Goal: Task Accomplishment & Management: Complete application form

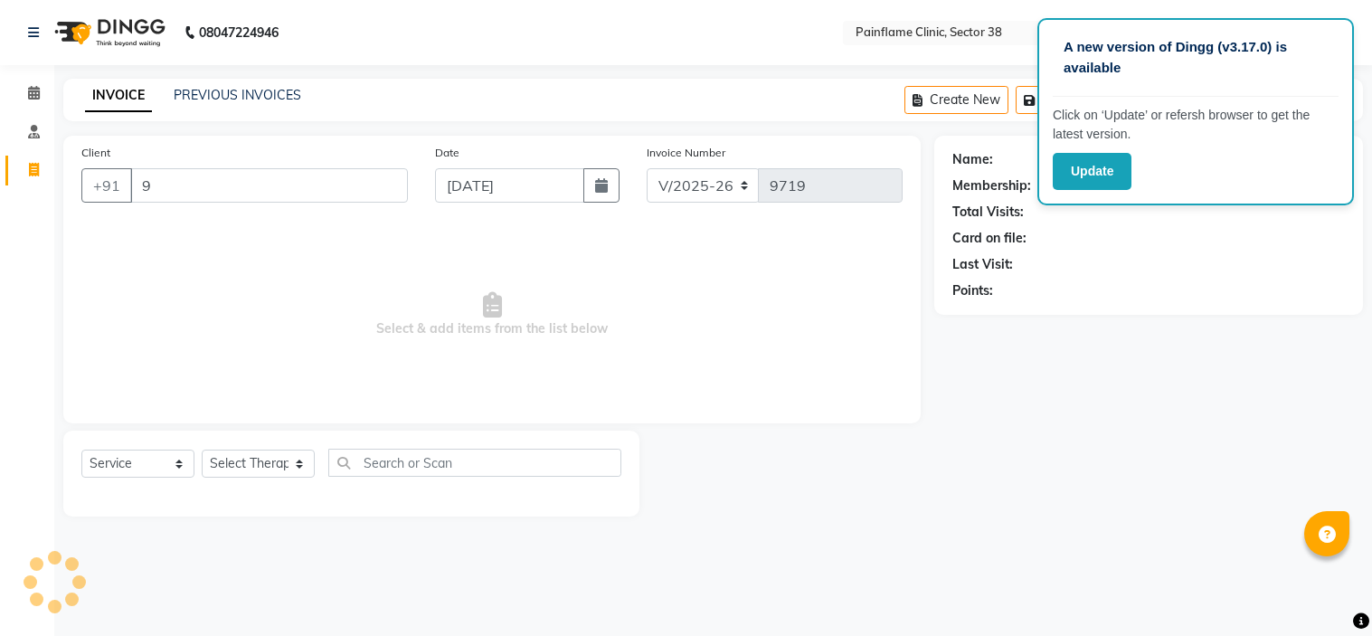
select select "3964"
select select "service"
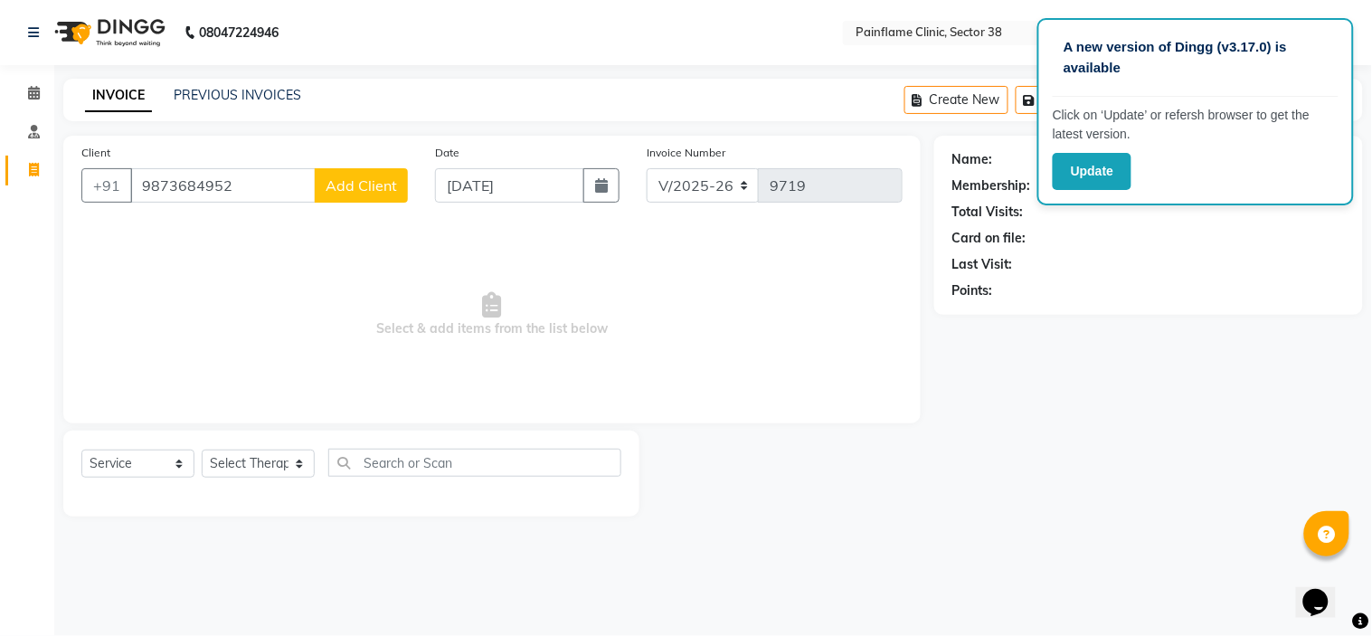
type input "9873684952"
click at [336, 193] on span "Add Client" at bounding box center [361, 185] width 71 height 18
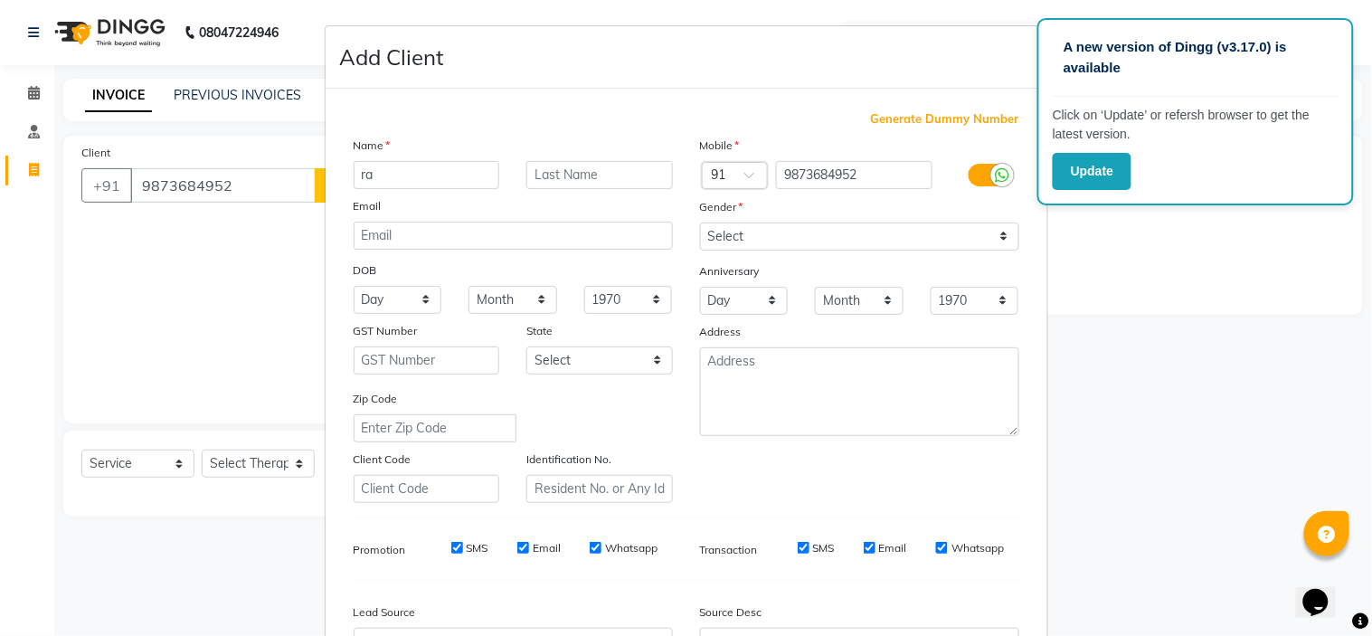
type input "r"
type input "[PERSON_NAME]"
click at [716, 231] on select "Select [DEMOGRAPHIC_DATA] [DEMOGRAPHIC_DATA] Other Prefer Not To Say" at bounding box center [859, 236] width 319 height 28
select select "[DEMOGRAPHIC_DATA]"
click at [700, 222] on select "Select [DEMOGRAPHIC_DATA] [DEMOGRAPHIC_DATA] Other Prefer Not To Say" at bounding box center [859, 236] width 319 height 28
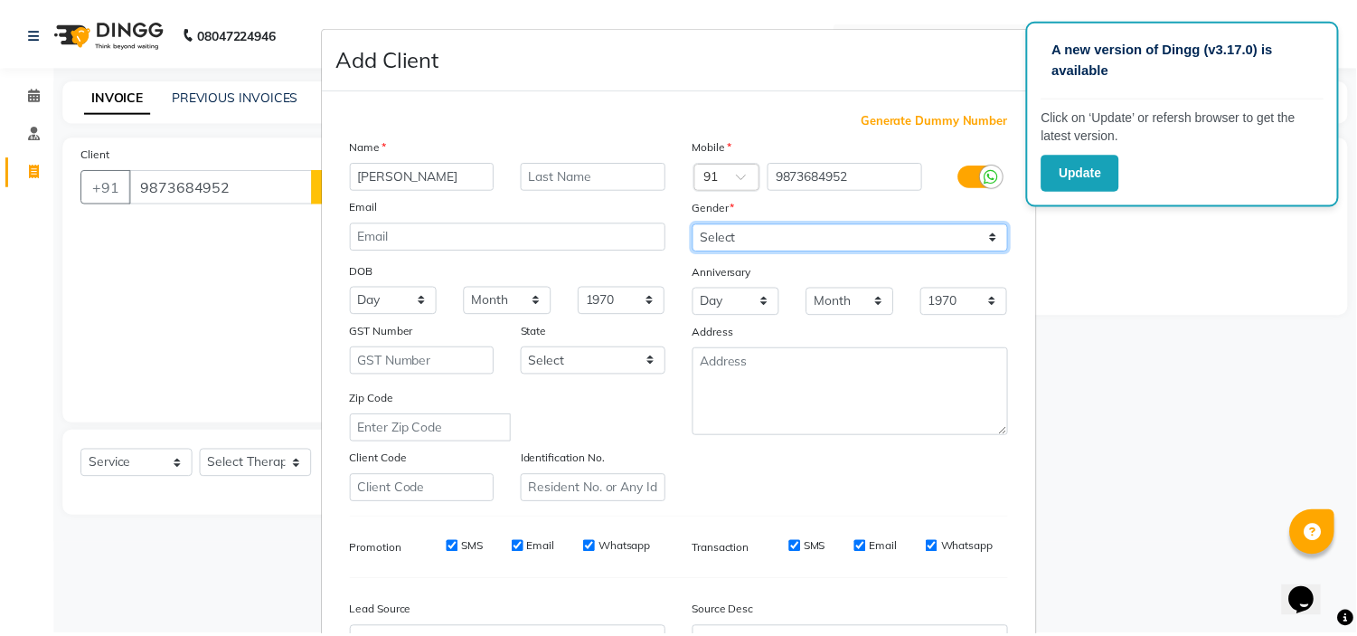
scroll to position [200, 0]
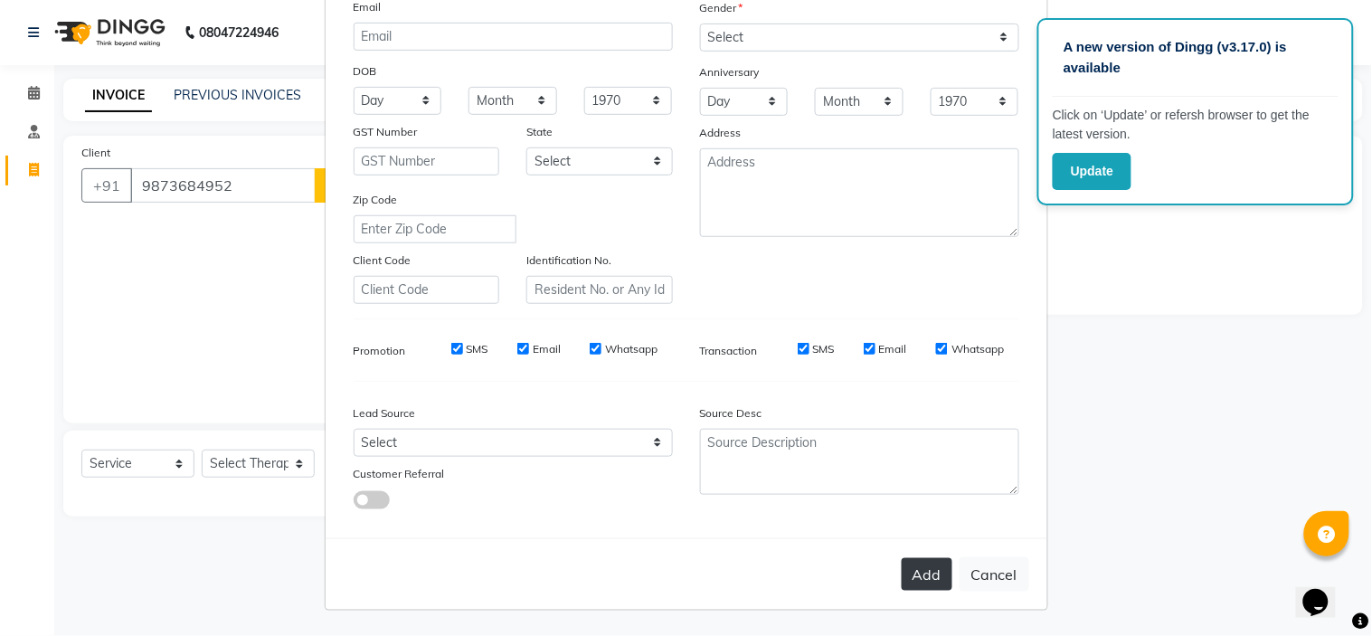
click at [916, 576] on button "Add" at bounding box center [927, 574] width 51 height 33
type input "98******52"
select select
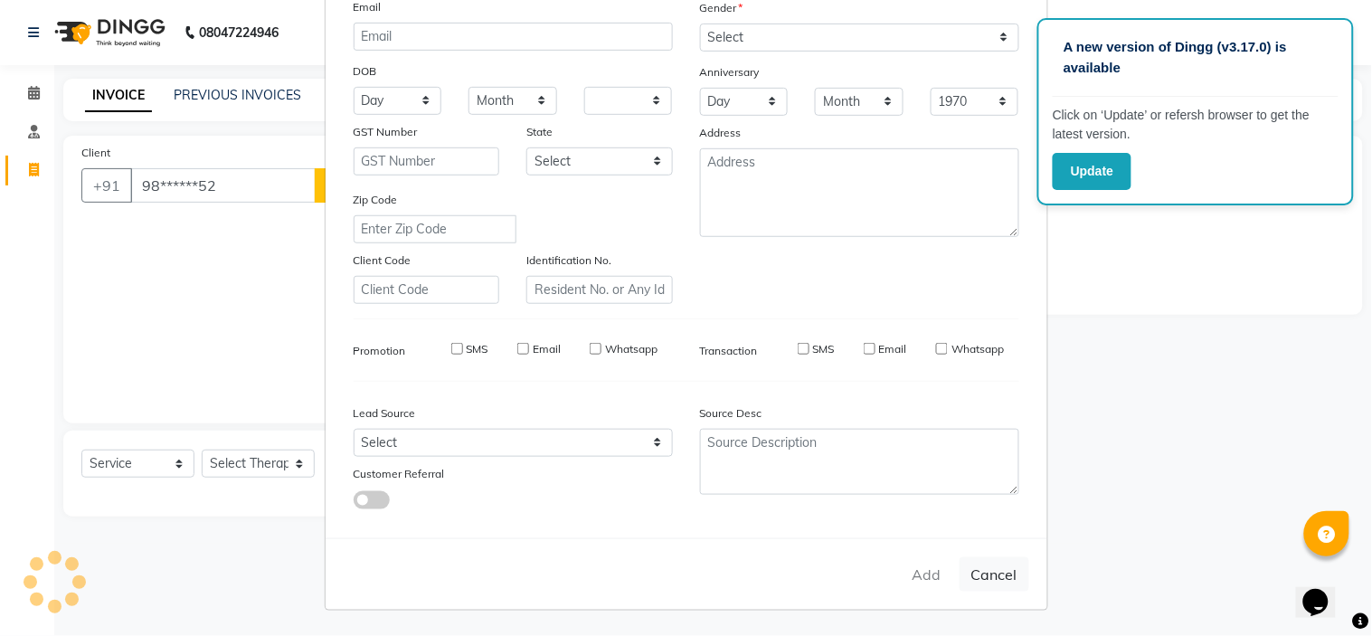
select select
checkbox input "false"
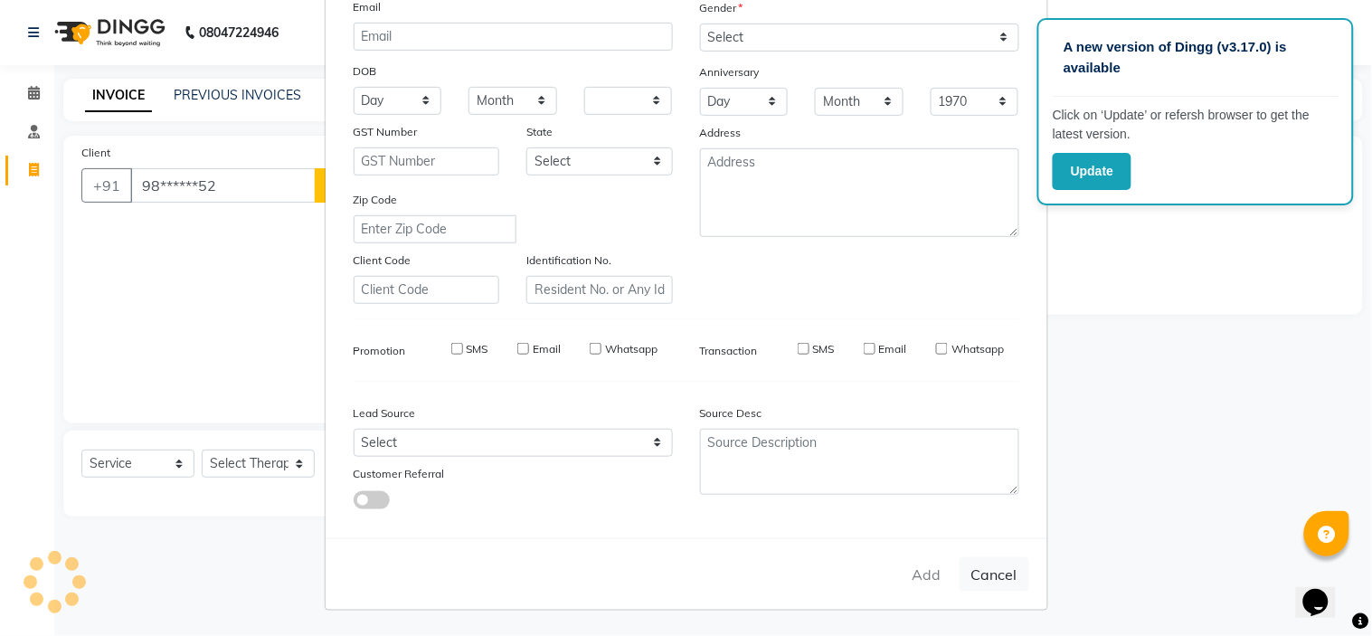
checkbox input "false"
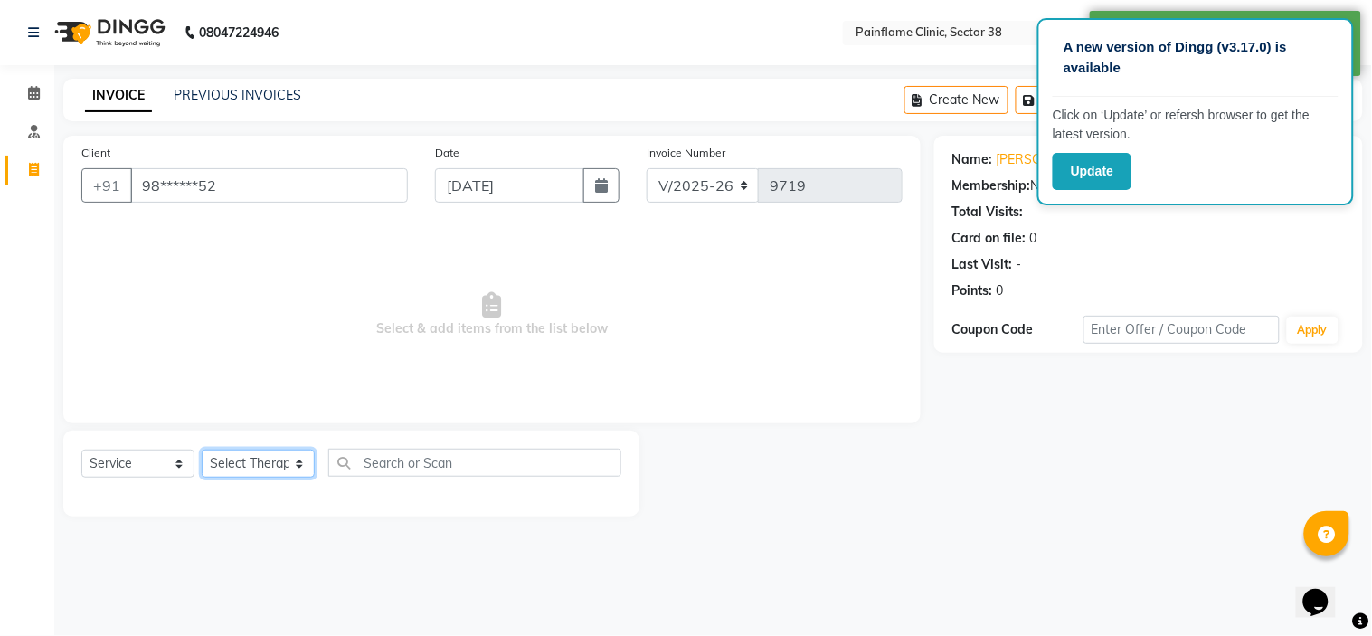
click at [292, 467] on select "Select Therapist [PERSON_NAME] Dr [PERSON_NAME] [PERSON_NAME] Dr [PERSON_NAME] …" at bounding box center [258, 463] width 113 height 28
select select "20216"
click at [202, 450] on select "Select Therapist [PERSON_NAME] Dr [PERSON_NAME] [PERSON_NAME] Dr [PERSON_NAME] …" at bounding box center [258, 463] width 113 height 28
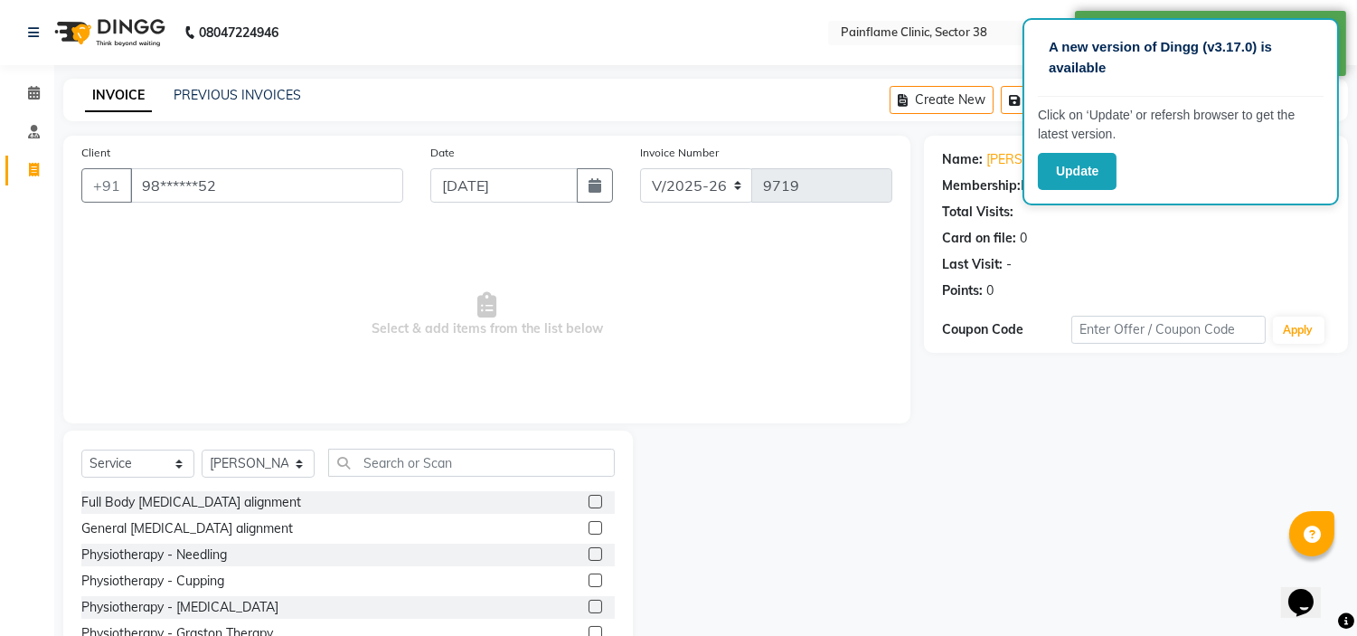
click at [589, 527] on label at bounding box center [596, 528] width 14 height 14
click at [589, 527] on input "checkbox" at bounding box center [595, 529] width 12 height 12
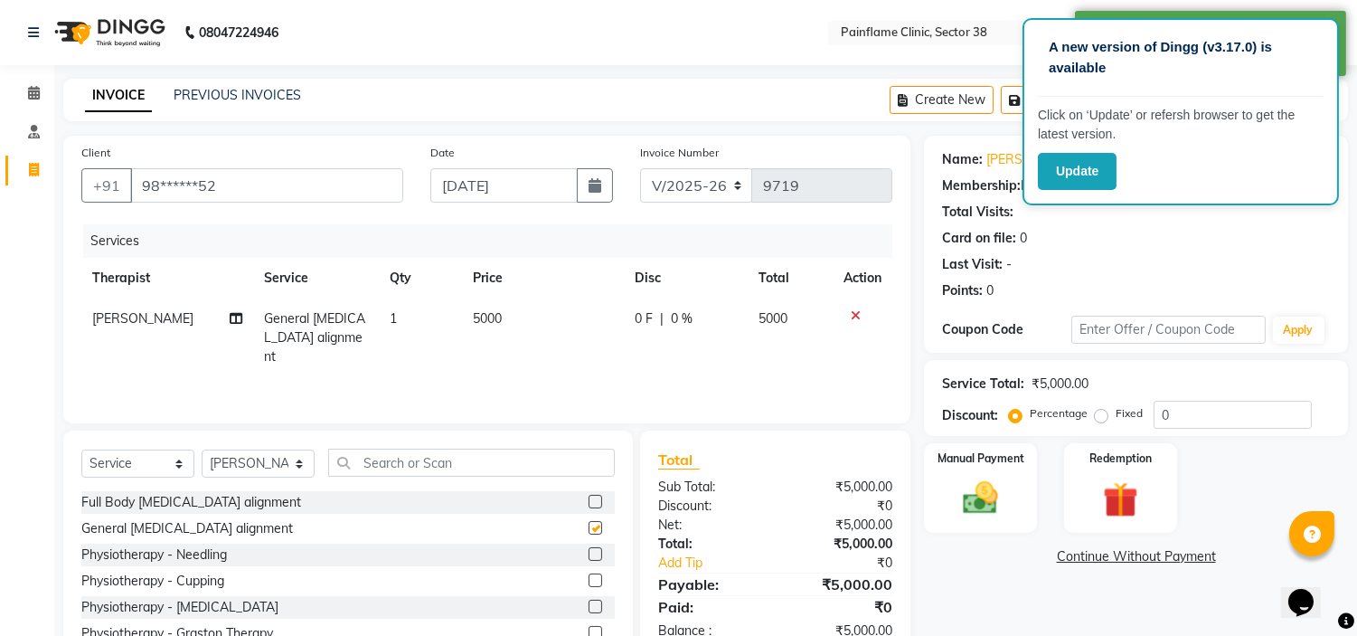
checkbox input "false"
click at [473, 314] on span "5000" at bounding box center [487, 318] width 29 height 16
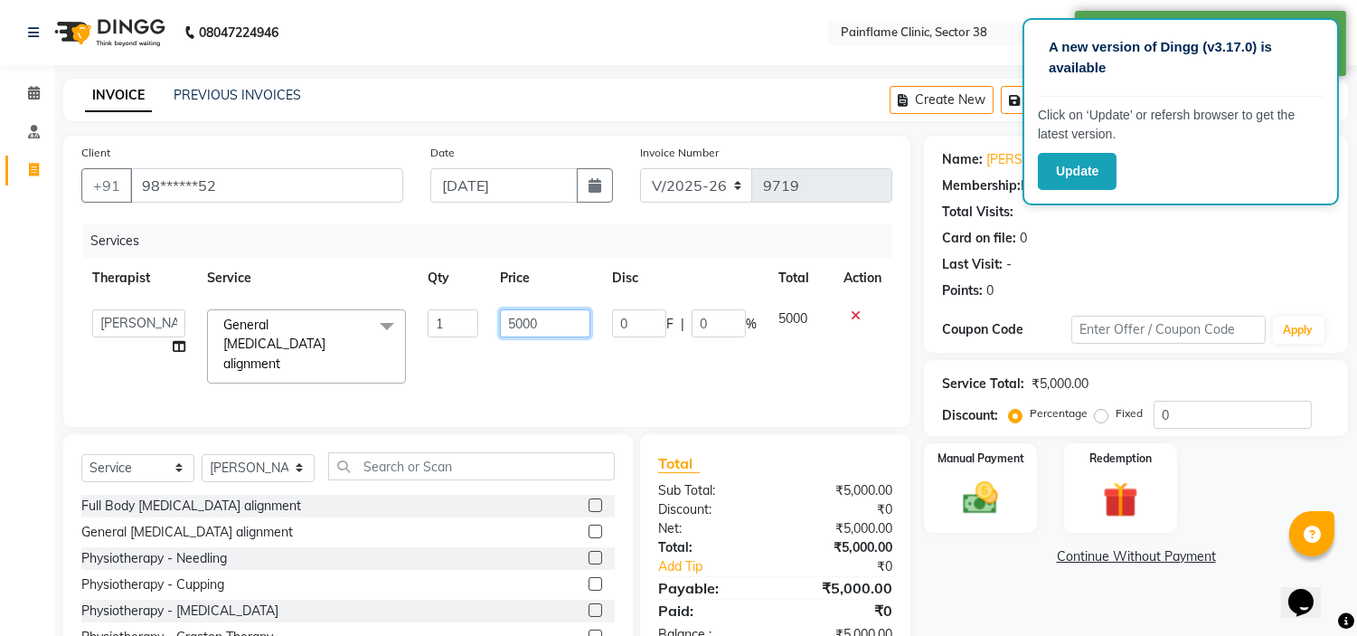
click at [506, 316] on input "5000" at bounding box center [545, 323] width 90 height 28
type input "2000"
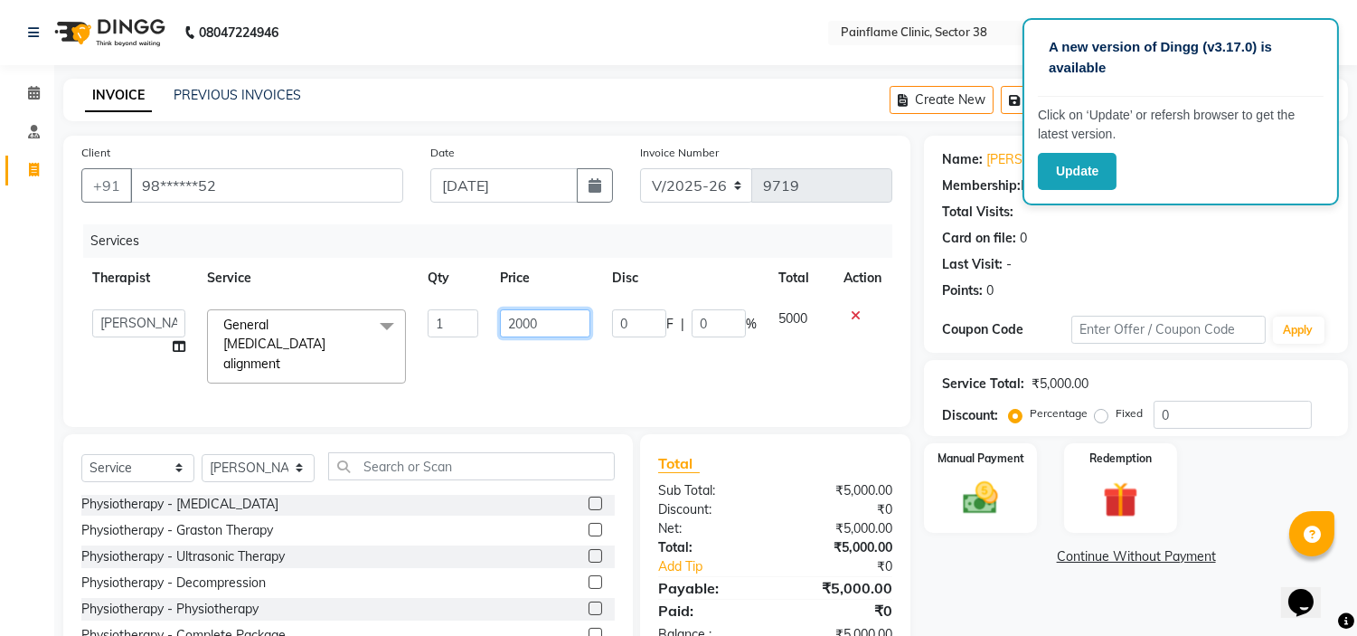
scroll to position [88, 0]
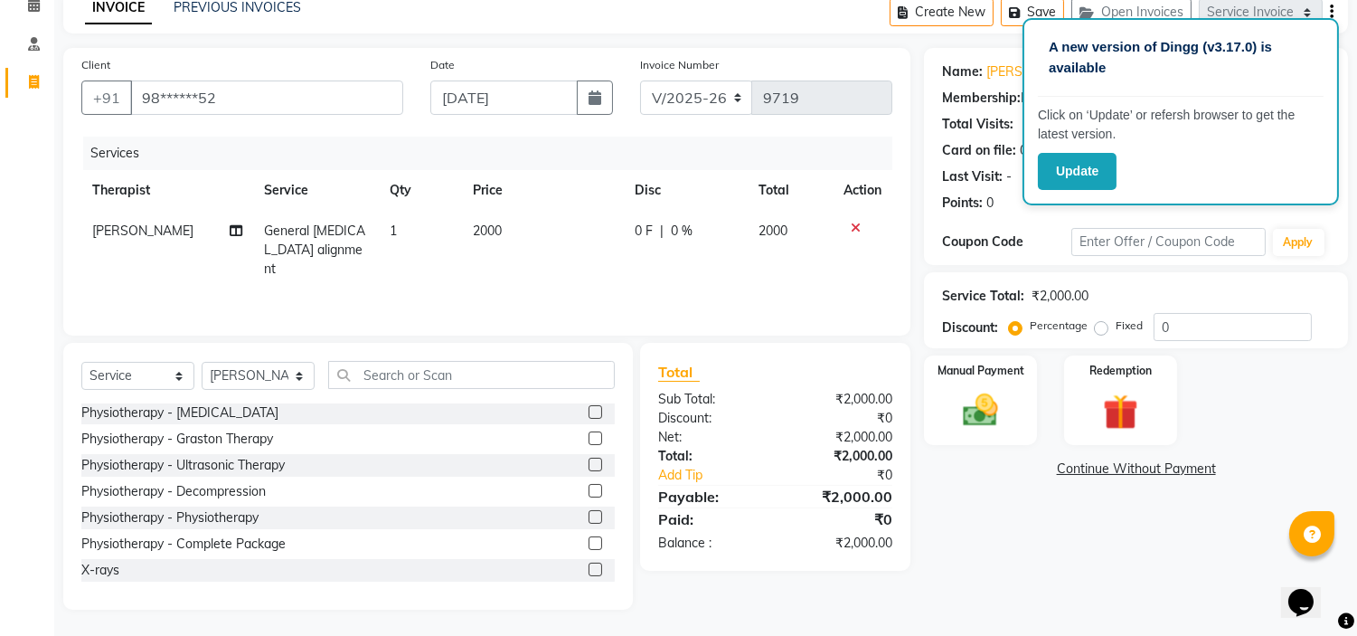
click at [589, 568] on label at bounding box center [596, 569] width 14 height 14
click at [589, 568] on input "checkbox" at bounding box center [595, 570] width 12 height 12
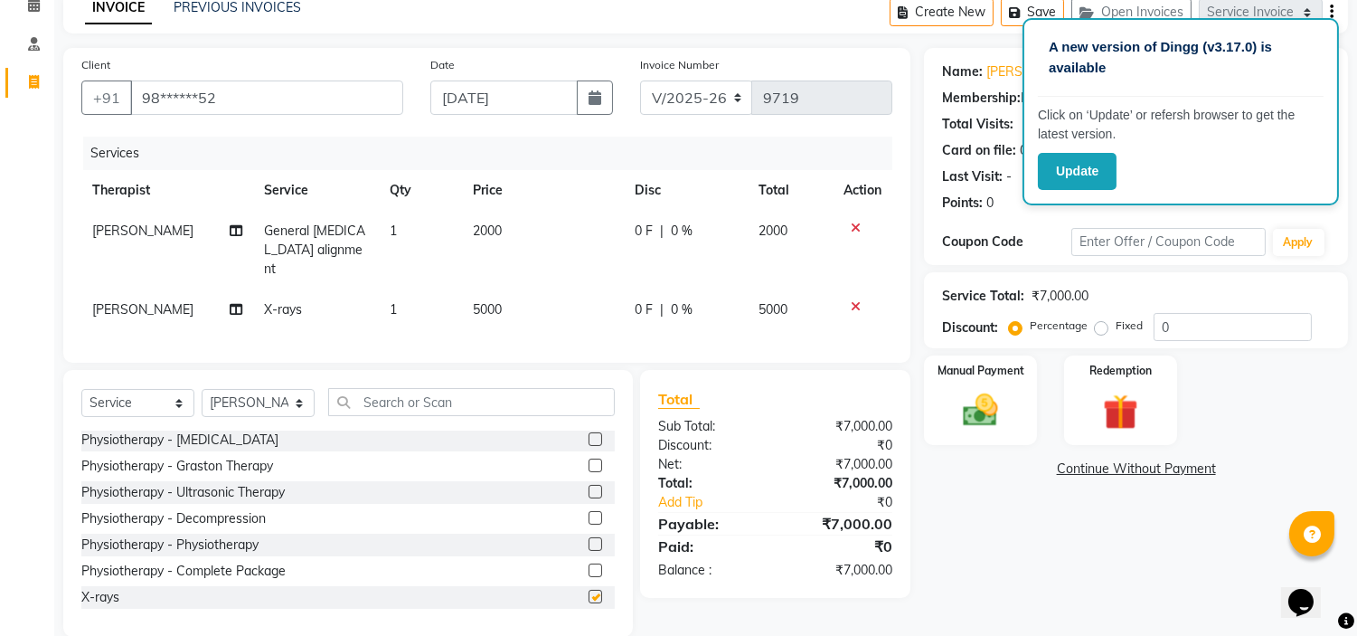
checkbox input "false"
click at [498, 301] on span "5000" at bounding box center [487, 309] width 29 height 16
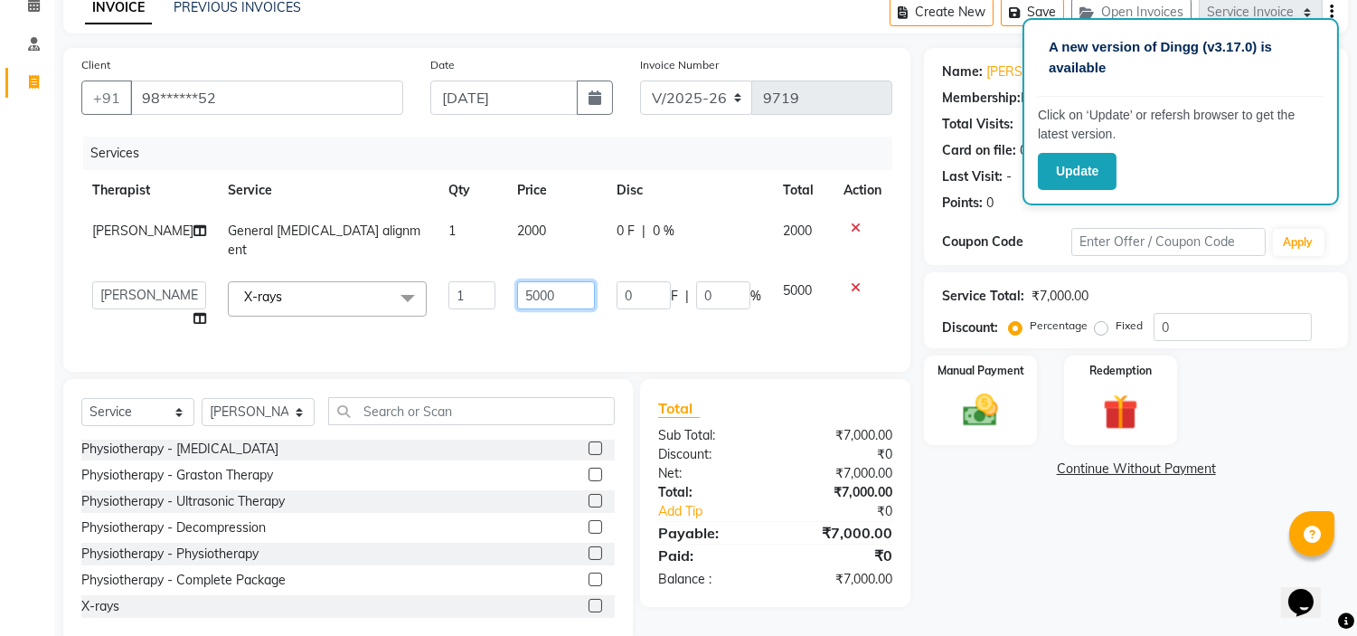
click at [524, 281] on input "5000" at bounding box center [556, 295] width 78 height 28
type input "1100"
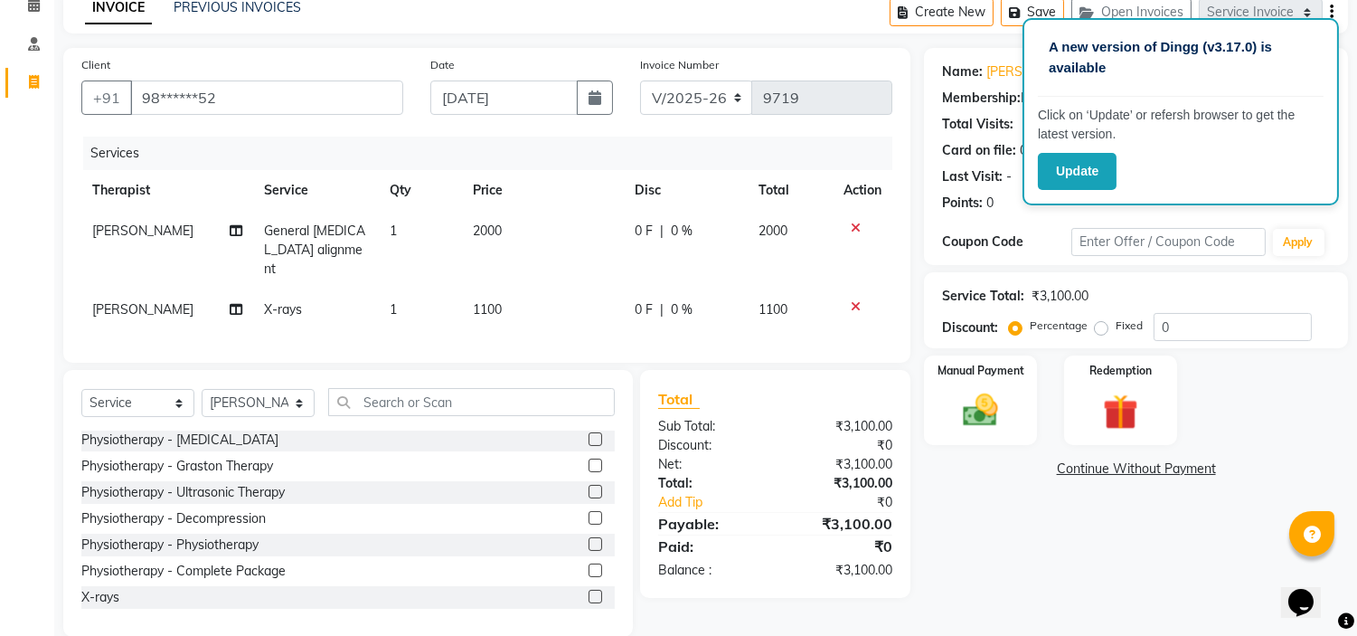
click at [1116, 327] on label "Fixed" at bounding box center [1129, 325] width 27 height 16
click at [1101, 327] on input "Fixed" at bounding box center [1105, 325] width 13 height 13
radio input "true"
click at [1024, 404] on div "Manual Payment" at bounding box center [981, 400] width 118 height 92
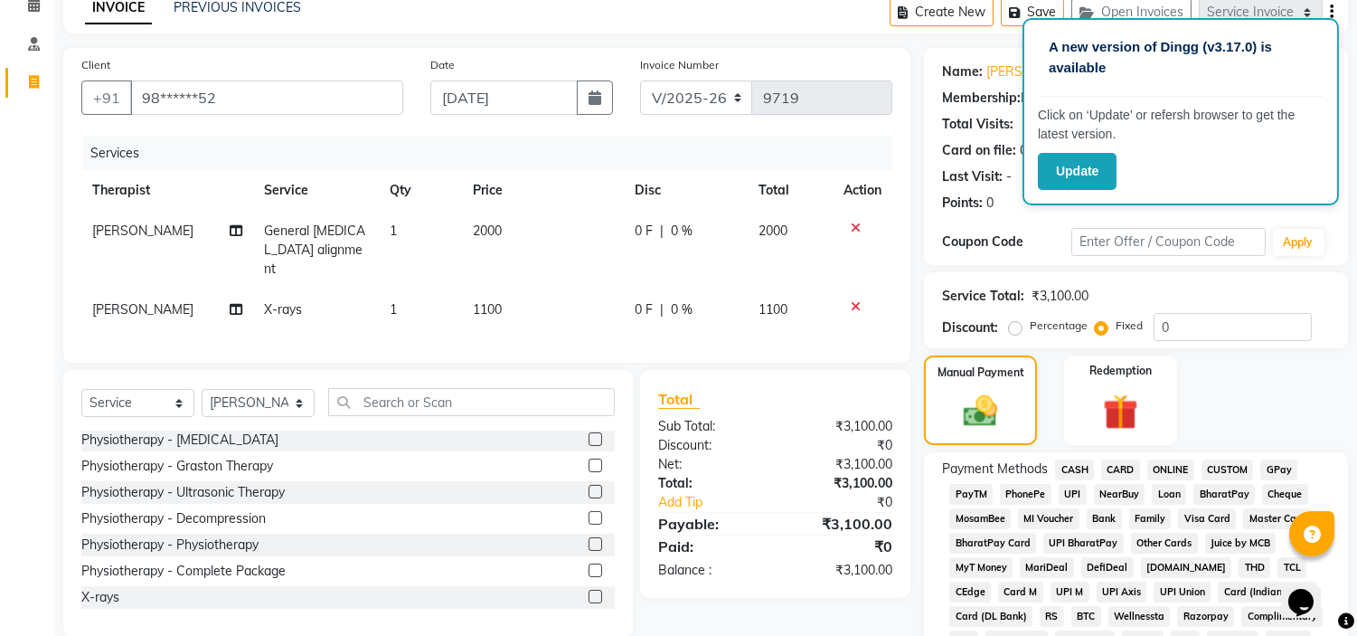
click at [1126, 467] on span "CARD" at bounding box center [1120, 469] width 39 height 21
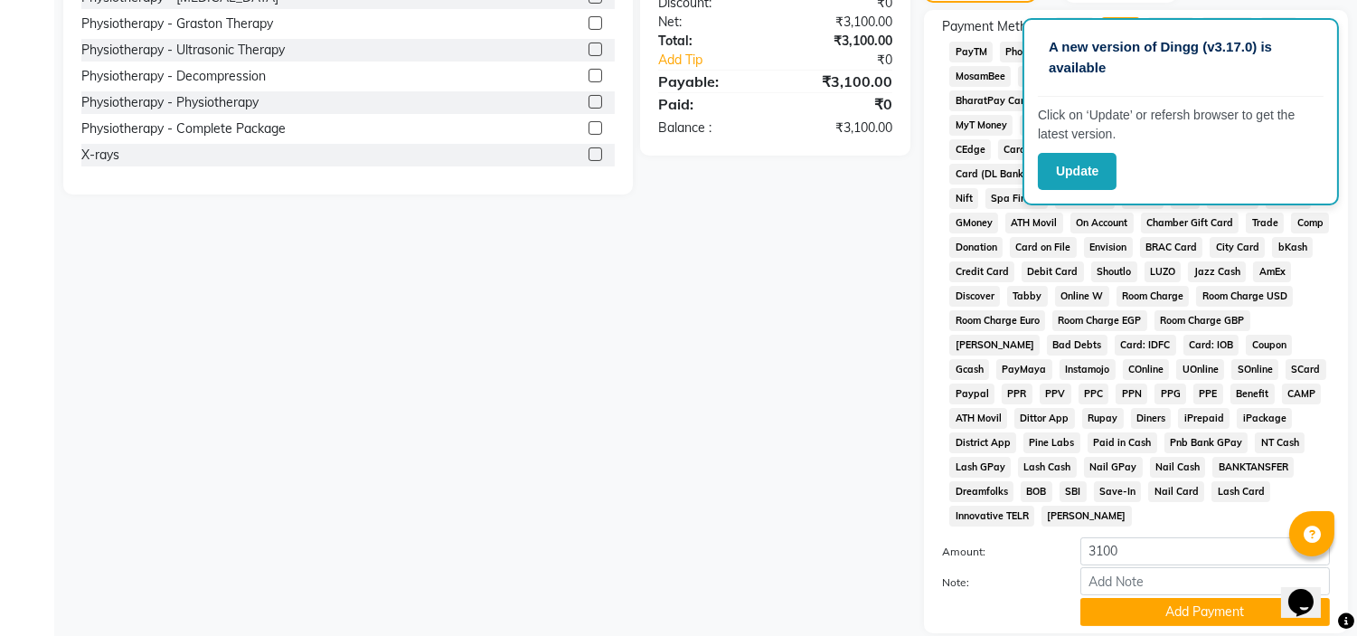
scroll to position [559, 0]
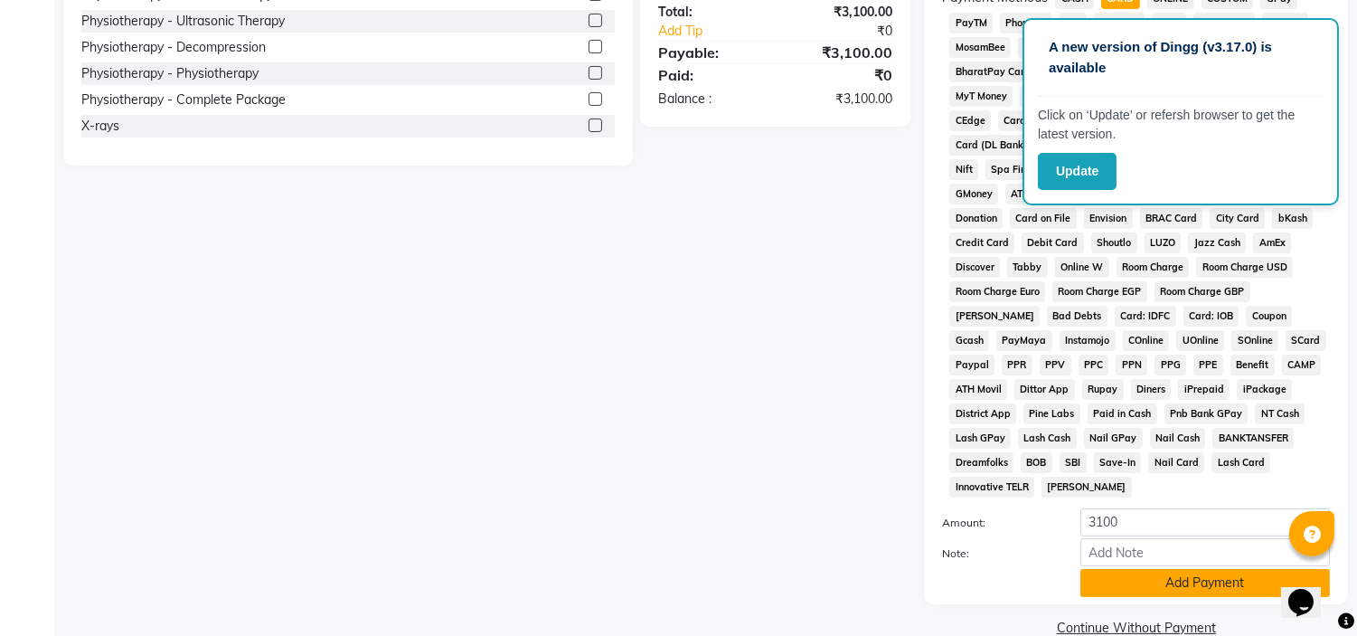
click at [1148, 584] on button "Add Payment" at bounding box center [1206, 583] width 250 height 28
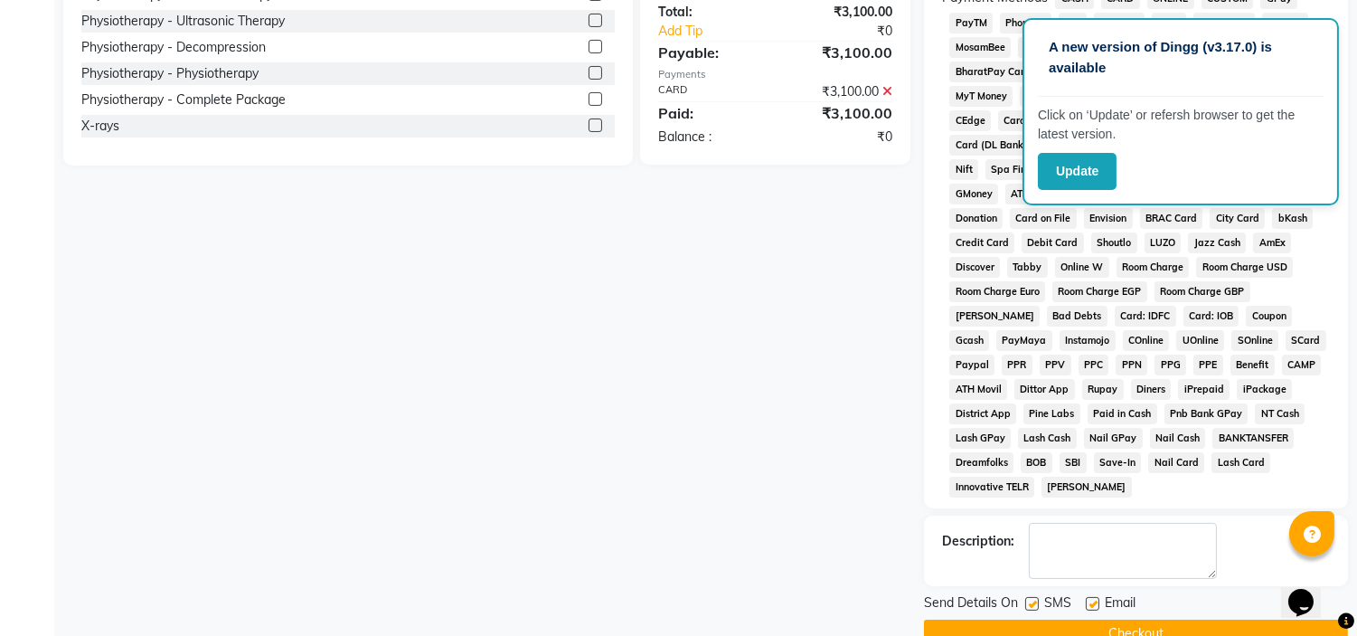
click at [1088, 609] on label at bounding box center [1093, 604] width 14 height 14
click at [1088, 609] on input "checkbox" at bounding box center [1092, 605] width 12 height 12
checkbox input "false"
click at [1028, 610] on label at bounding box center [1032, 604] width 14 height 14
click at [1028, 610] on input "checkbox" at bounding box center [1031, 605] width 12 height 12
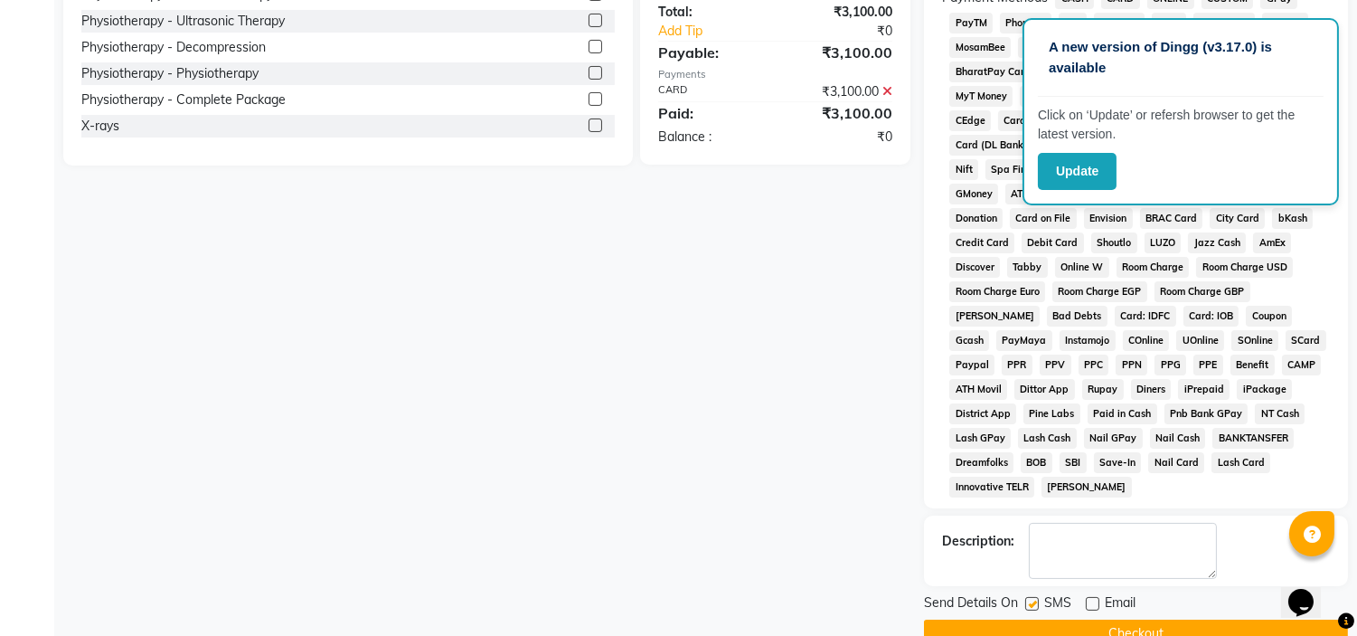
checkbox input "false"
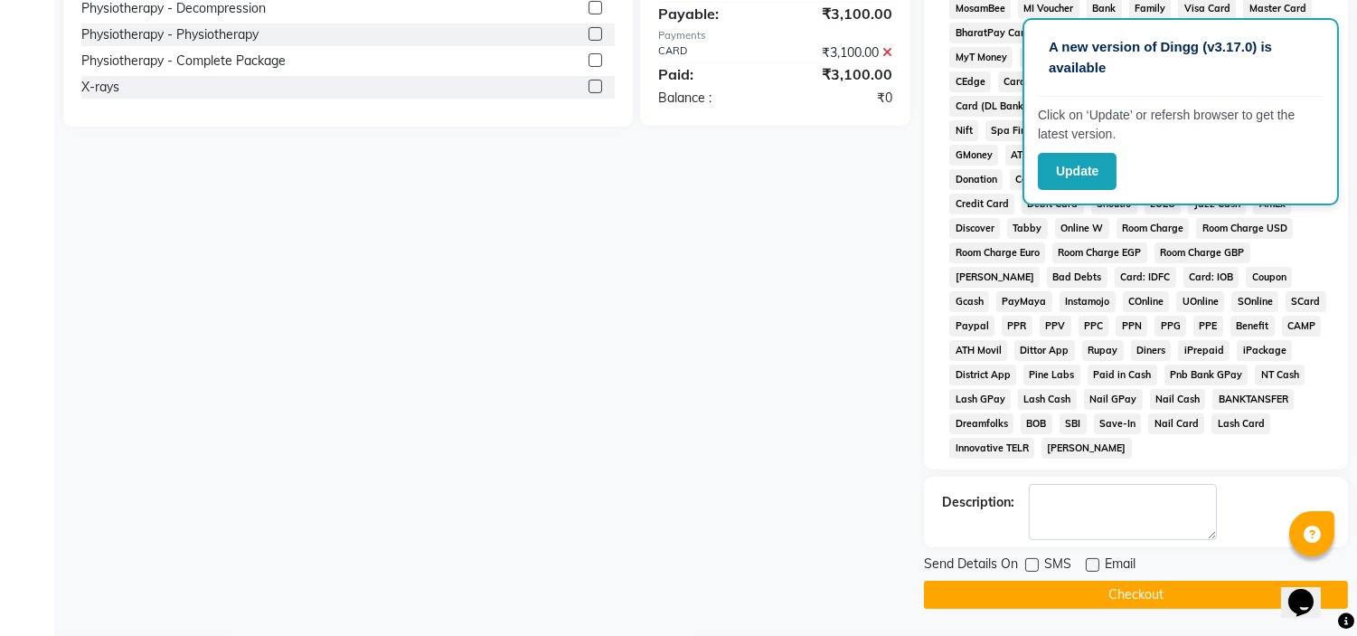
click at [1032, 598] on button "Checkout" at bounding box center [1136, 595] width 424 height 28
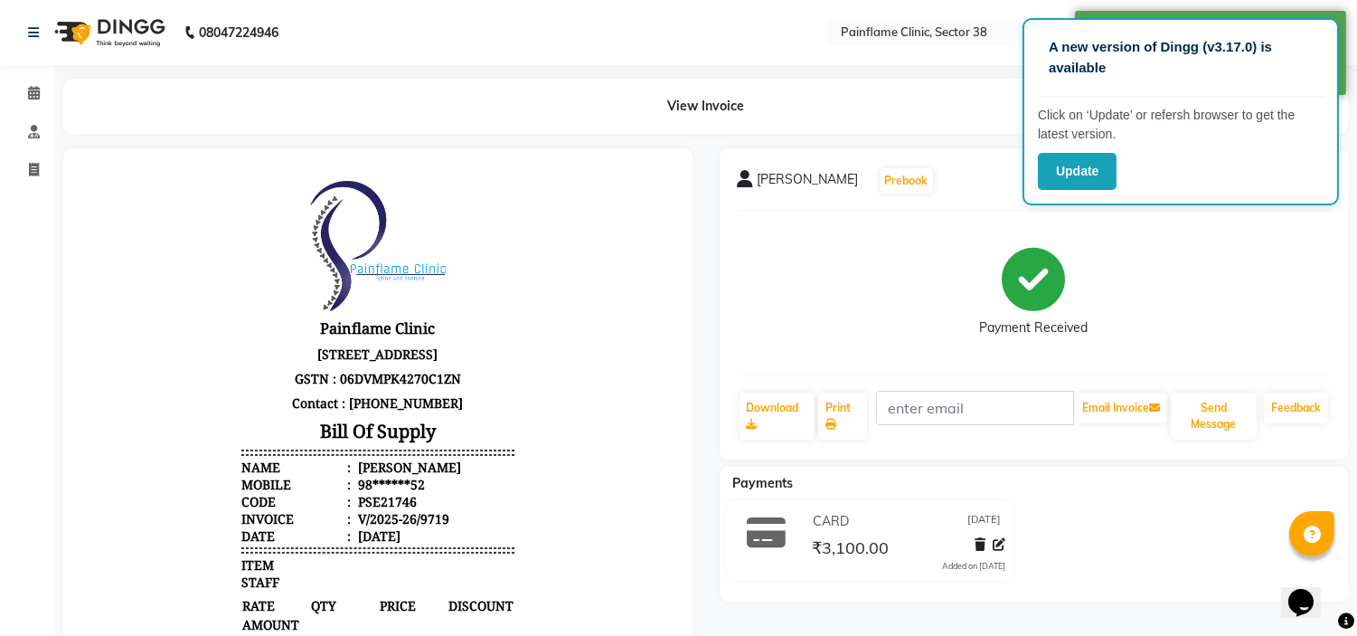
select select "service"
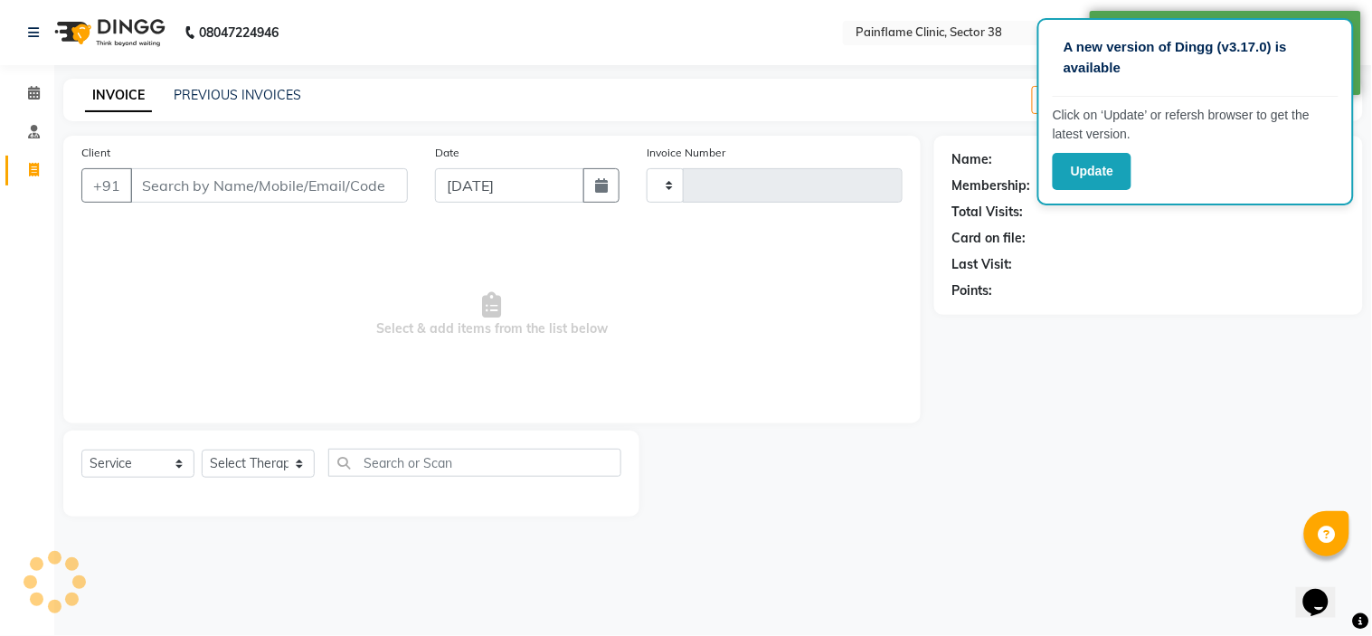
type input "9720"
select select "3964"
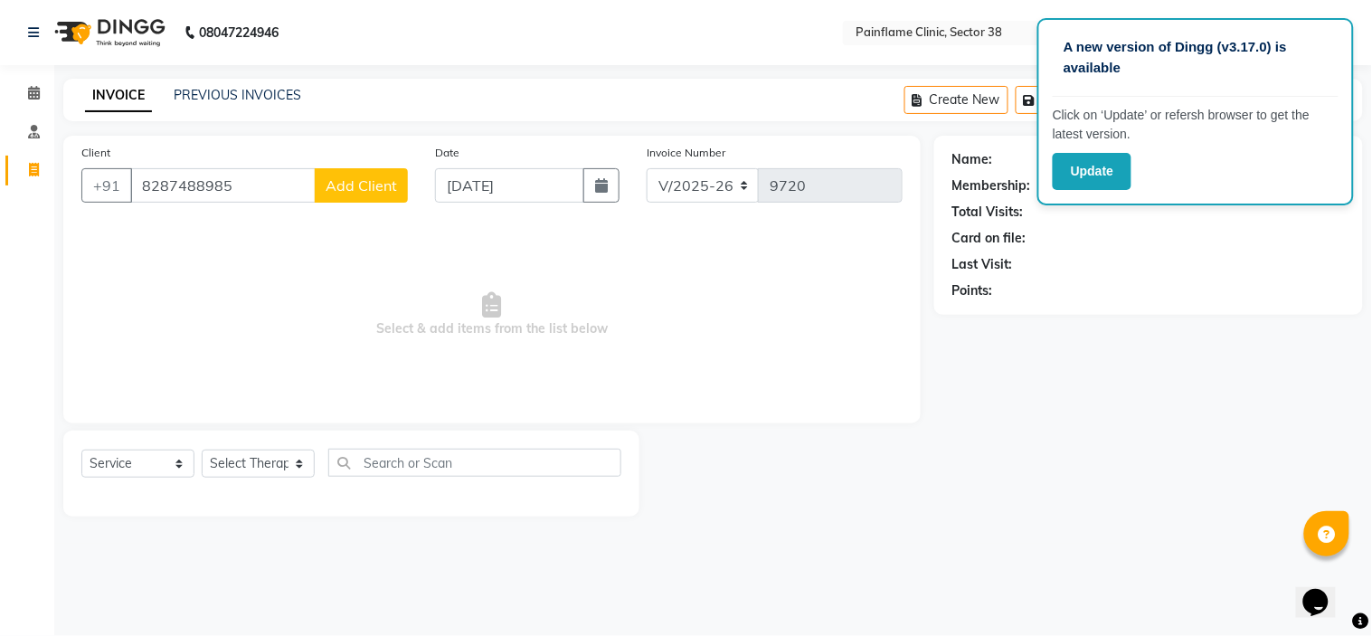
type input "8287488985"
click at [381, 195] on button "Add Client" at bounding box center [361, 185] width 93 height 34
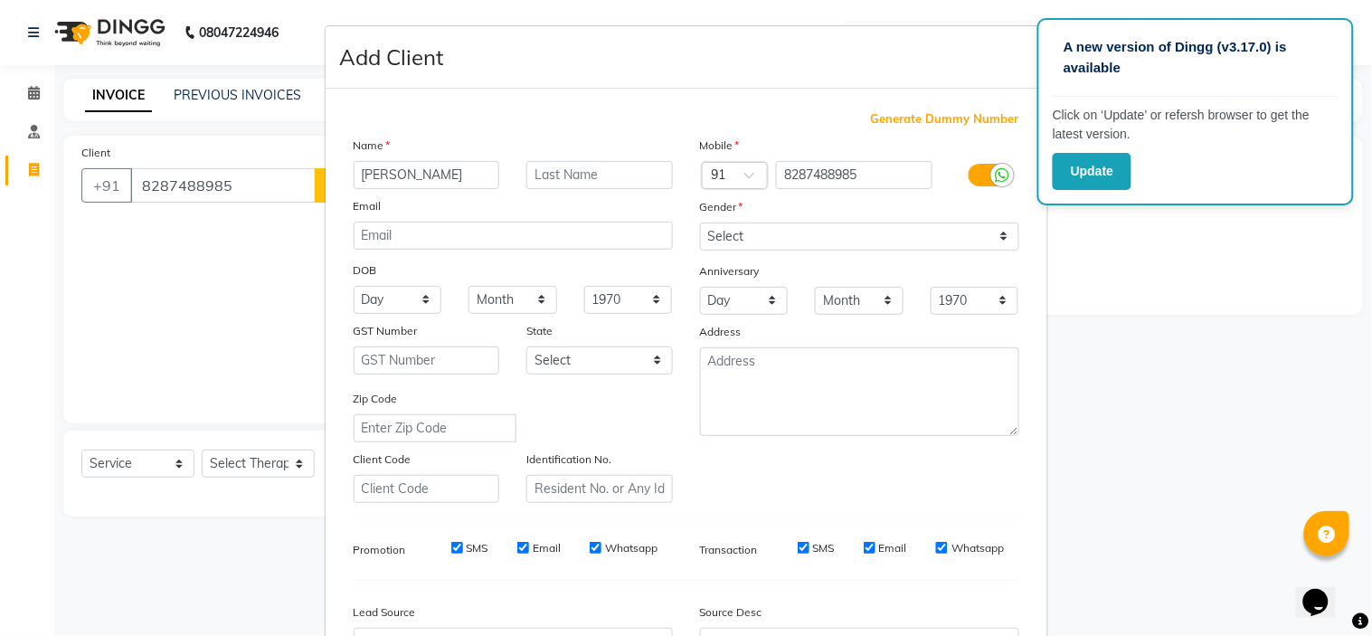
type input "[PERSON_NAME]"
click at [727, 239] on select "Select [DEMOGRAPHIC_DATA] [DEMOGRAPHIC_DATA] Other Prefer Not To Say" at bounding box center [859, 236] width 319 height 28
select select "[DEMOGRAPHIC_DATA]"
click at [700, 222] on select "Select [DEMOGRAPHIC_DATA] [DEMOGRAPHIC_DATA] Other Prefer Not To Say" at bounding box center [859, 236] width 319 height 28
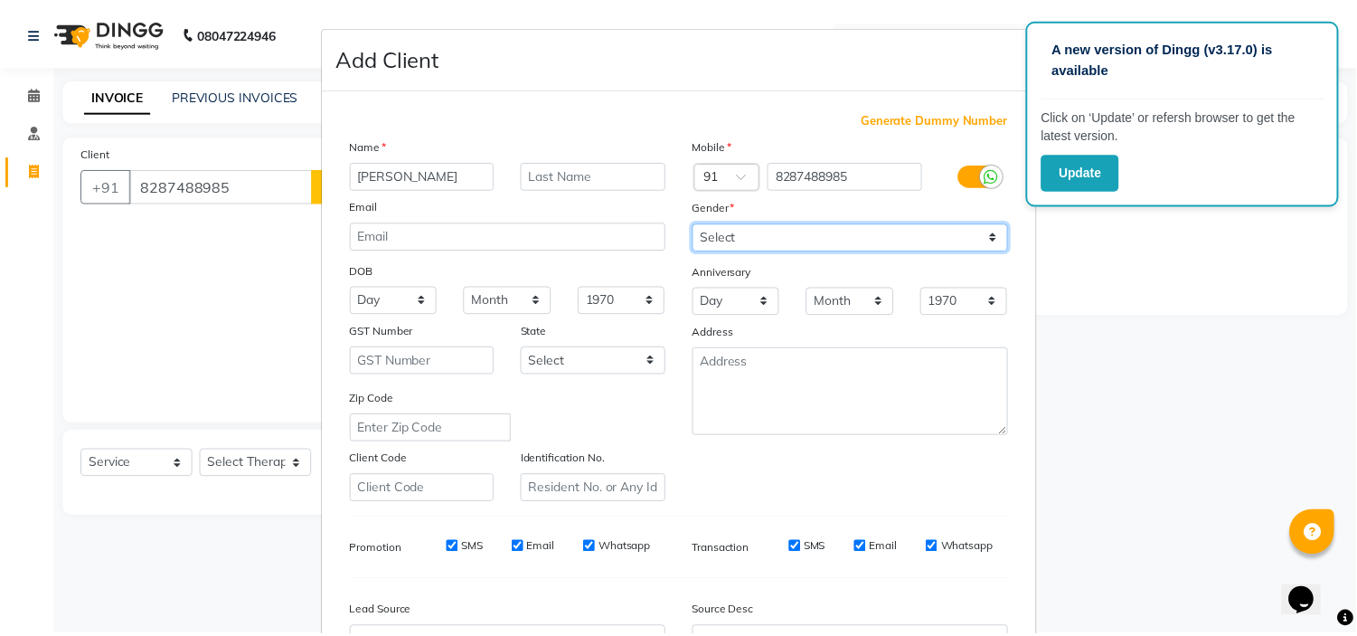
scroll to position [200, 0]
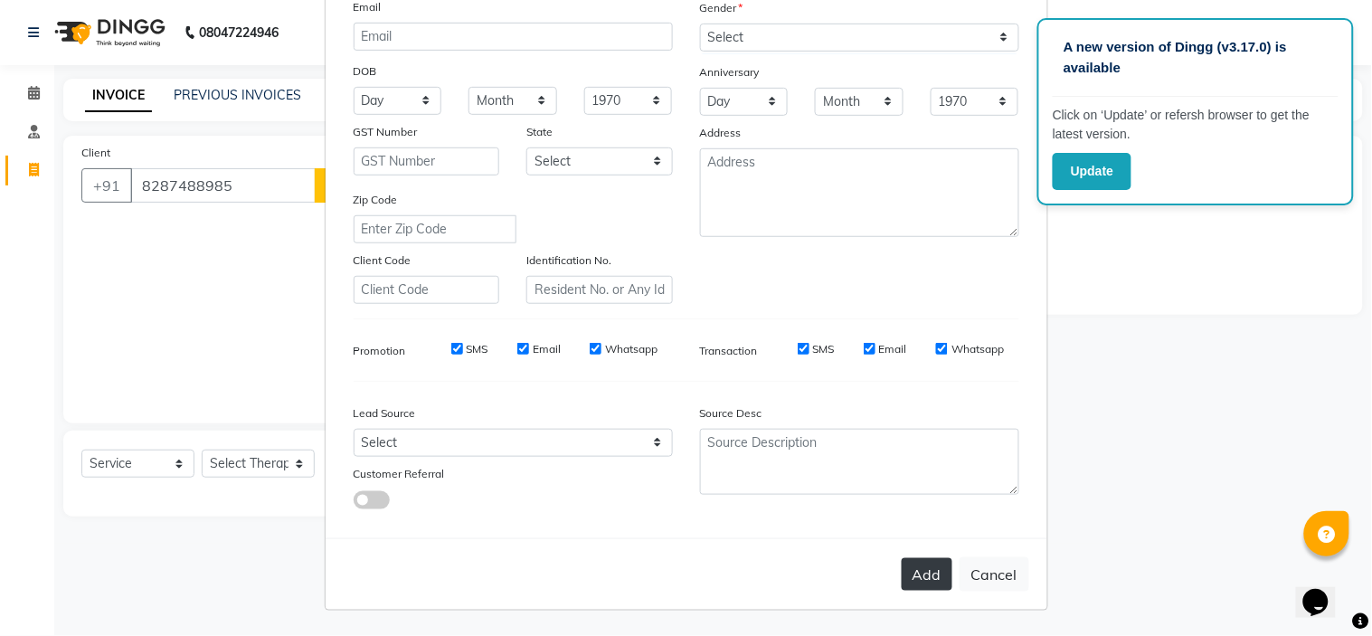
click at [917, 581] on button "Add" at bounding box center [927, 574] width 51 height 33
type input "82******85"
select select
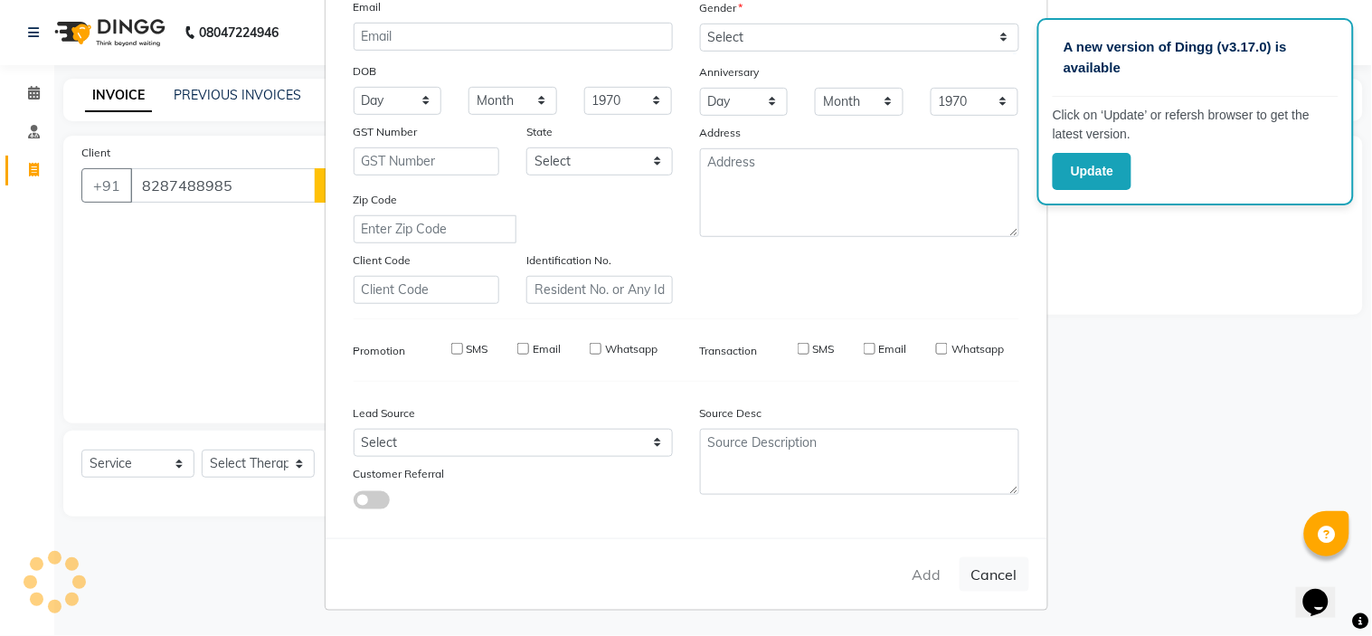
select select
checkbox input "false"
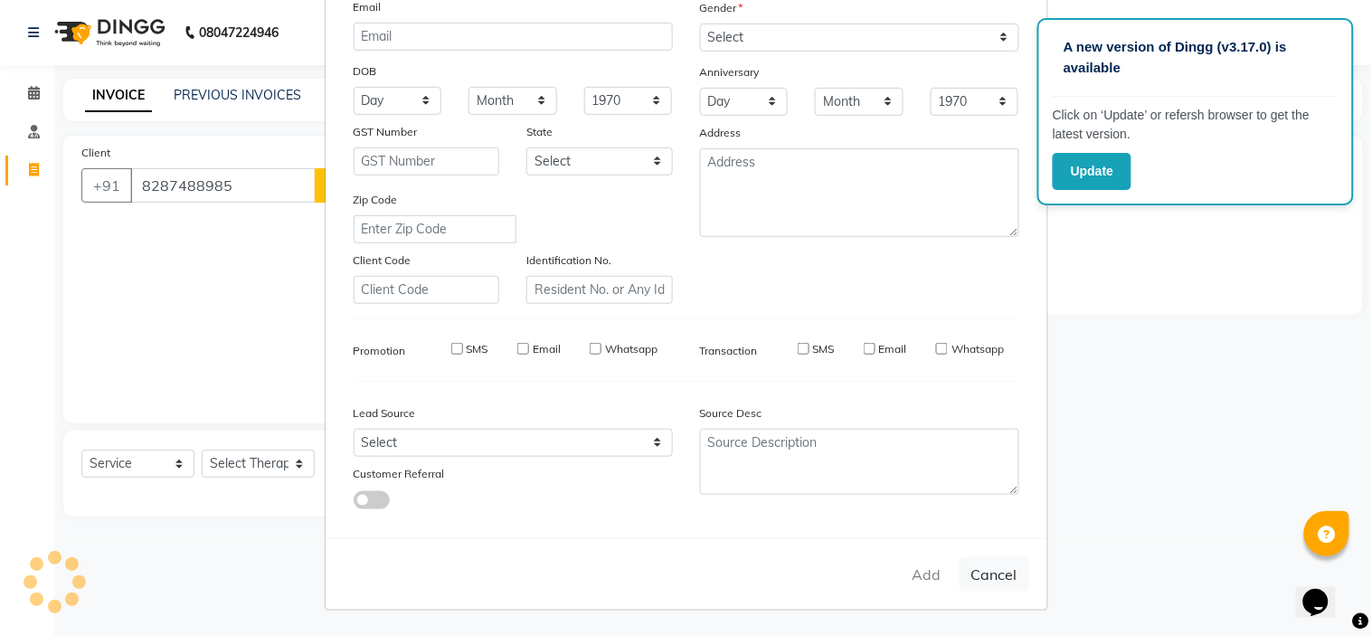
checkbox input "false"
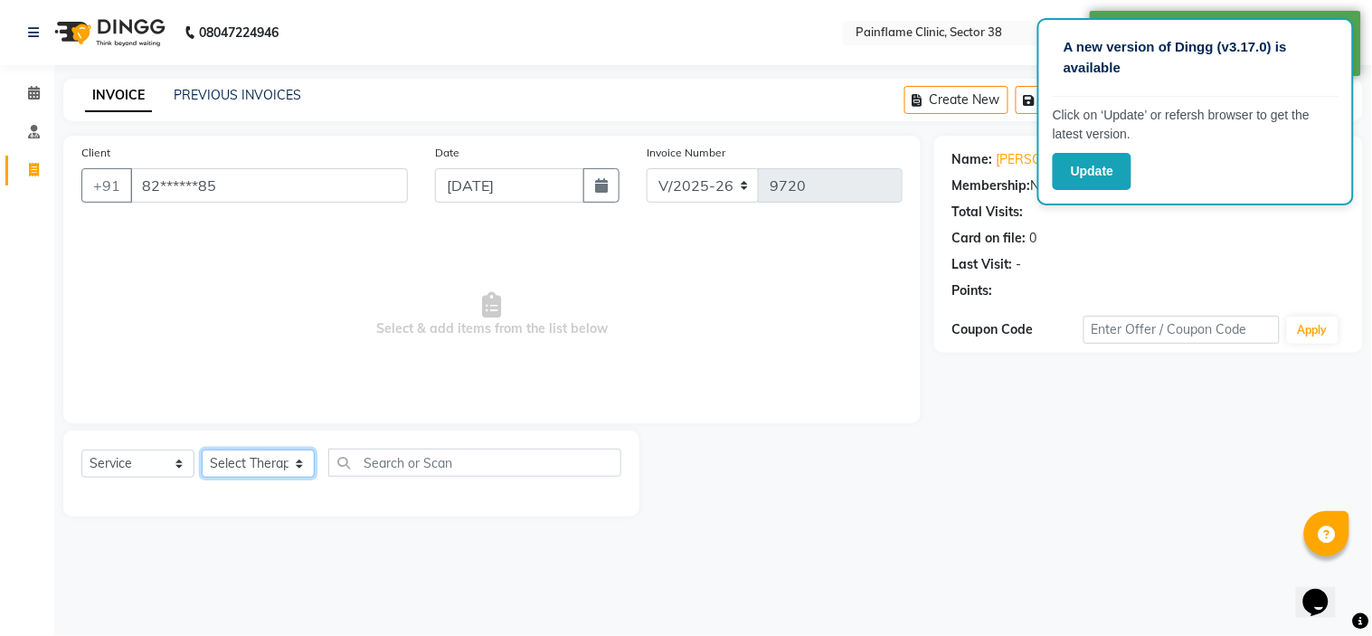
click at [264, 466] on select "Select Therapist [PERSON_NAME] Dr [PERSON_NAME] [PERSON_NAME] Dr [PERSON_NAME] …" at bounding box center [258, 463] width 113 height 28
select select "20216"
click at [202, 450] on select "Select Therapist [PERSON_NAME] Dr [PERSON_NAME] [PERSON_NAME] Dr [PERSON_NAME] …" at bounding box center [258, 463] width 113 height 28
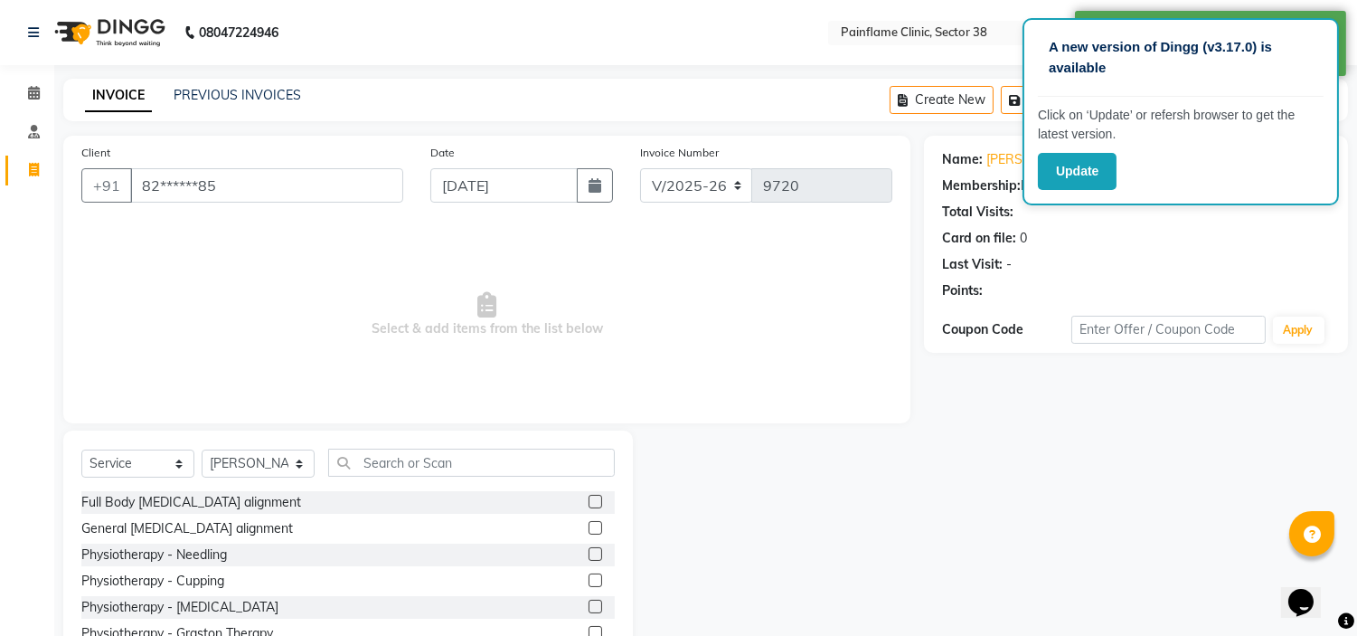
click at [589, 525] on label at bounding box center [596, 528] width 14 height 14
click at [589, 525] on input "checkbox" at bounding box center [595, 529] width 12 height 12
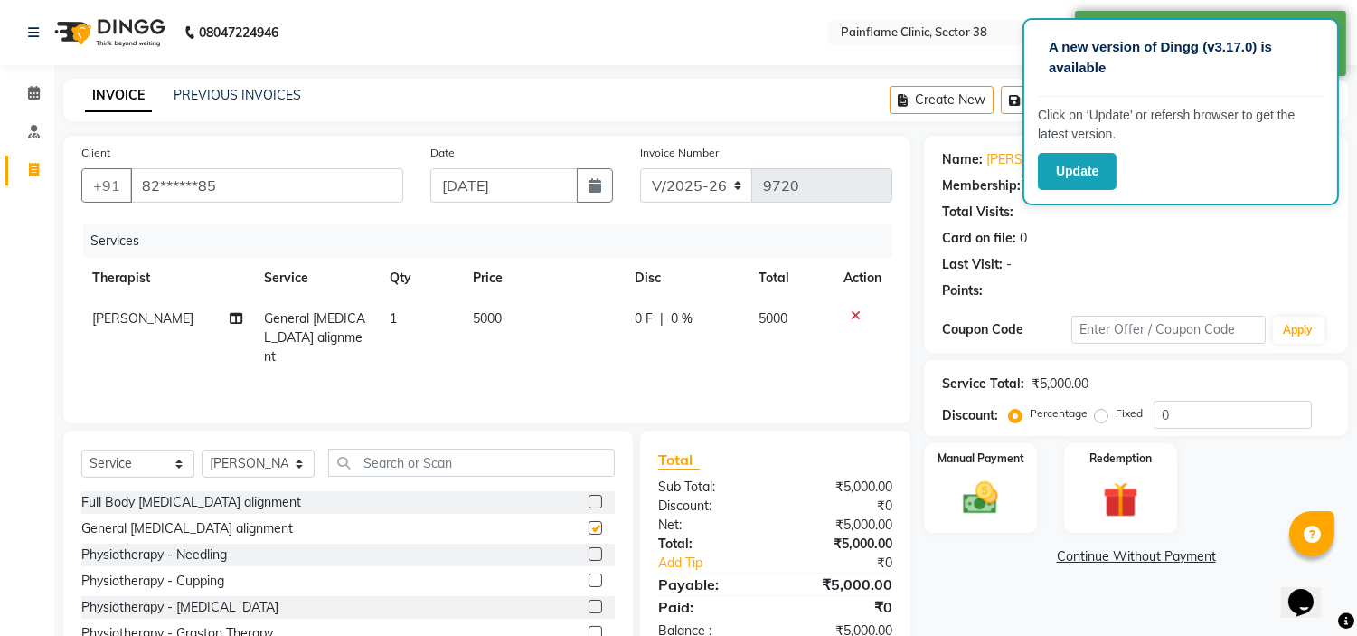
checkbox input "false"
click at [493, 314] on span "5000" at bounding box center [487, 318] width 29 height 16
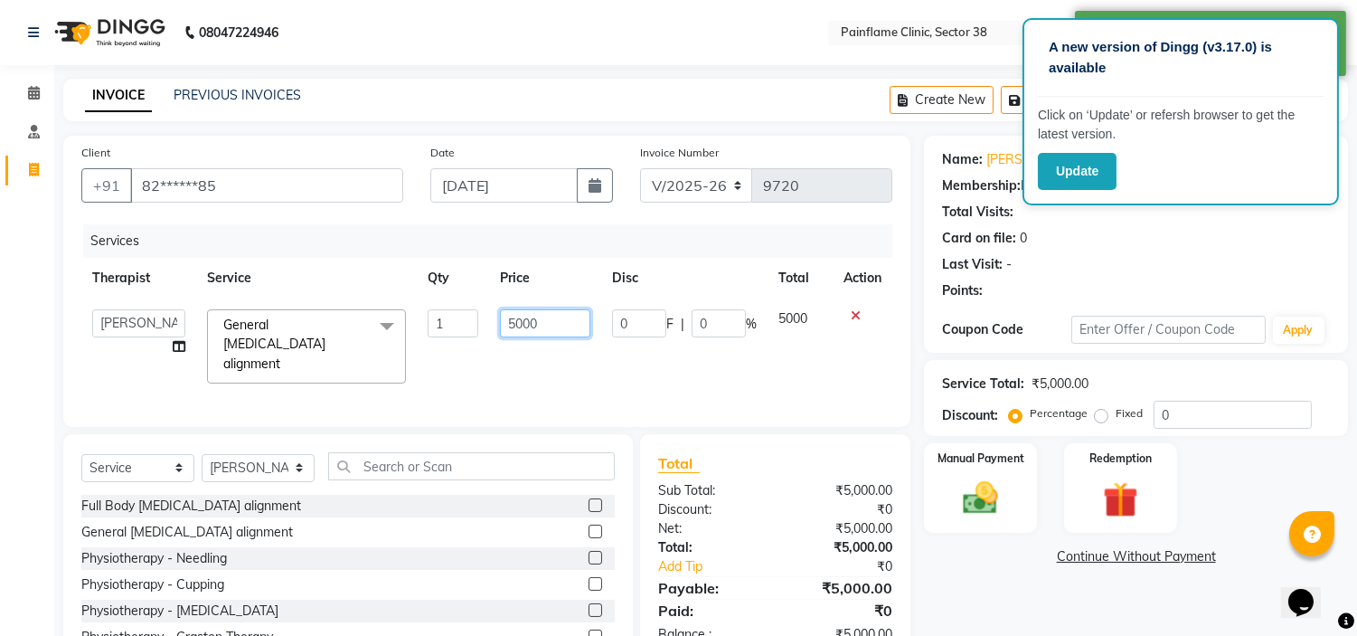
click at [506, 314] on input "5000" at bounding box center [545, 323] width 90 height 28
type input "2000"
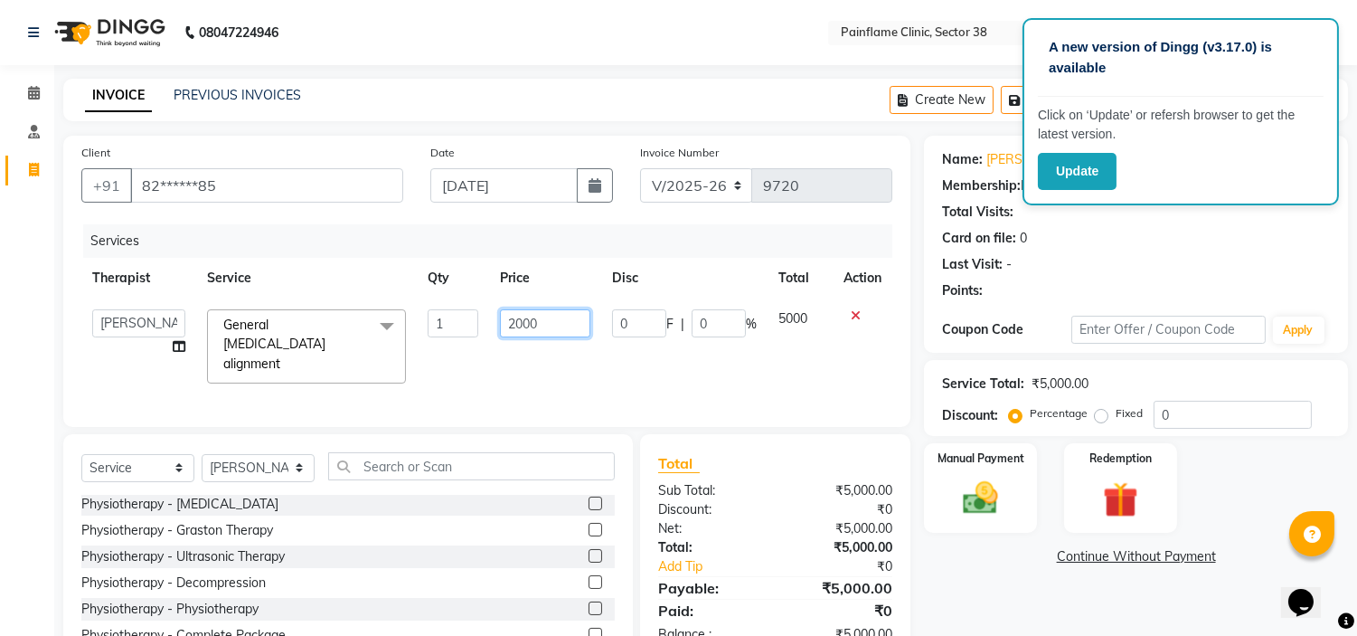
scroll to position [88, 0]
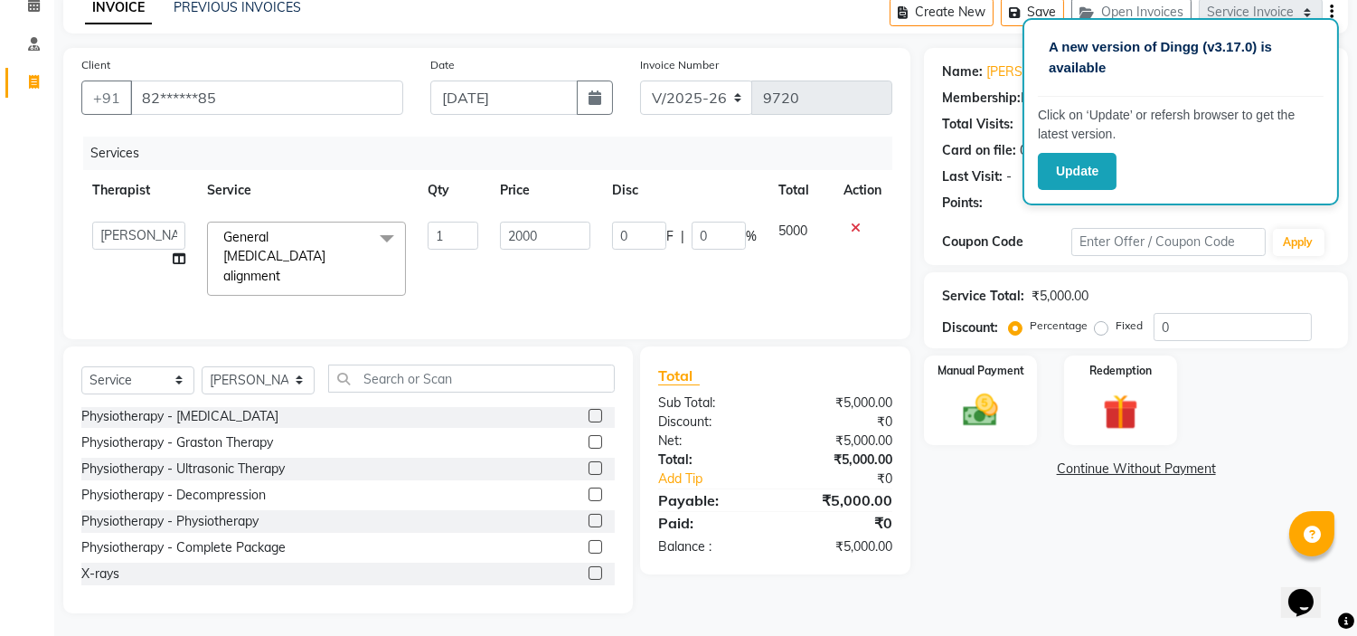
click at [589, 566] on label at bounding box center [596, 573] width 14 height 14
click at [589, 568] on input "checkbox" at bounding box center [595, 574] width 12 height 12
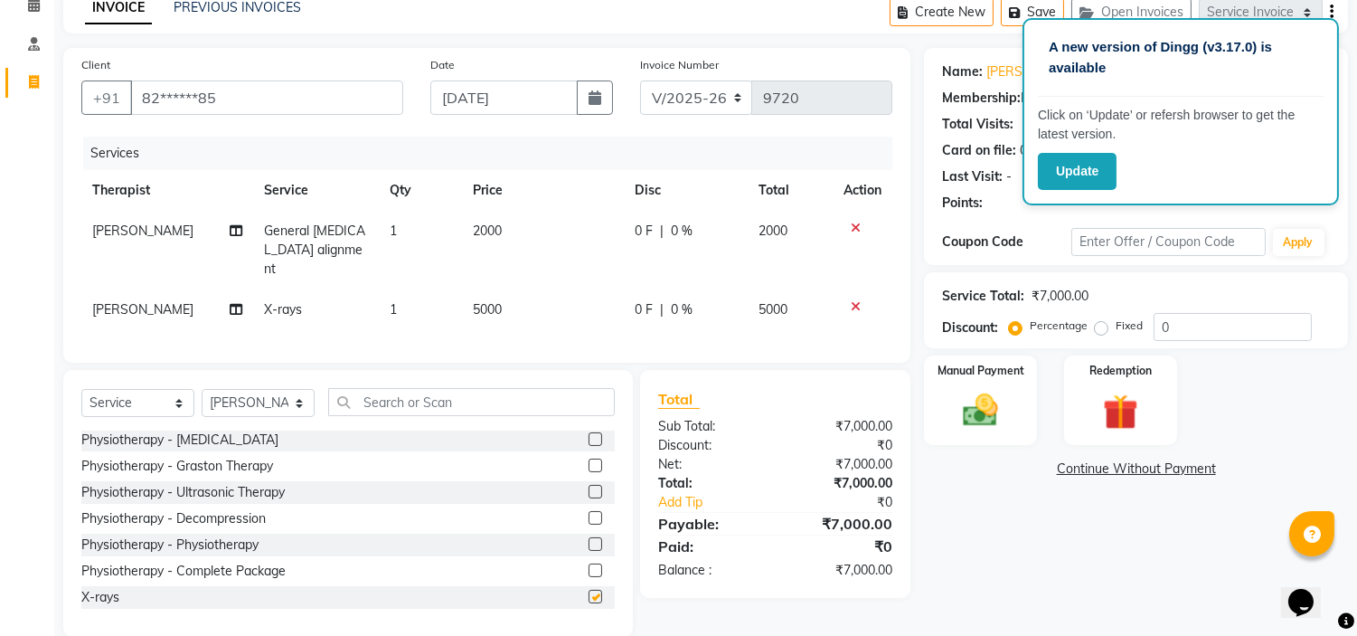
checkbox input "false"
click at [480, 301] on span "5000" at bounding box center [487, 309] width 29 height 16
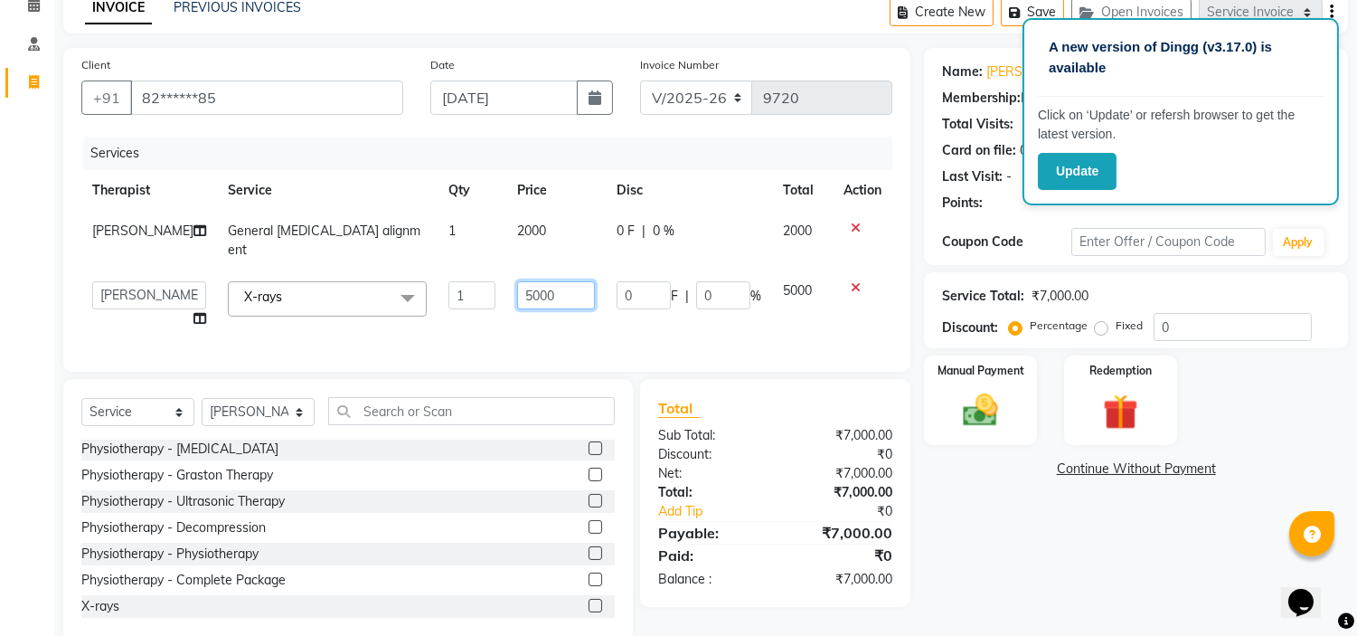
click at [517, 284] on input "5000" at bounding box center [556, 295] width 78 height 28
type input "800"
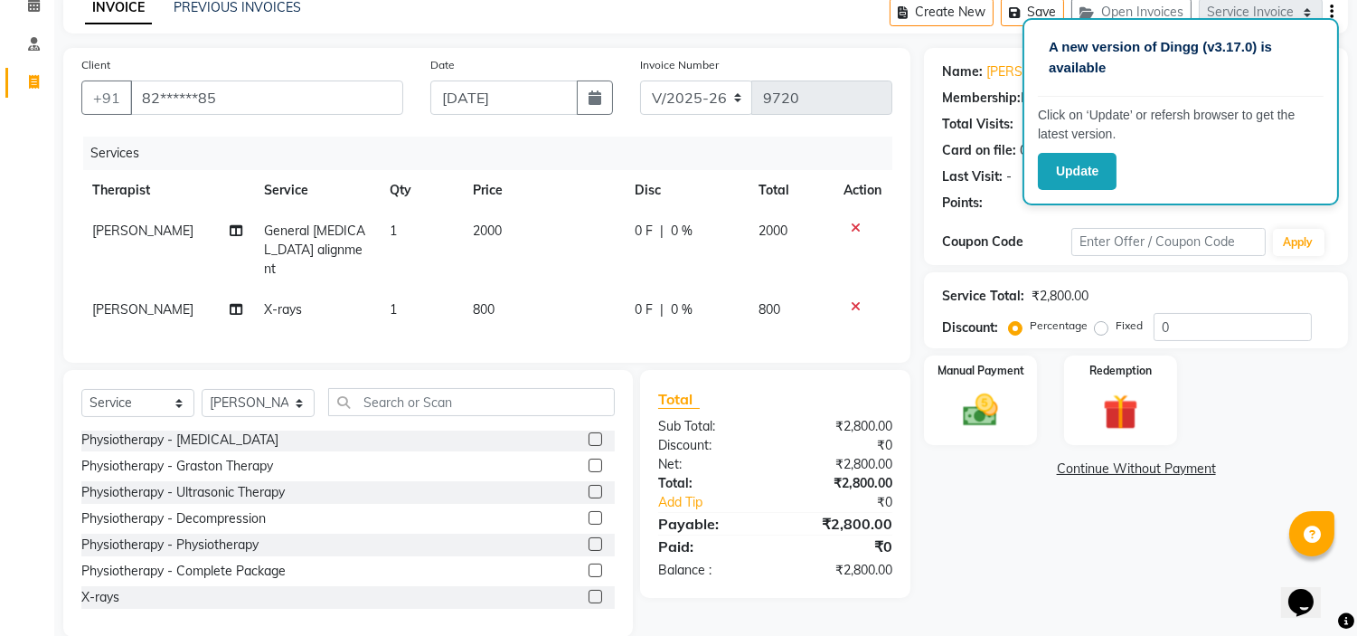
click at [1116, 330] on label "Fixed" at bounding box center [1129, 325] width 27 height 16
click at [1100, 330] on input "Fixed" at bounding box center [1105, 325] width 13 height 13
radio input "true"
click at [1017, 382] on div "Manual Payment" at bounding box center [981, 400] width 118 height 92
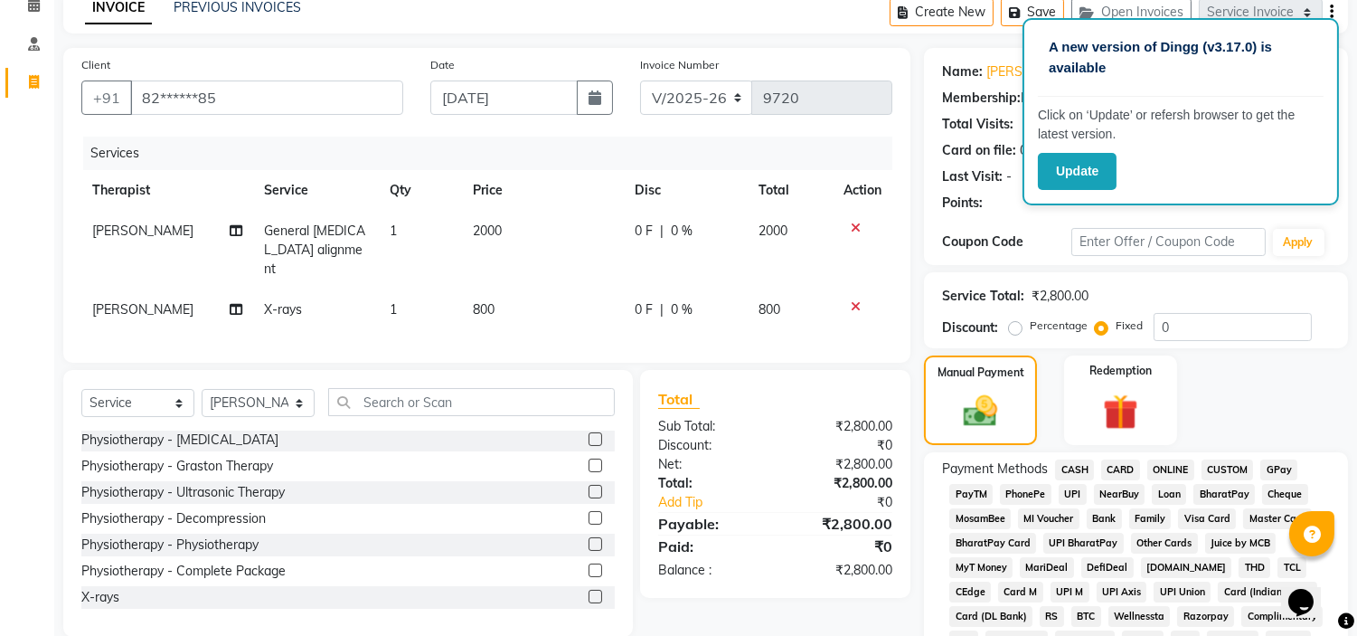
click at [1121, 471] on span "CARD" at bounding box center [1120, 469] width 39 height 21
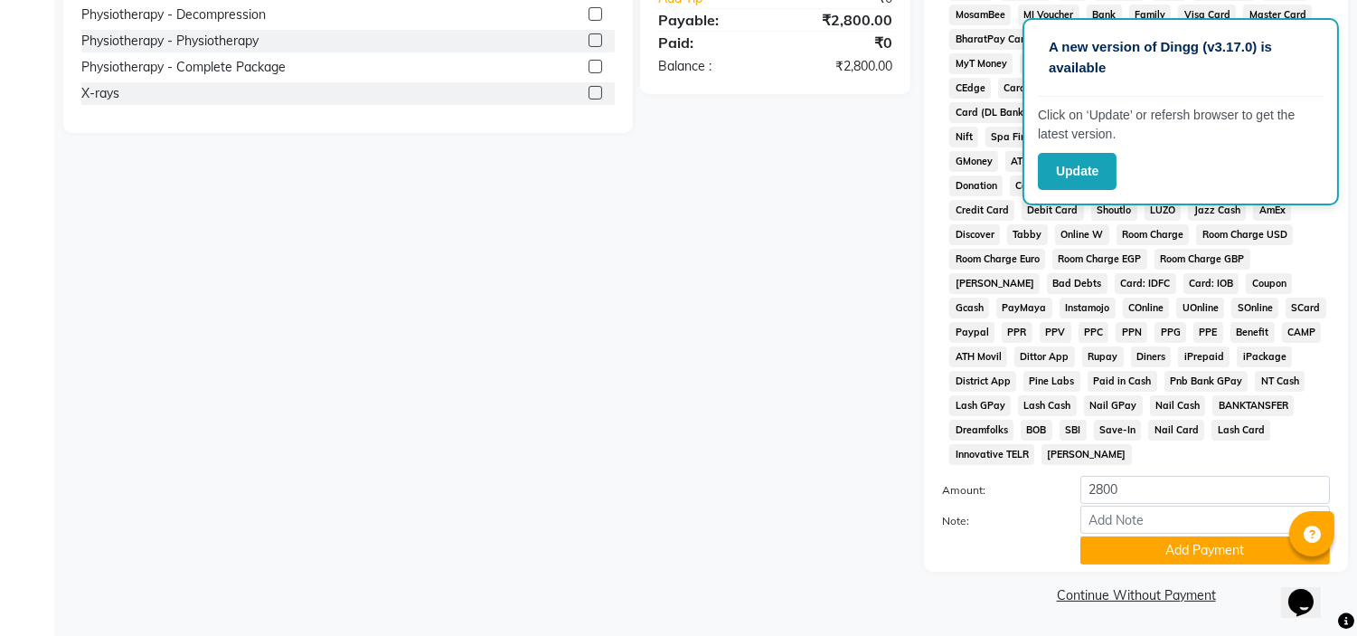
scroll to position [595, 0]
click at [1165, 550] on button "Add Payment" at bounding box center [1206, 550] width 250 height 28
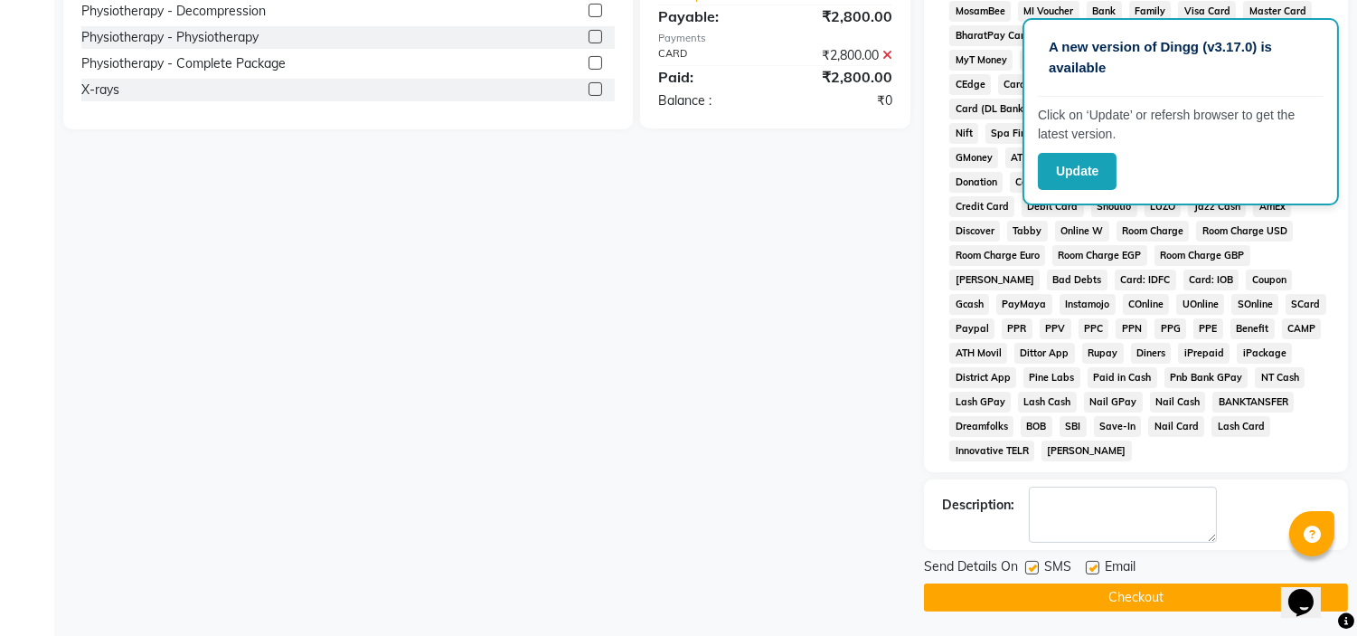
click at [1090, 574] on label at bounding box center [1093, 568] width 14 height 14
click at [1090, 574] on input "checkbox" at bounding box center [1092, 568] width 12 height 12
checkbox input "false"
click at [1029, 571] on label at bounding box center [1032, 568] width 14 height 14
click at [1029, 571] on input "checkbox" at bounding box center [1031, 568] width 12 height 12
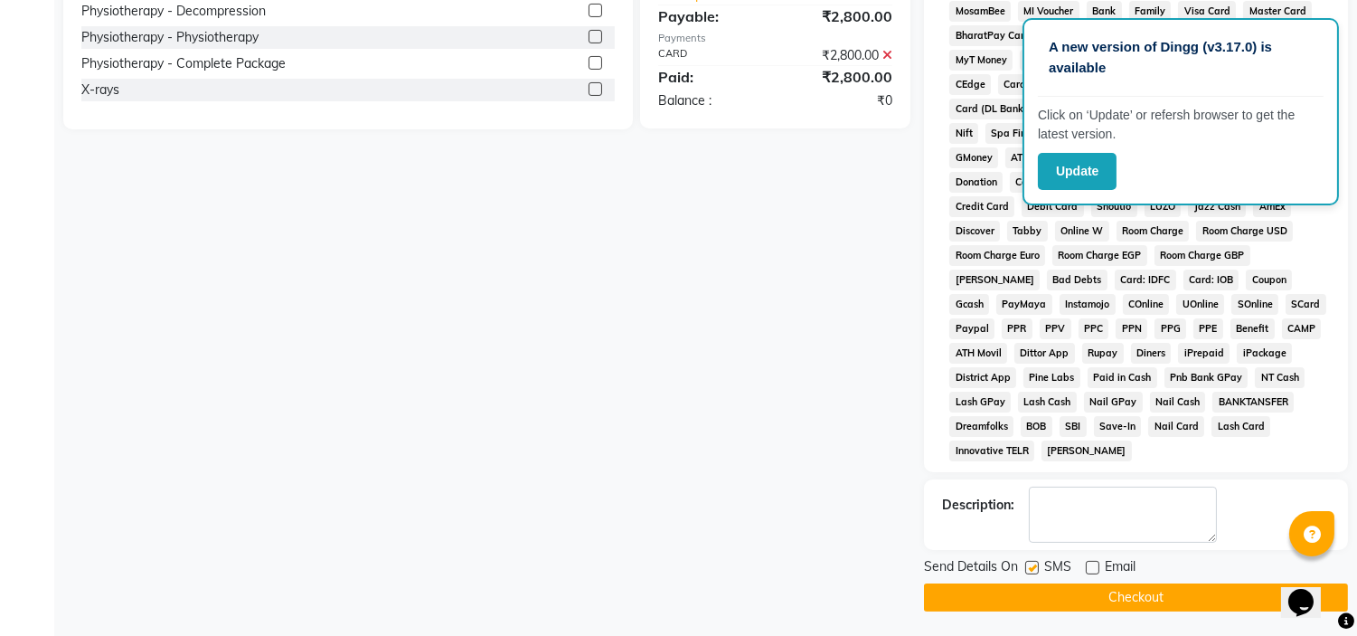
checkbox input "false"
click at [1034, 601] on button "Checkout" at bounding box center [1136, 597] width 424 height 28
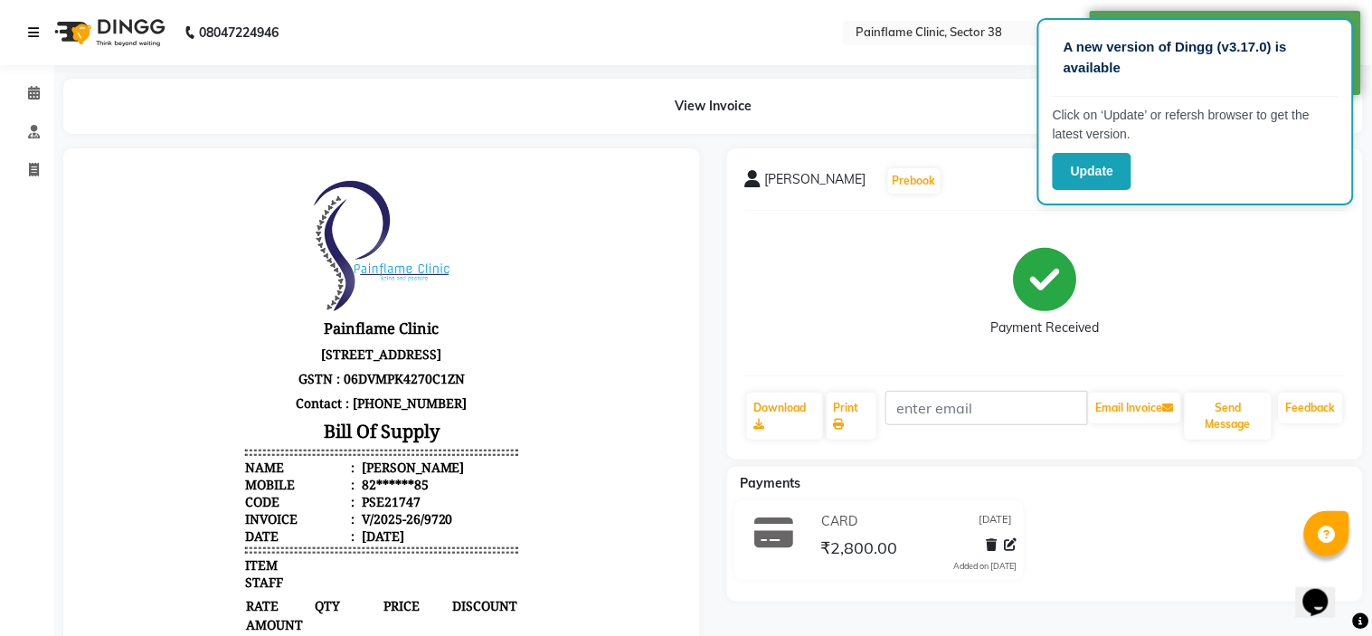
select select "service"
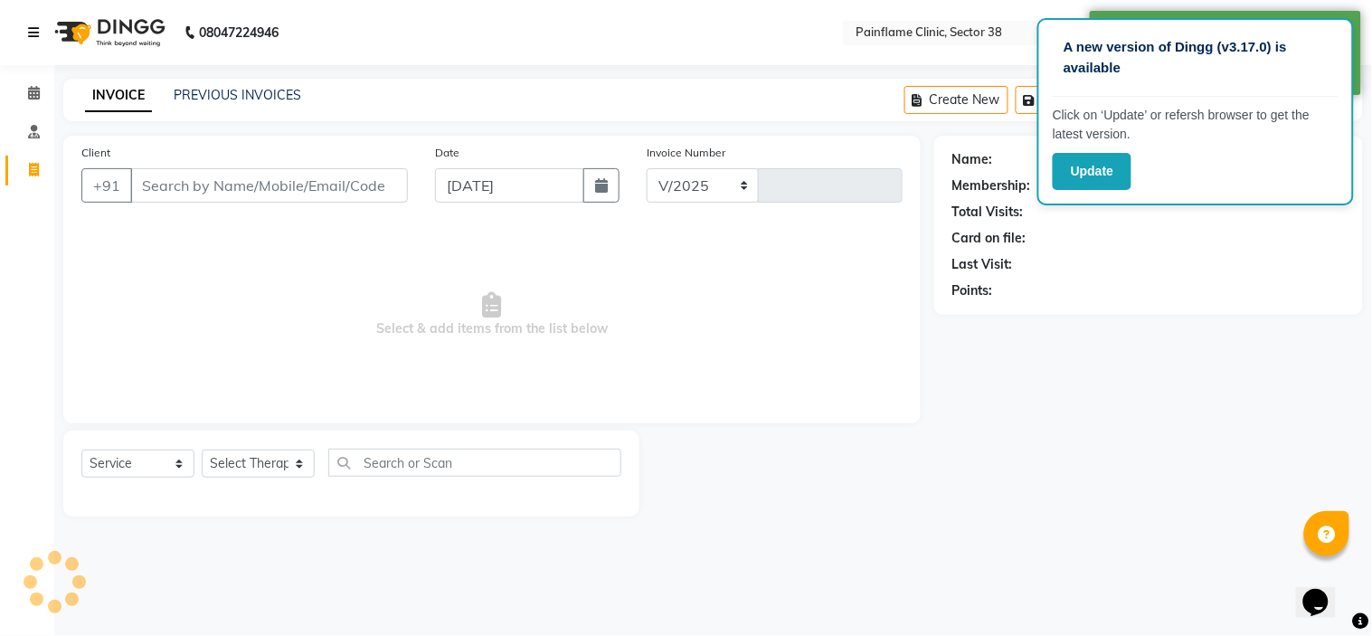
select select "3964"
type input "9721"
click at [213, 92] on link "PREVIOUS INVOICES" at bounding box center [237, 95] width 127 height 16
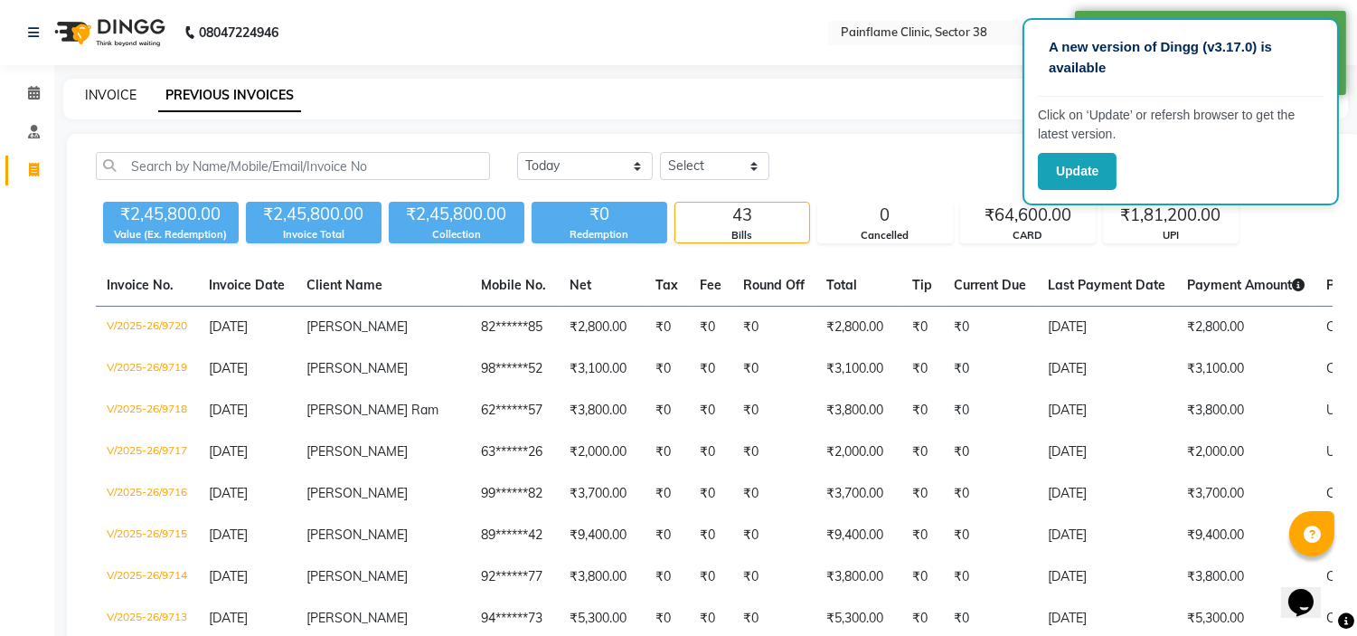
click at [88, 87] on link "INVOICE" at bounding box center [111, 95] width 52 height 16
select select "service"
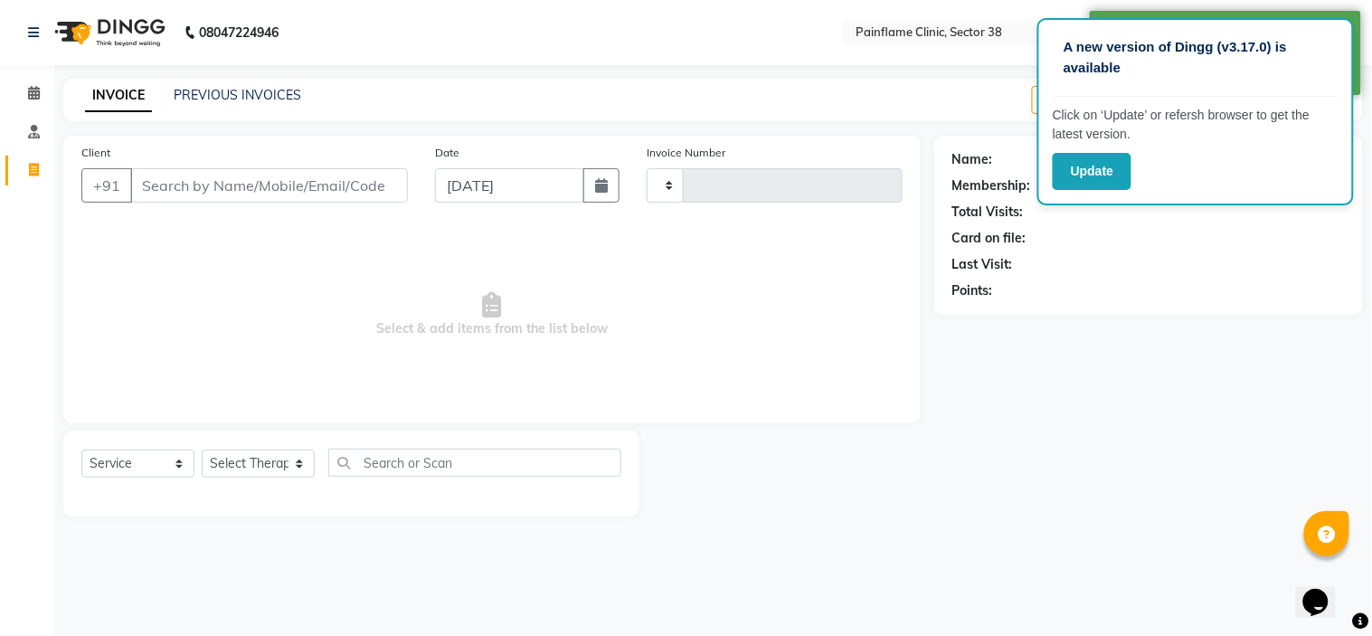
type input "9721"
select select "3964"
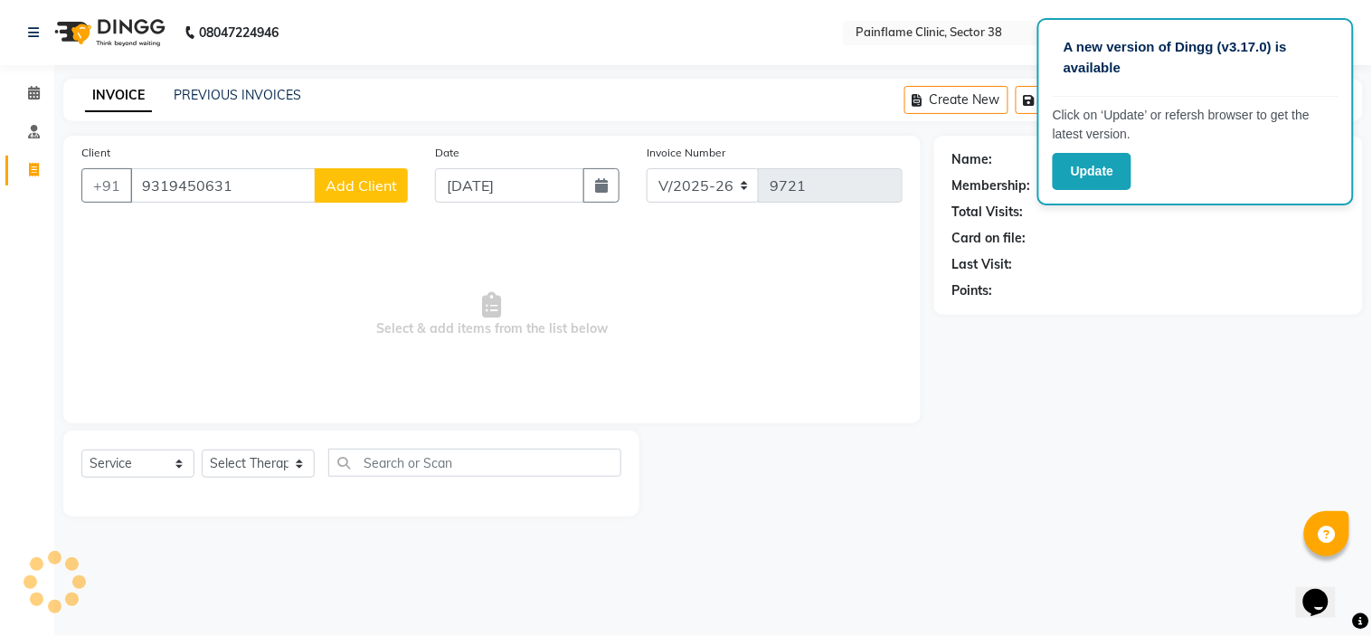
type input "9319450631"
click at [332, 200] on button "Add Client" at bounding box center [361, 185] width 93 height 34
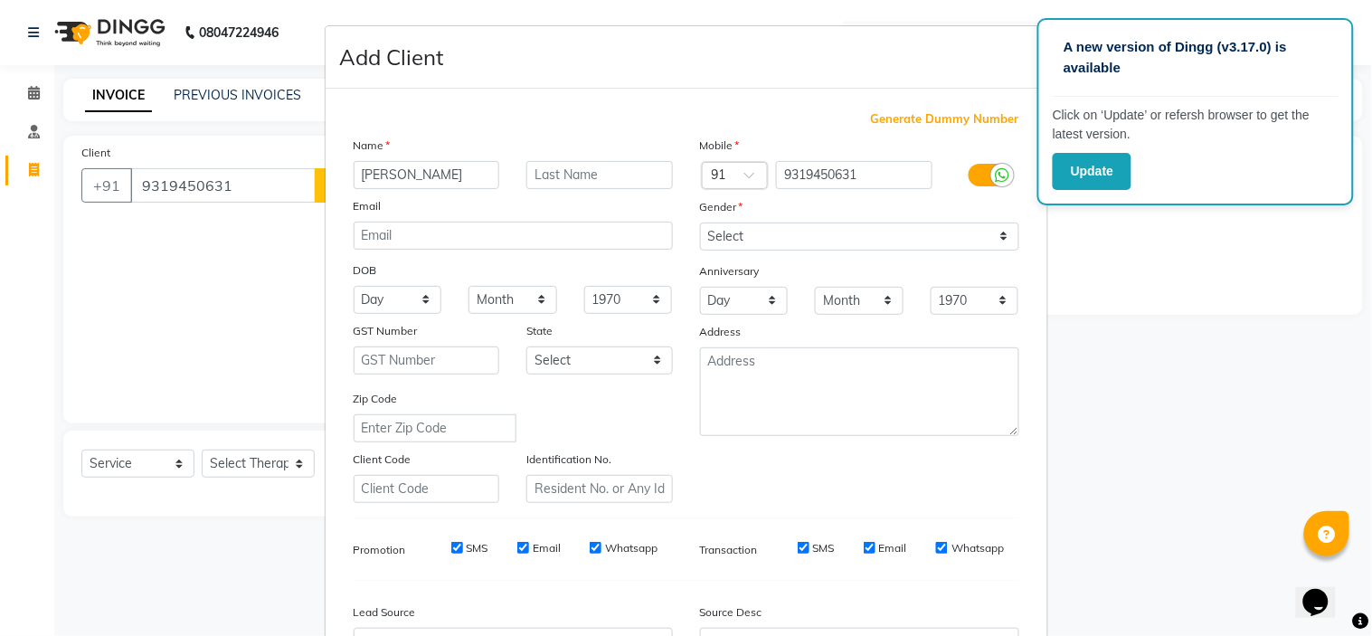
type input "[PERSON_NAME]"
drag, startPoint x: 754, startPoint y: 238, endPoint x: 741, endPoint y: 308, distance: 71.7
click at [741, 308] on div "Mobile Country Code × 91 9319450631 Gender Select [DEMOGRAPHIC_DATA] [DEMOGRAPH…" at bounding box center [859, 319] width 346 height 367
select select "[DEMOGRAPHIC_DATA]"
click at [700, 222] on select "Select [DEMOGRAPHIC_DATA] [DEMOGRAPHIC_DATA] Other Prefer Not To Say" at bounding box center [859, 236] width 319 height 28
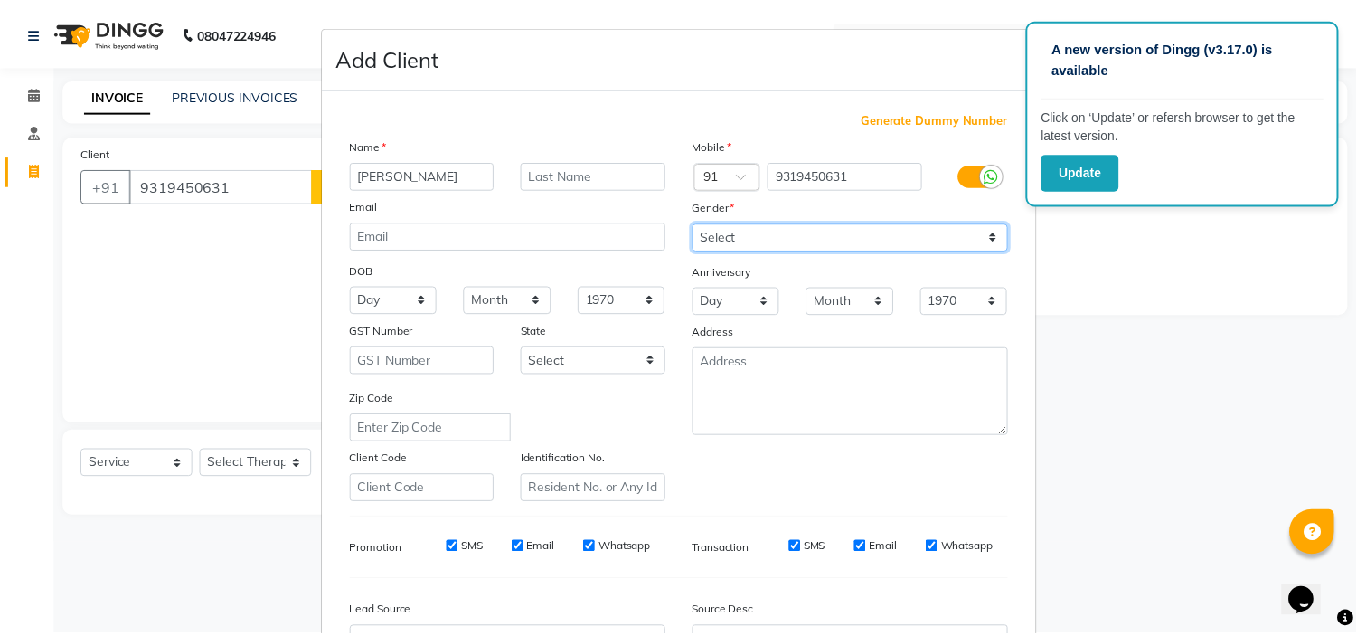
scroll to position [200, 0]
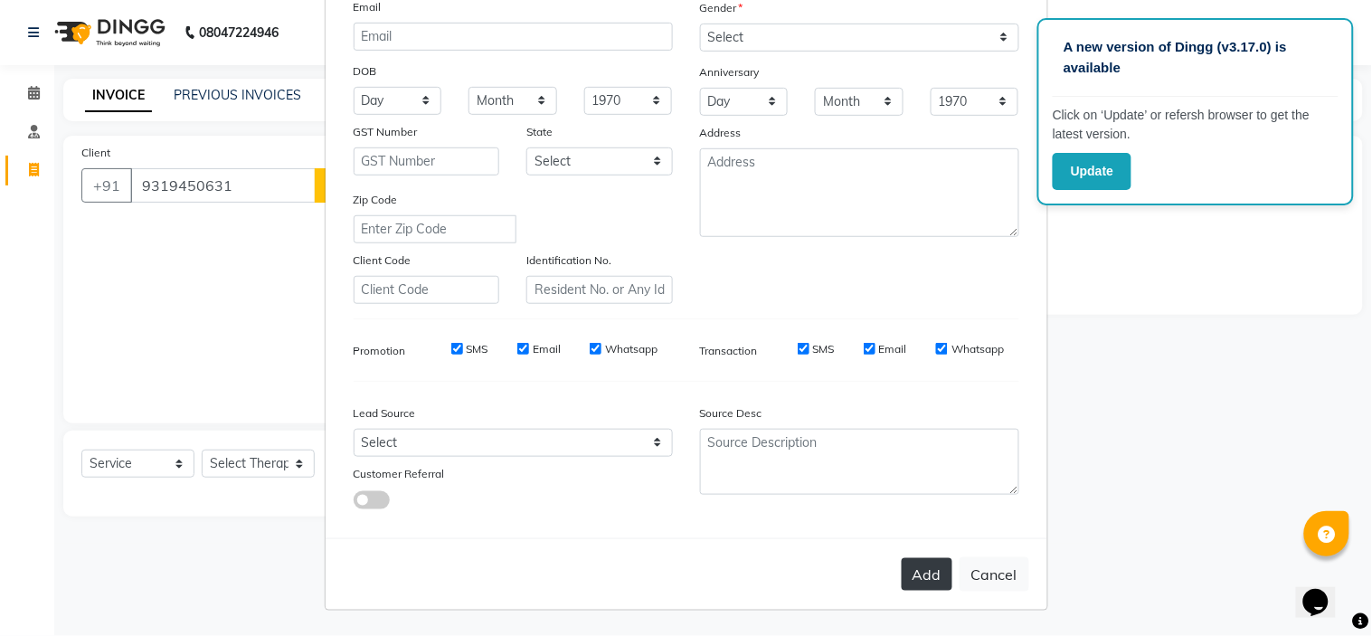
click at [913, 584] on button "Add" at bounding box center [927, 574] width 51 height 33
type input "93******31"
select select
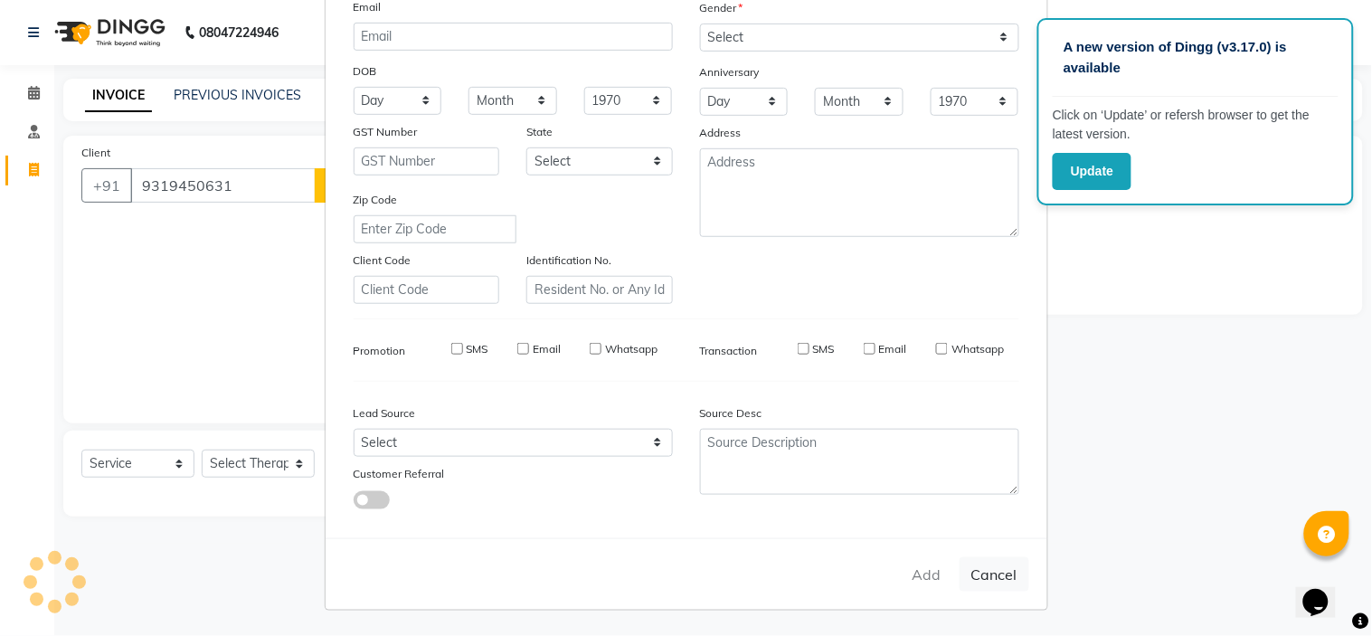
select select
checkbox input "false"
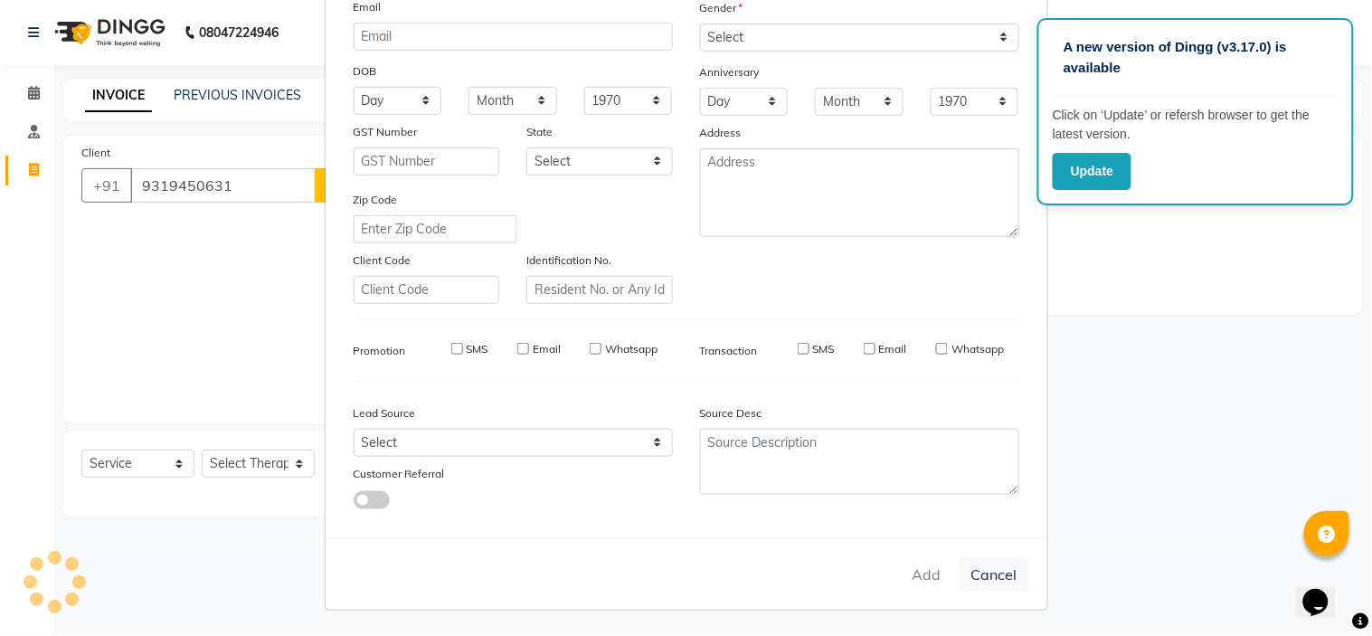
checkbox input "false"
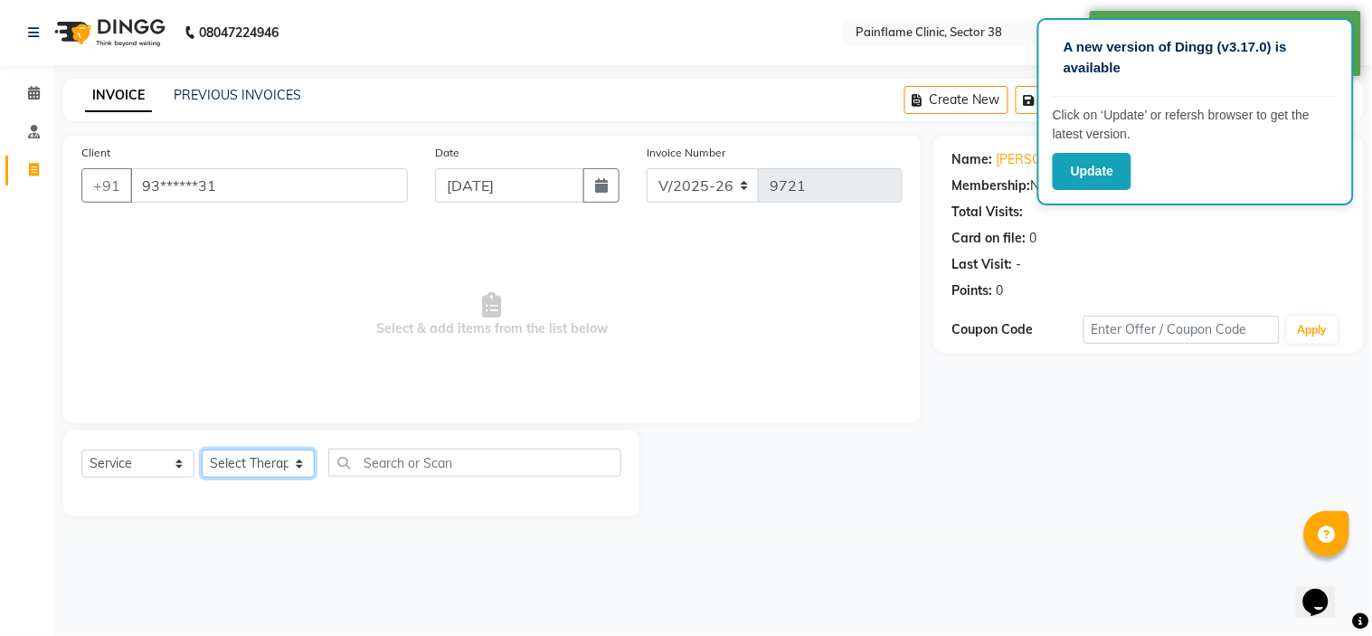
click at [257, 453] on select "Select Therapist [PERSON_NAME] Dr [PERSON_NAME] [PERSON_NAME] Dr [PERSON_NAME] …" at bounding box center [258, 463] width 113 height 28
select select "20216"
click at [202, 450] on select "Select Therapist [PERSON_NAME] Dr [PERSON_NAME] [PERSON_NAME] Dr [PERSON_NAME] …" at bounding box center [258, 463] width 113 height 28
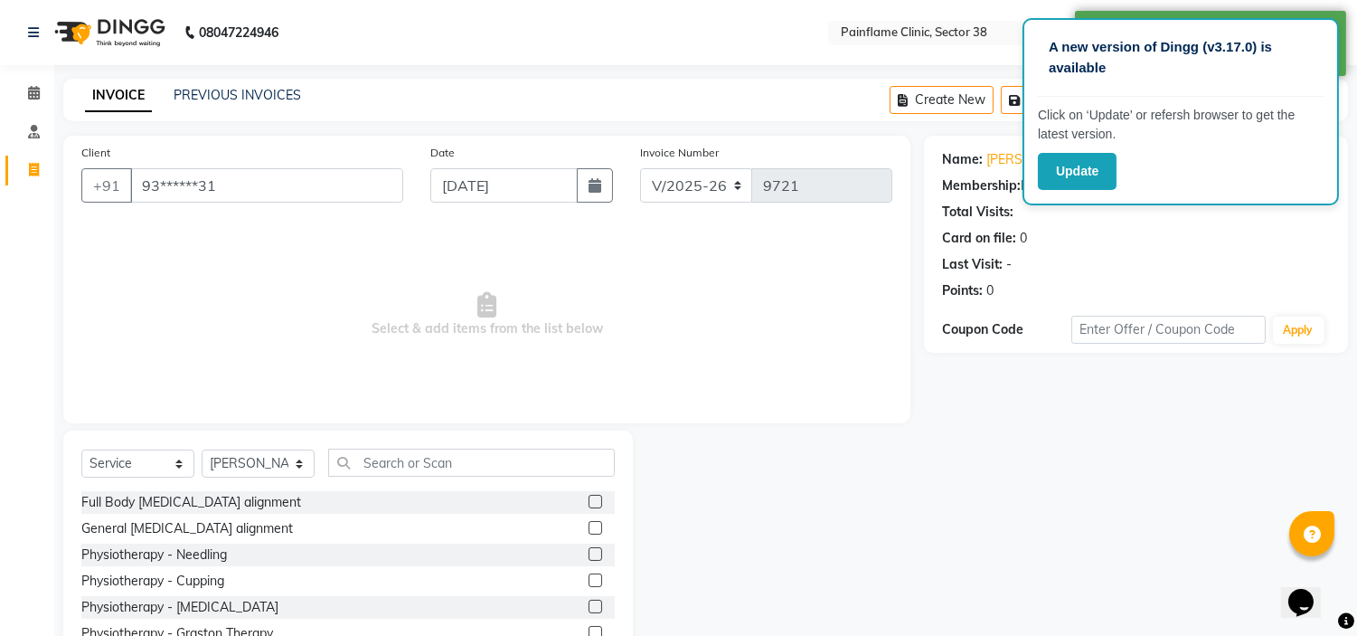
click at [589, 532] on label at bounding box center [596, 528] width 14 height 14
click at [589, 532] on input "checkbox" at bounding box center [595, 529] width 12 height 12
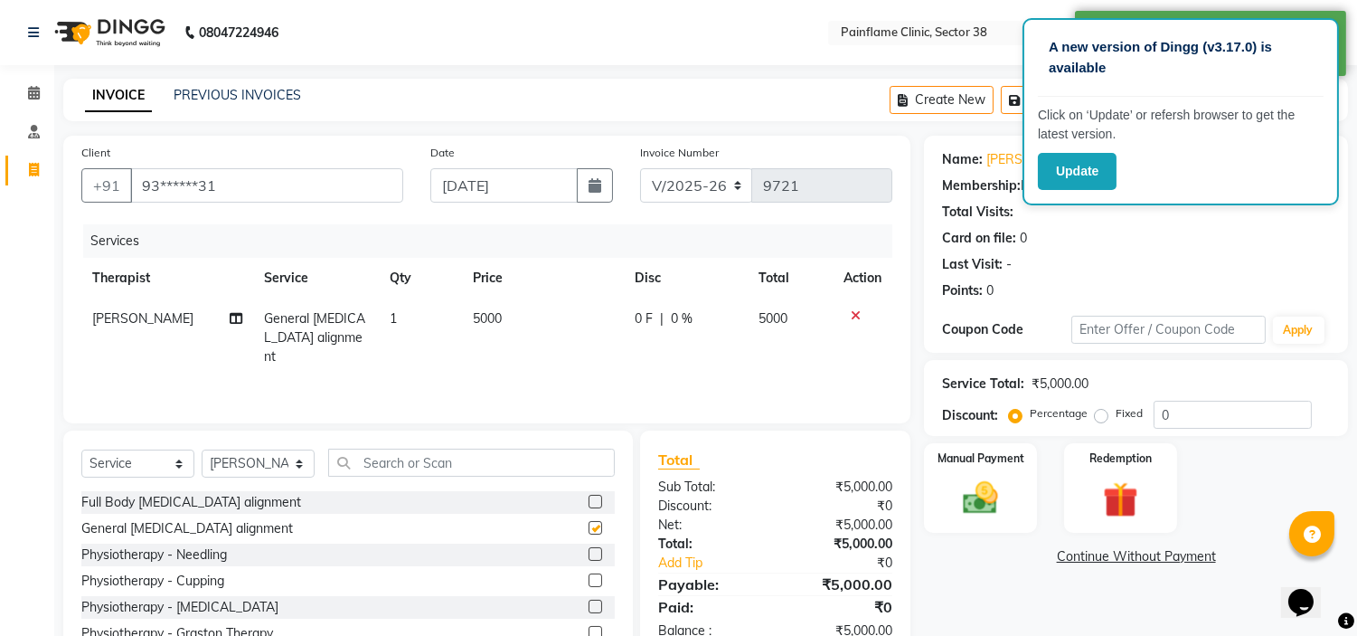
checkbox input "false"
click at [483, 319] on span "5000" at bounding box center [487, 318] width 29 height 16
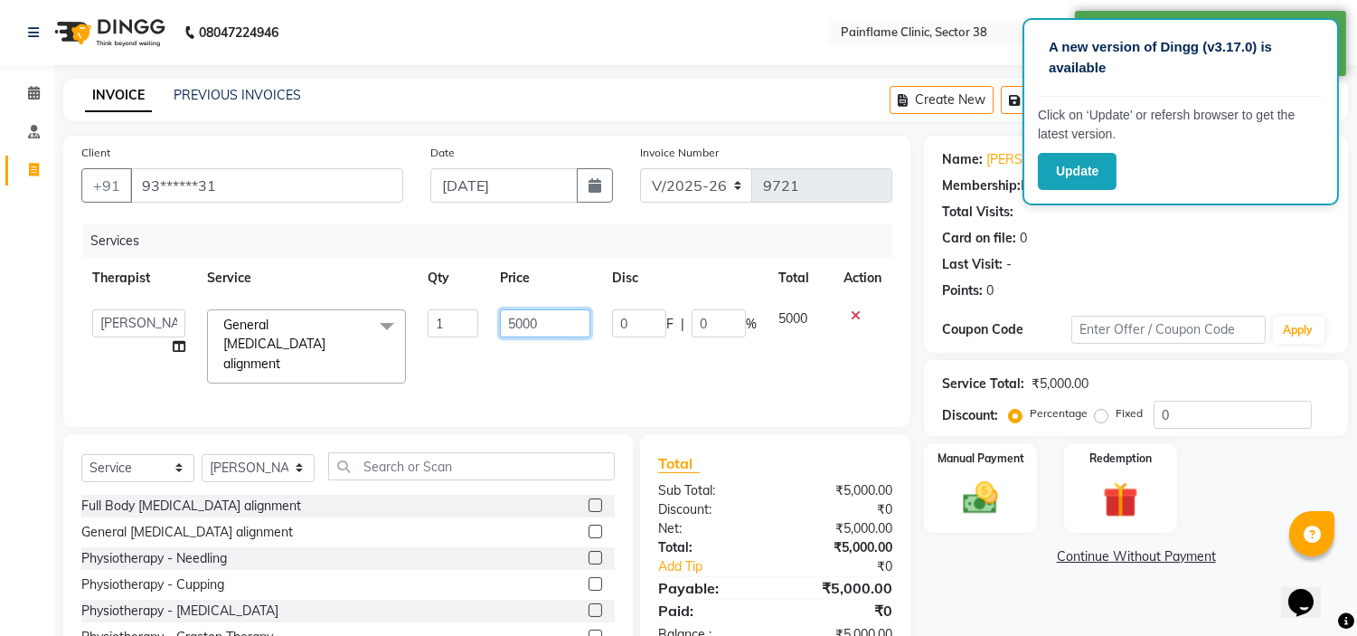
click at [514, 320] on input "5000" at bounding box center [545, 323] width 90 height 28
type input "2000"
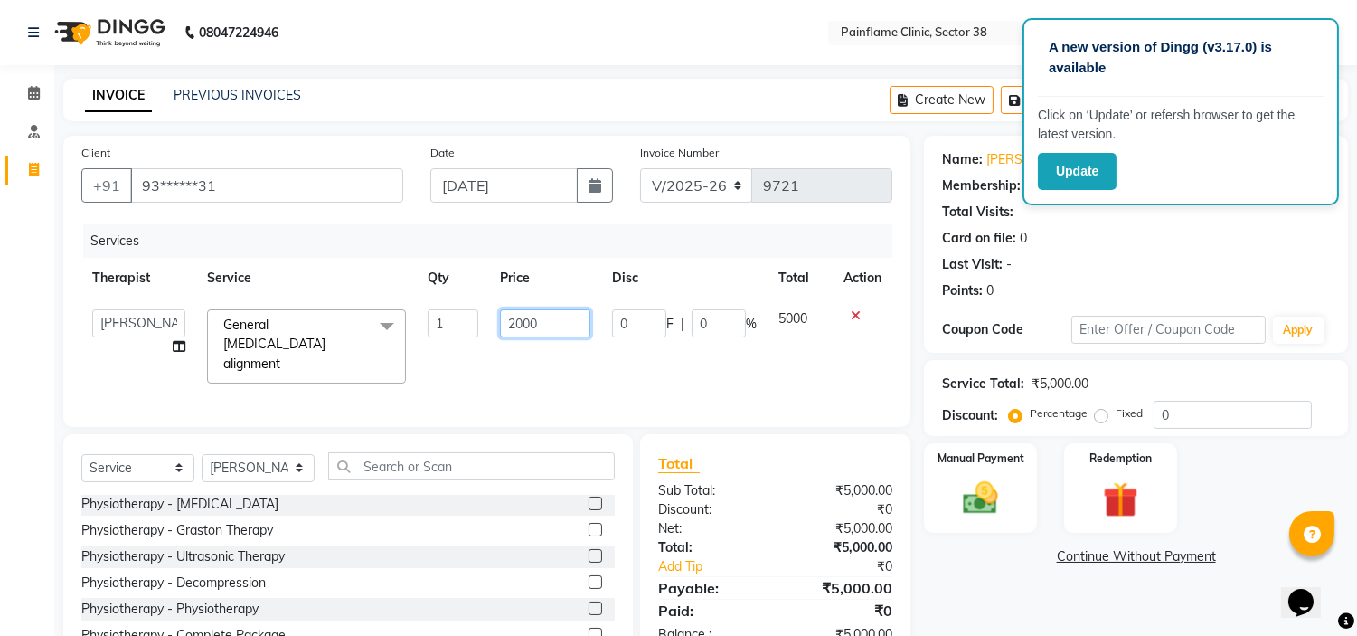
scroll to position [88, 0]
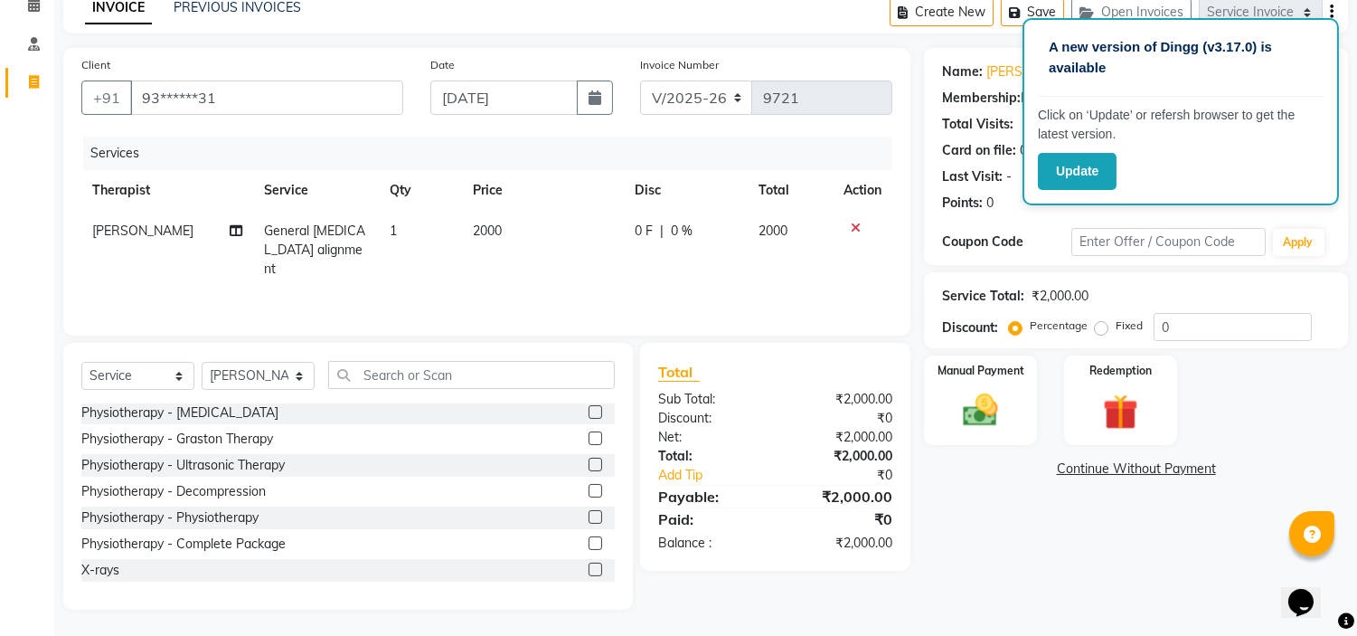
click at [589, 574] on div at bounding box center [595, 571] width 12 height 19
click at [589, 562] on label at bounding box center [596, 569] width 14 height 14
click at [589, 564] on input "checkbox" at bounding box center [595, 570] width 12 height 12
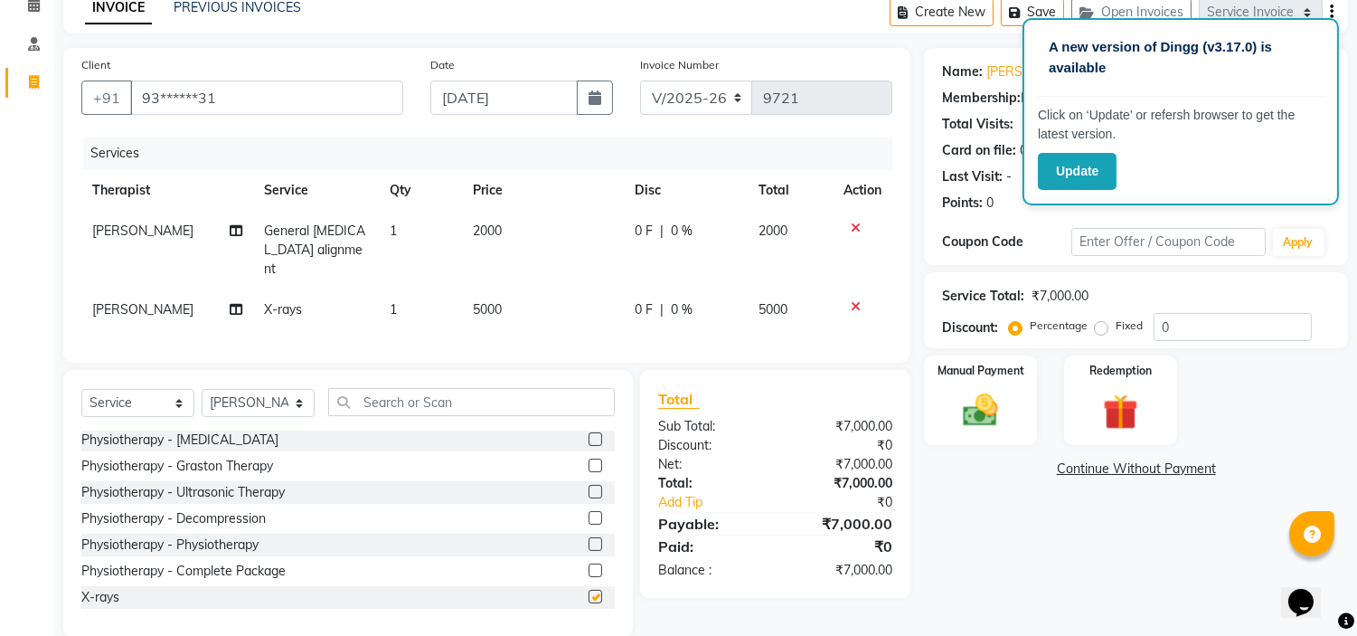
checkbox input "false"
click at [490, 301] on span "5000" at bounding box center [487, 309] width 29 height 16
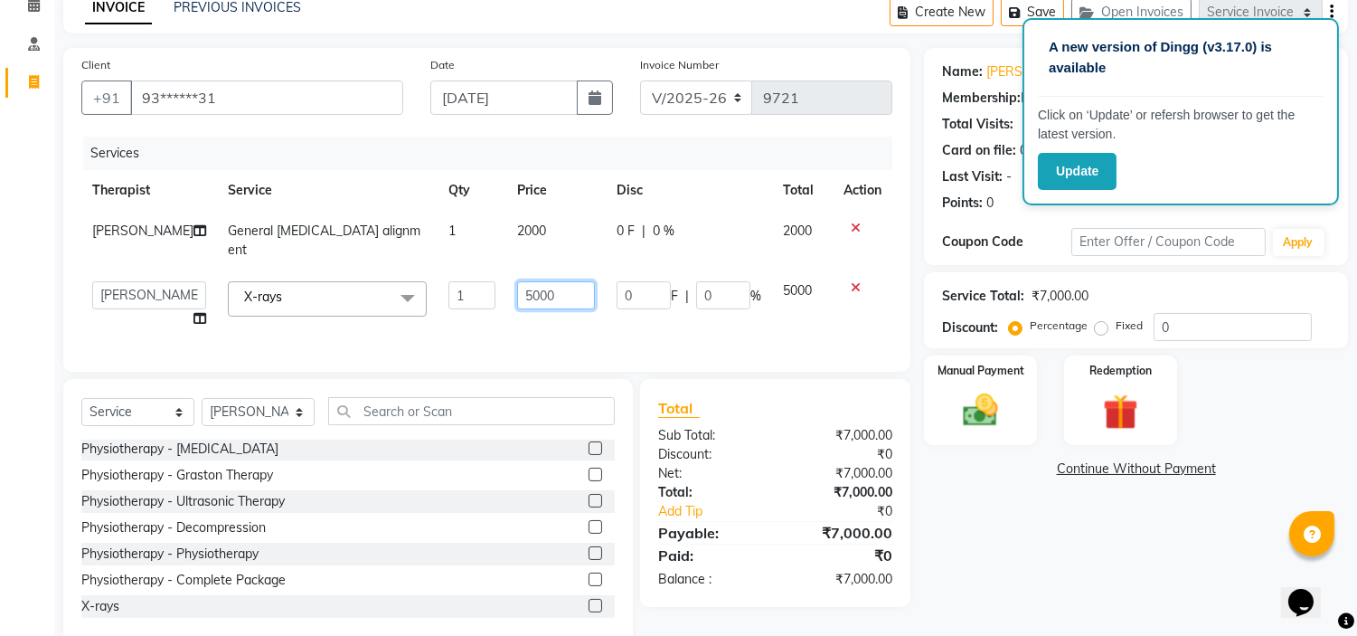
click at [534, 281] on input "5000" at bounding box center [556, 295] width 78 height 28
type input "5"
type input "1200"
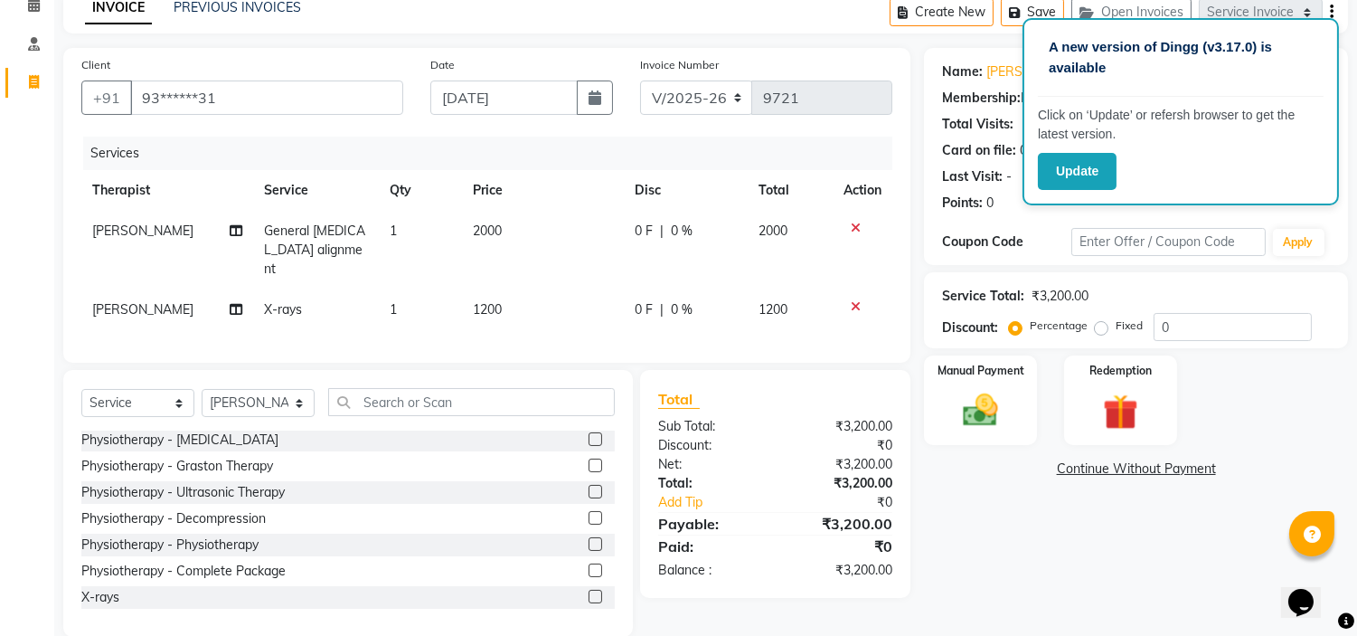
click at [1116, 332] on label "Fixed" at bounding box center [1129, 325] width 27 height 16
click at [1103, 332] on input "Fixed" at bounding box center [1105, 325] width 13 height 13
radio input "true"
click at [1022, 392] on div "Manual Payment" at bounding box center [981, 400] width 118 height 92
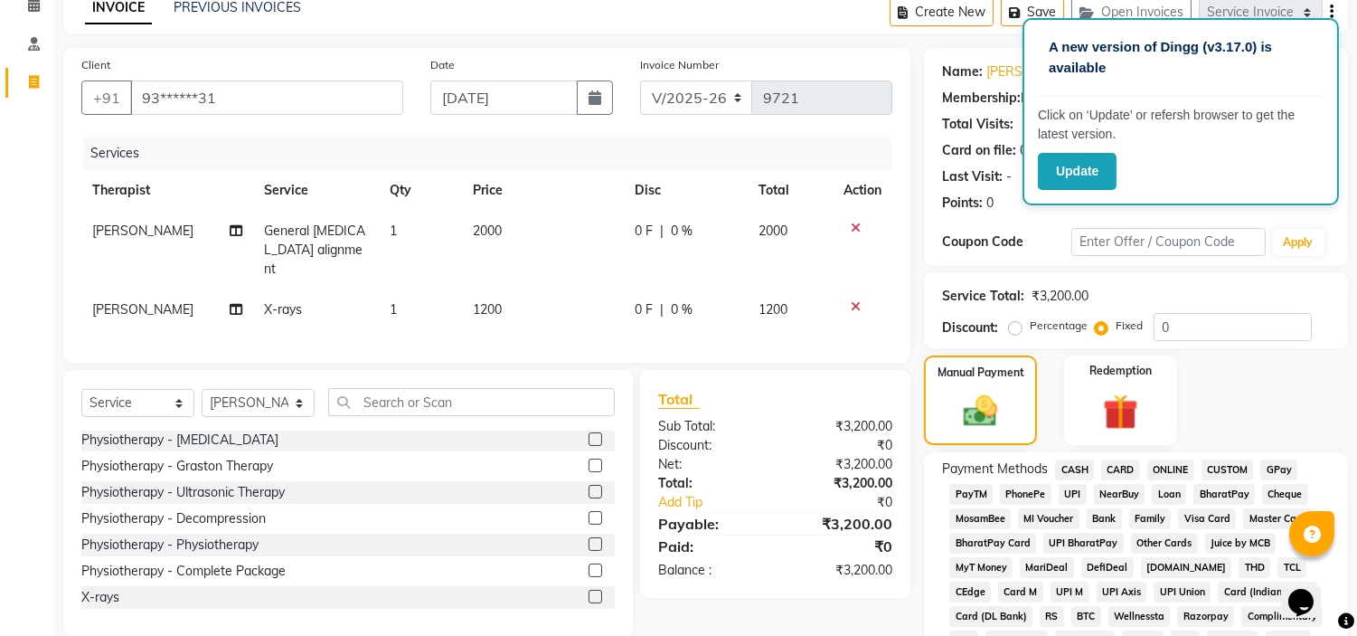
click at [1117, 467] on span "CARD" at bounding box center [1120, 469] width 39 height 21
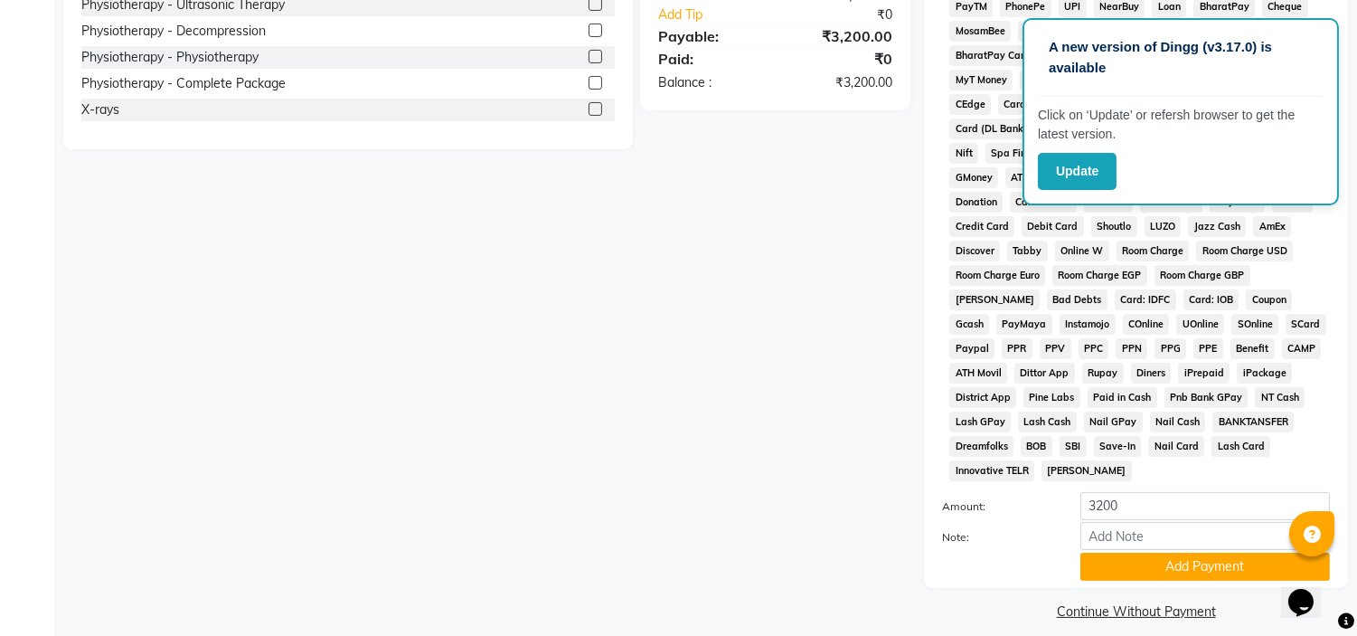
scroll to position [576, 0]
click at [1124, 575] on button "Add Payment" at bounding box center [1206, 566] width 250 height 28
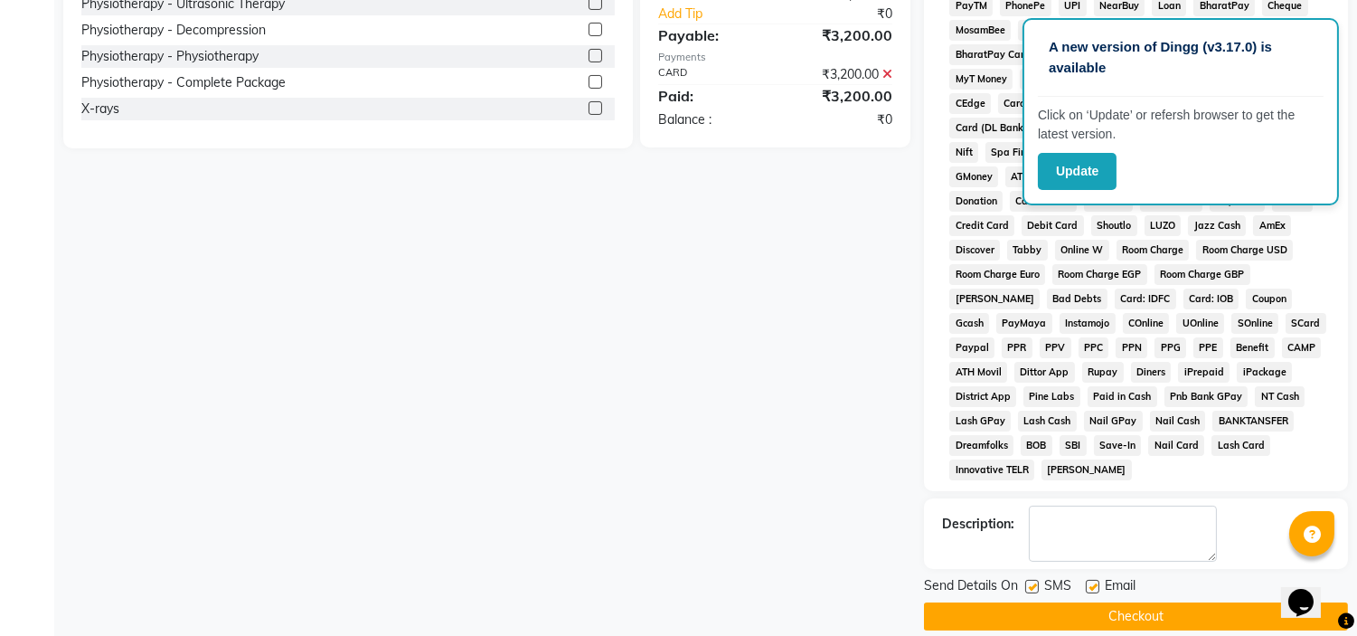
click at [1094, 590] on label at bounding box center [1093, 587] width 14 height 14
click at [1094, 590] on input "checkbox" at bounding box center [1092, 587] width 12 height 12
checkbox input "false"
click at [1028, 588] on label at bounding box center [1032, 587] width 14 height 14
click at [1028, 588] on input "checkbox" at bounding box center [1031, 587] width 12 height 12
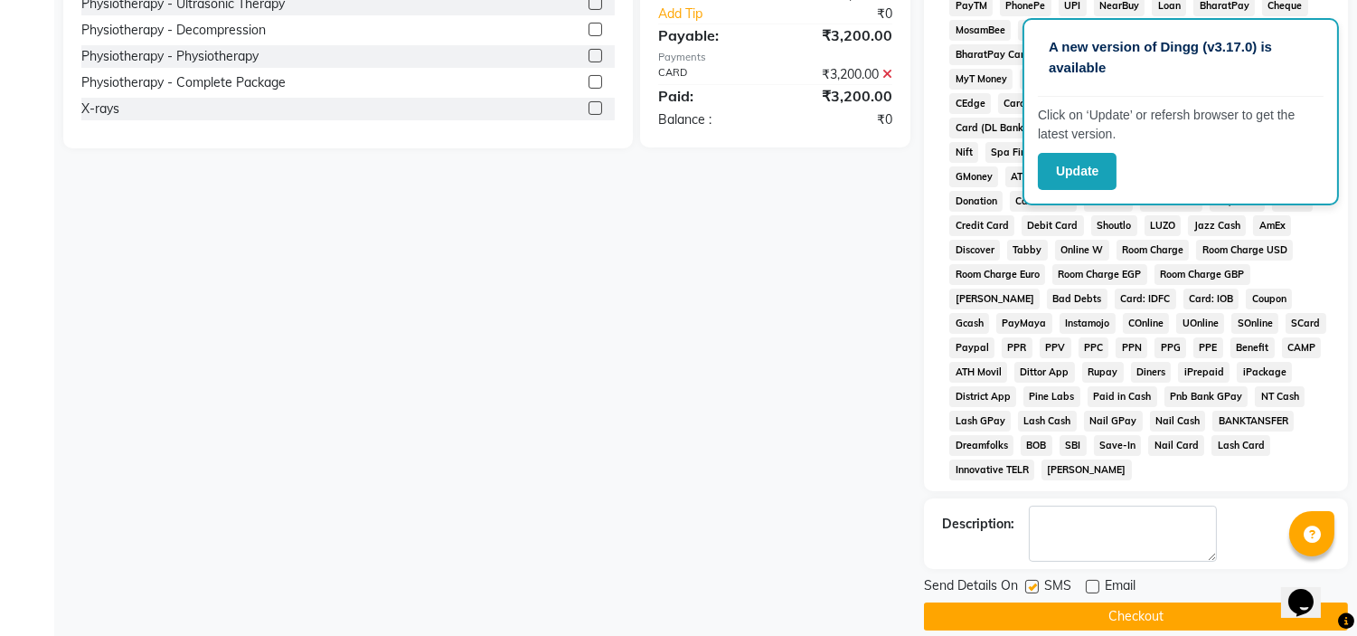
checkbox input "false"
click at [1024, 628] on button "Checkout" at bounding box center [1136, 616] width 424 height 28
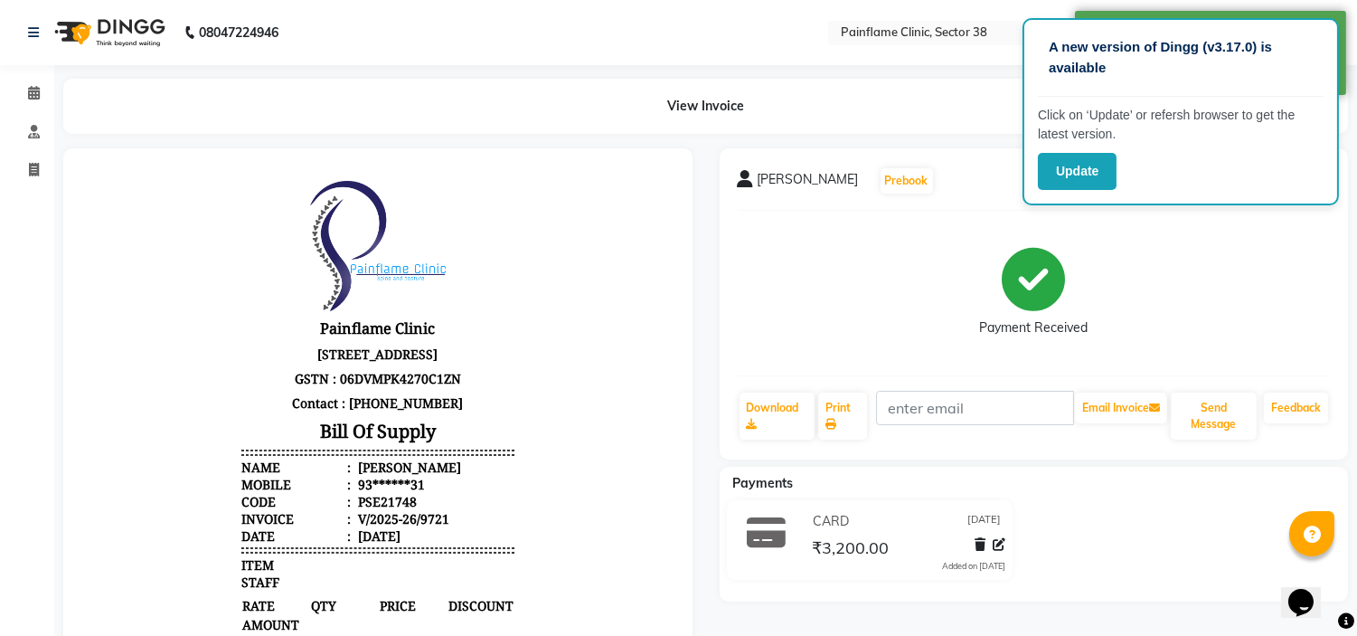
select select "service"
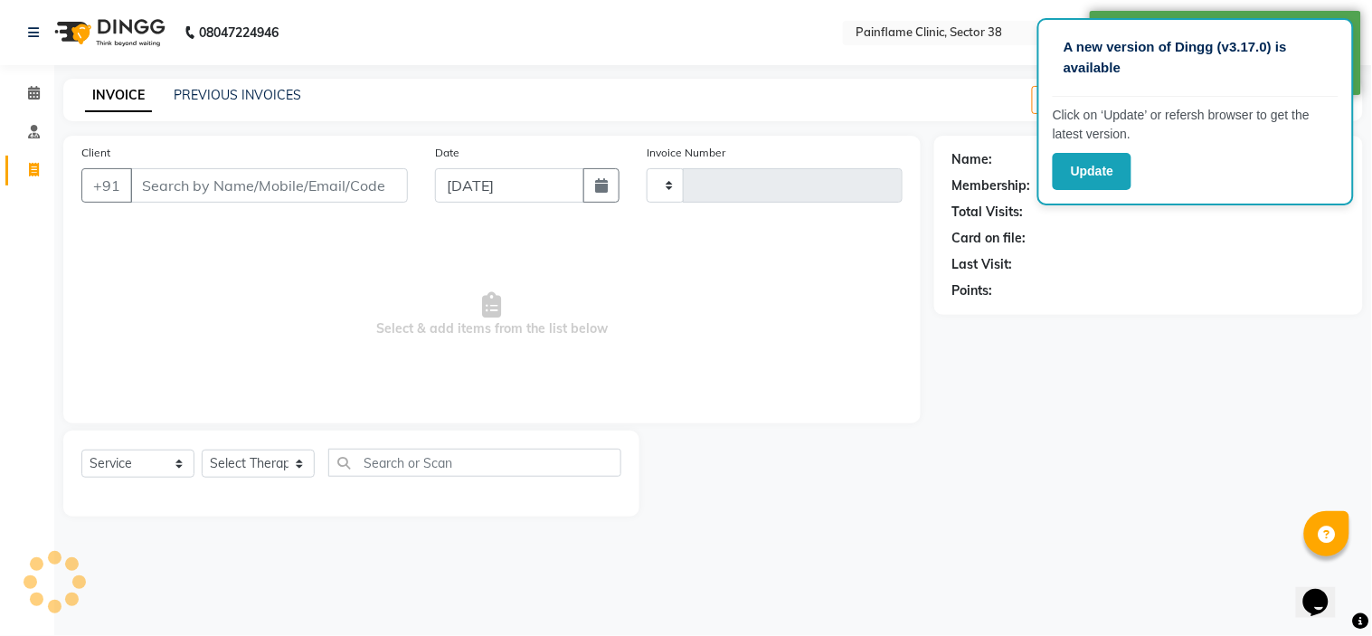
type input "9722"
select select "3964"
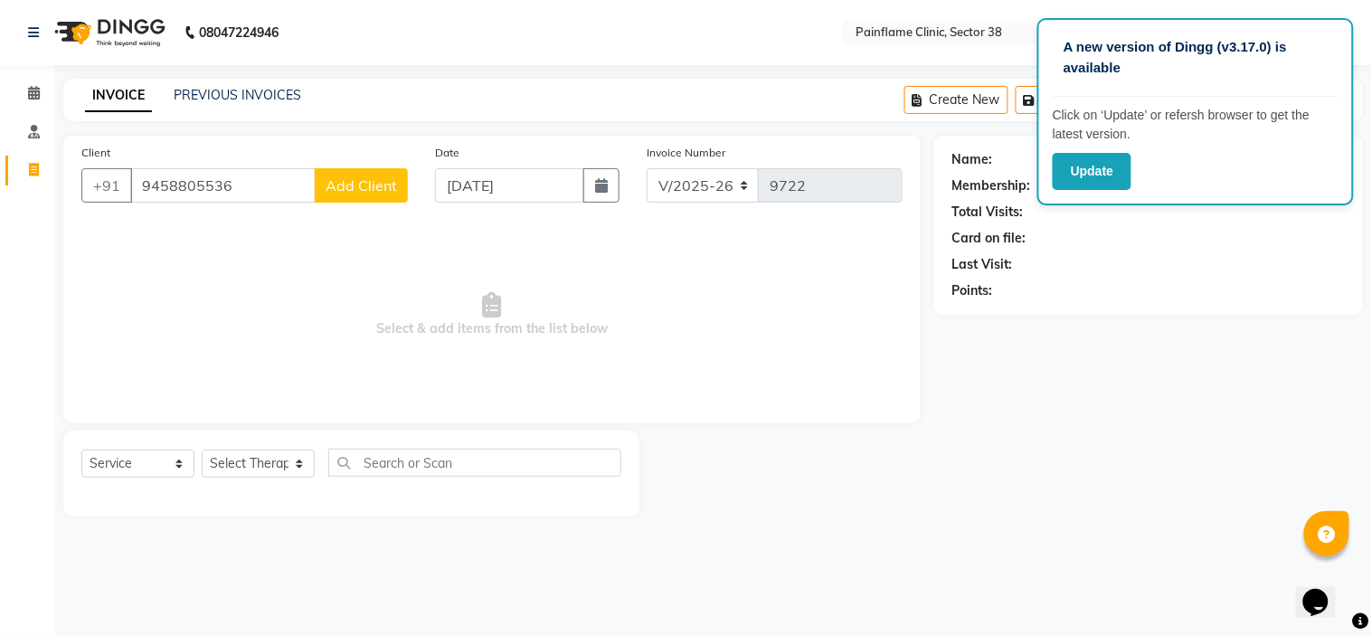
type input "9458805536"
click at [371, 191] on span "Add Client" at bounding box center [361, 185] width 71 height 18
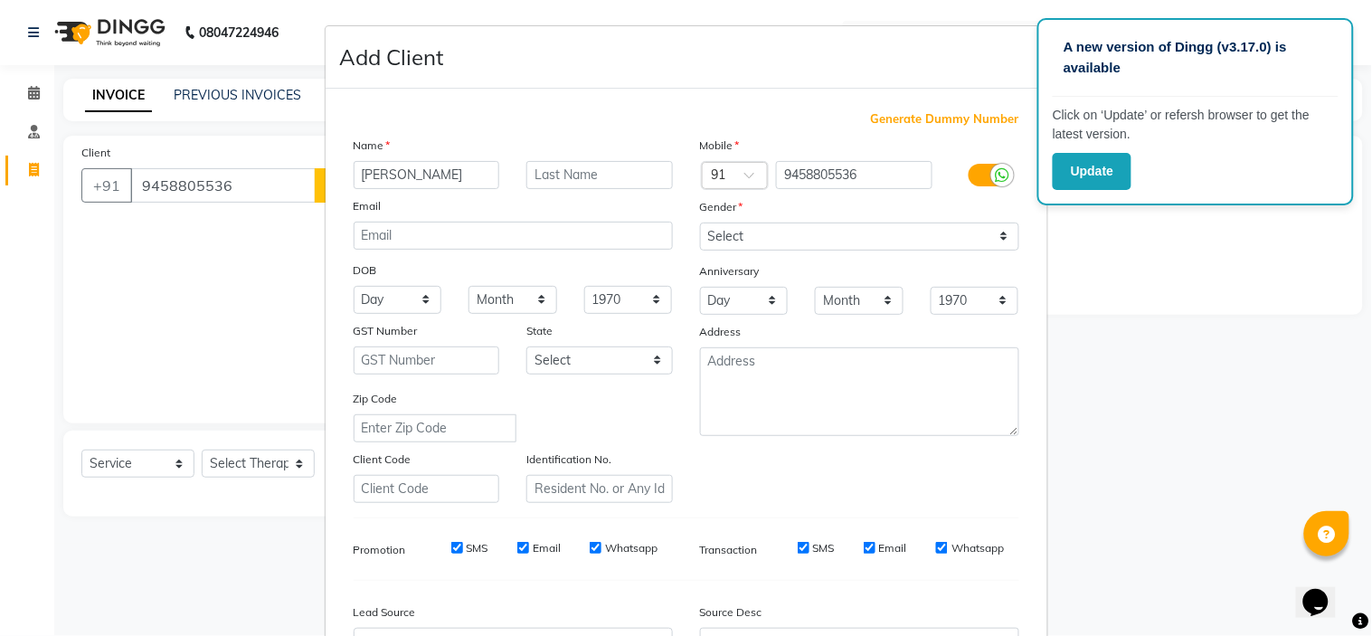
type input "[PERSON_NAME]"
click at [794, 238] on select "Select [DEMOGRAPHIC_DATA] [DEMOGRAPHIC_DATA] Other Prefer Not To Say" at bounding box center [859, 236] width 319 height 28
select select "[DEMOGRAPHIC_DATA]"
click at [700, 222] on select "Select [DEMOGRAPHIC_DATA] [DEMOGRAPHIC_DATA] Other Prefer Not To Say" at bounding box center [859, 236] width 319 height 28
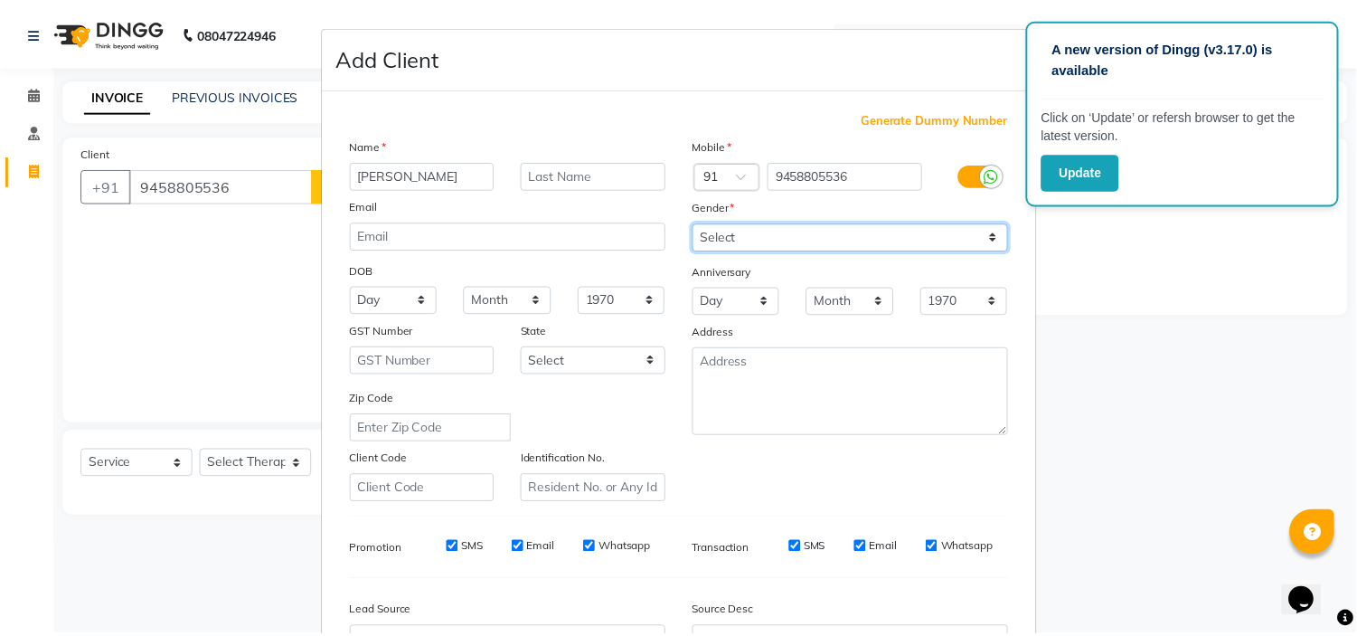
scroll to position [200, 0]
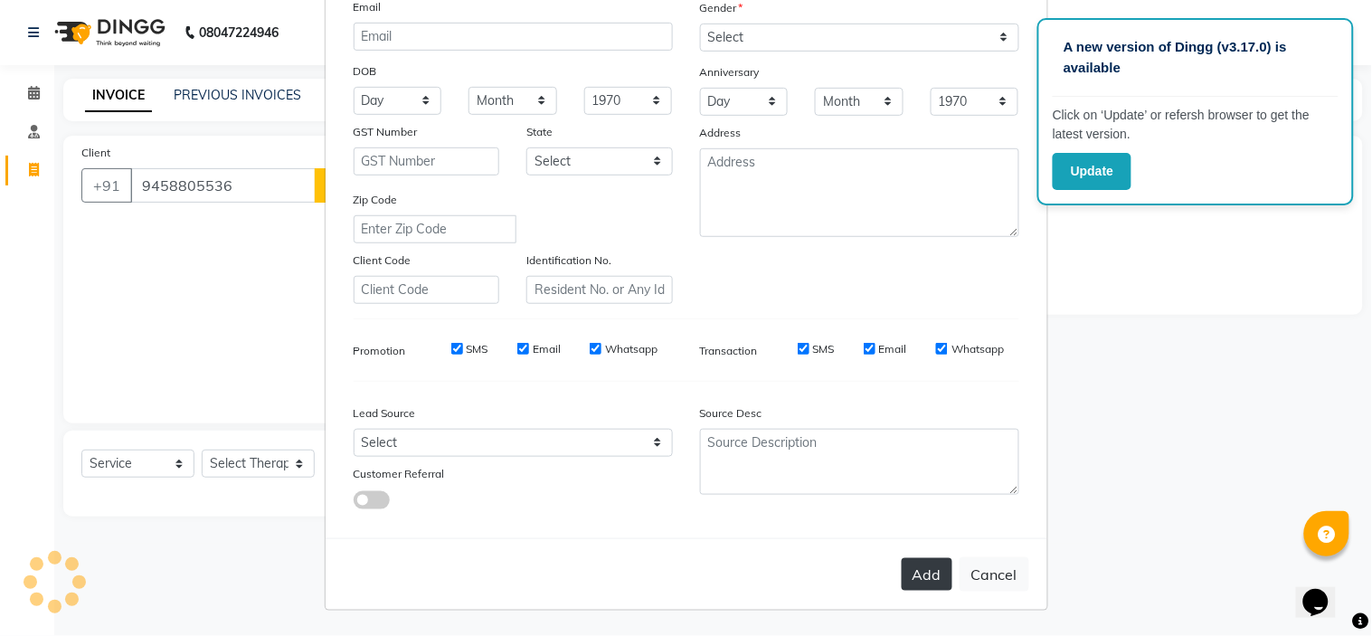
click at [914, 579] on button "Add" at bounding box center [927, 574] width 51 height 33
type input "94******36"
select select
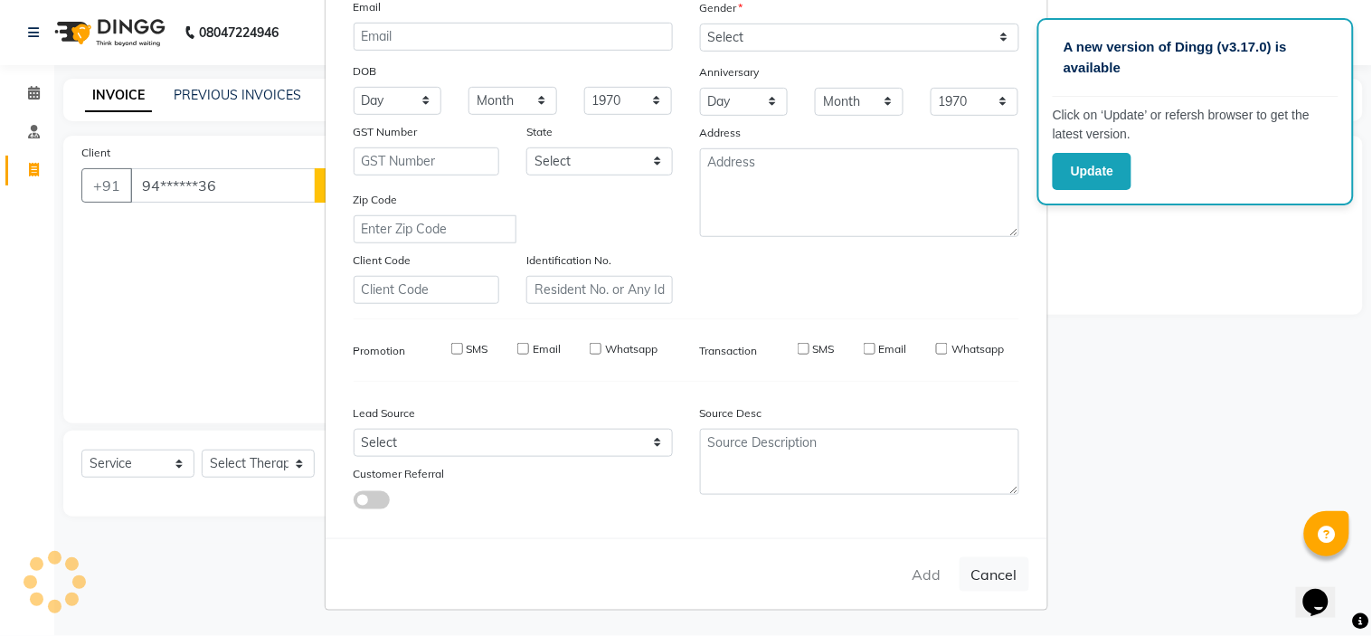
select select
checkbox input "false"
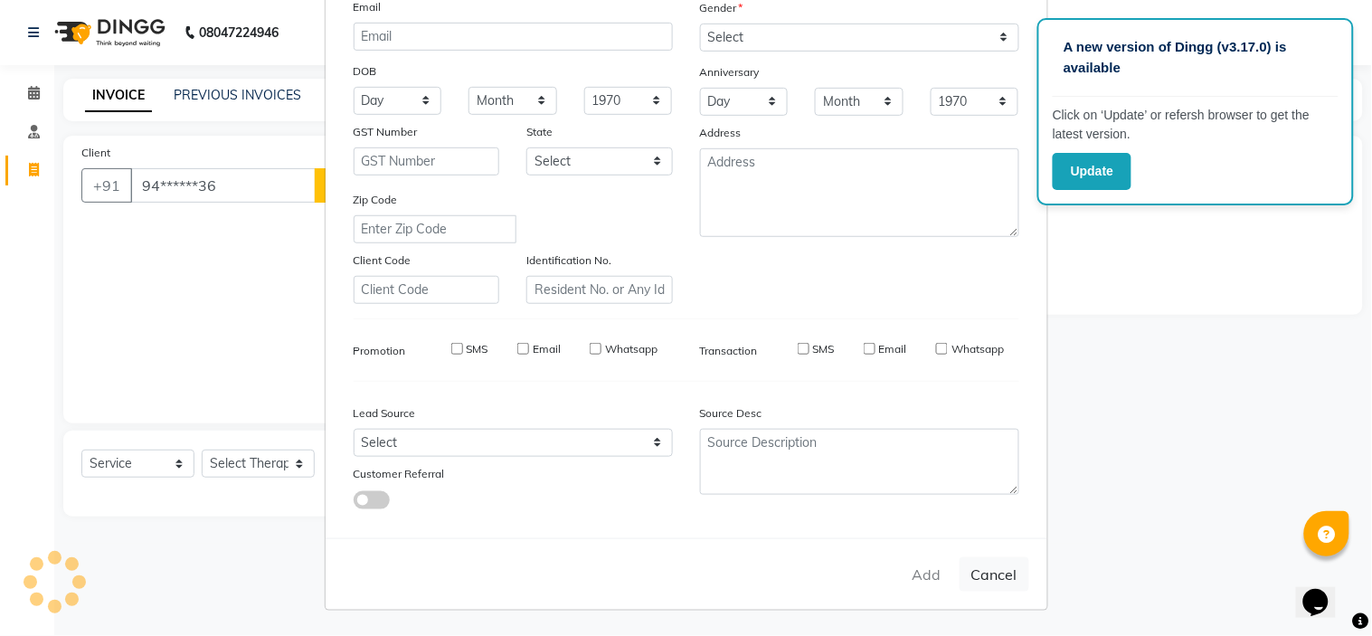
checkbox input "false"
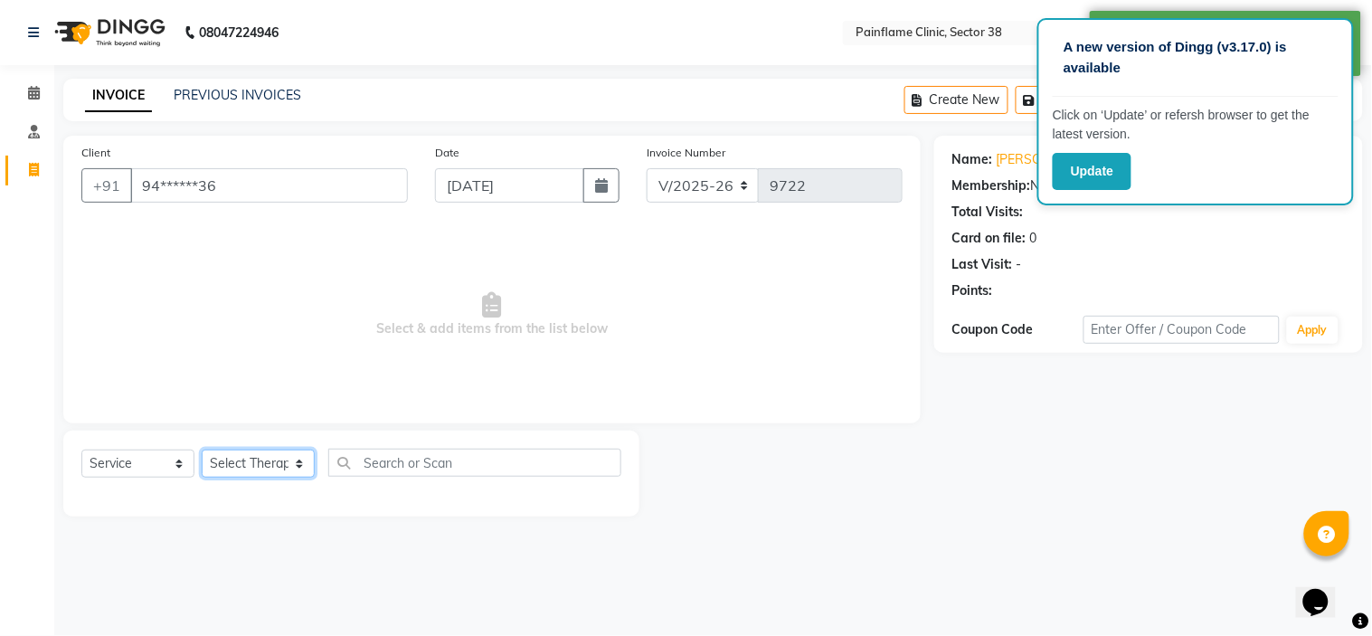
click at [282, 467] on select "Select Therapist [PERSON_NAME] Dr [PERSON_NAME] [PERSON_NAME] Dr [PERSON_NAME] …" at bounding box center [258, 463] width 113 height 28
select select "20216"
click at [202, 450] on select "Select Therapist [PERSON_NAME] Dr [PERSON_NAME] [PERSON_NAME] Dr [PERSON_NAME] …" at bounding box center [258, 463] width 113 height 28
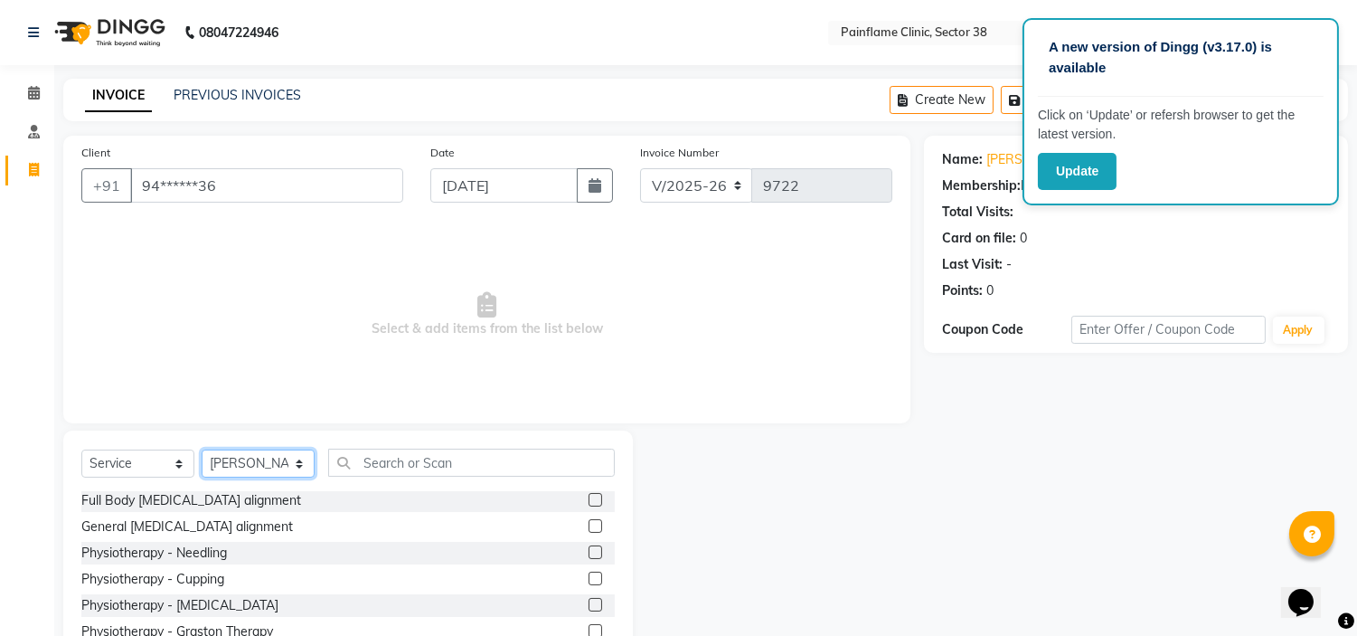
scroll to position [0, 0]
click at [589, 522] on label at bounding box center [596, 528] width 14 height 14
click at [589, 523] on input "checkbox" at bounding box center [595, 529] width 12 height 12
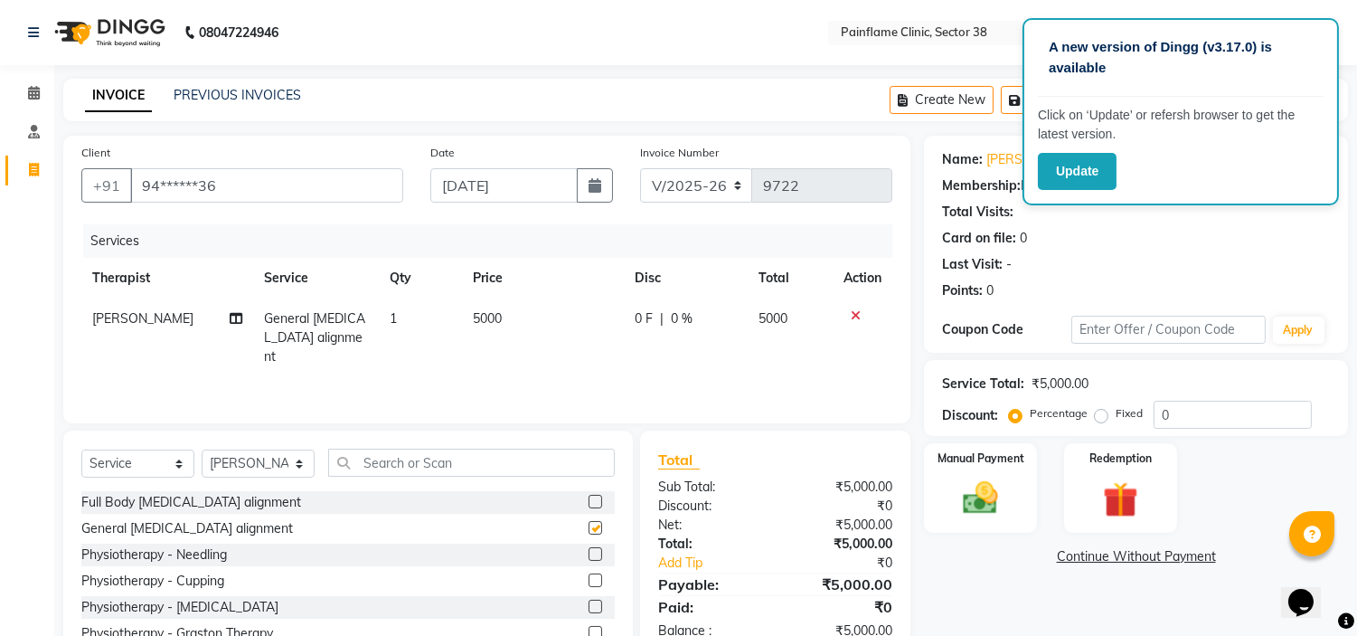
checkbox input "false"
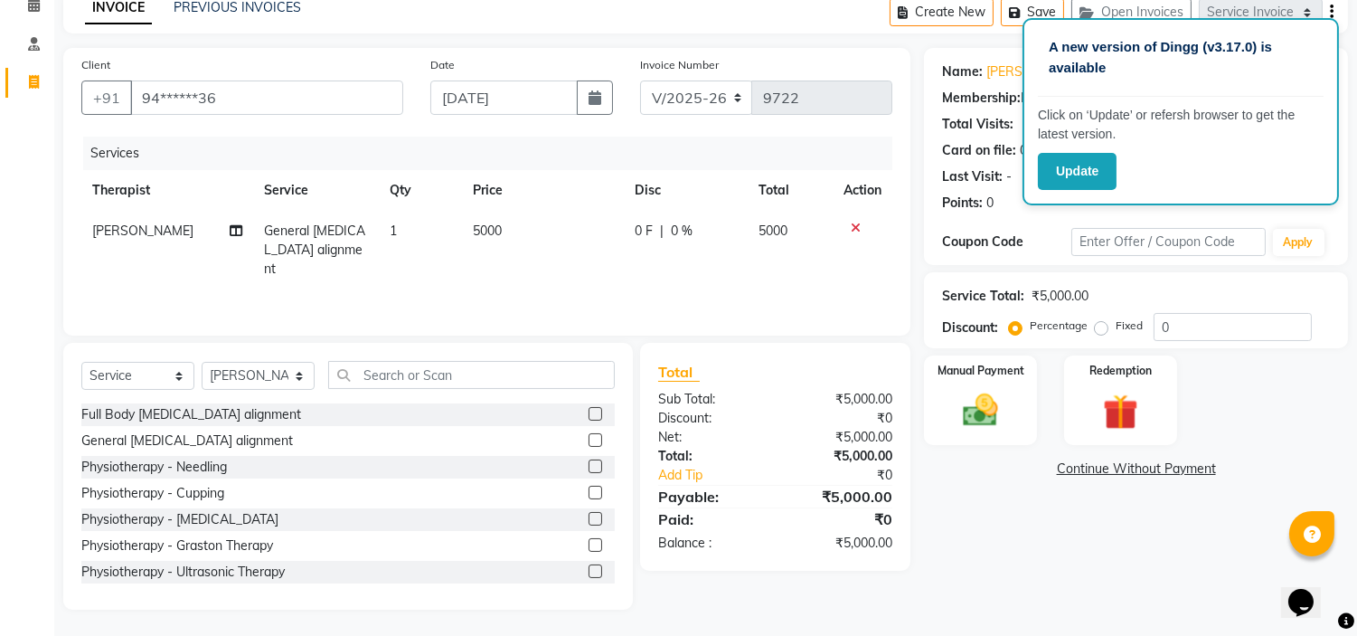
scroll to position [107, 0]
click at [589, 566] on label at bounding box center [596, 569] width 14 height 14
click at [589, 566] on input "checkbox" at bounding box center [595, 570] width 12 height 12
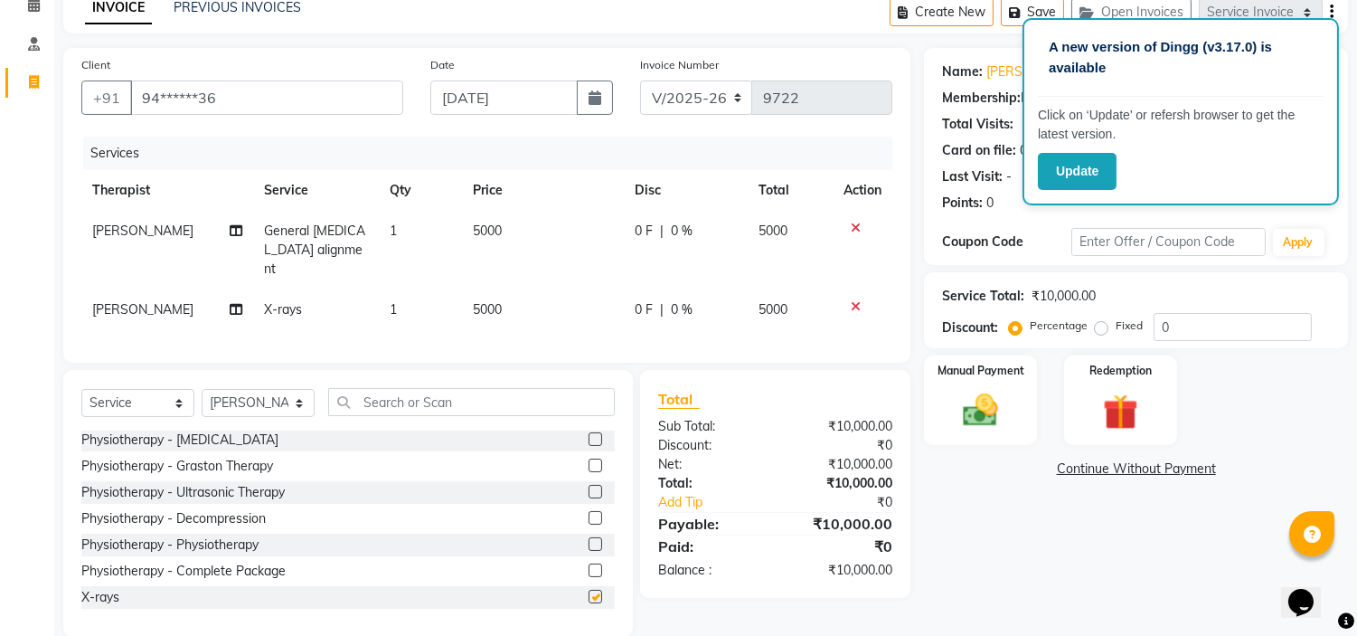
checkbox input "false"
click at [495, 230] on span "5000" at bounding box center [487, 230] width 29 height 16
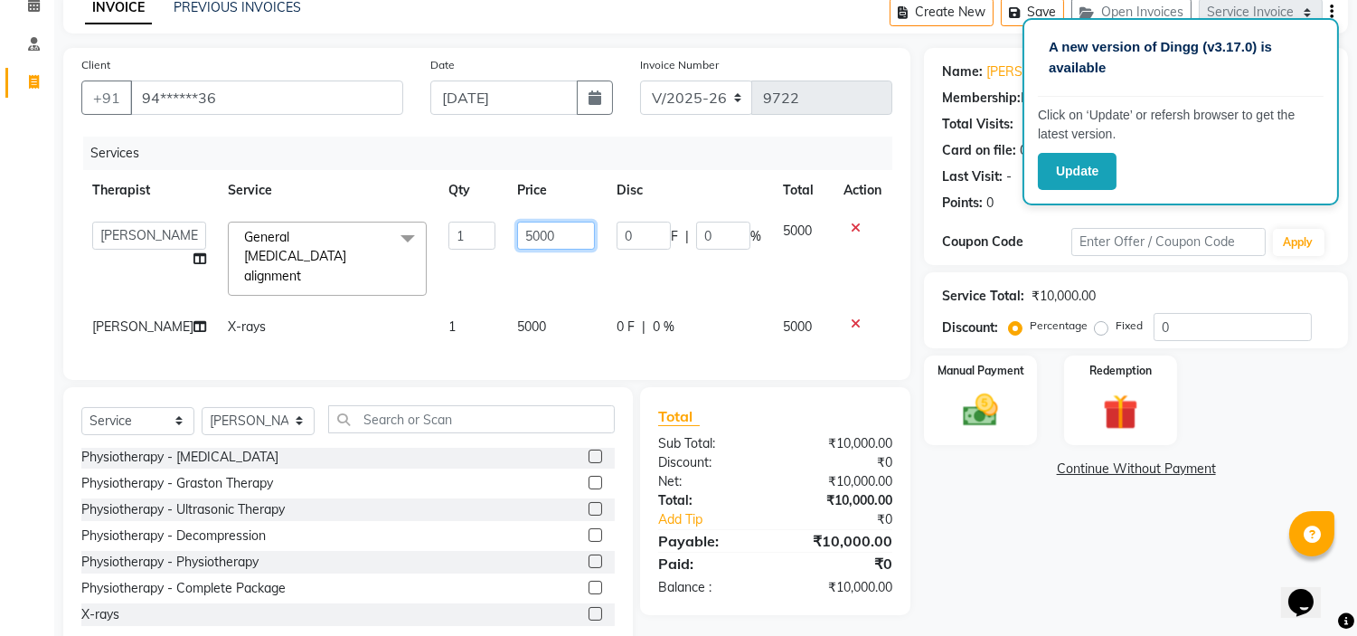
click at [517, 237] on input "5000" at bounding box center [556, 236] width 78 height 28
type input "2000"
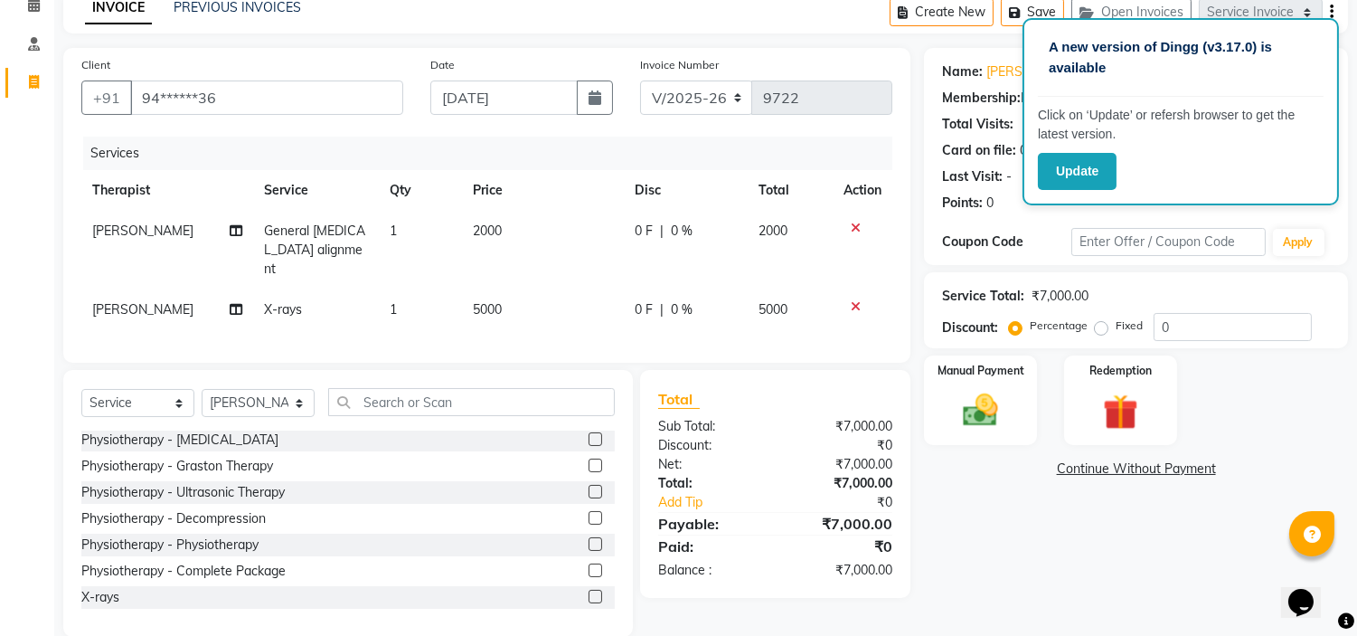
click at [517, 302] on td "5000" at bounding box center [543, 309] width 162 height 41
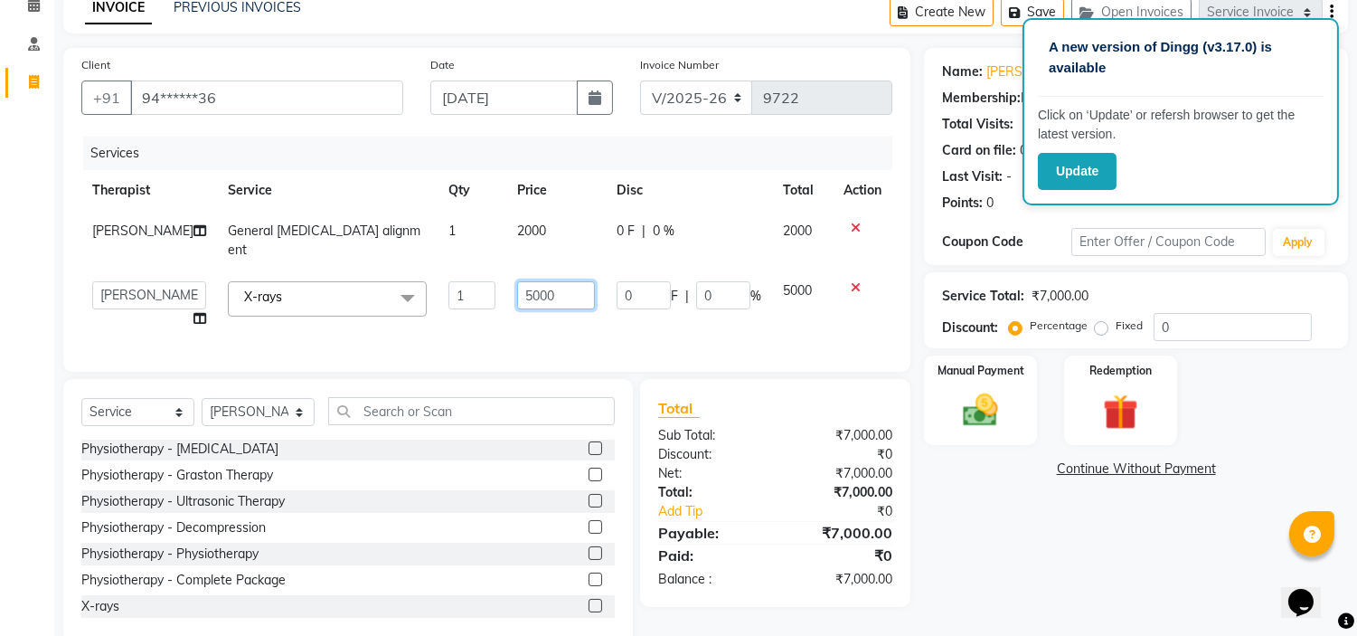
click at [543, 281] on input "5000" at bounding box center [556, 295] width 78 height 28
type input "5"
type input "1900"
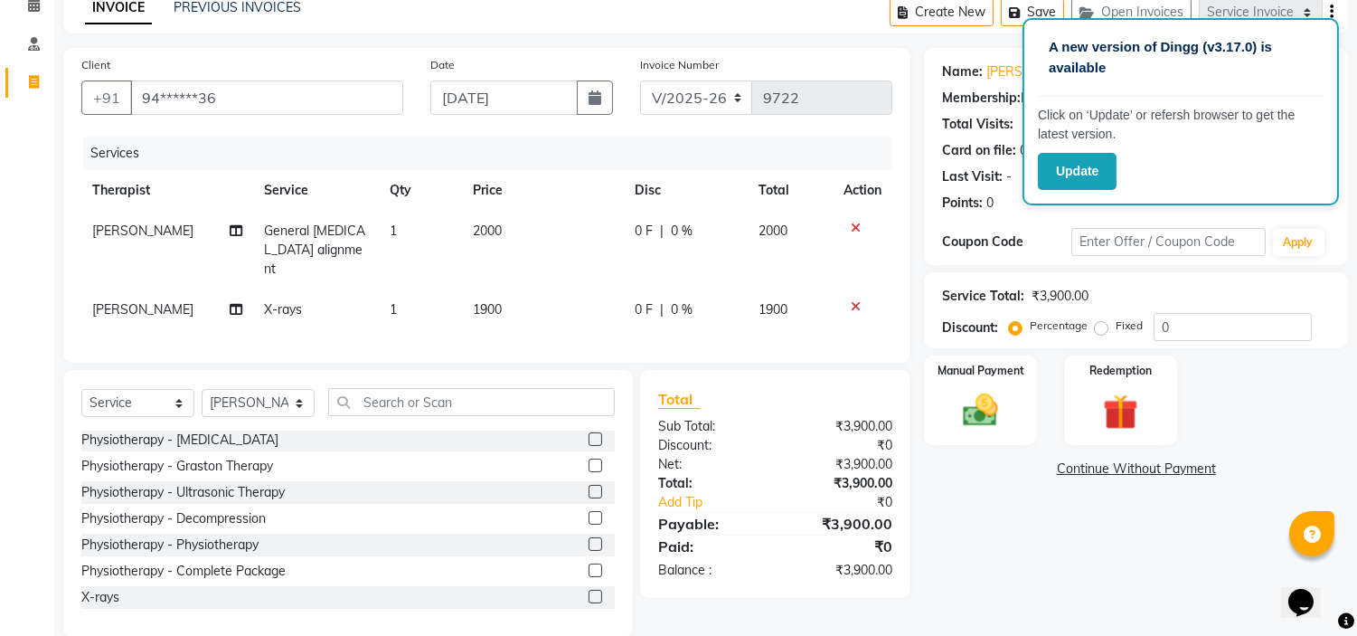
click at [1116, 326] on label "Fixed" at bounding box center [1129, 325] width 27 height 16
click at [1099, 326] on input "Fixed" at bounding box center [1105, 325] width 13 height 13
radio input "true"
click at [1024, 374] on label "Manual Payment" at bounding box center [981, 369] width 90 height 17
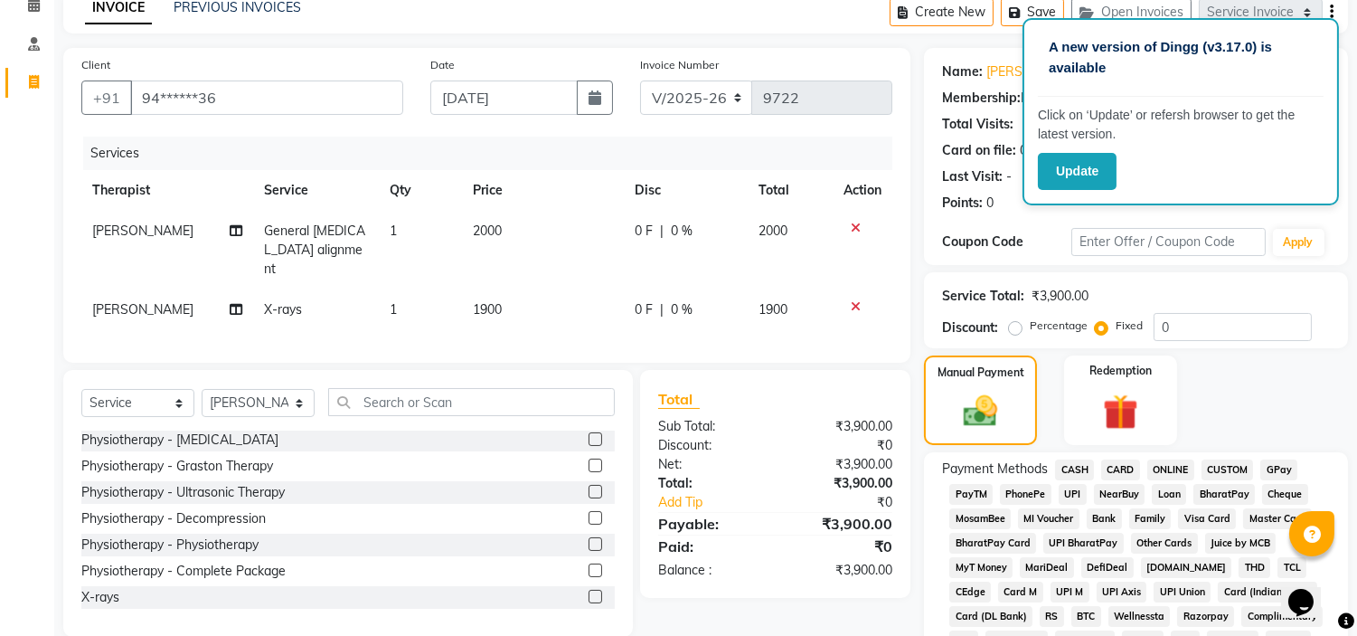
click at [1074, 489] on span "UPI" at bounding box center [1073, 494] width 28 height 21
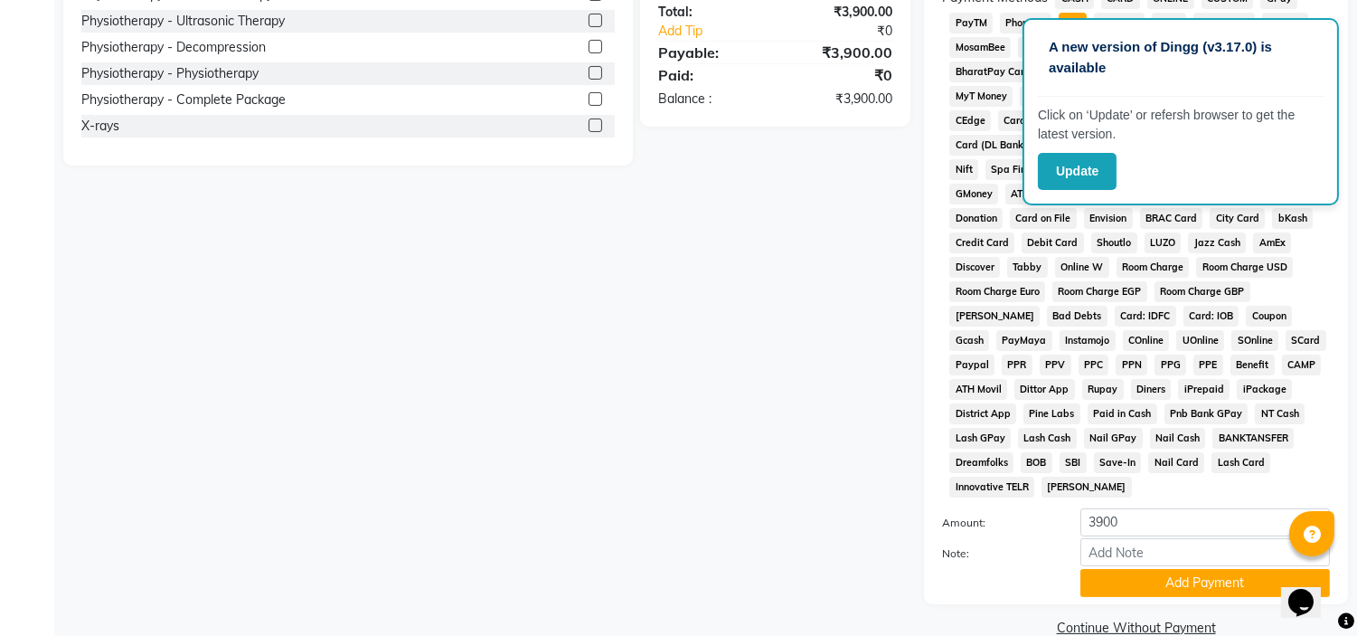
scroll to position [595, 0]
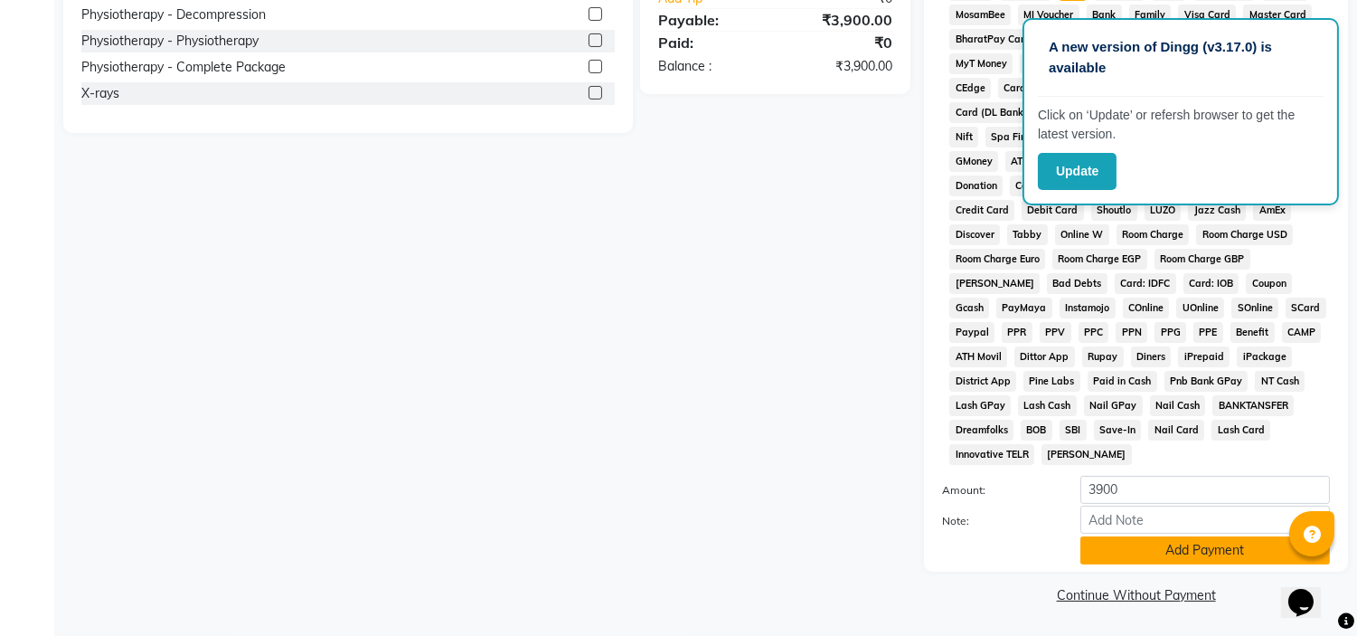
click at [1109, 557] on button "Add Payment" at bounding box center [1206, 550] width 250 height 28
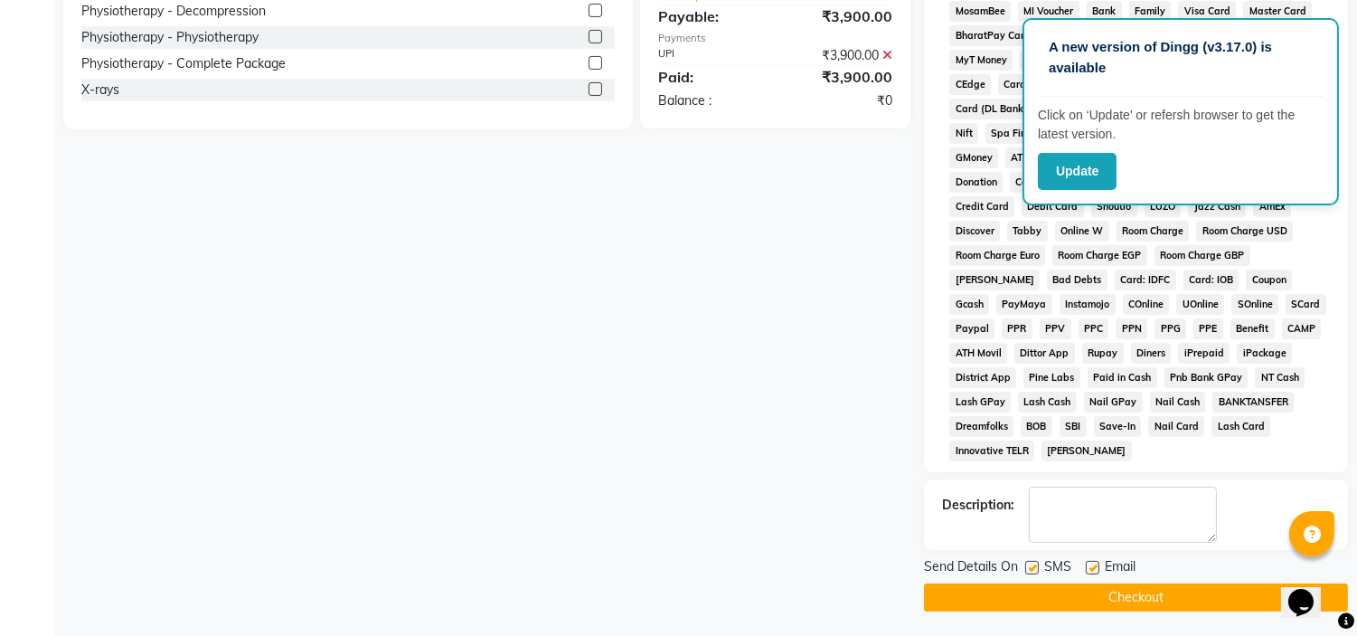
click at [1042, 571] on div "SMS" at bounding box center [1055, 568] width 61 height 23
click at [1029, 570] on label at bounding box center [1032, 568] width 14 height 14
click at [1029, 570] on input "checkbox" at bounding box center [1031, 568] width 12 height 12
checkbox input "false"
click at [1090, 577] on div at bounding box center [1092, 570] width 12 height 19
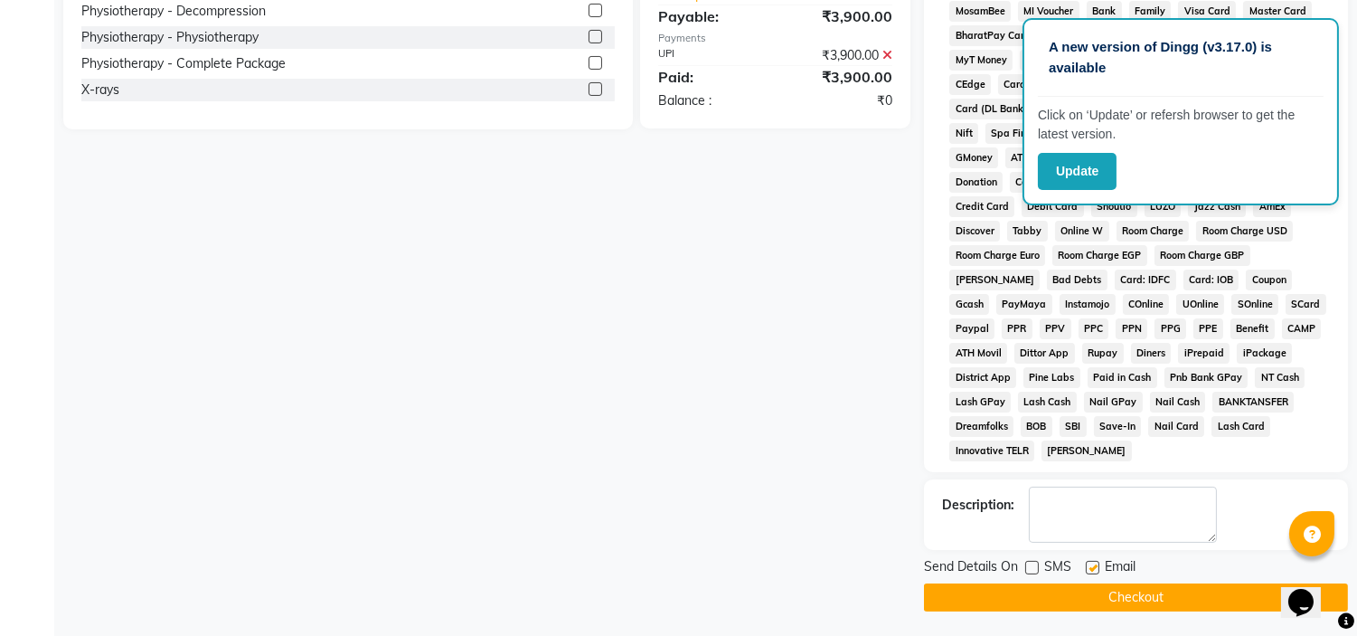
click at [1092, 572] on label at bounding box center [1093, 568] width 14 height 14
click at [1092, 572] on input "checkbox" at bounding box center [1092, 568] width 12 height 12
checkbox input "false"
click at [1094, 602] on button "Checkout" at bounding box center [1136, 597] width 424 height 28
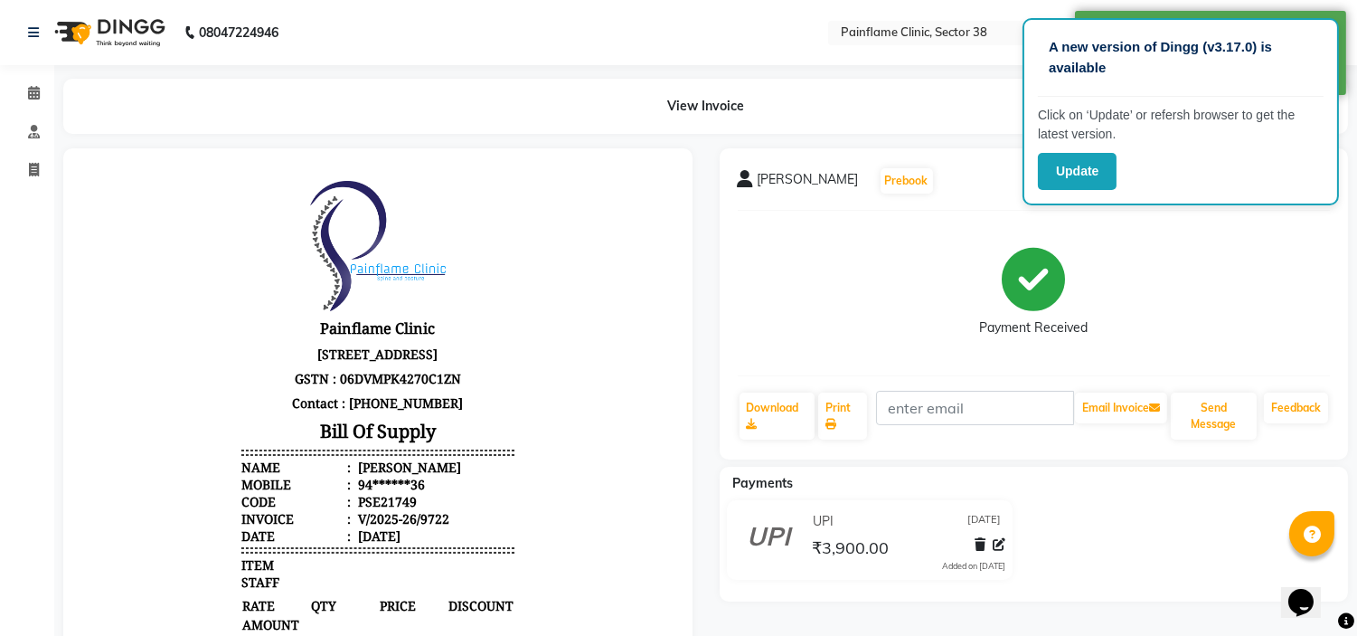
select select "service"
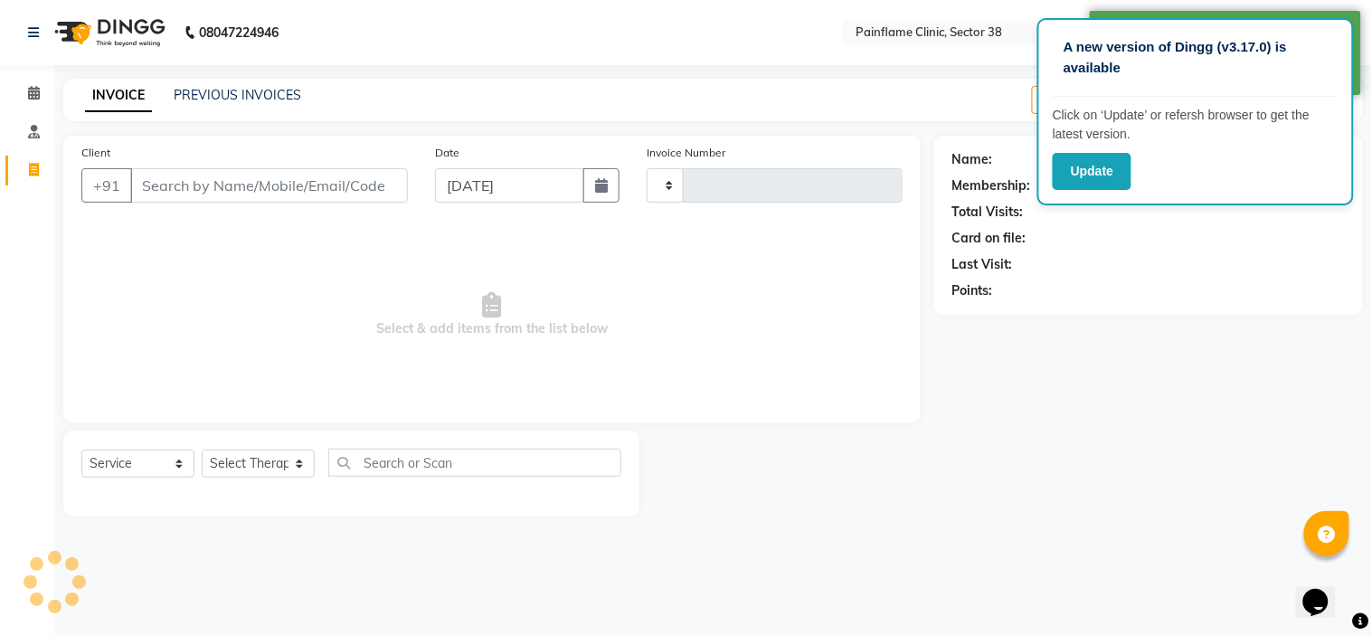
type input "9723"
select select "3964"
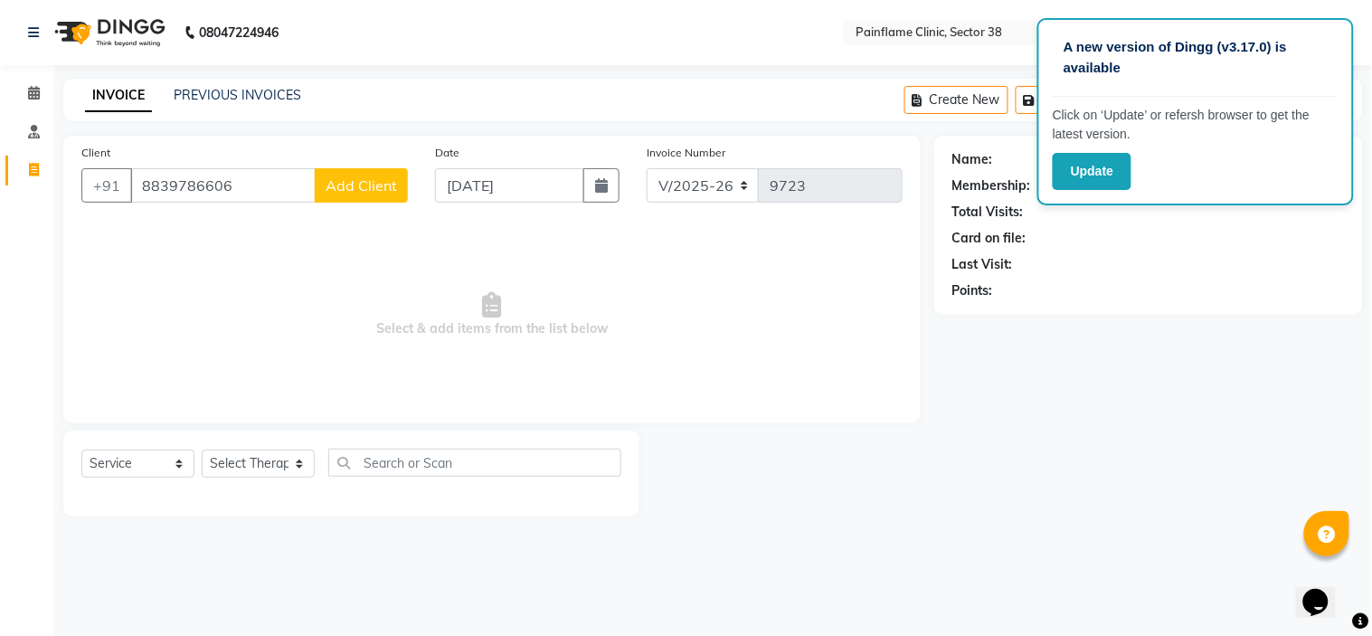
type input "8839786606"
click at [344, 196] on button "Add Client" at bounding box center [361, 185] width 93 height 34
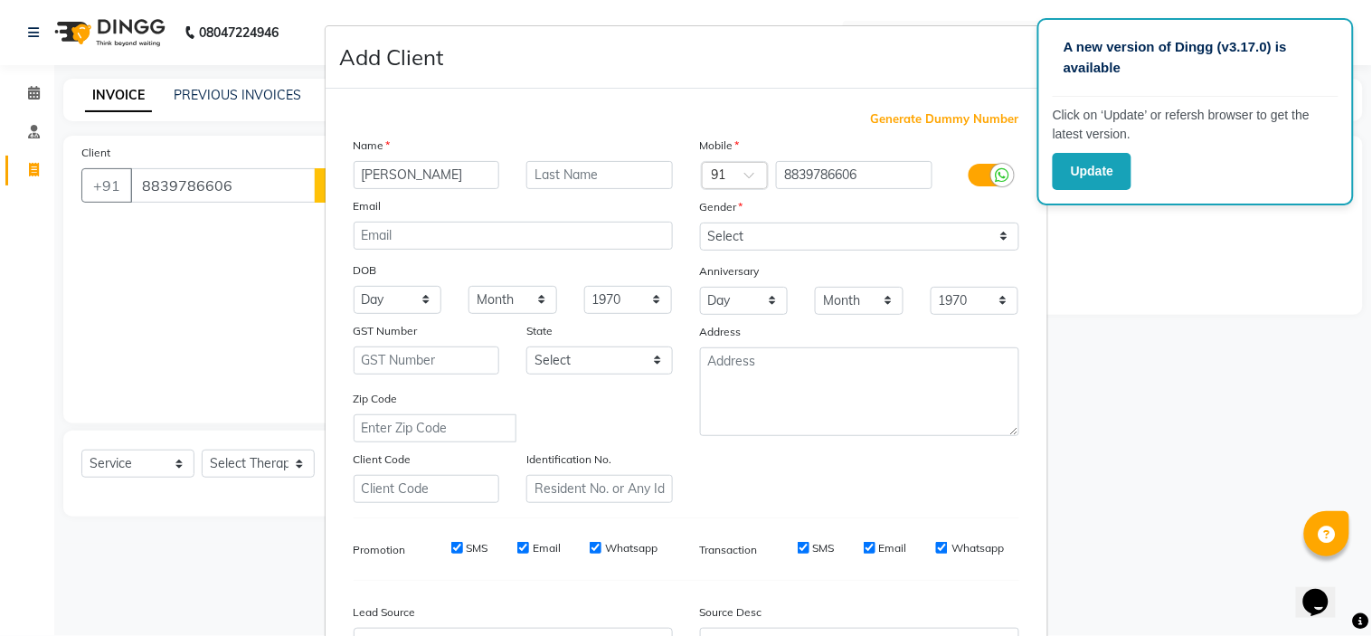
type input "[PERSON_NAME]"
click at [734, 241] on select "Select [DEMOGRAPHIC_DATA] [DEMOGRAPHIC_DATA] Other Prefer Not To Say" at bounding box center [859, 236] width 319 height 28
select select "[DEMOGRAPHIC_DATA]"
click at [700, 222] on select "Select [DEMOGRAPHIC_DATA] [DEMOGRAPHIC_DATA] Other Prefer Not To Say" at bounding box center [859, 236] width 319 height 28
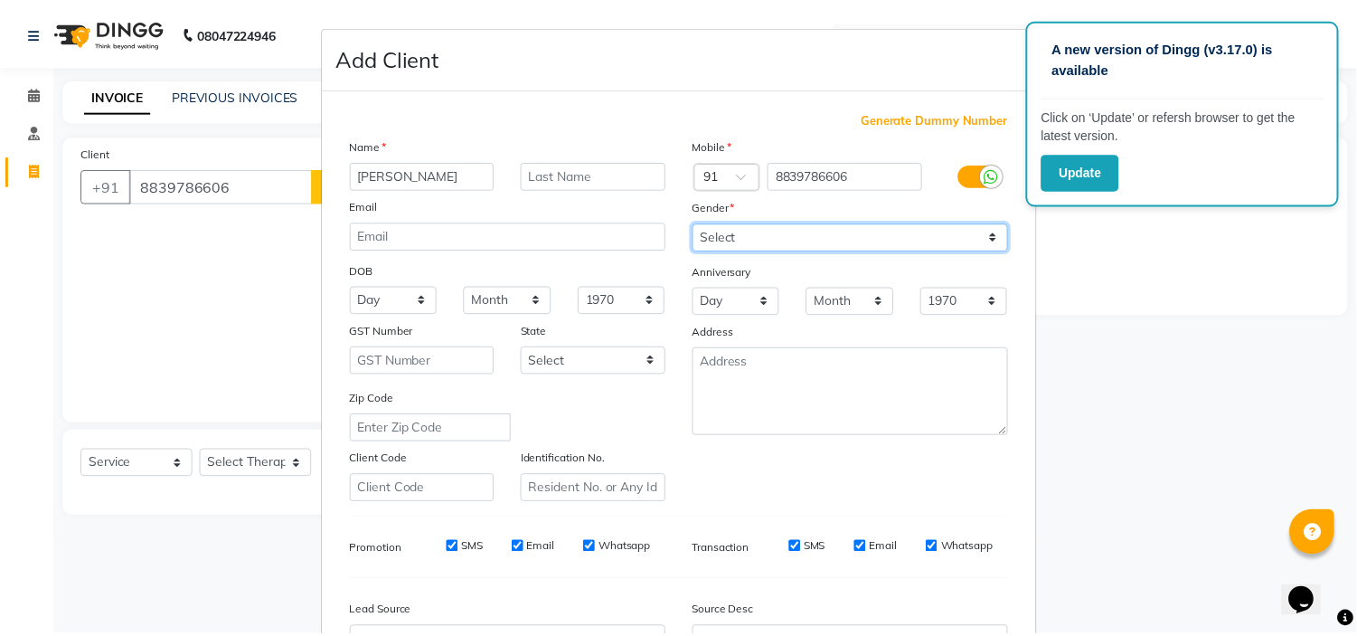
scroll to position [200, 0]
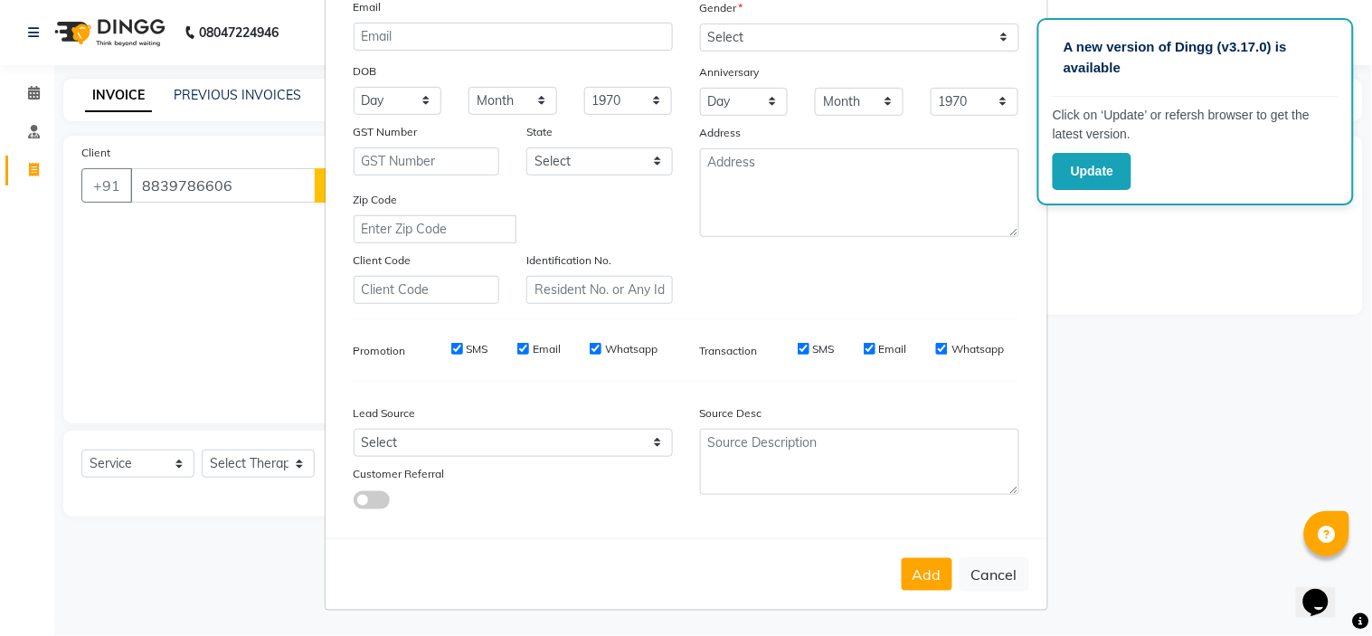
click at [928, 599] on div "Add Cancel" at bounding box center [687, 573] width 722 height 71
click at [928, 576] on button "Add" at bounding box center [927, 574] width 51 height 33
type input "88******06"
select select
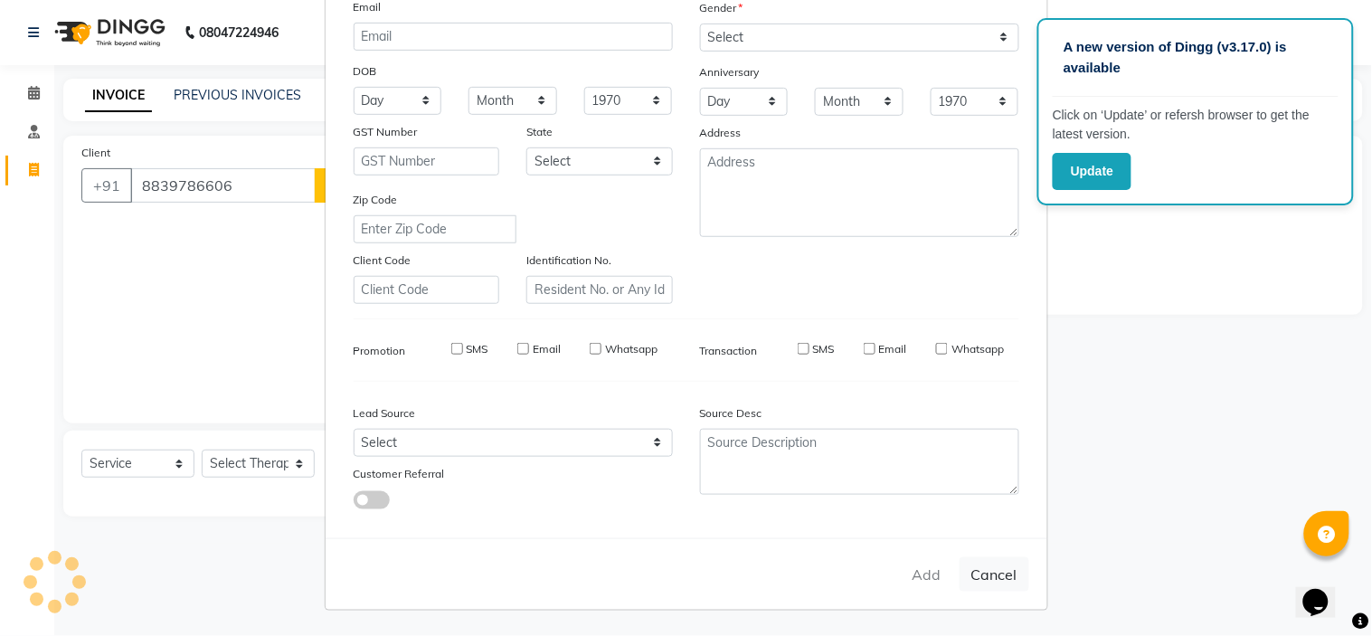
select select
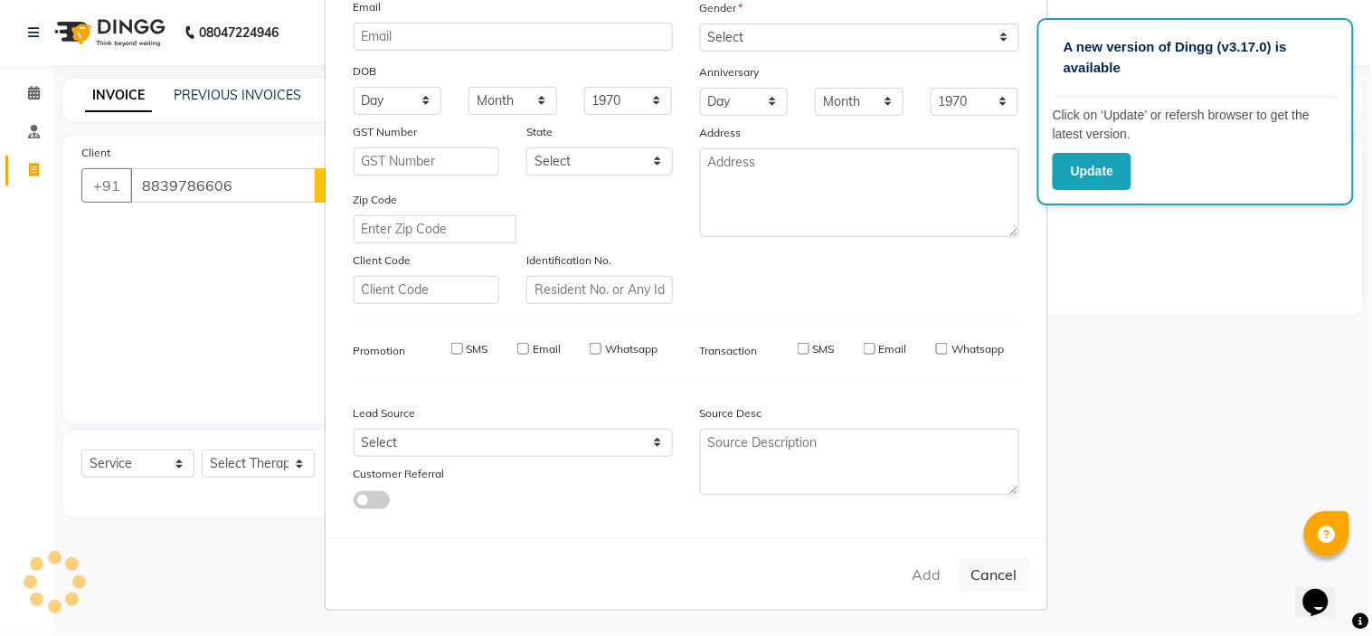
checkbox input "false"
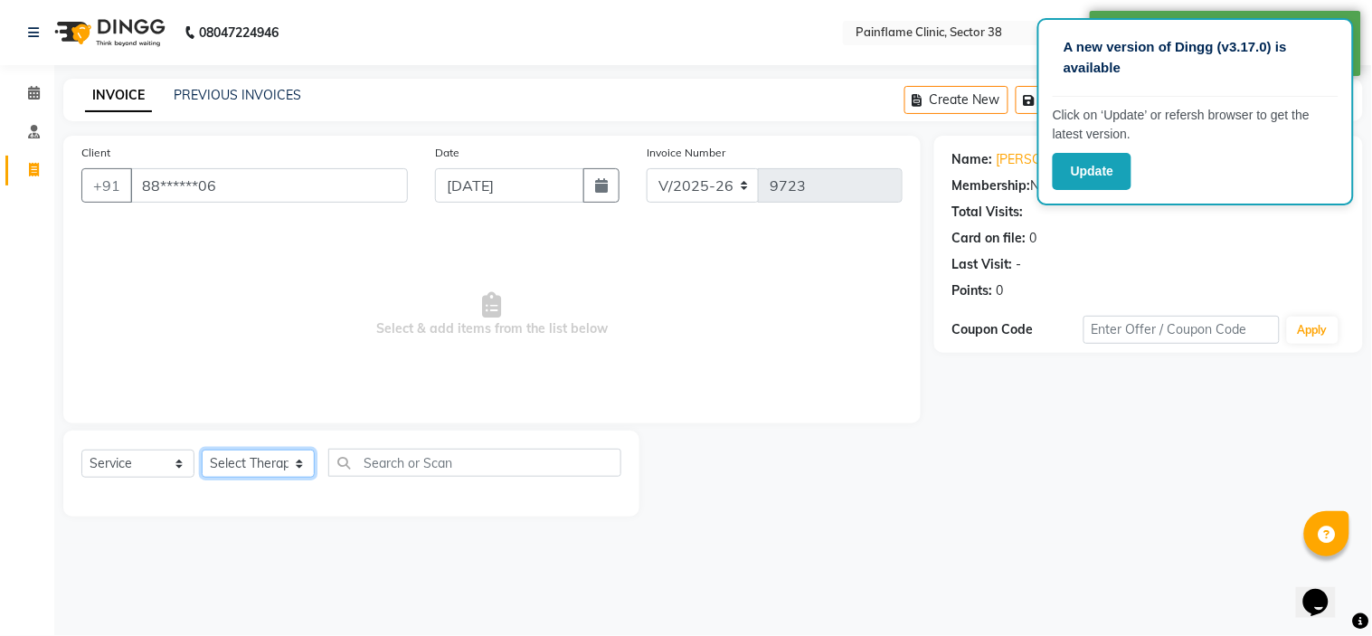
click at [275, 467] on select "Select Therapist [PERSON_NAME] Dr [PERSON_NAME] [PERSON_NAME] Dr [PERSON_NAME] …" at bounding box center [258, 463] width 113 height 28
select select "20209"
click at [202, 450] on select "Select Therapist [PERSON_NAME] Dr [PERSON_NAME] [PERSON_NAME] Dr [PERSON_NAME] …" at bounding box center [258, 463] width 113 height 28
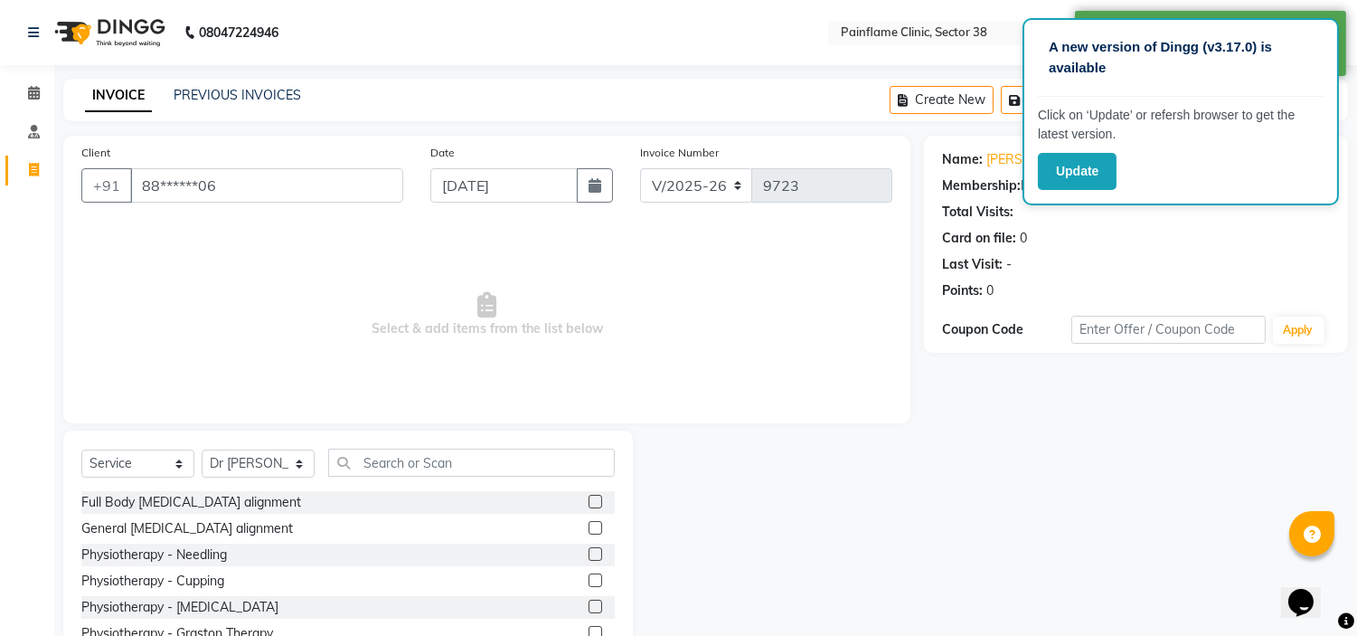
click at [589, 500] on label at bounding box center [596, 502] width 14 height 14
click at [589, 500] on input "checkbox" at bounding box center [595, 502] width 12 height 12
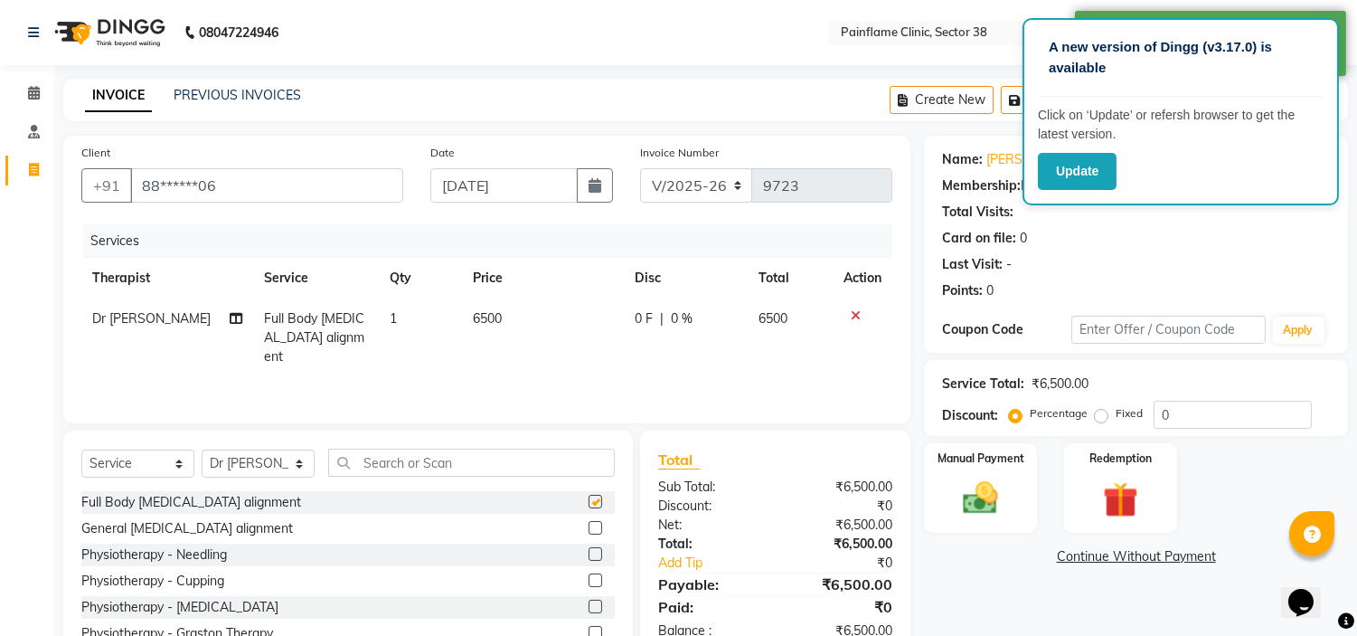
checkbox input "false"
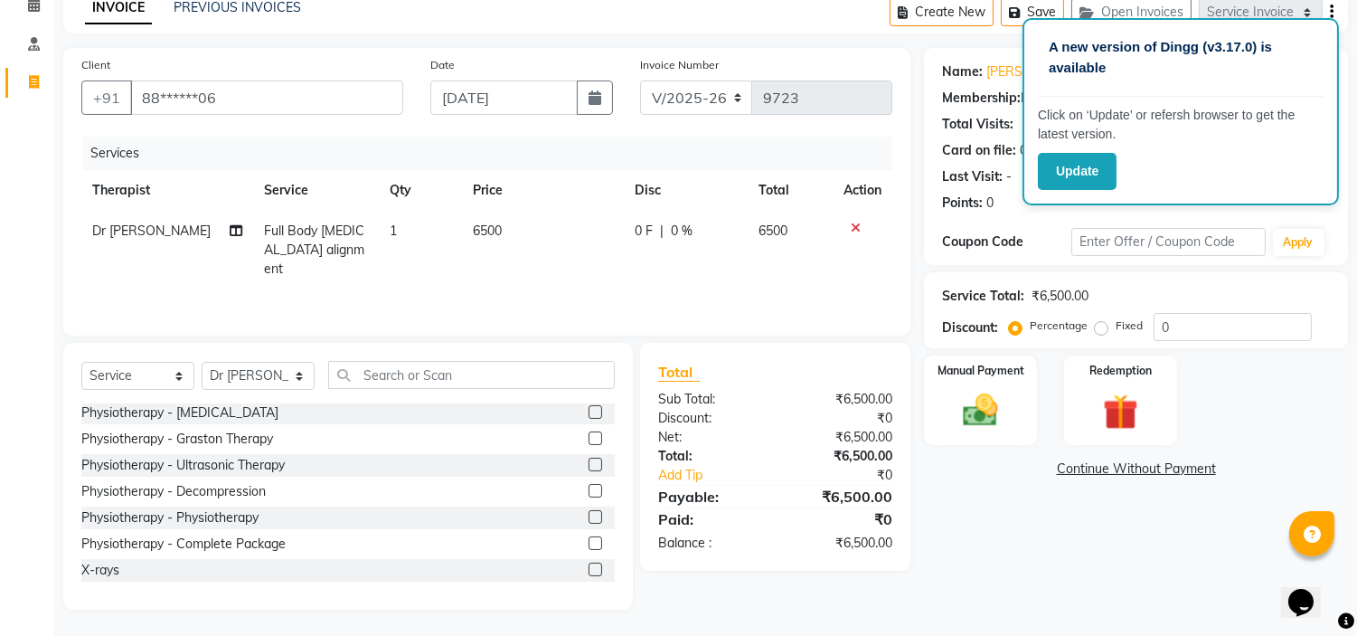
click at [589, 567] on label at bounding box center [596, 569] width 14 height 14
click at [589, 567] on input "checkbox" at bounding box center [595, 570] width 12 height 12
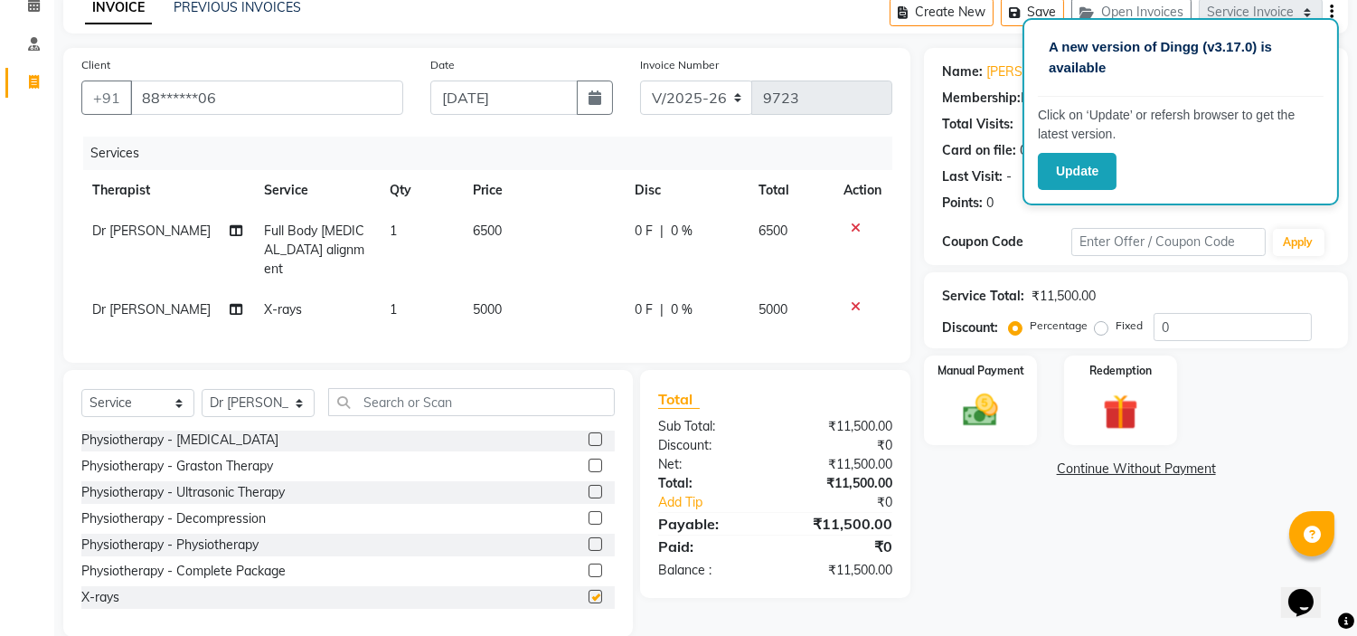
checkbox input "false"
click at [483, 301] on span "5000" at bounding box center [487, 309] width 29 height 16
select select "20209"
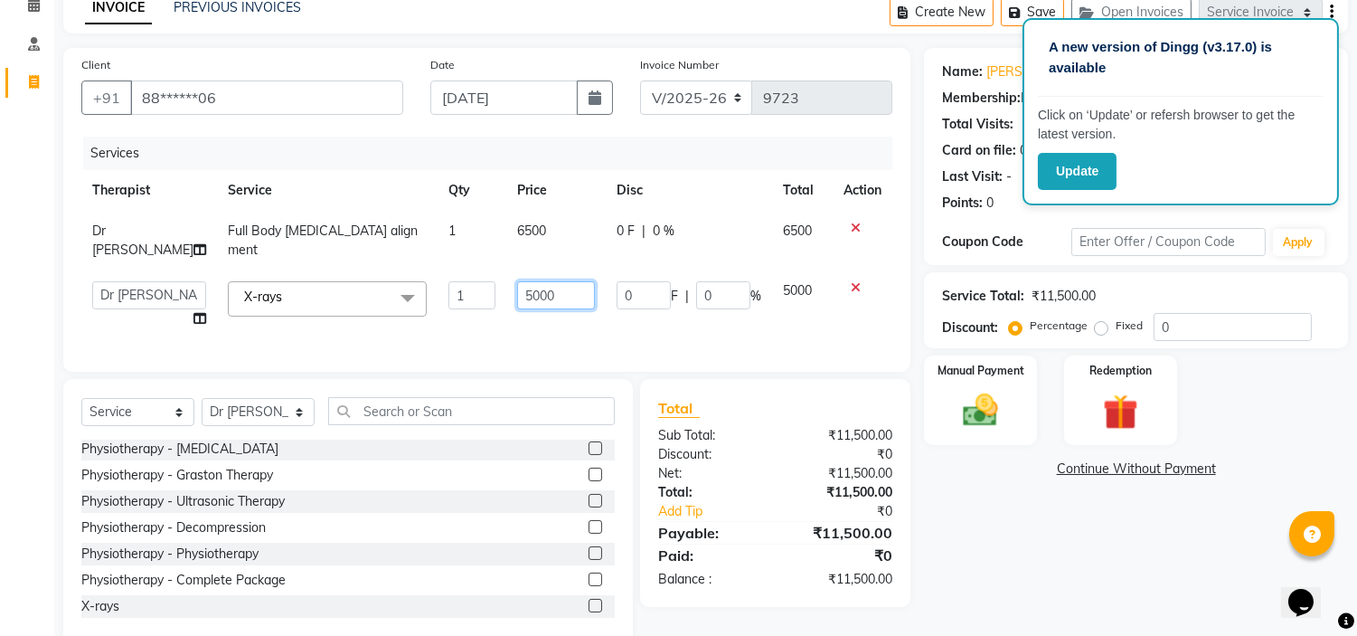
click at [532, 281] on input "5000" at bounding box center [556, 295] width 78 height 28
type input "3000"
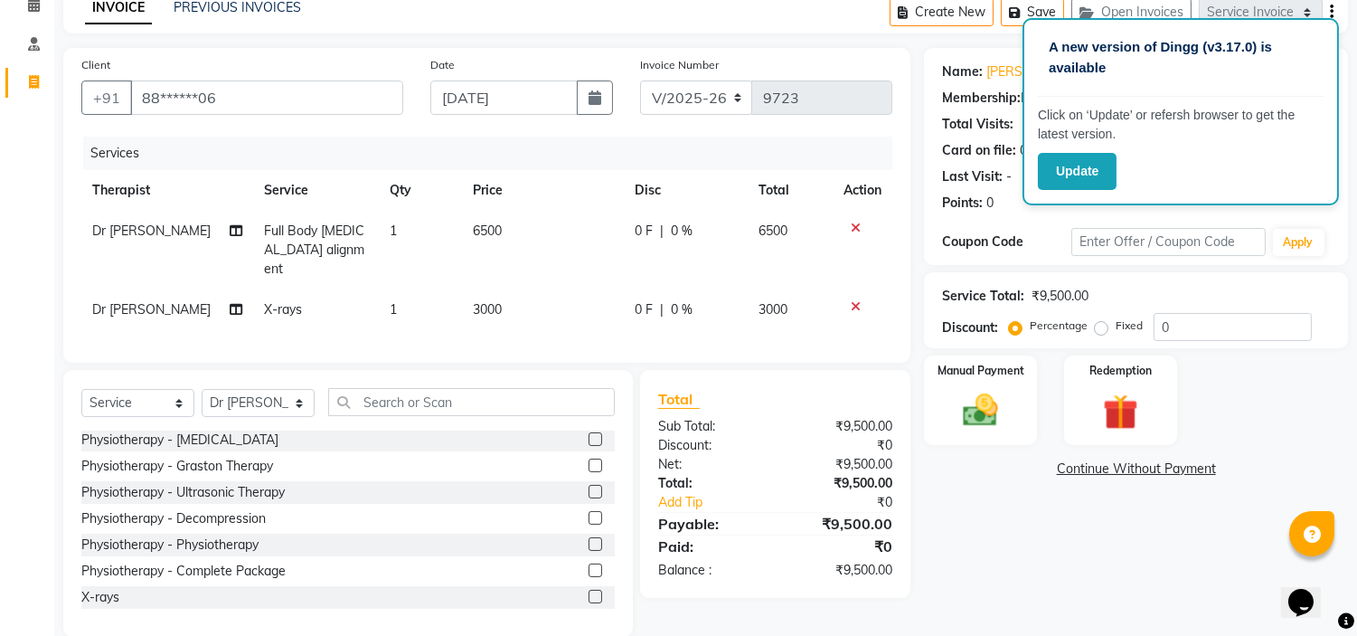
click at [1116, 327] on label "Fixed" at bounding box center [1129, 325] width 27 height 16
click at [1104, 327] on input "Fixed" at bounding box center [1105, 325] width 13 height 13
radio input "true"
click at [998, 368] on label "Manual Payment" at bounding box center [981, 369] width 90 height 17
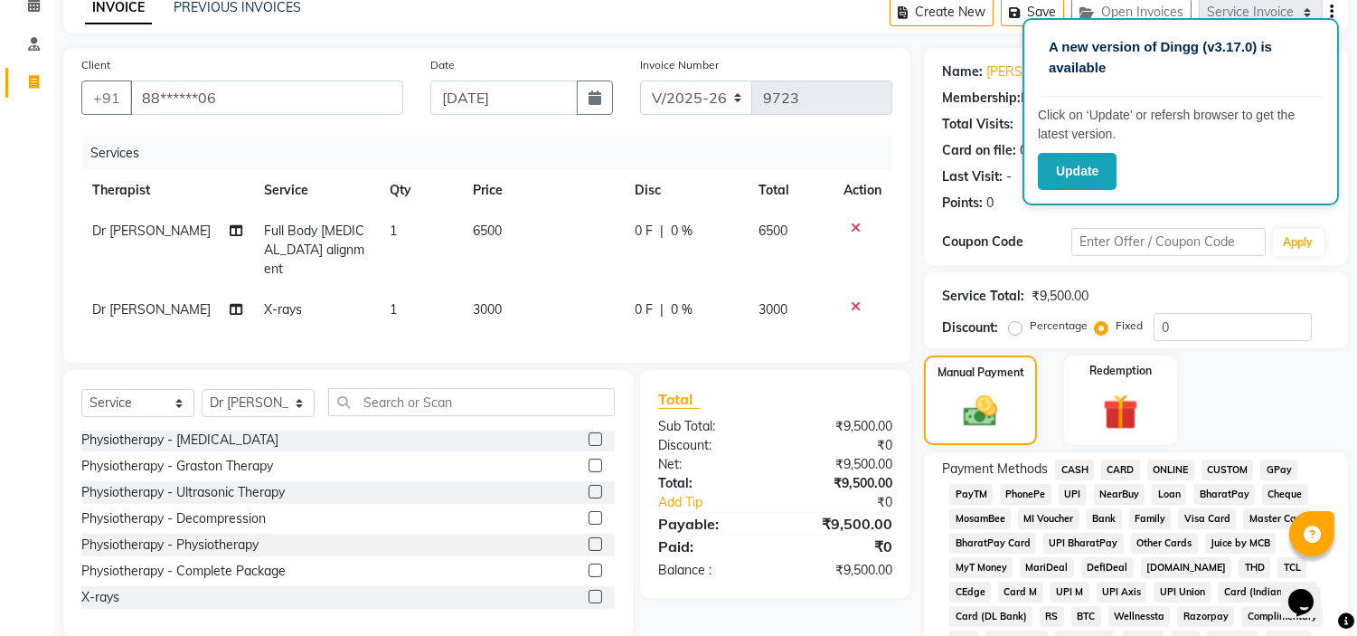
click at [1069, 493] on span "UPI" at bounding box center [1073, 494] width 28 height 21
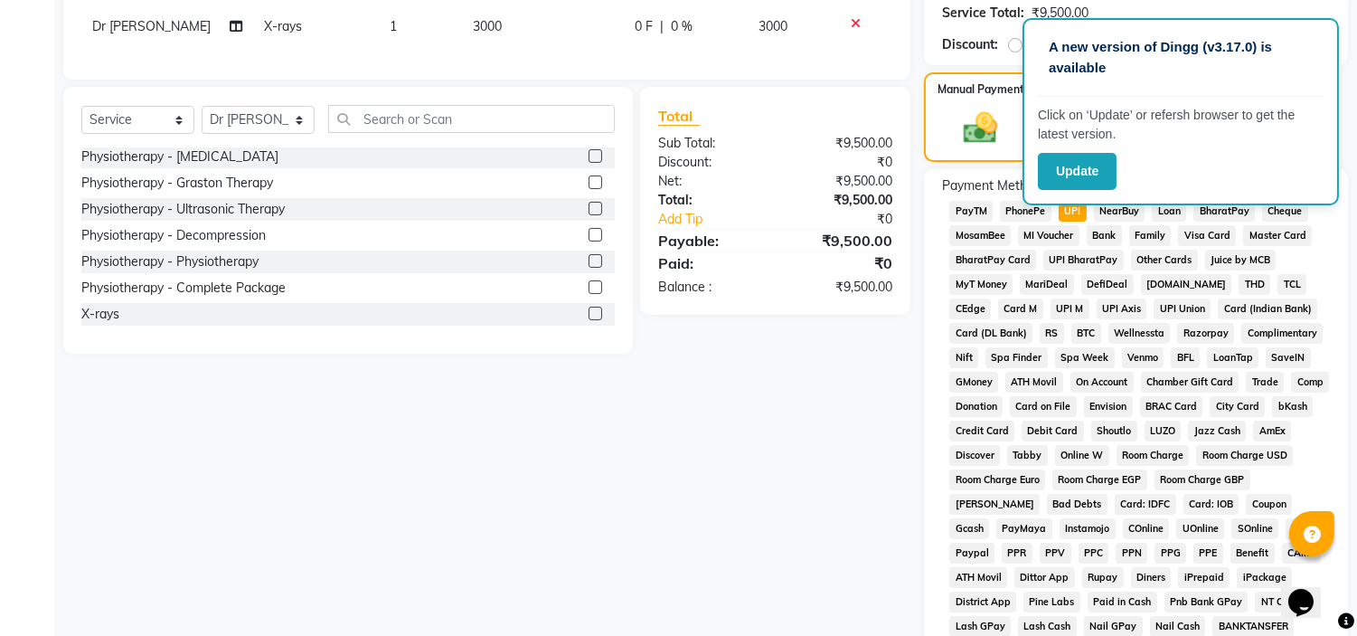
scroll to position [595, 0]
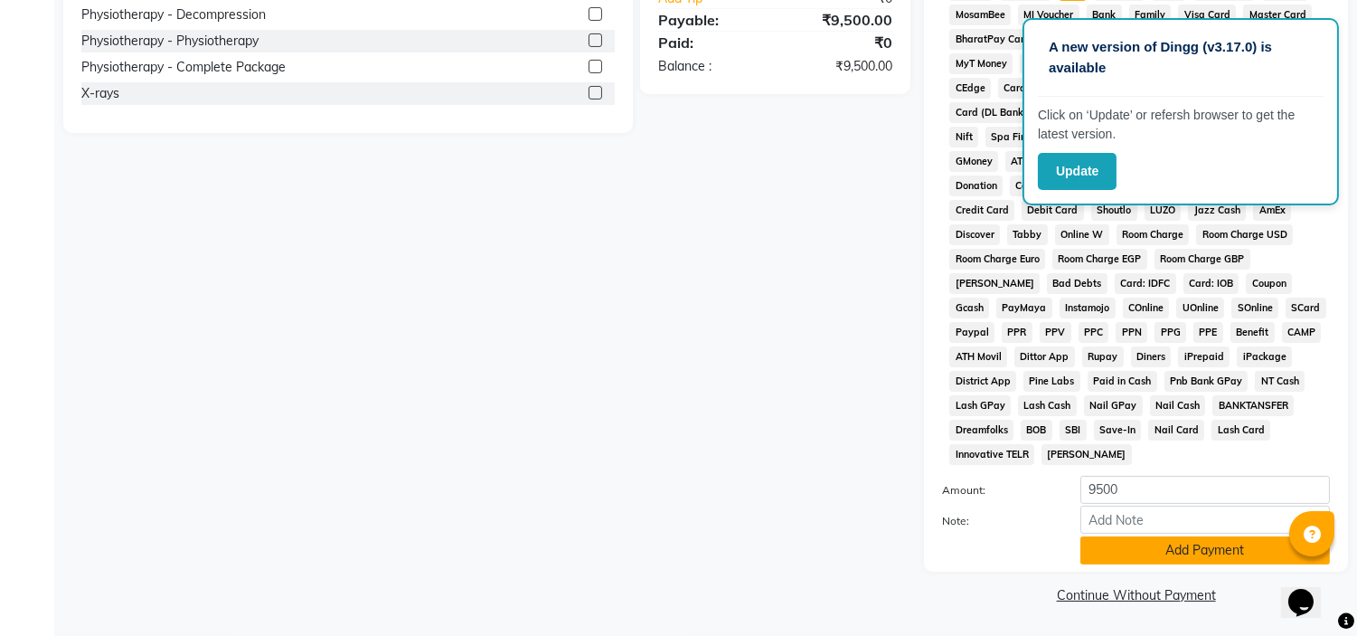
click at [1140, 553] on button "Add Payment" at bounding box center [1206, 550] width 250 height 28
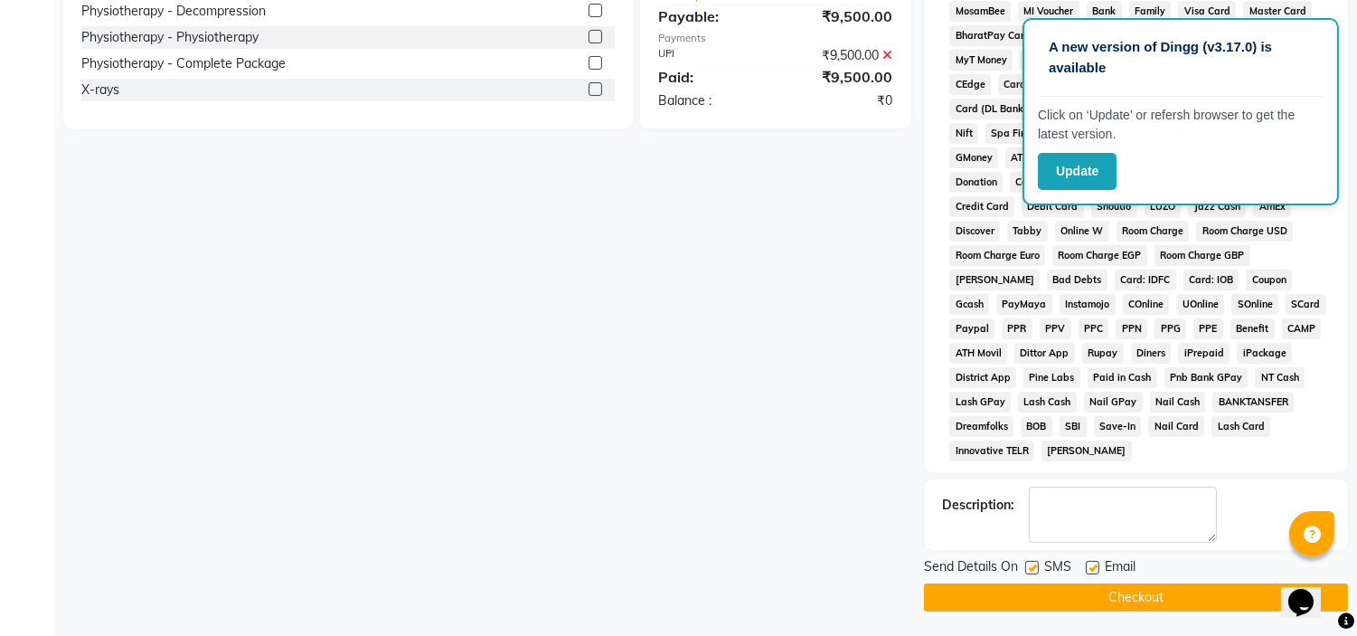
click at [1091, 571] on label at bounding box center [1093, 568] width 14 height 14
click at [1091, 571] on input "checkbox" at bounding box center [1092, 568] width 12 height 12
checkbox input "false"
click at [1028, 573] on label at bounding box center [1032, 568] width 14 height 14
click at [1028, 573] on input "checkbox" at bounding box center [1031, 568] width 12 height 12
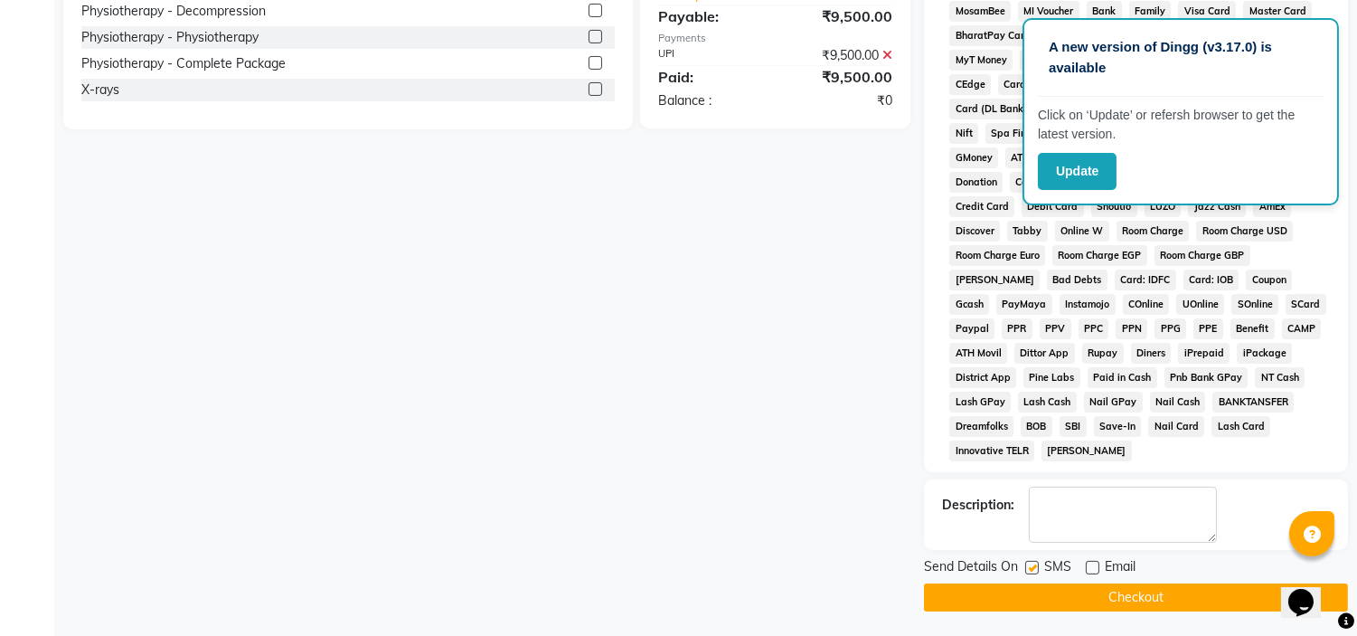
checkbox input "false"
click at [1023, 610] on button "Checkout" at bounding box center [1136, 597] width 424 height 28
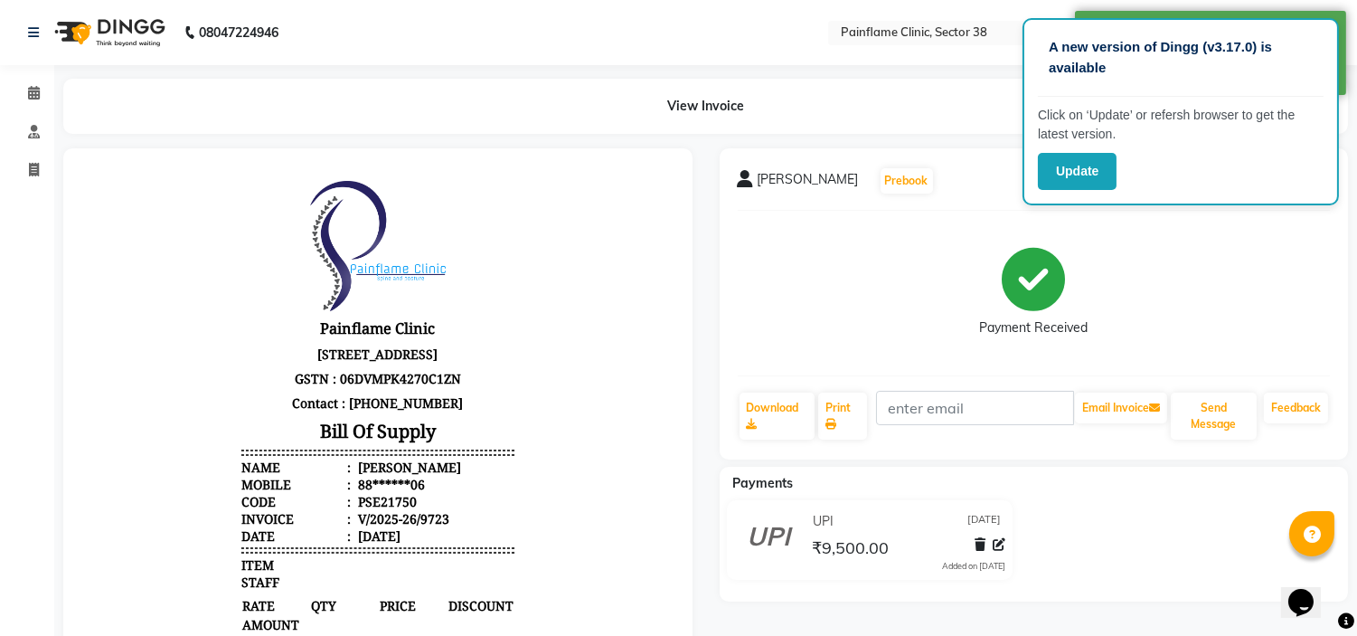
select select "service"
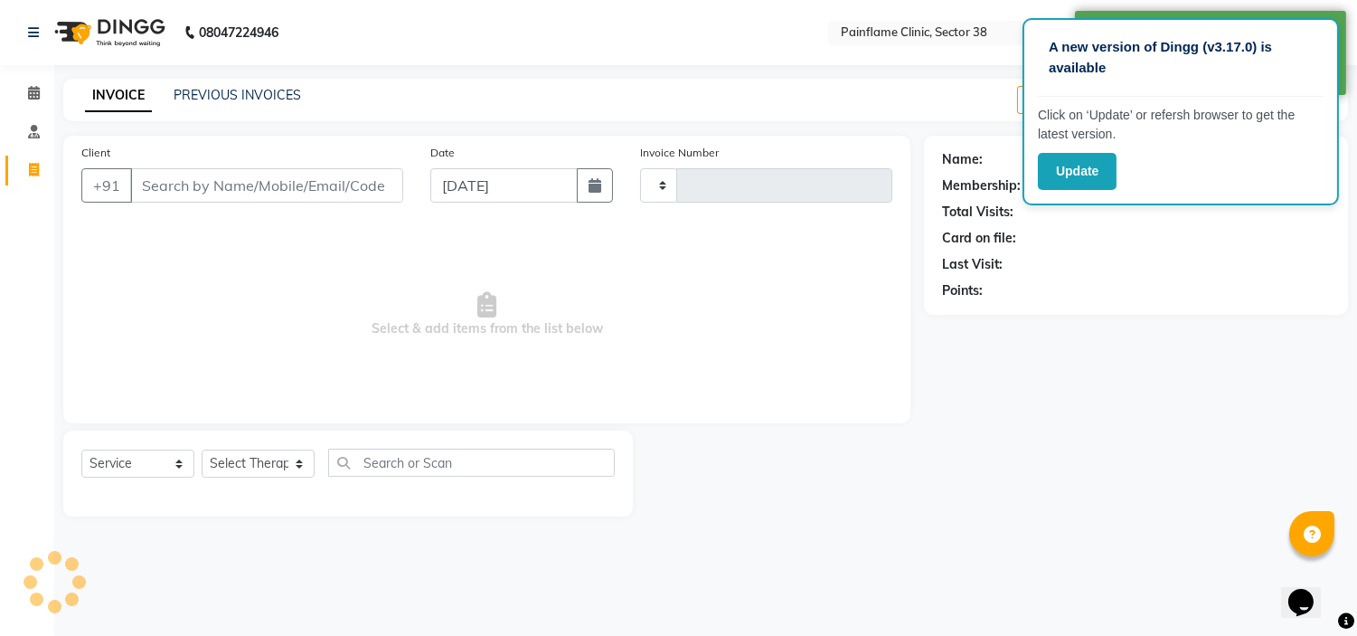
type input "9724"
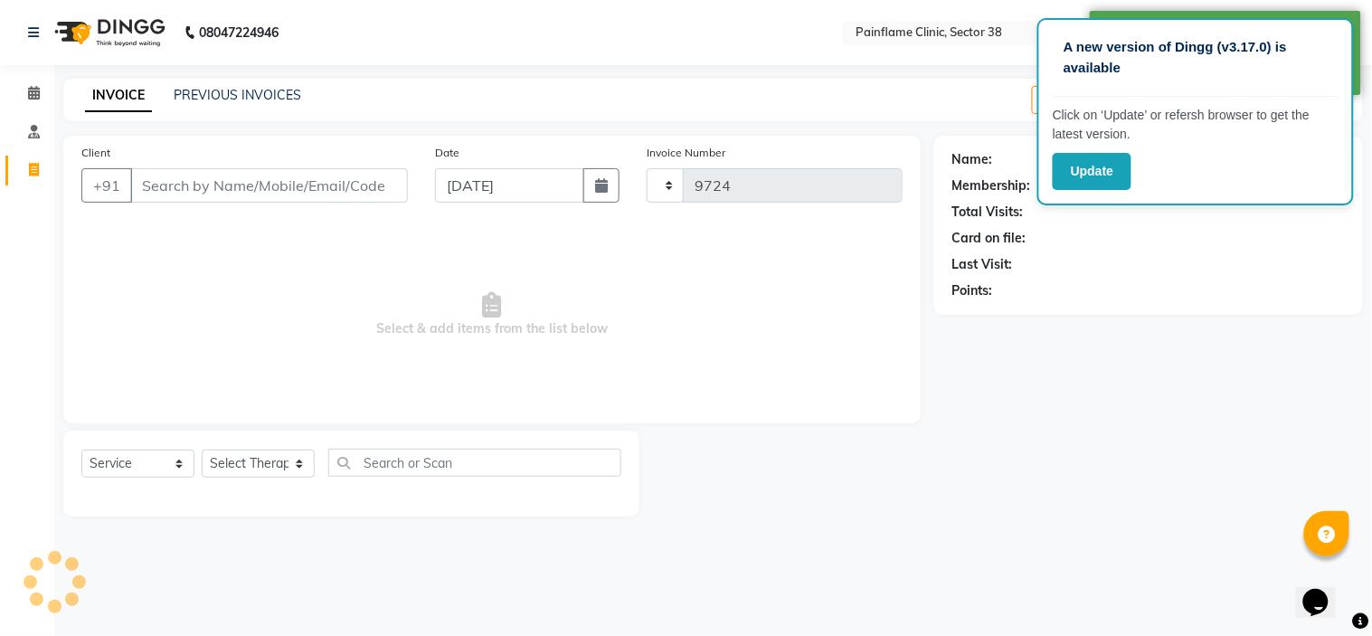
select select "3964"
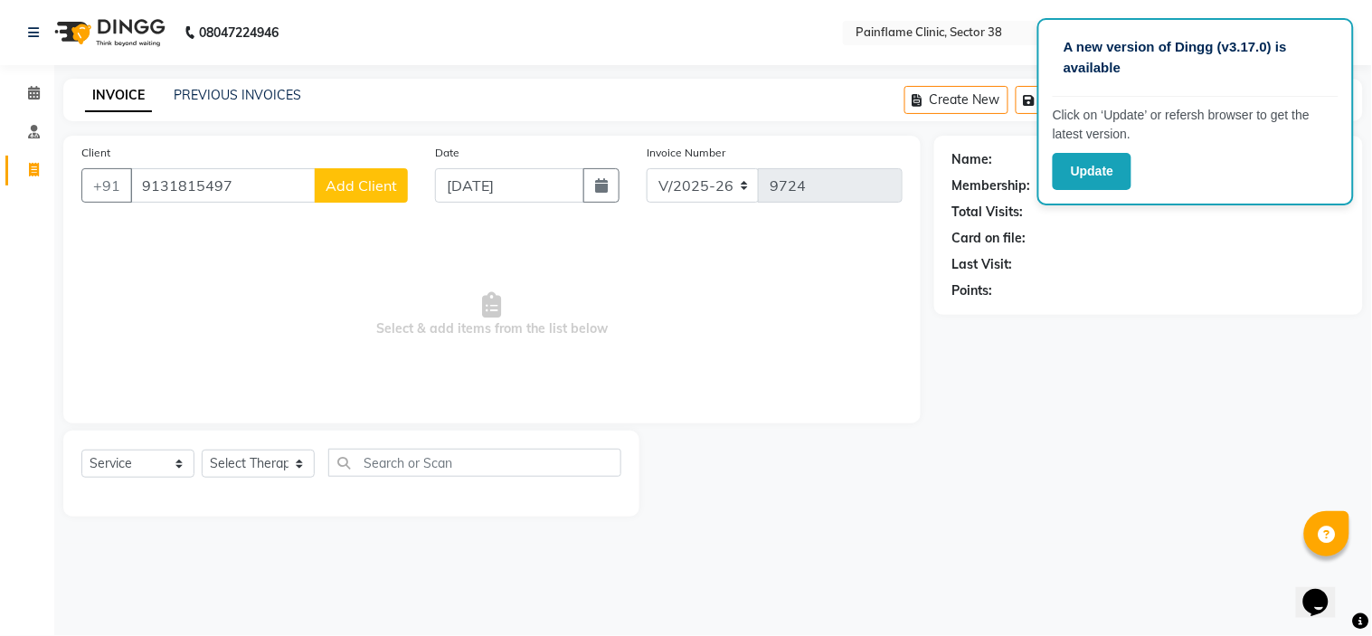
type input "9131815497"
click at [364, 199] on button "Add Client" at bounding box center [361, 185] width 93 height 34
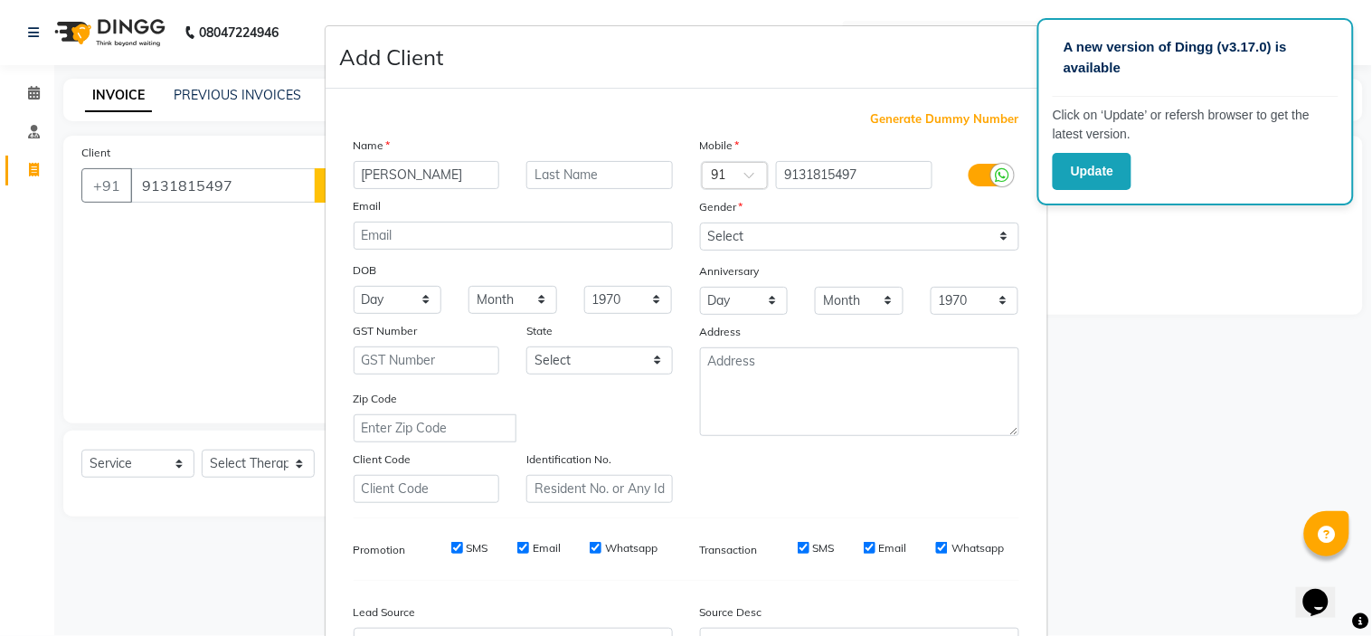
type input "[PERSON_NAME]"
click at [856, 233] on select "Select [DEMOGRAPHIC_DATA] [DEMOGRAPHIC_DATA] Other Prefer Not To Say" at bounding box center [859, 236] width 319 height 28
select select "[DEMOGRAPHIC_DATA]"
click at [700, 222] on select "Select [DEMOGRAPHIC_DATA] [DEMOGRAPHIC_DATA] Other Prefer Not To Say" at bounding box center [859, 236] width 319 height 28
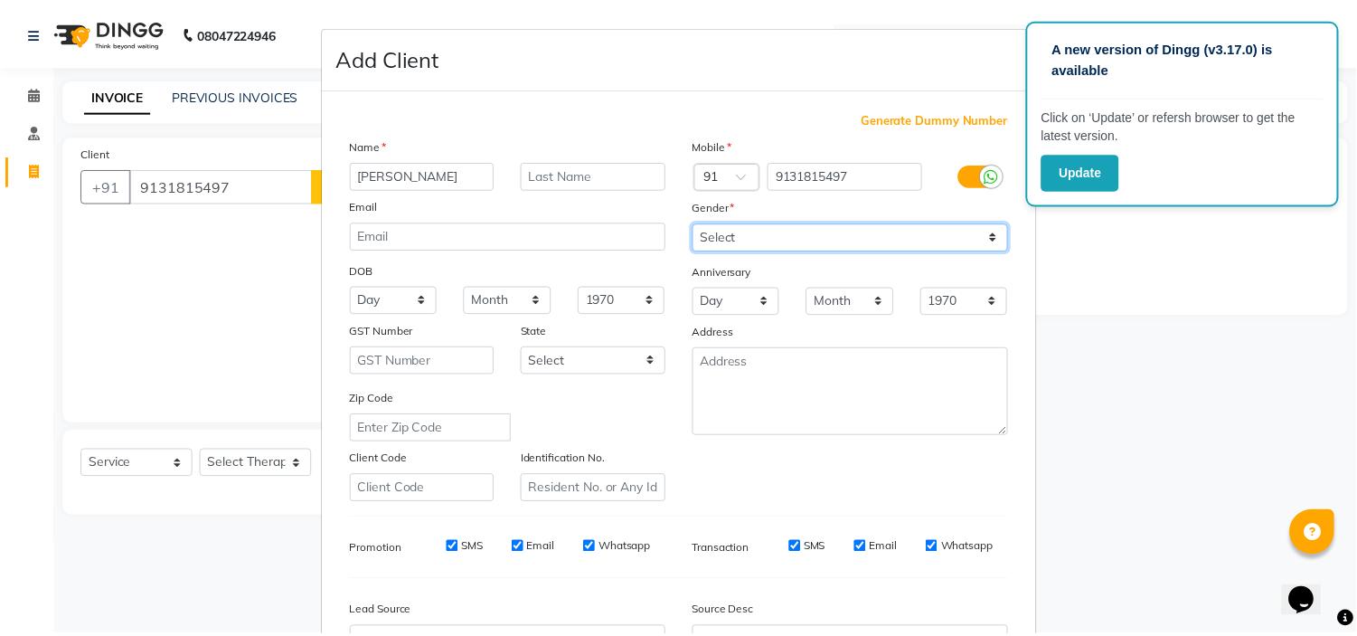
scroll to position [200, 0]
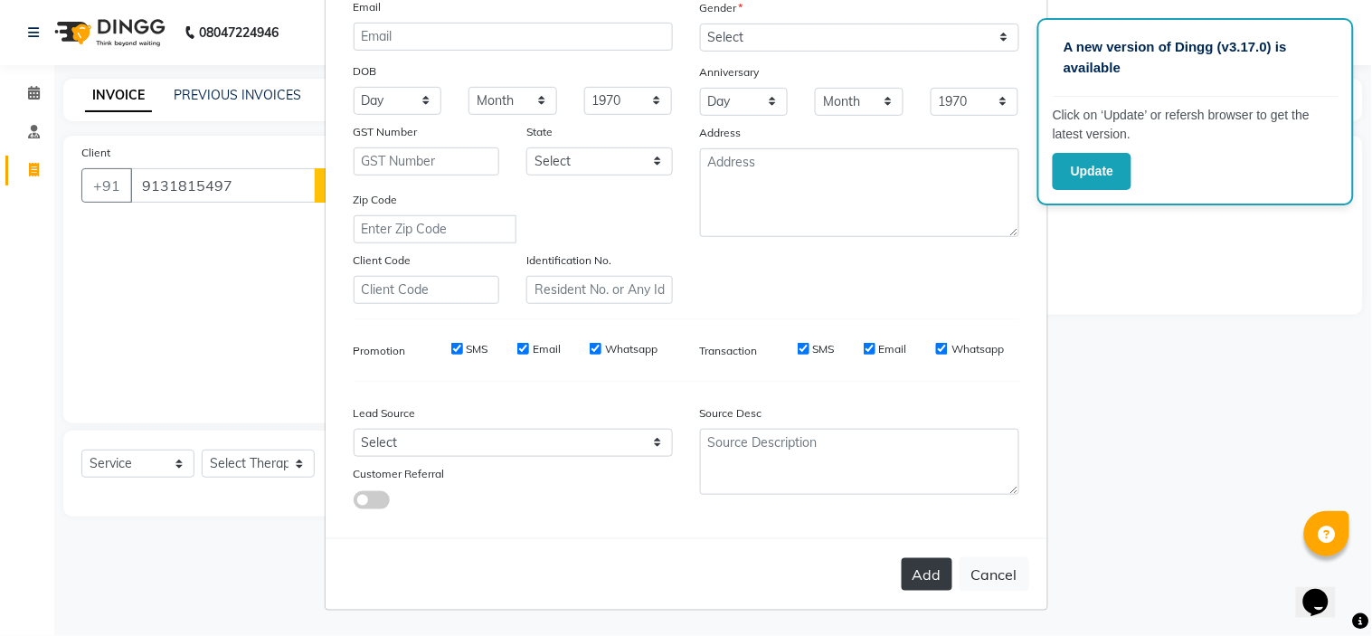
click at [909, 576] on button "Add" at bounding box center [927, 574] width 51 height 33
type input "91******97"
select select
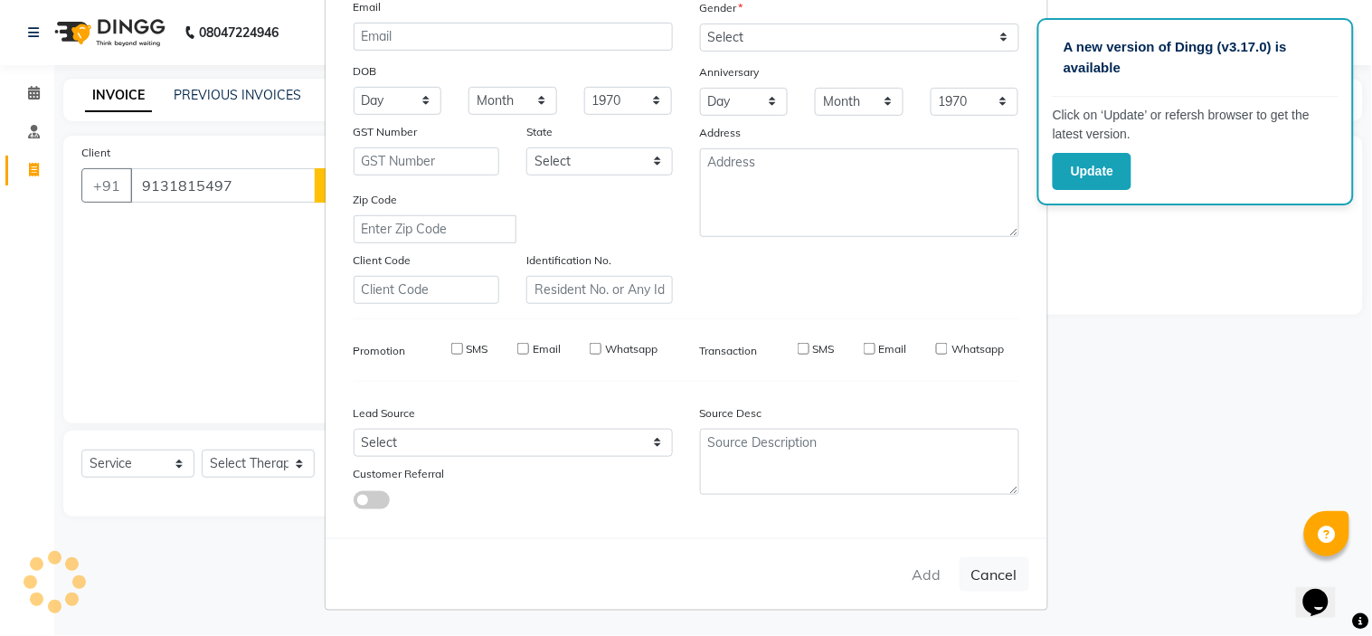
select select
checkbox input "false"
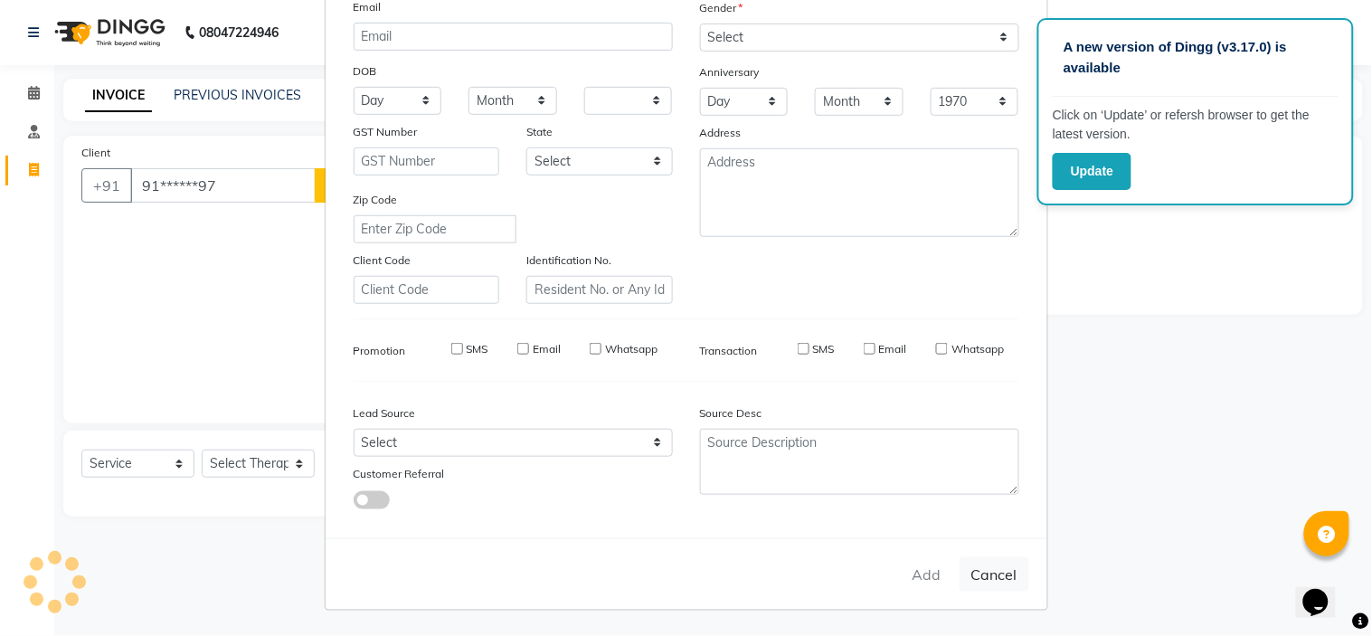
checkbox input "false"
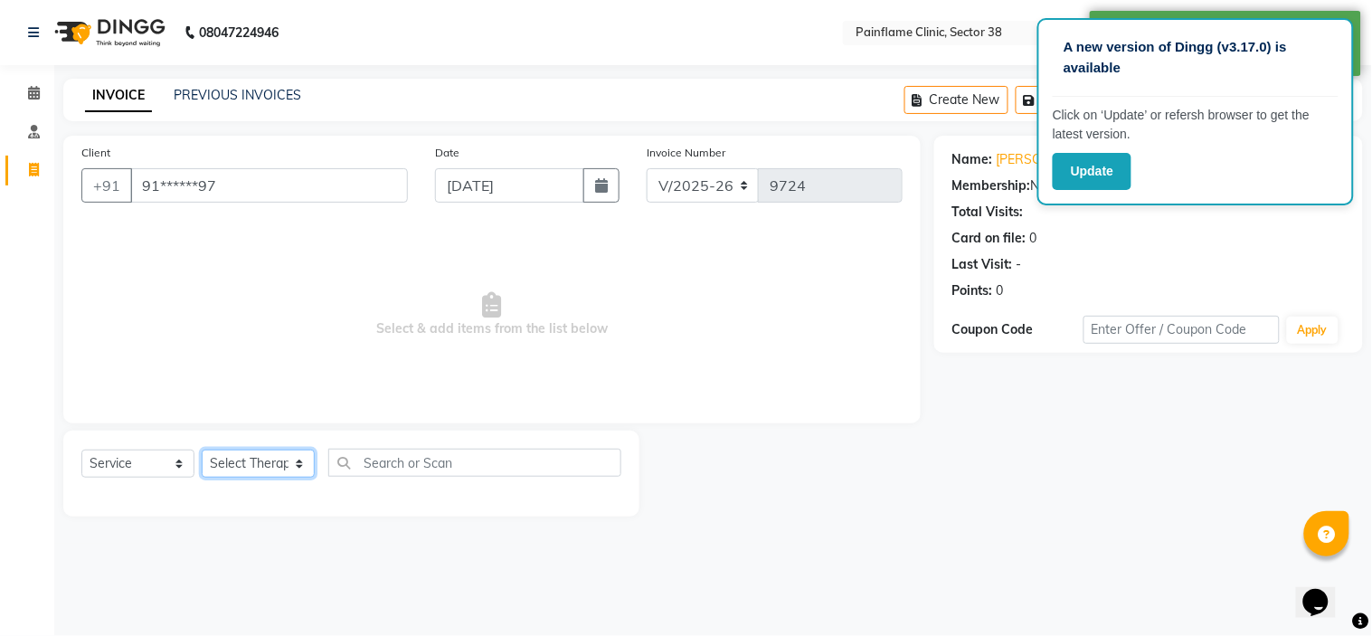
click at [287, 467] on select "Select Therapist [PERSON_NAME] Dr [PERSON_NAME] [PERSON_NAME] Dr [PERSON_NAME] …" at bounding box center [258, 463] width 113 height 28
select select "20209"
click at [202, 450] on select "Select Therapist [PERSON_NAME] Dr [PERSON_NAME] [PERSON_NAME] Dr [PERSON_NAME] …" at bounding box center [258, 463] width 113 height 28
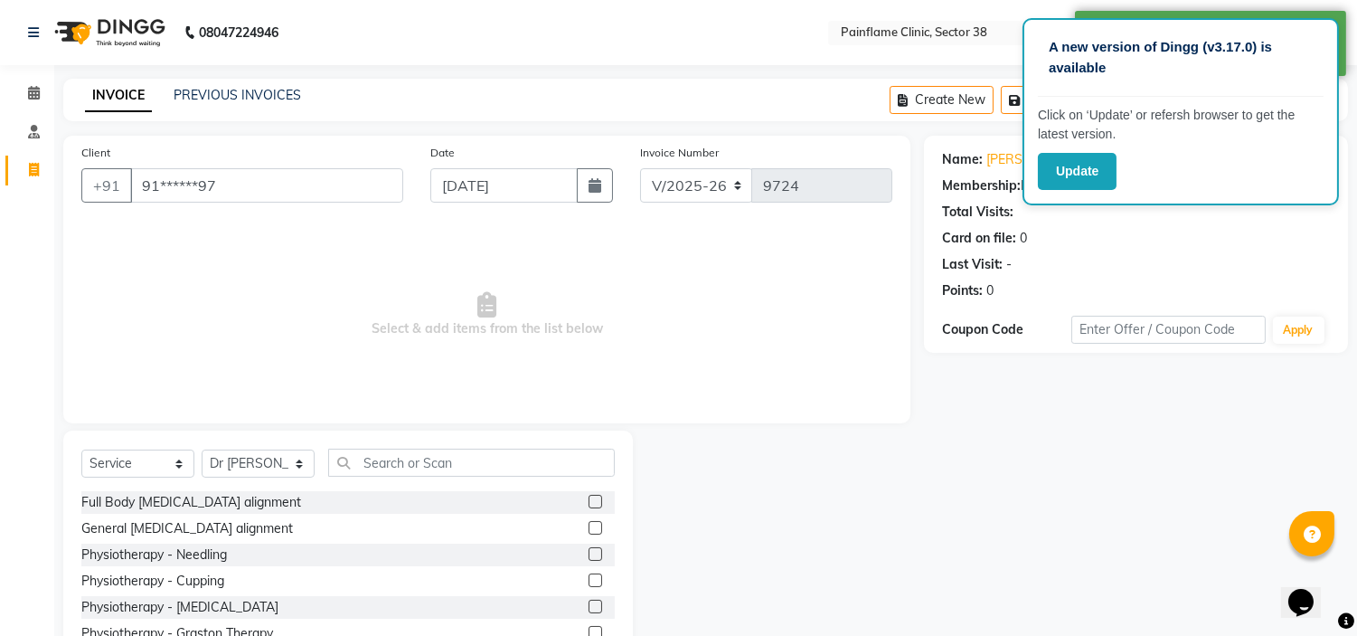
click at [589, 496] on label at bounding box center [596, 502] width 14 height 14
click at [589, 496] on input "checkbox" at bounding box center [595, 502] width 12 height 12
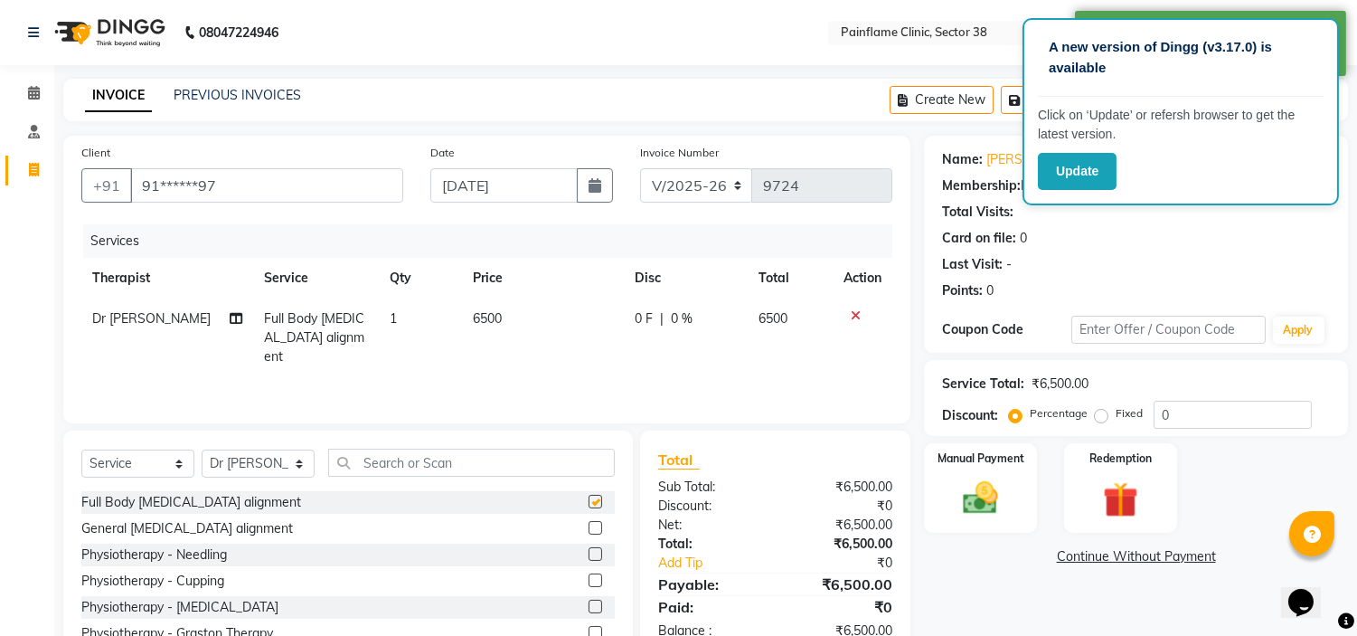
checkbox input "false"
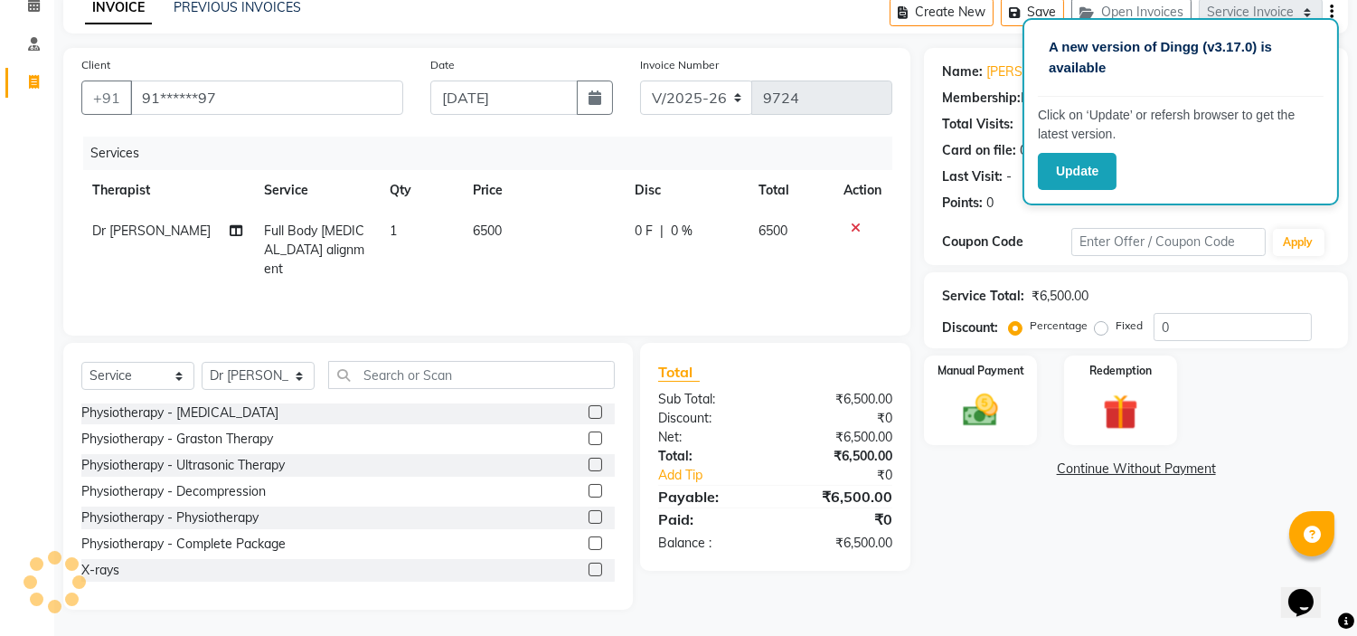
click at [589, 567] on label at bounding box center [596, 569] width 14 height 14
click at [589, 567] on input "checkbox" at bounding box center [595, 570] width 12 height 12
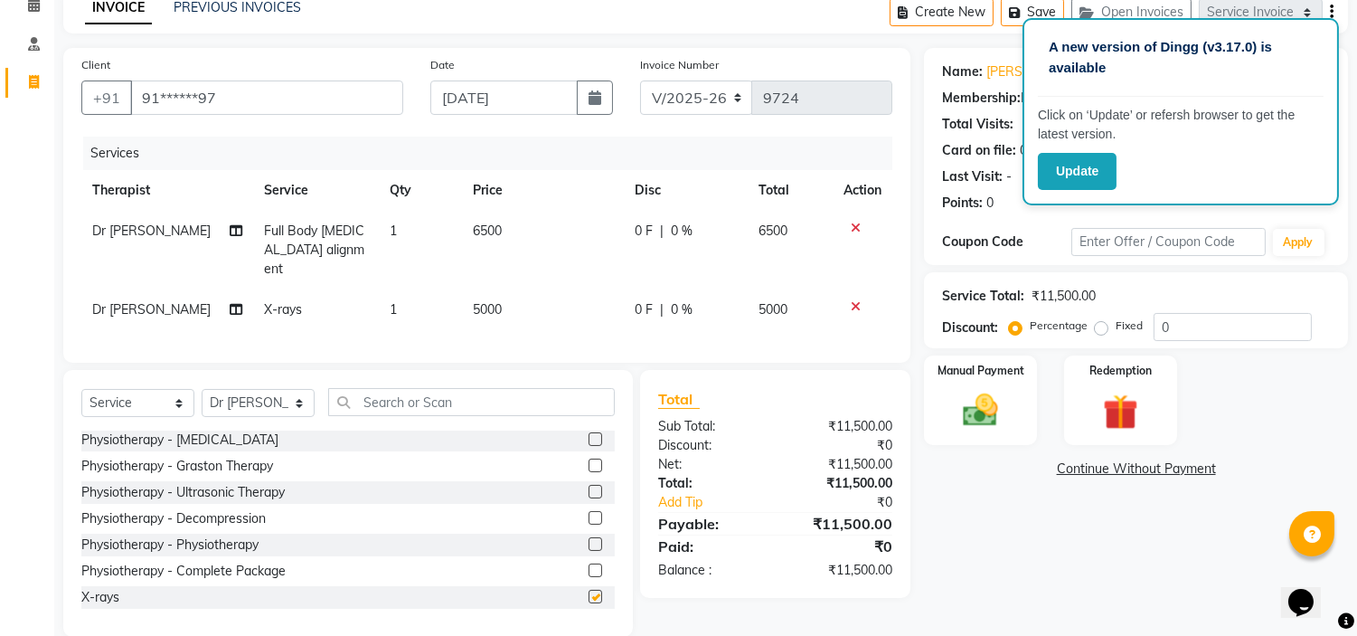
checkbox input "false"
click at [493, 301] on span "5000" at bounding box center [487, 309] width 29 height 16
select select "20209"
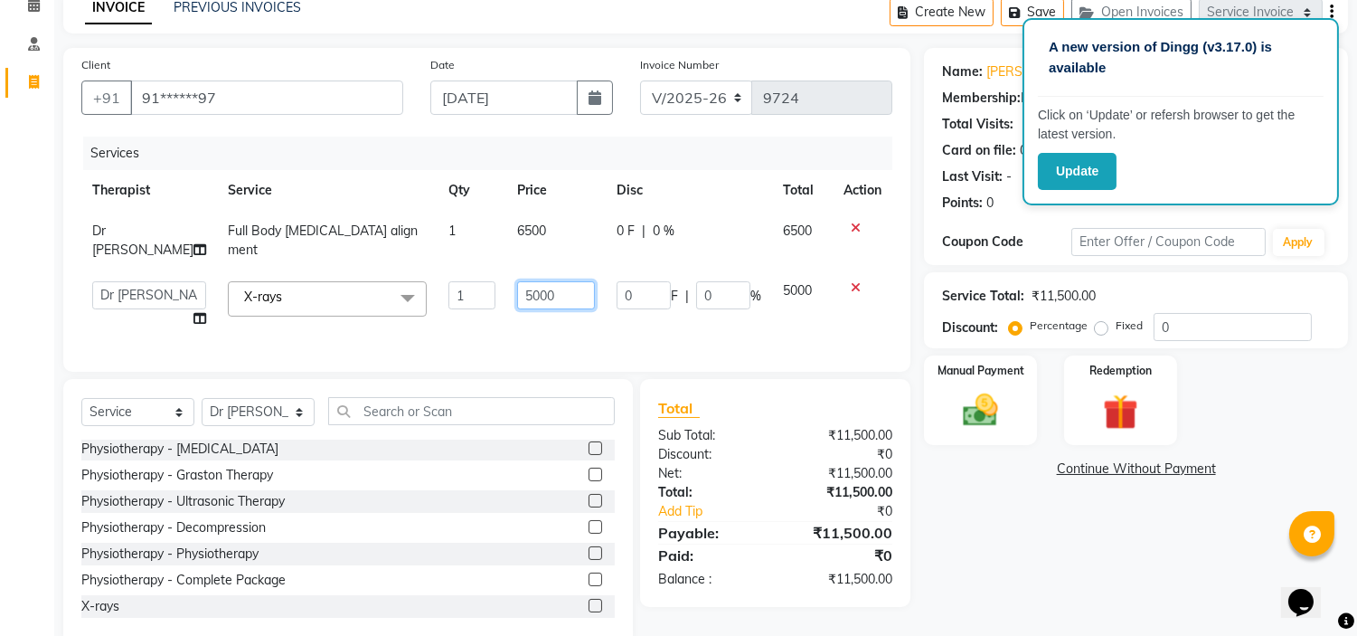
click at [517, 284] on input "5000" at bounding box center [556, 295] width 78 height 28
type input "1900"
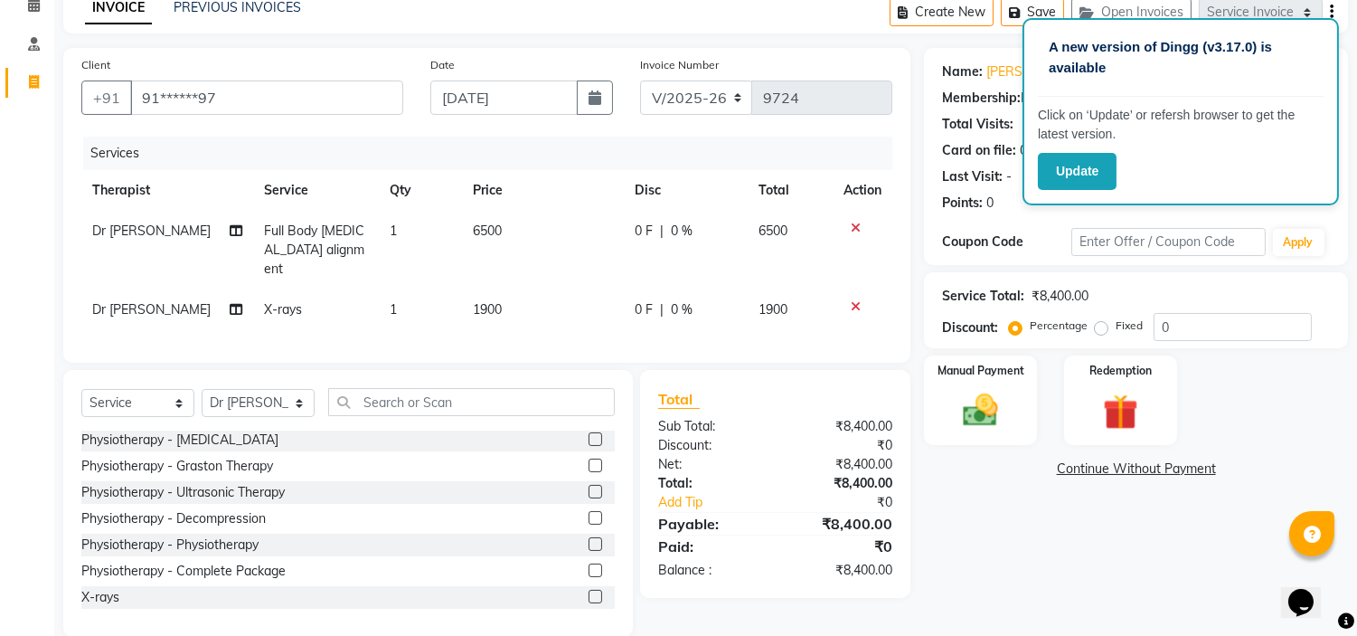
click at [1116, 329] on label "Fixed" at bounding box center [1129, 325] width 27 height 16
click at [1099, 329] on input "Fixed" at bounding box center [1105, 325] width 13 height 13
radio input "true"
click at [972, 399] on img at bounding box center [981, 411] width 60 height 42
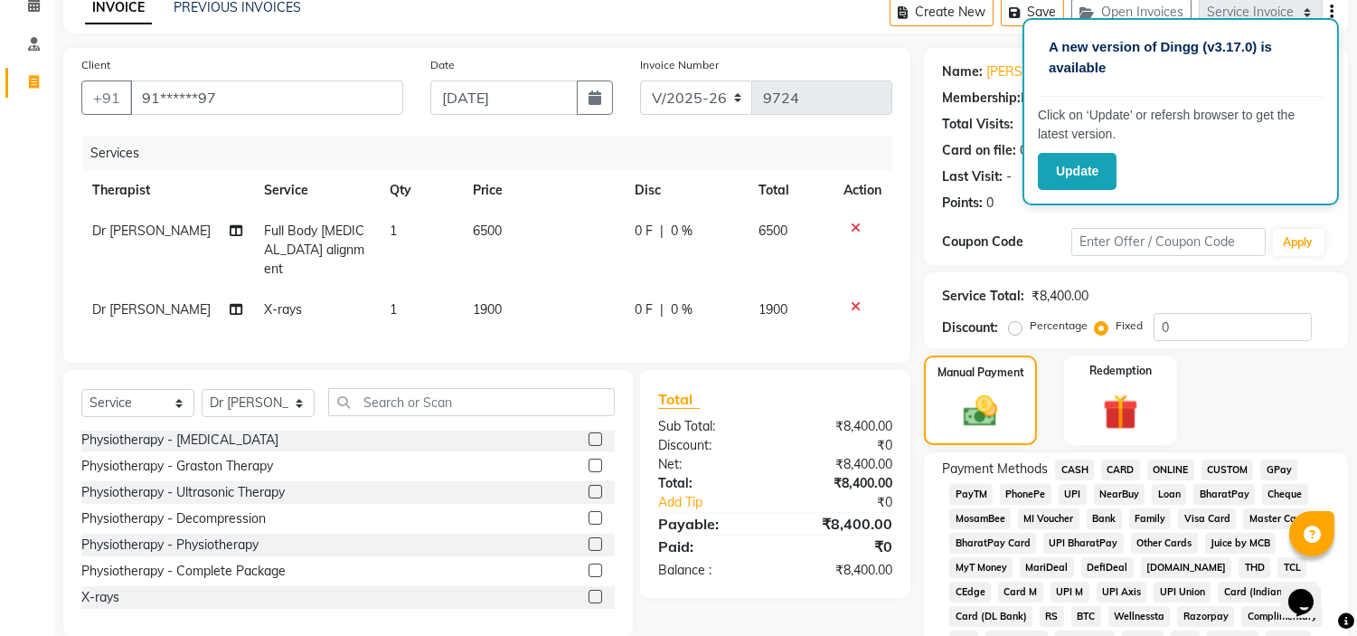
click at [1071, 486] on span "UPI" at bounding box center [1073, 494] width 28 height 21
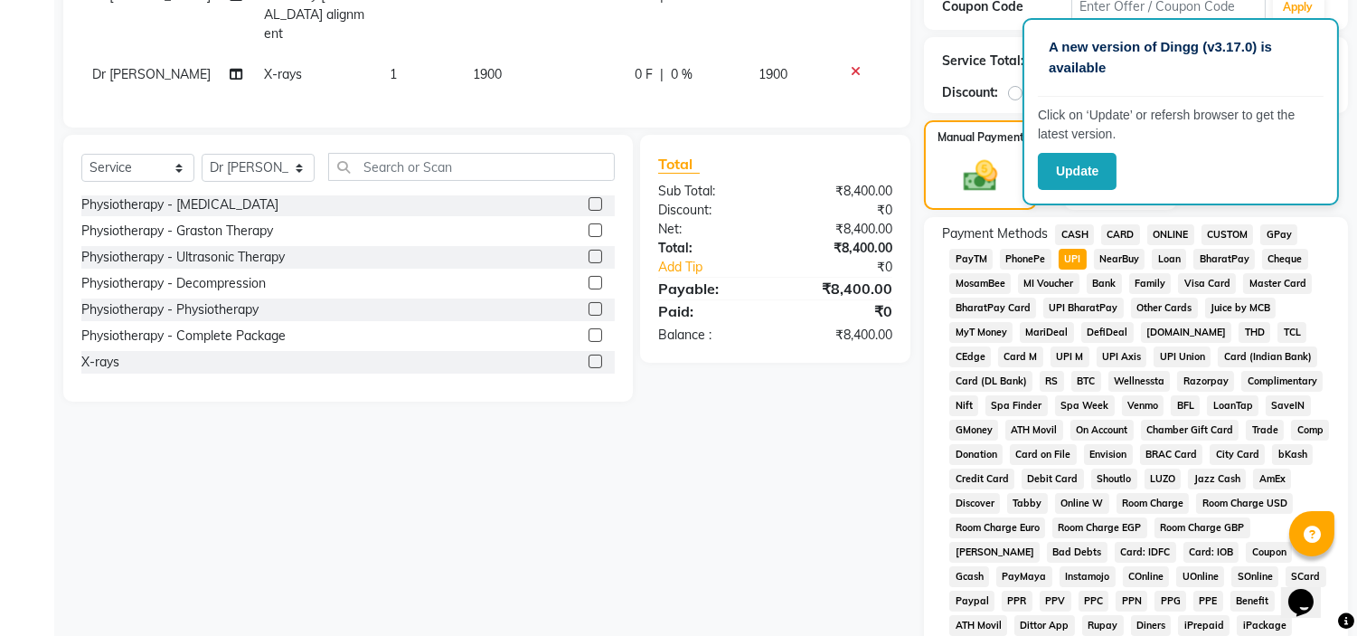
scroll to position [595, 0]
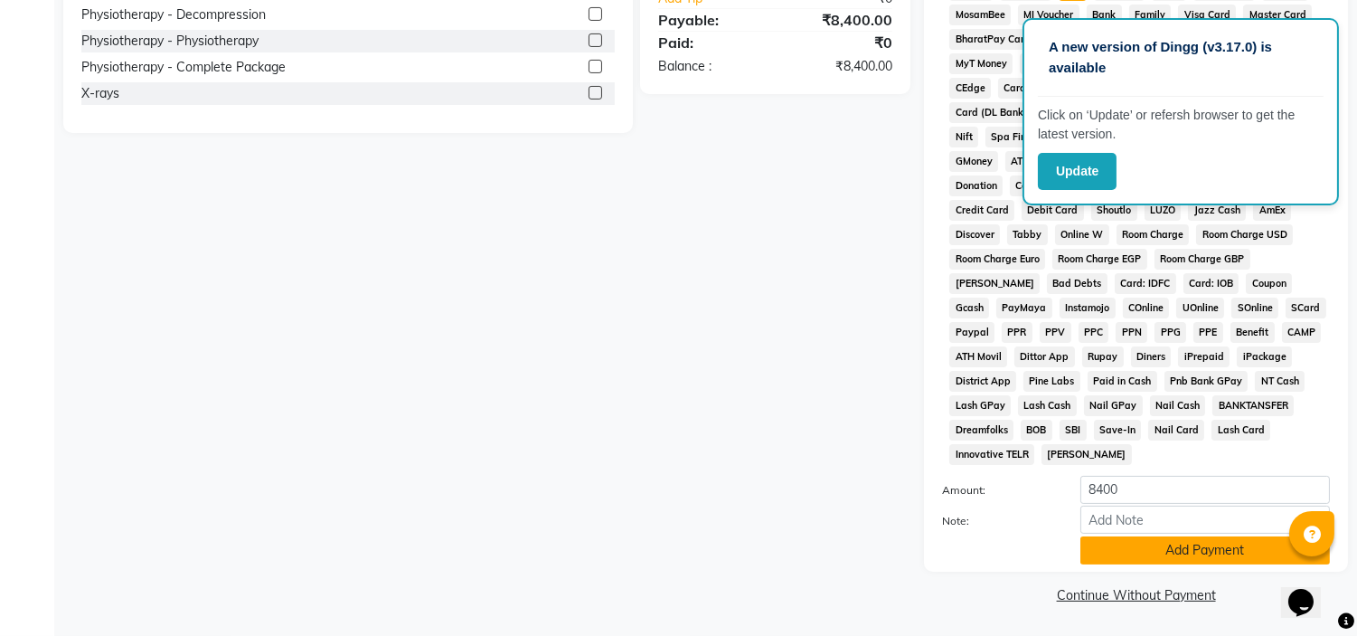
click at [1128, 552] on button "Add Payment" at bounding box center [1206, 550] width 250 height 28
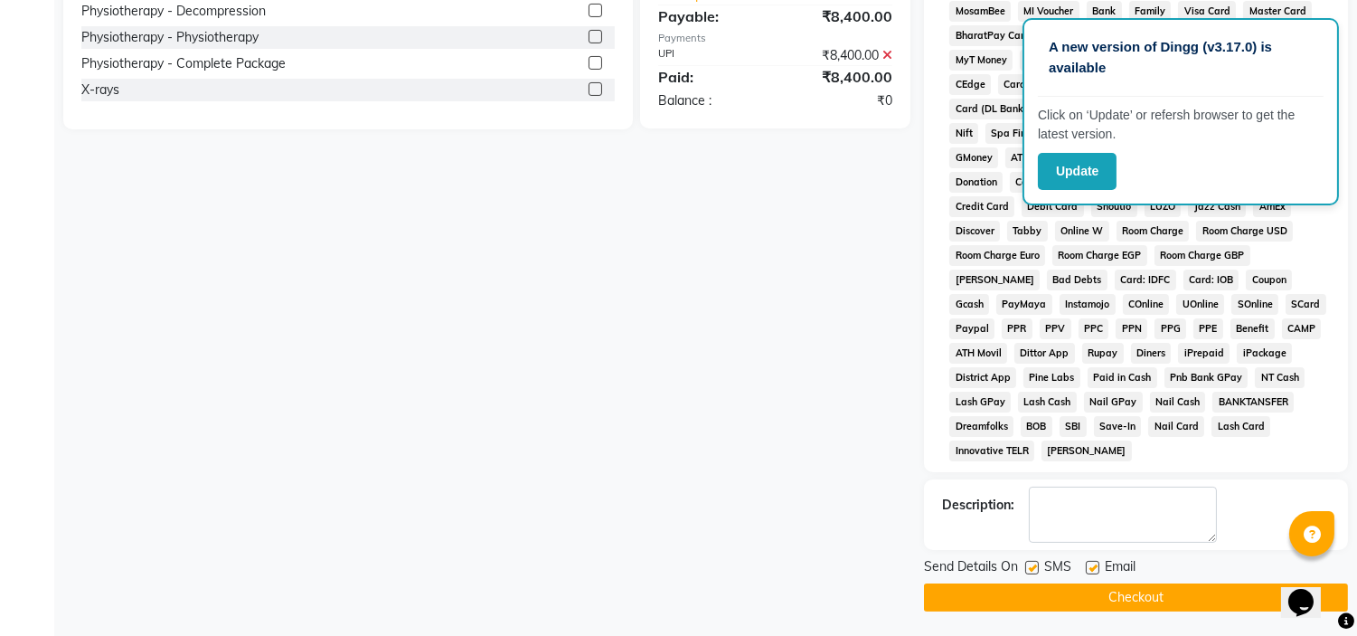
click at [1095, 567] on label at bounding box center [1093, 568] width 14 height 14
click at [1095, 567] on input "checkbox" at bounding box center [1092, 568] width 12 height 12
checkbox input "false"
click at [1036, 568] on label at bounding box center [1032, 568] width 14 height 14
click at [1036, 568] on input "checkbox" at bounding box center [1031, 568] width 12 height 12
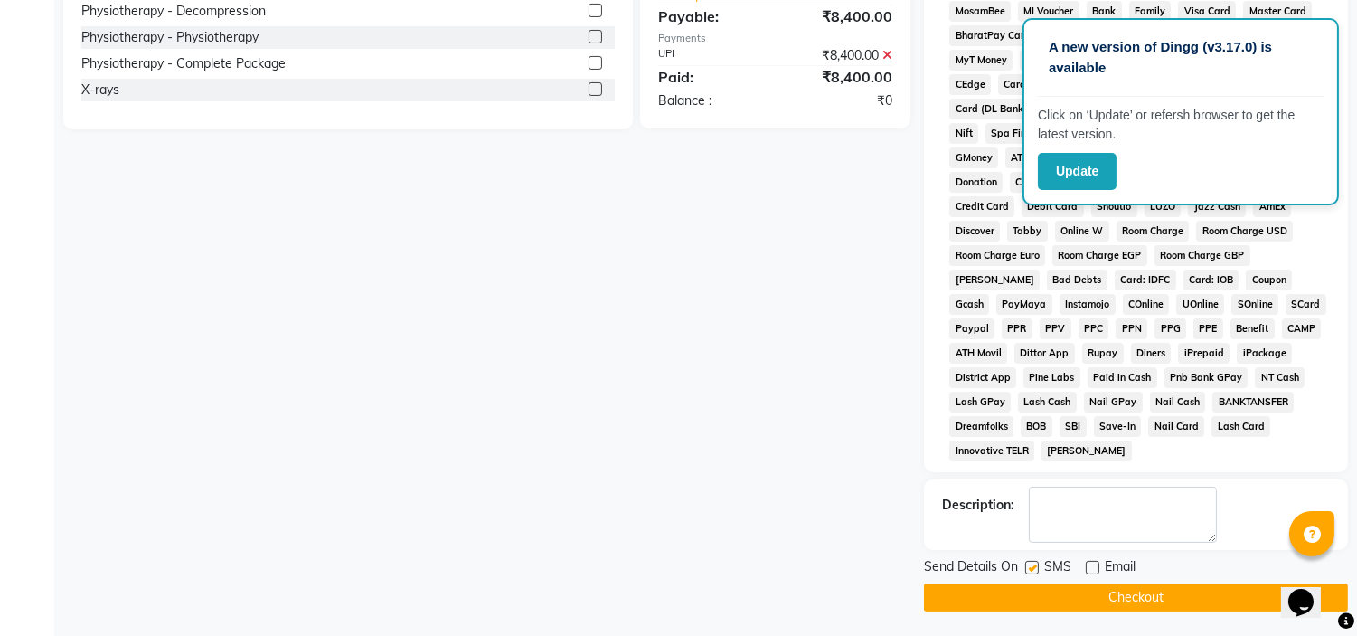
checkbox input "false"
click at [1049, 600] on button "Checkout" at bounding box center [1136, 597] width 424 height 28
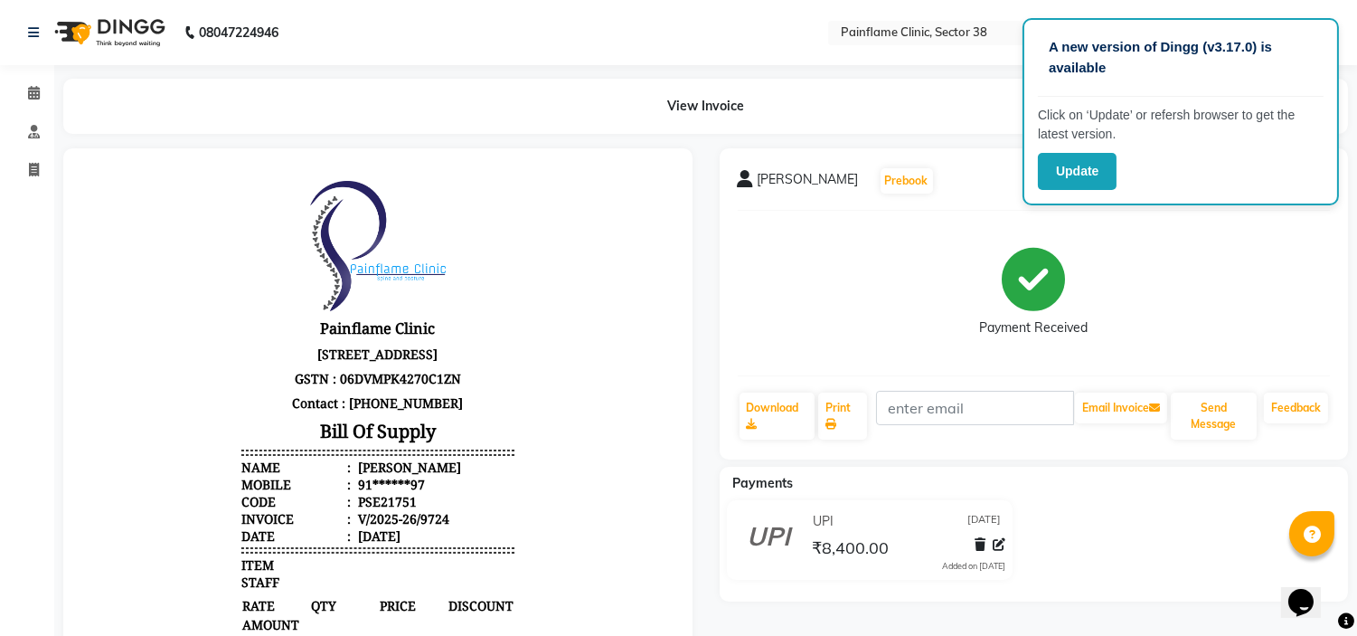
click at [488, 175] on div "Painflame Clinic [STREET_ADDRESS] GSTN : 06DVMPK4270C1ZN Contact : [PHONE_NUMBE…" at bounding box center [378, 571] width 288 height 796
select select "service"
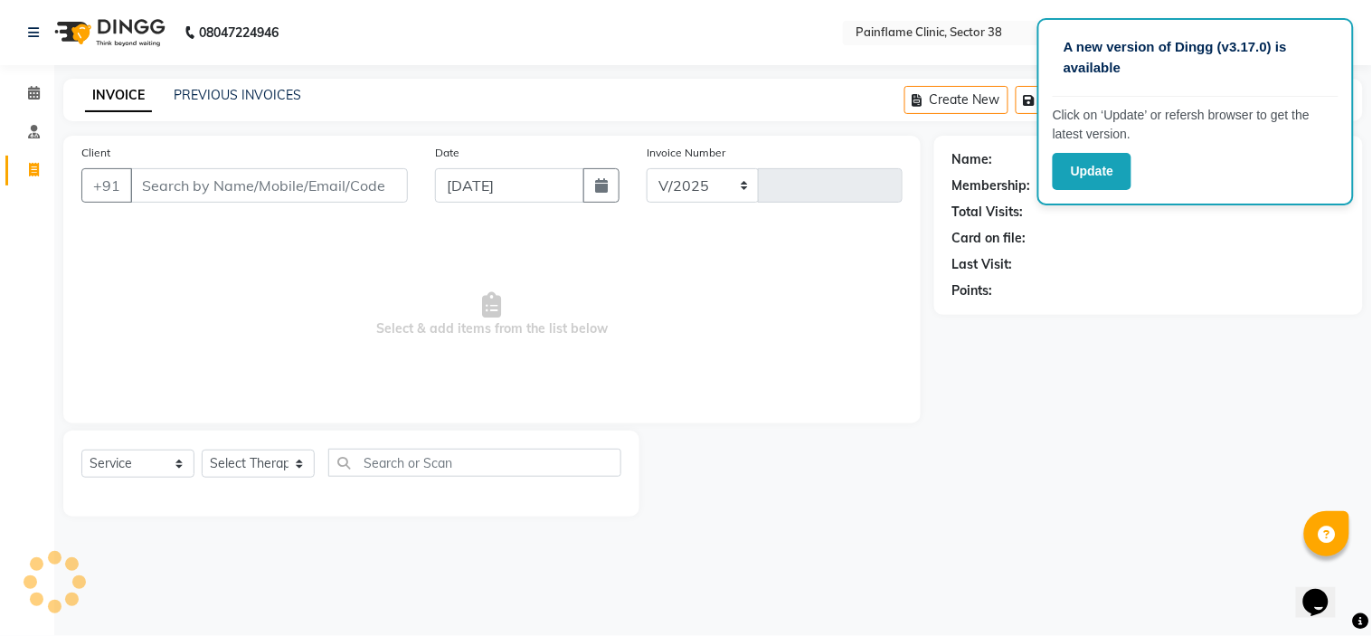
select select "3964"
type input "9725"
click at [231, 91] on link "PREVIOUS INVOICES" at bounding box center [237, 95] width 127 height 16
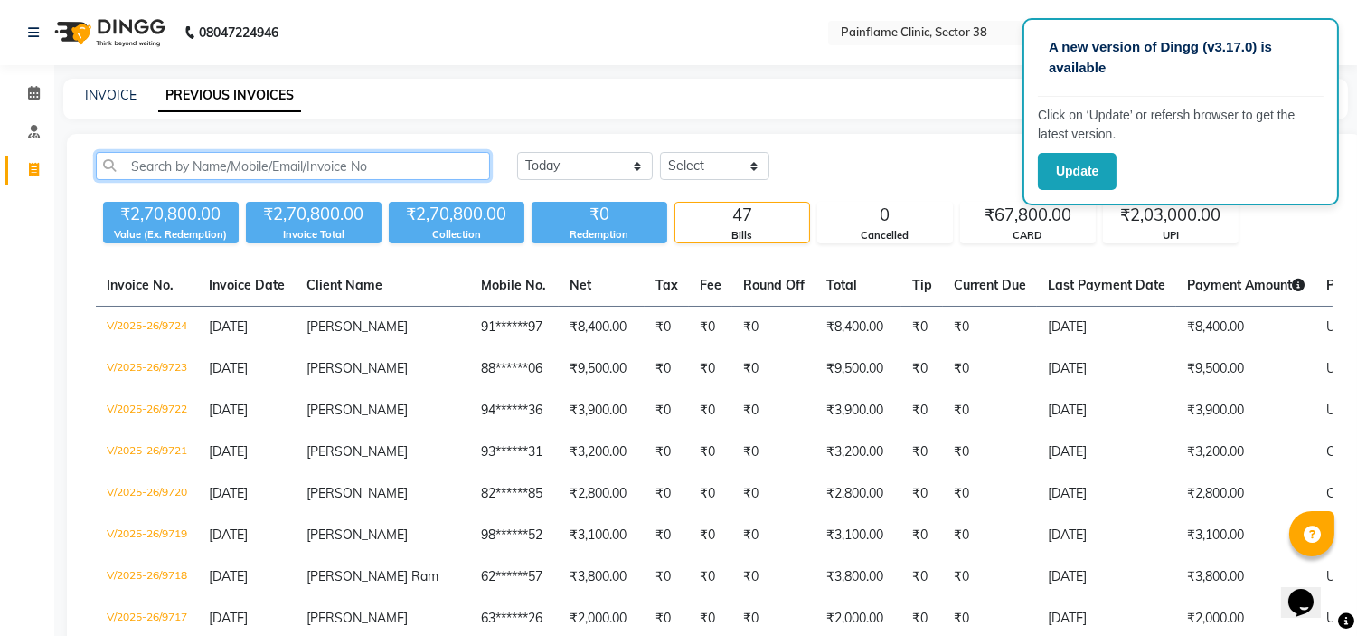
click at [260, 163] on input "text" at bounding box center [293, 166] width 394 height 28
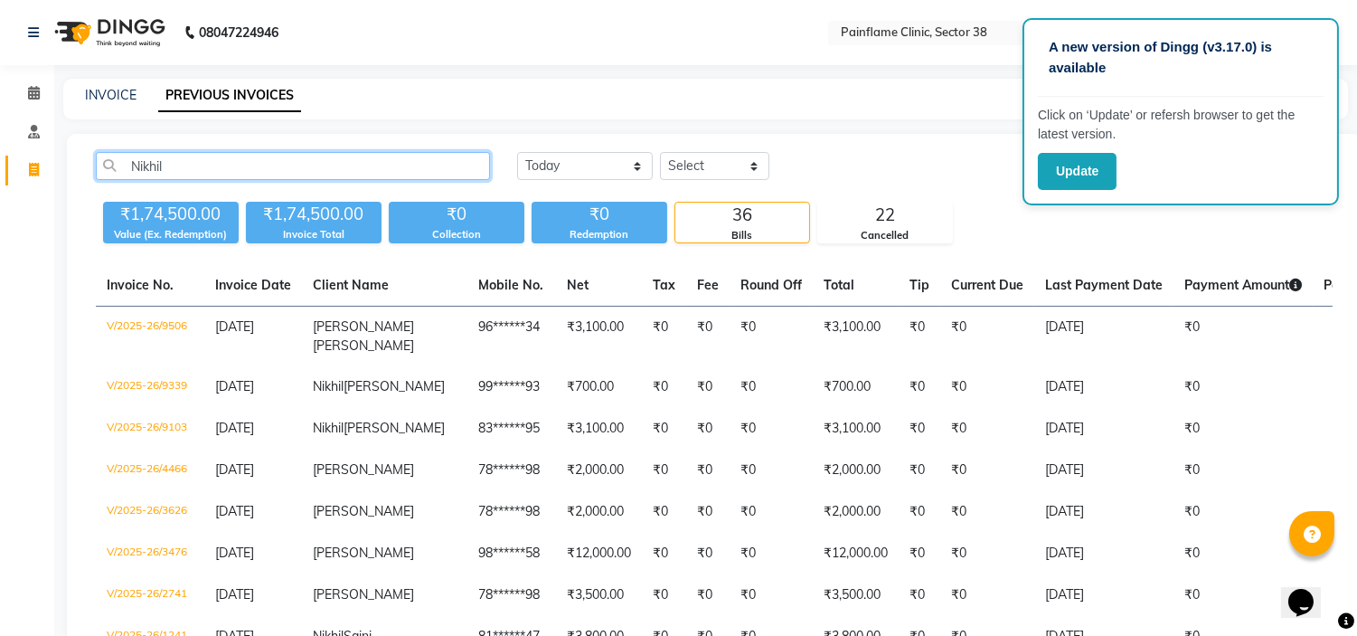
click at [285, 166] on input "Nikhil" at bounding box center [293, 166] width 394 height 28
type input "N"
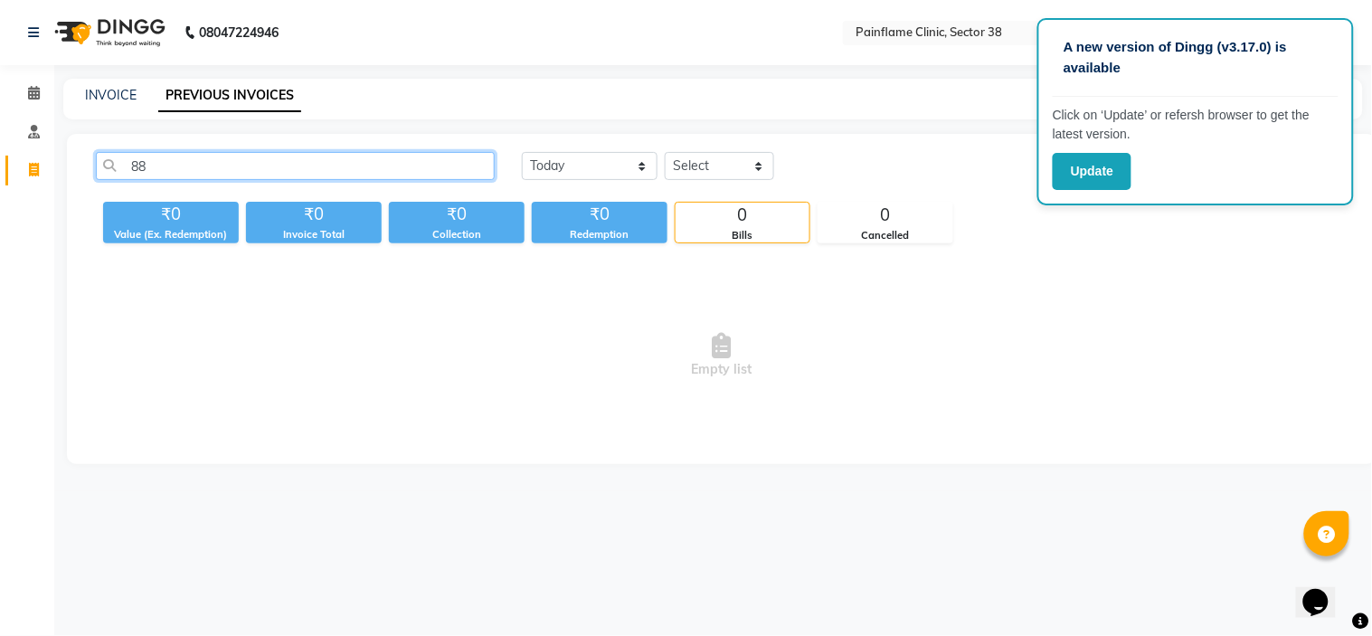
type input "8"
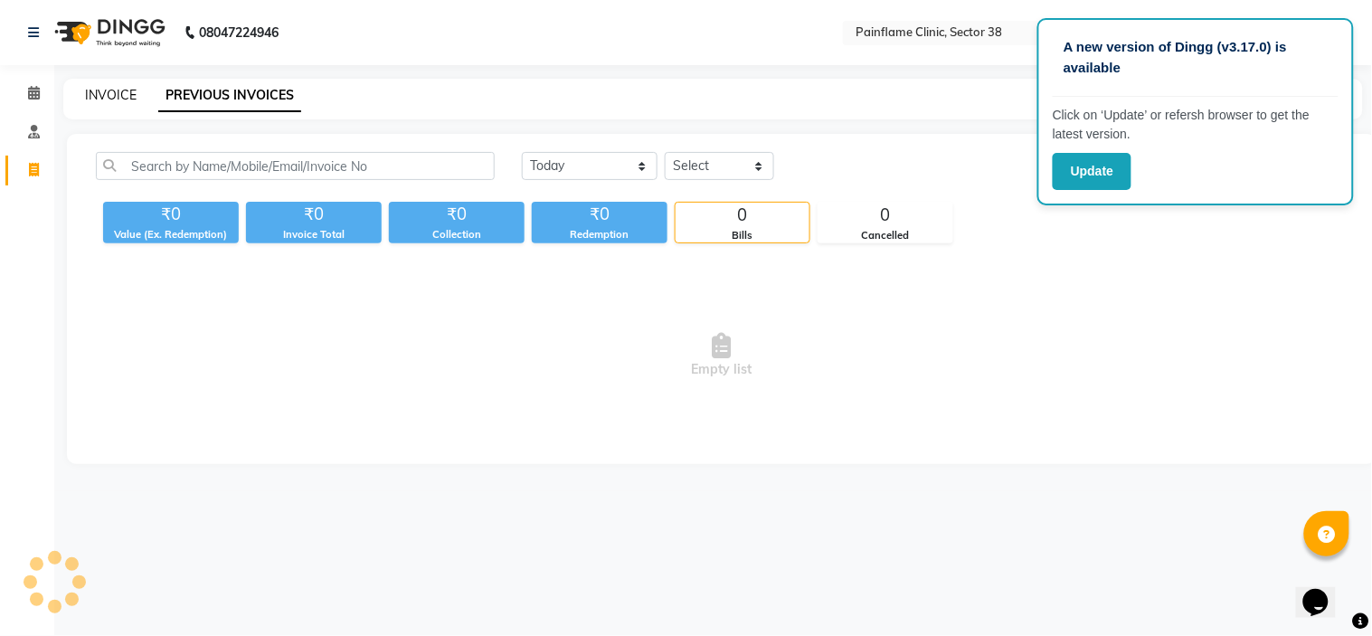
click at [105, 95] on link "INVOICE" at bounding box center [111, 95] width 52 height 16
select select "service"
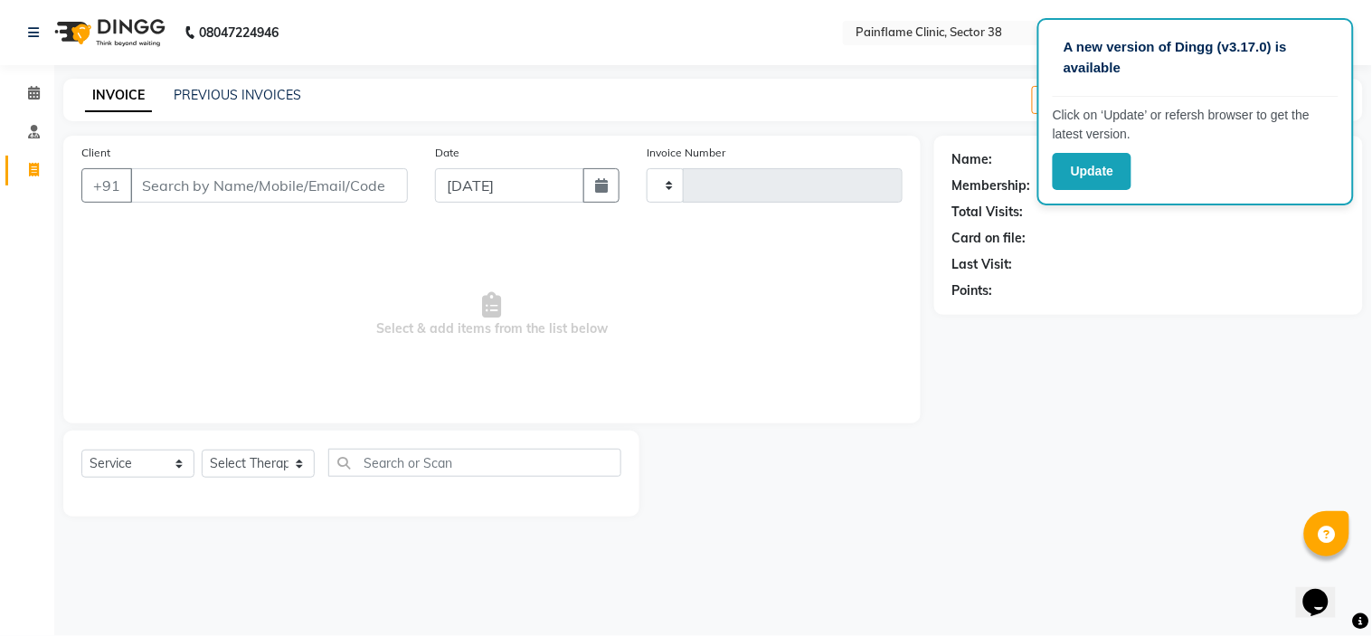
type input "9725"
select select "3964"
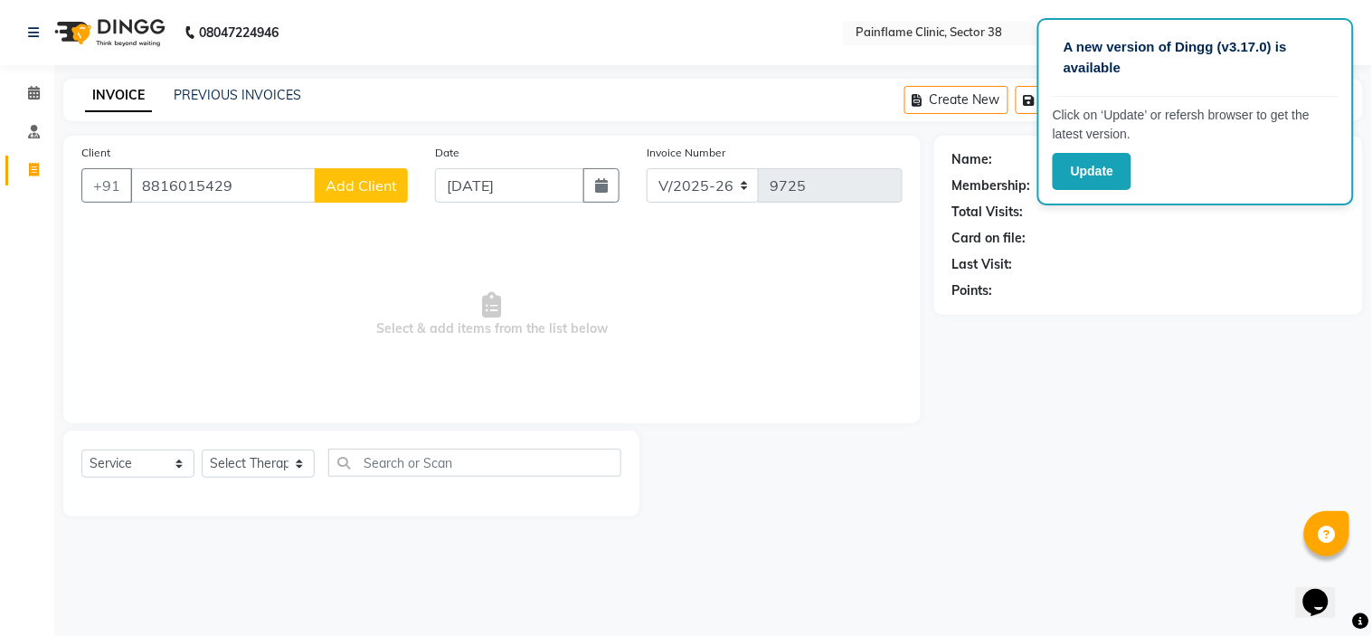
type input "8816015429"
click at [348, 184] on span "Add Client" at bounding box center [361, 185] width 71 height 18
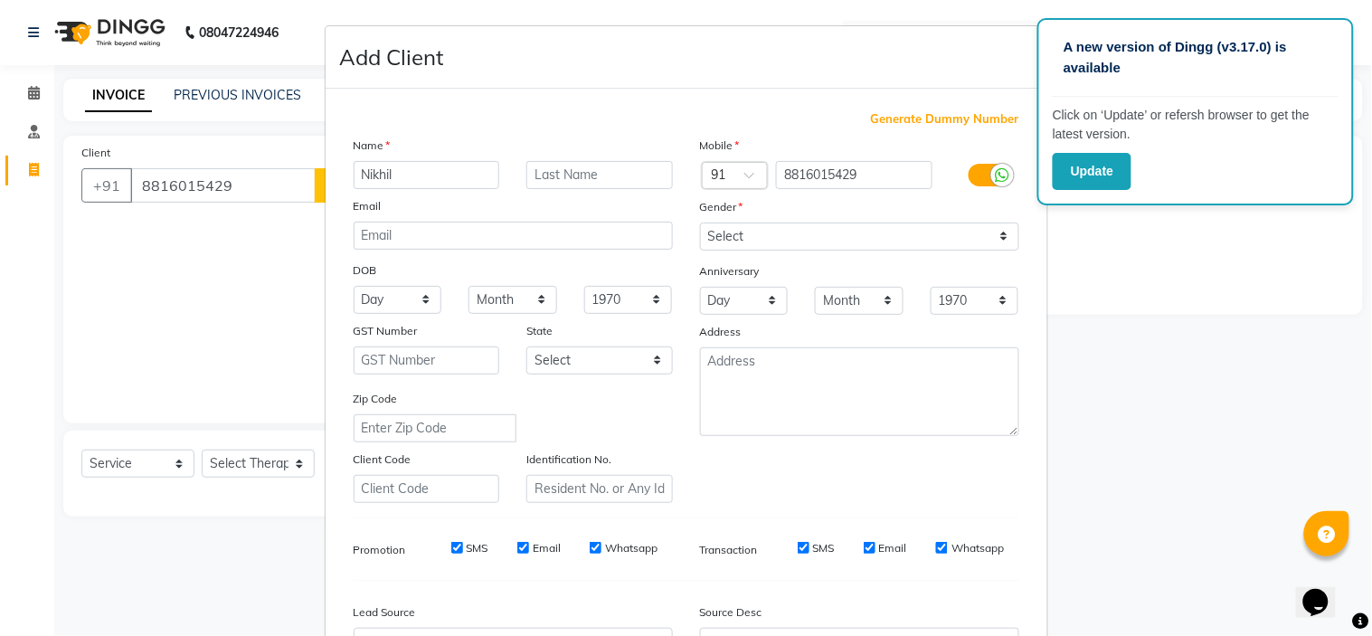
type input "Nikhil"
click at [772, 239] on select "Select [DEMOGRAPHIC_DATA] [DEMOGRAPHIC_DATA] Other Prefer Not To Say" at bounding box center [859, 236] width 319 height 28
select select "[DEMOGRAPHIC_DATA]"
click at [700, 222] on select "Select [DEMOGRAPHIC_DATA] [DEMOGRAPHIC_DATA] Other Prefer Not To Say" at bounding box center [859, 236] width 319 height 28
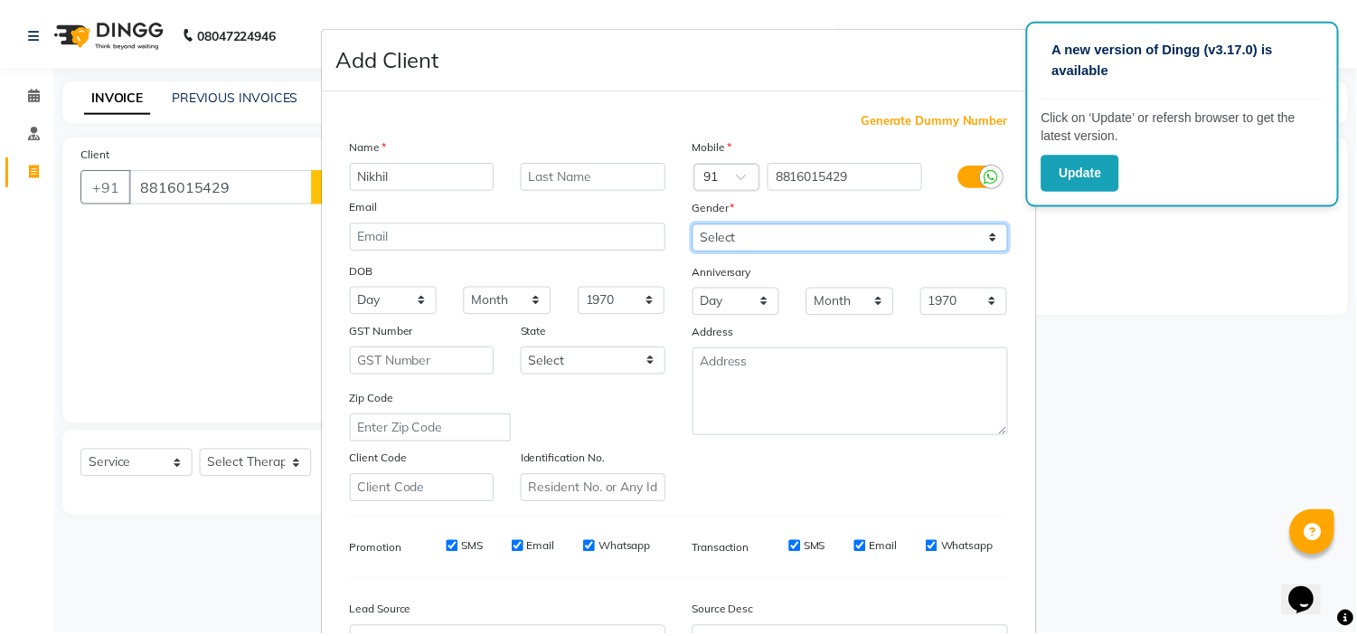
scroll to position [200, 0]
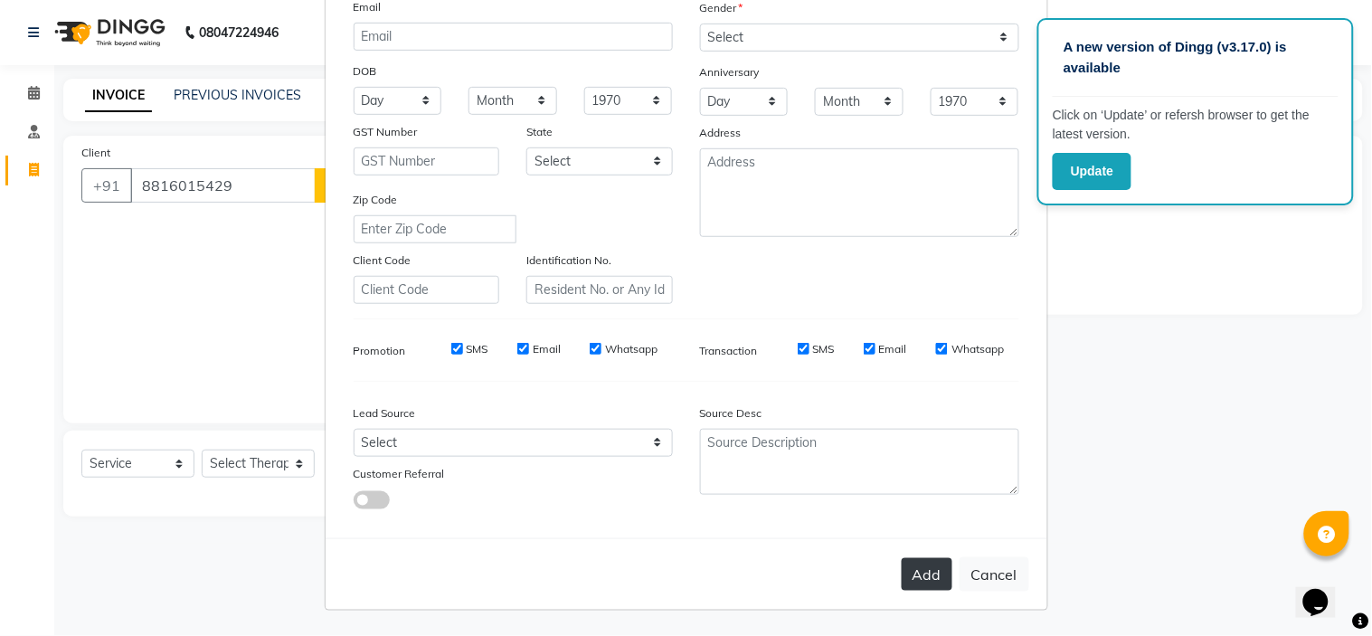
click at [925, 574] on button "Add" at bounding box center [927, 574] width 51 height 33
type input "88******29"
select select
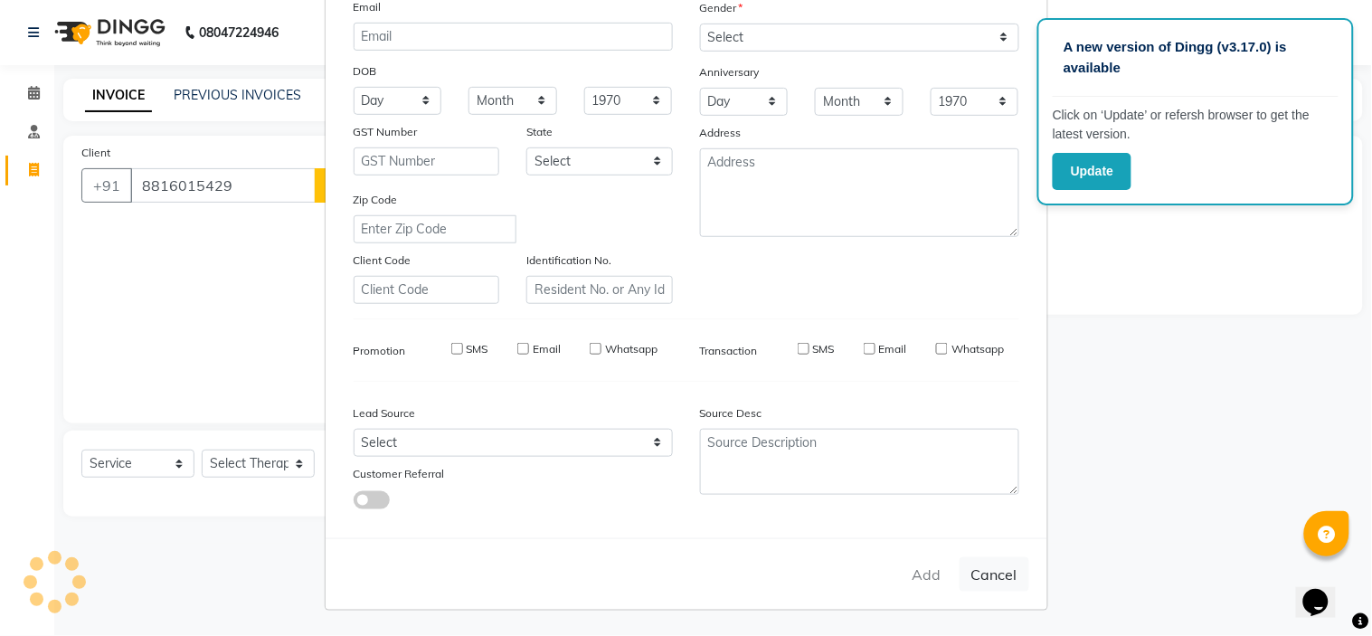
select select
checkbox input "false"
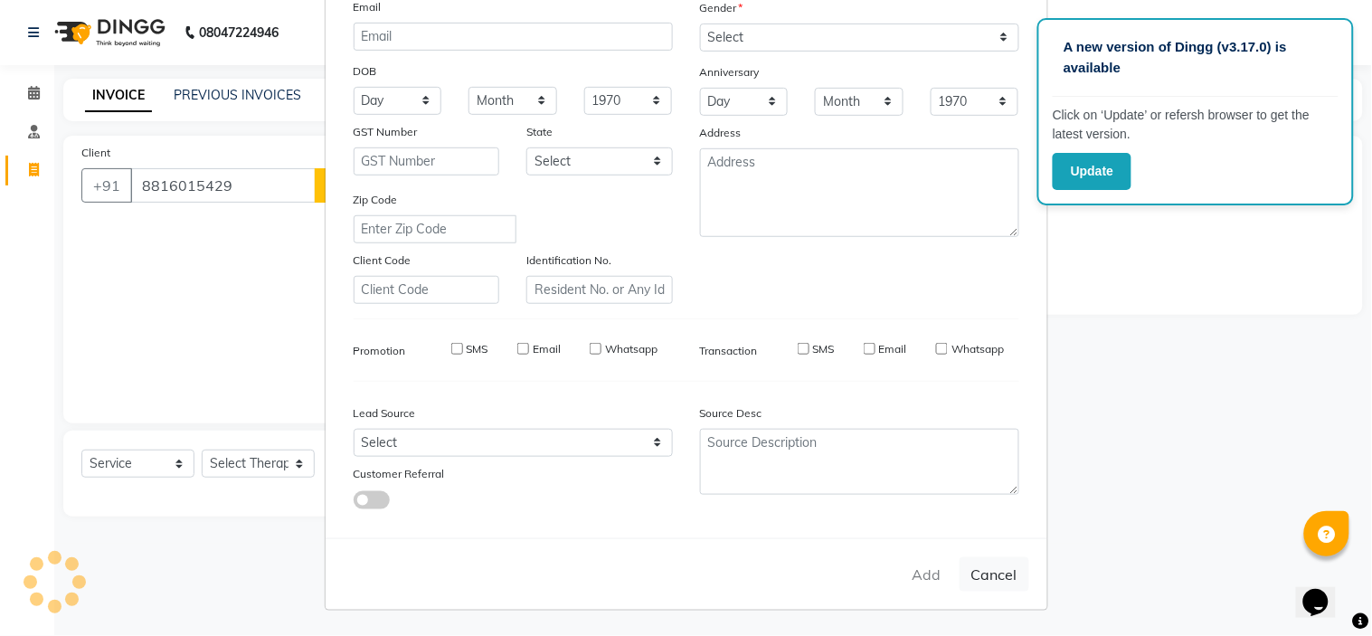
checkbox input "false"
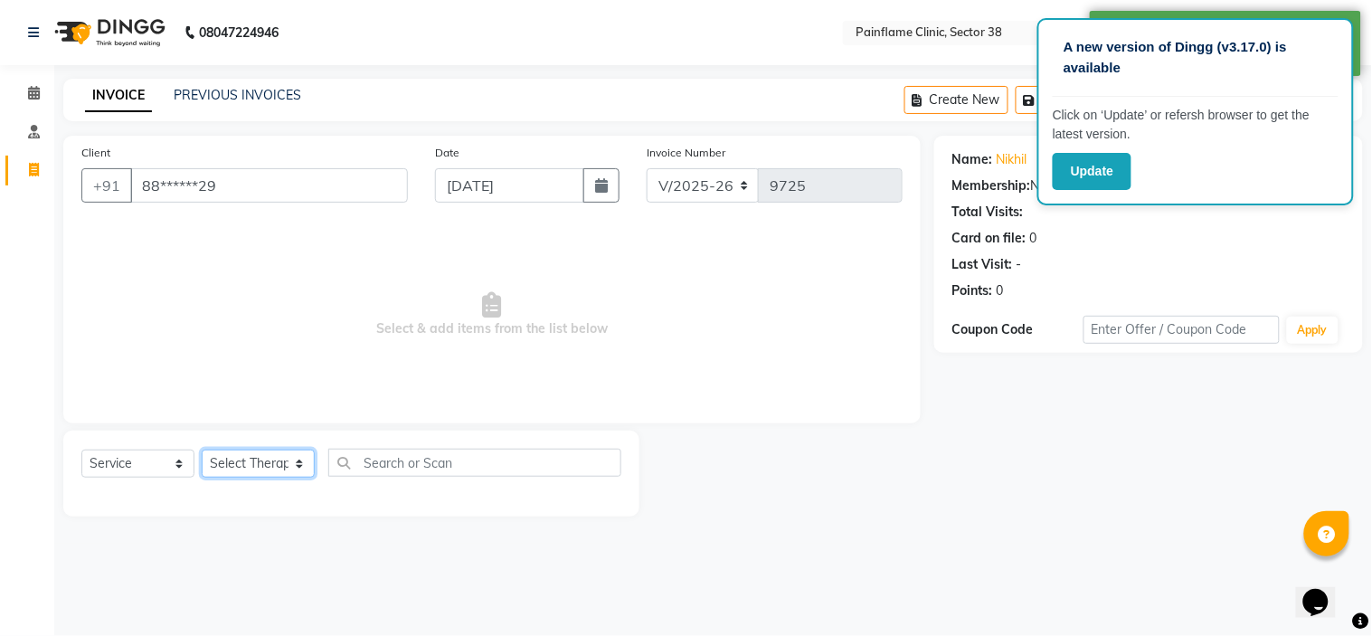
click at [289, 462] on select "Select Therapist [PERSON_NAME] Dr [PERSON_NAME] [PERSON_NAME] Dr [PERSON_NAME] …" at bounding box center [258, 463] width 113 height 28
select select "20216"
click at [202, 450] on select "Select Therapist [PERSON_NAME] Dr [PERSON_NAME] [PERSON_NAME] Dr [PERSON_NAME] …" at bounding box center [258, 463] width 113 height 28
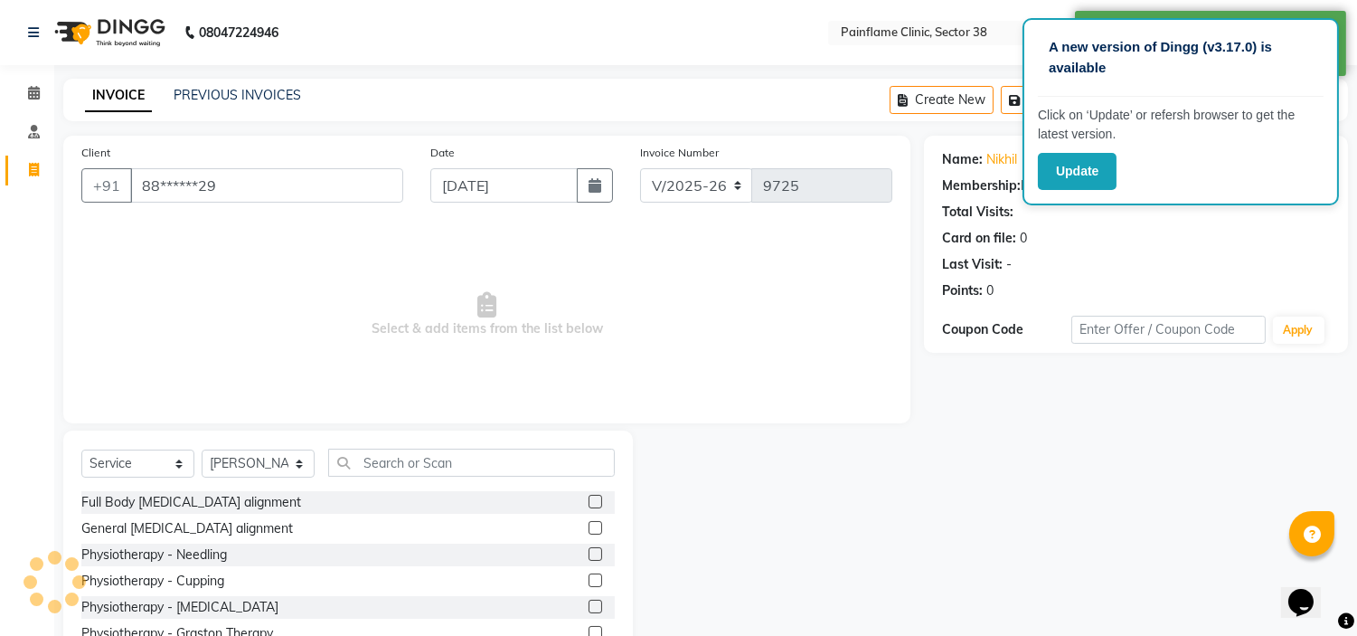
click at [589, 526] on label at bounding box center [596, 528] width 14 height 14
click at [589, 526] on input "checkbox" at bounding box center [595, 529] width 12 height 12
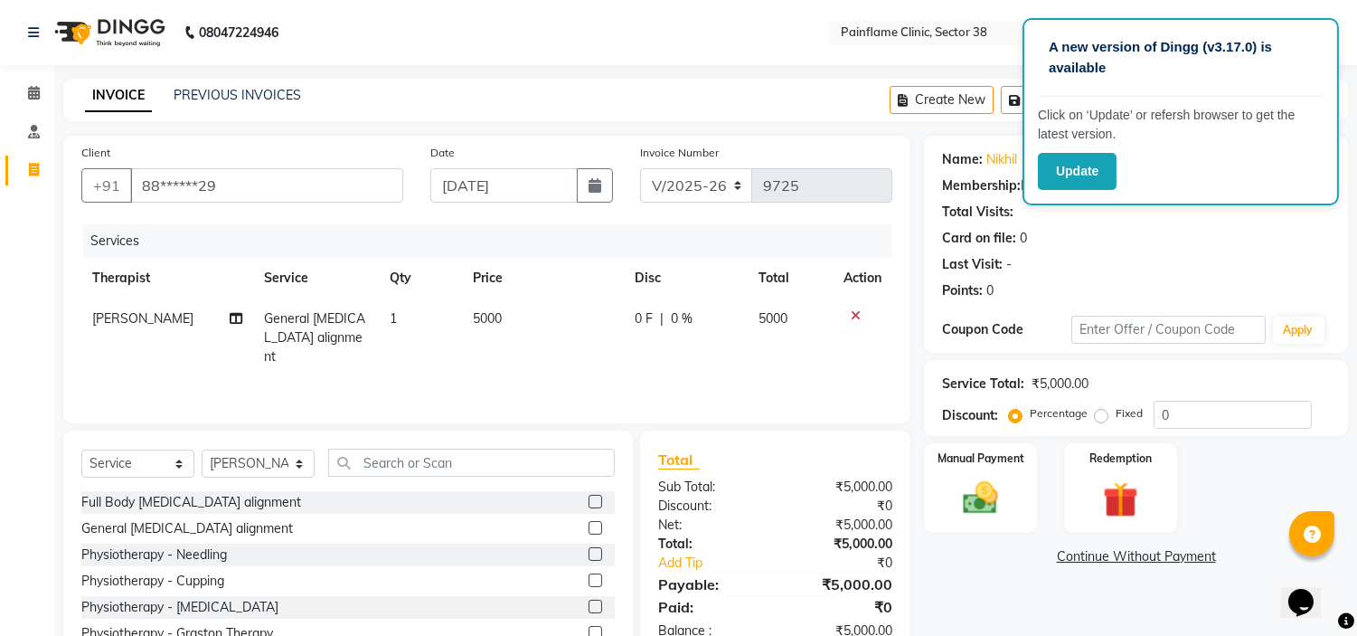
click at [473, 323] on span "5000" at bounding box center [487, 318] width 29 height 16
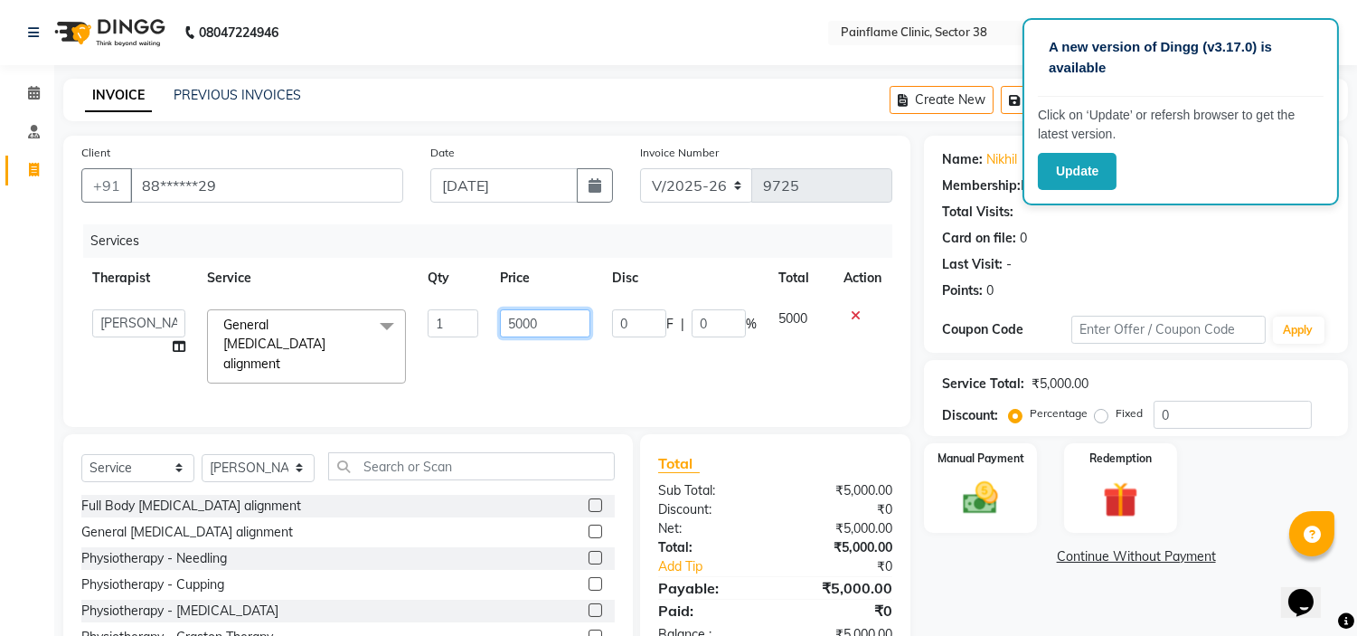
click at [513, 323] on input "5000" at bounding box center [545, 323] width 90 height 28
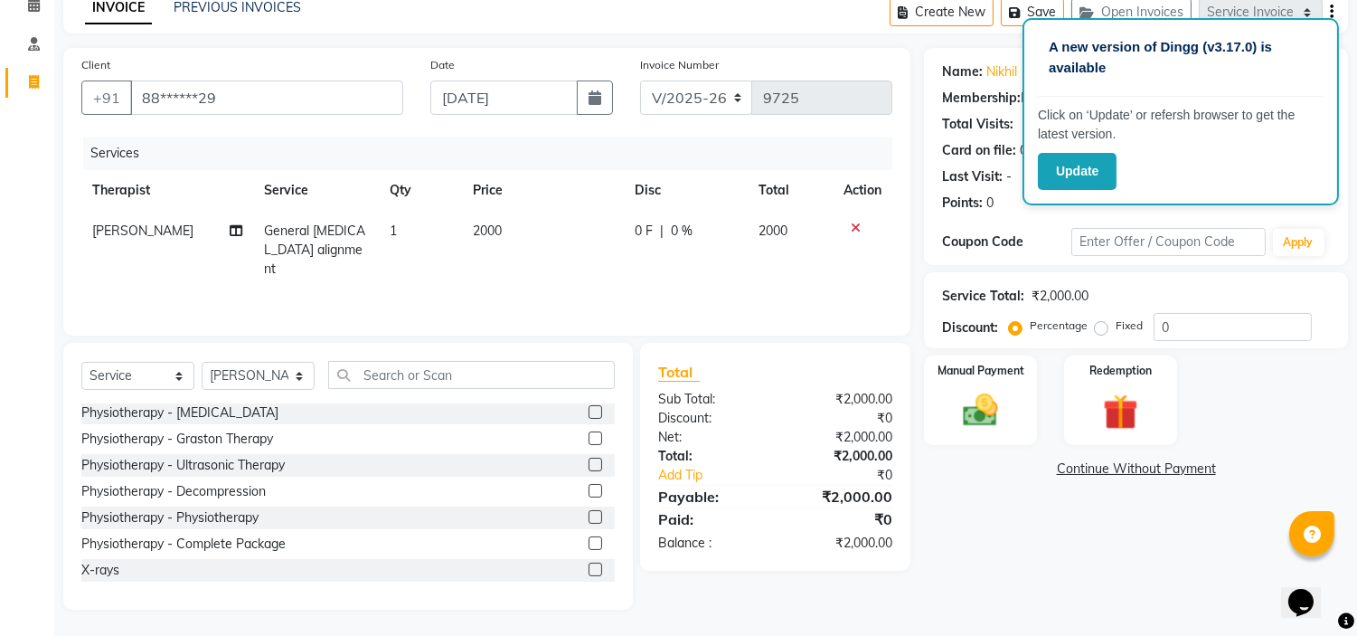
click at [589, 573] on label at bounding box center [596, 569] width 14 height 14
click at [589, 573] on input "checkbox" at bounding box center [595, 570] width 12 height 12
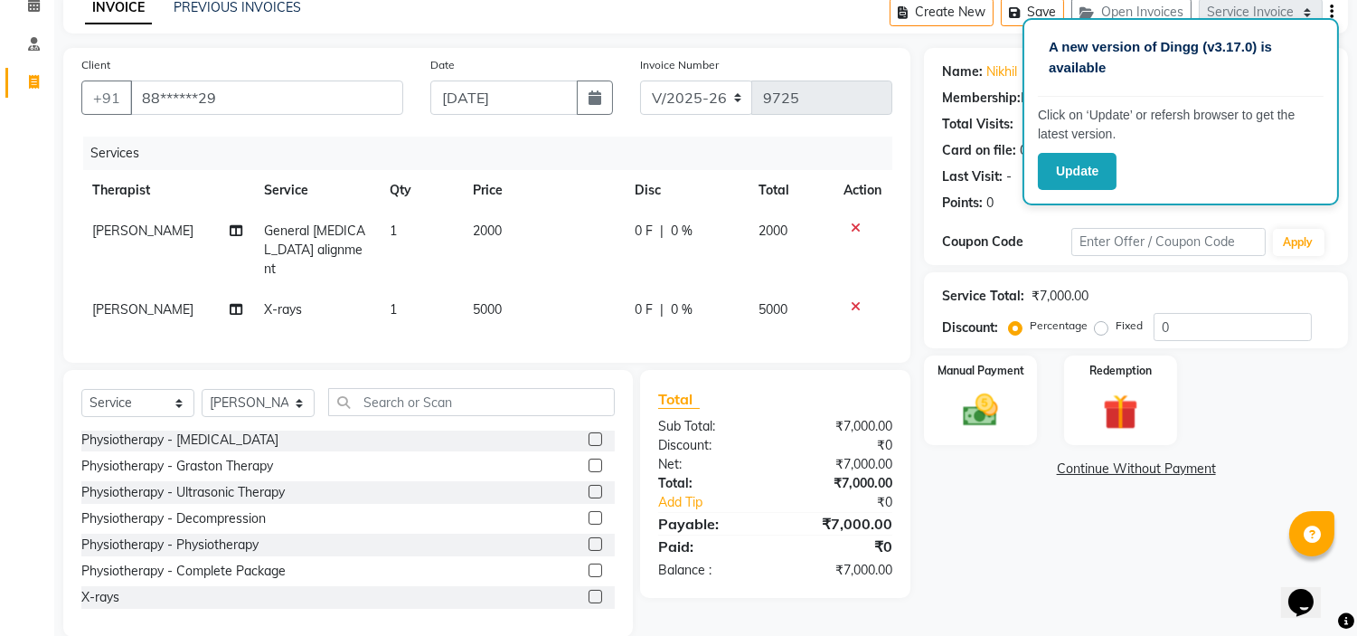
click at [479, 301] on span "5000" at bounding box center [487, 309] width 29 height 16
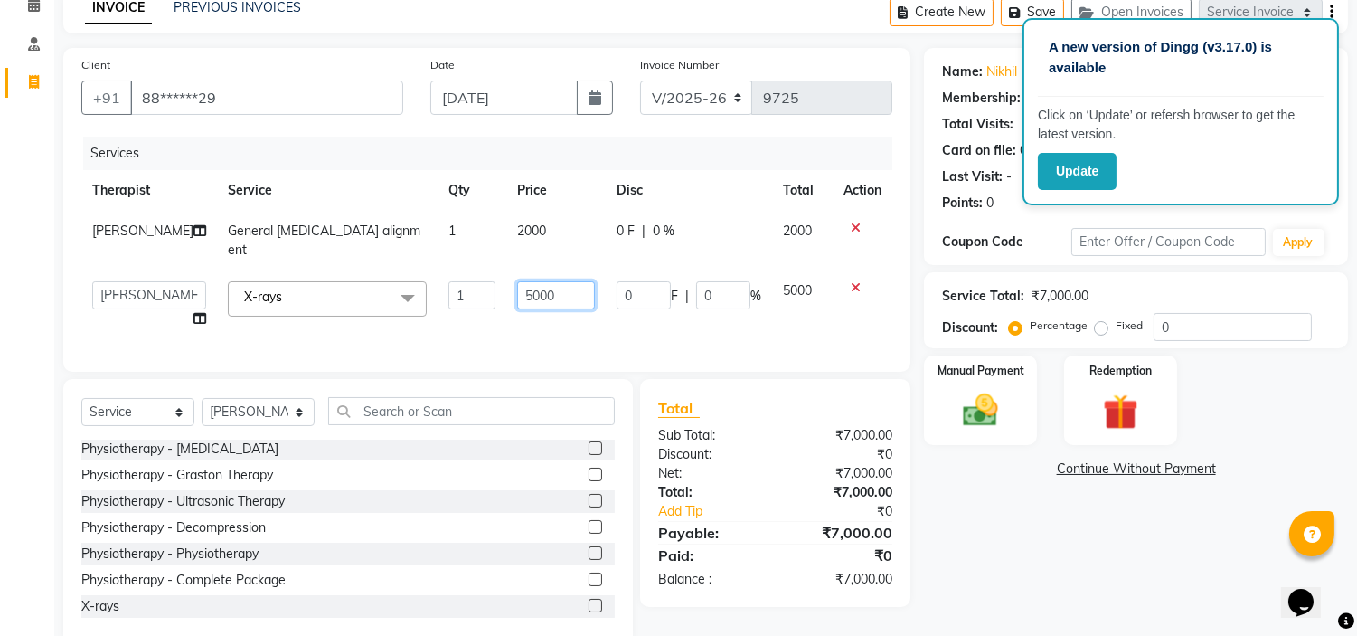
click at [531, 281] on input "5000" at bounding box center [556, 295] width 78 height 28
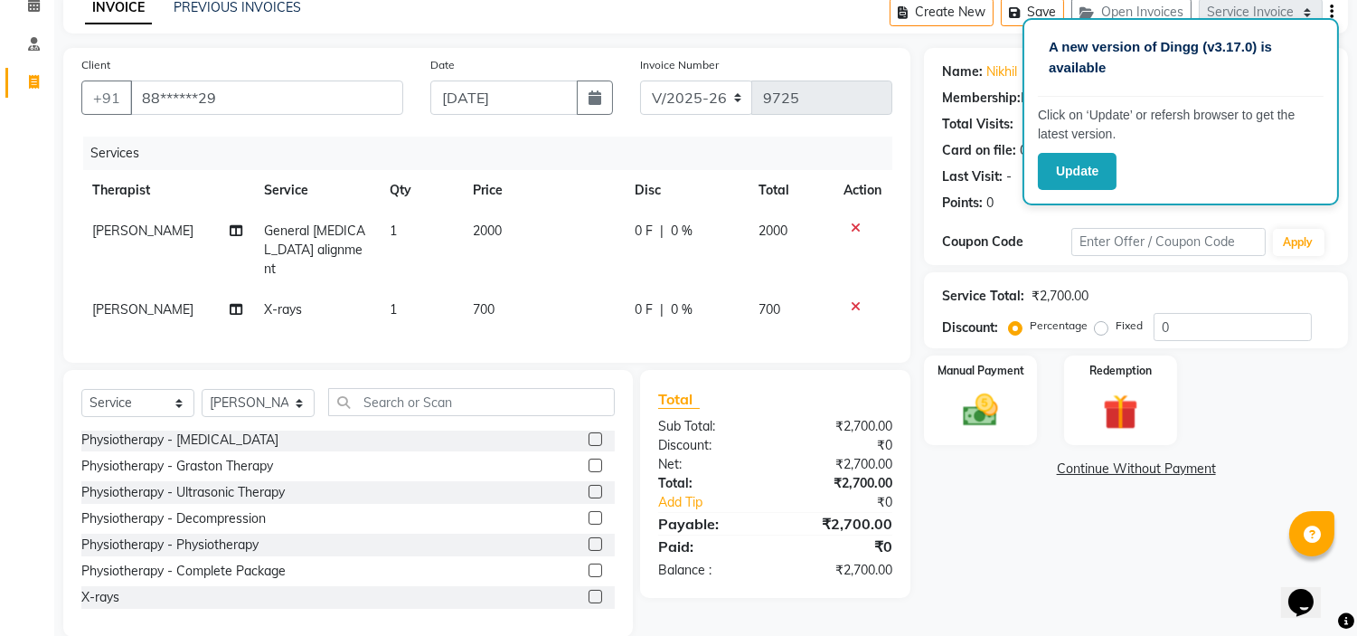
click at [1116, 327] on label "Fixed" at bounding box center [1129, 325] width 27 height 16
click at [1101, 327] on input "Fixed" at bounding box center [1105, 325] width 13 height 13
click at [1009, 382] on div "Manual Payment" at bounding box center [981, 400] width 118 height 92
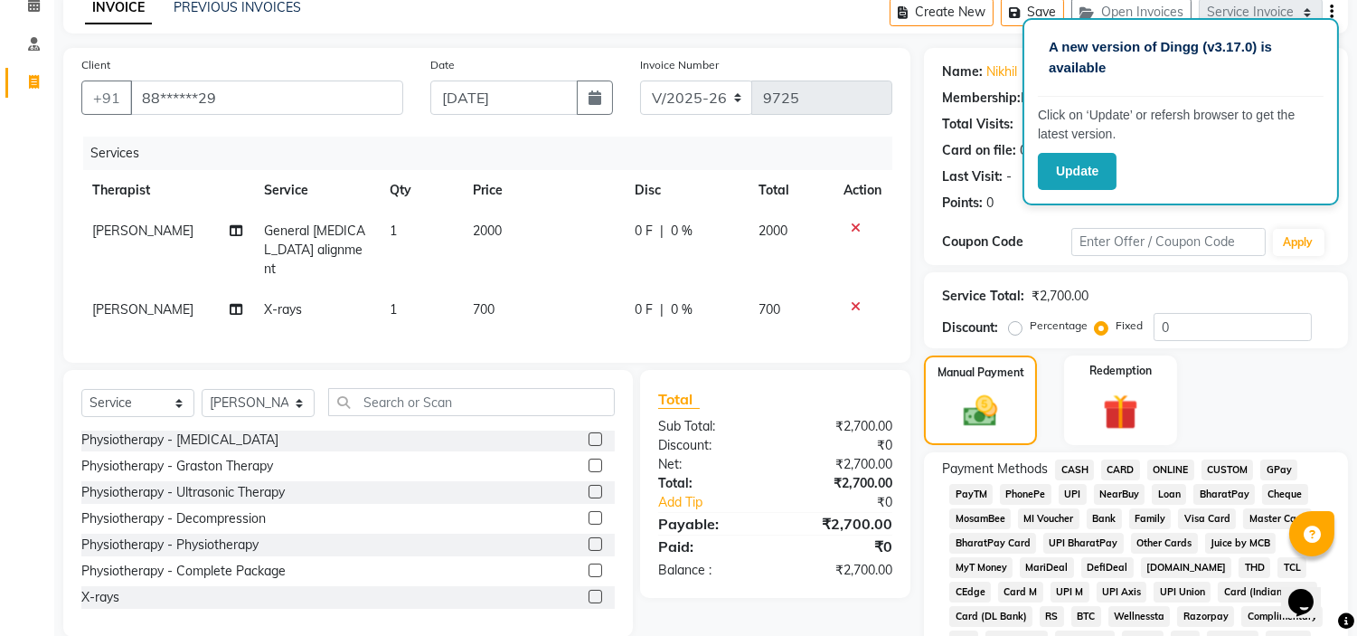
click at [1080, 494] on span "UPI" at bounding box center [1073, 494] width 28 height 21
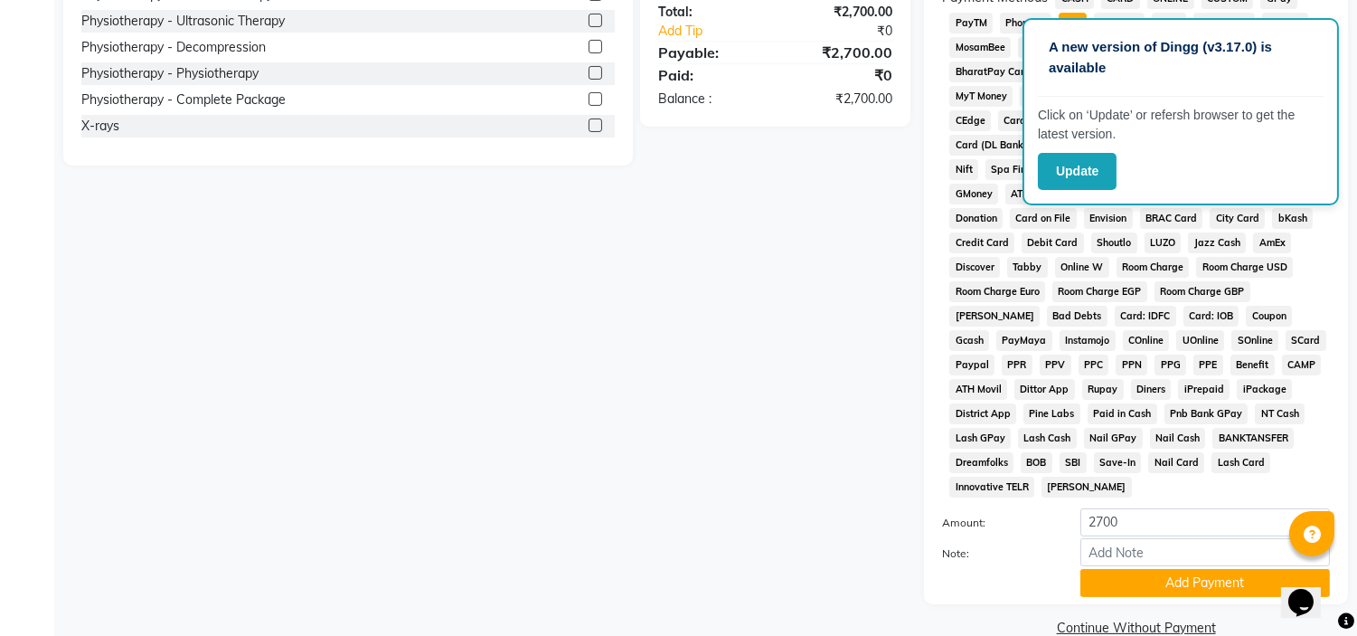
scroll to position [595, 0]
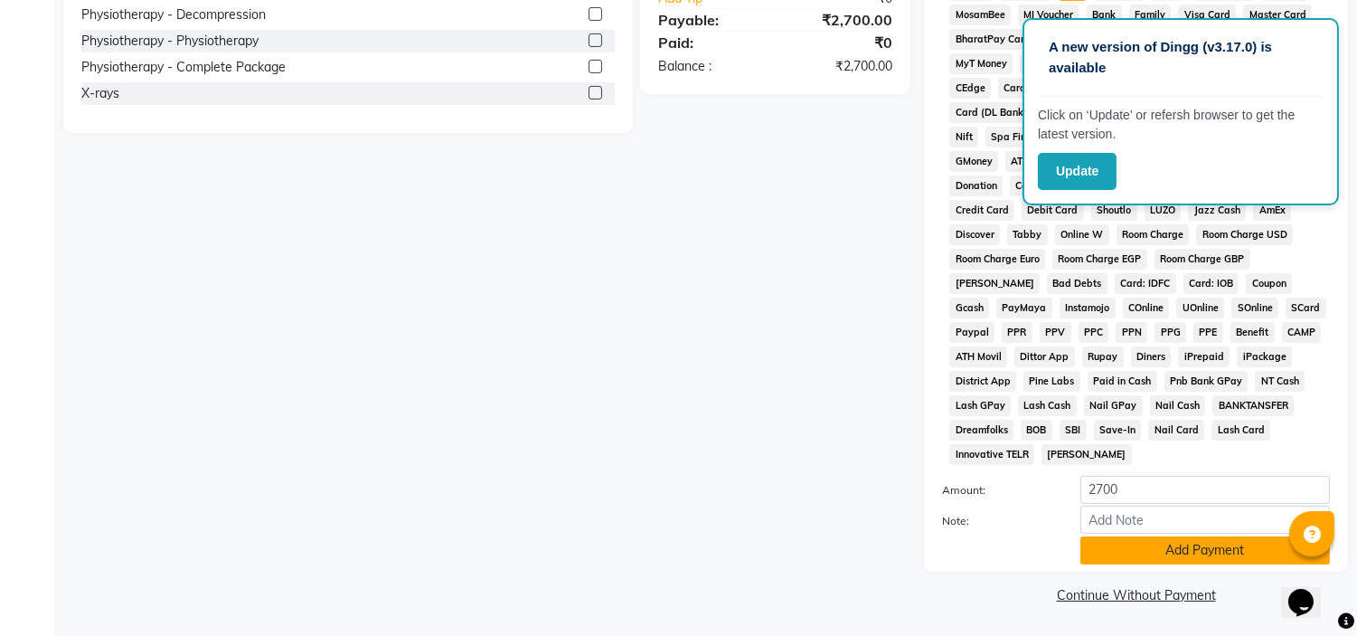
click at [1116, 557] on button "Add Payment" at bounding box center [1206, 550] width 250 height 28
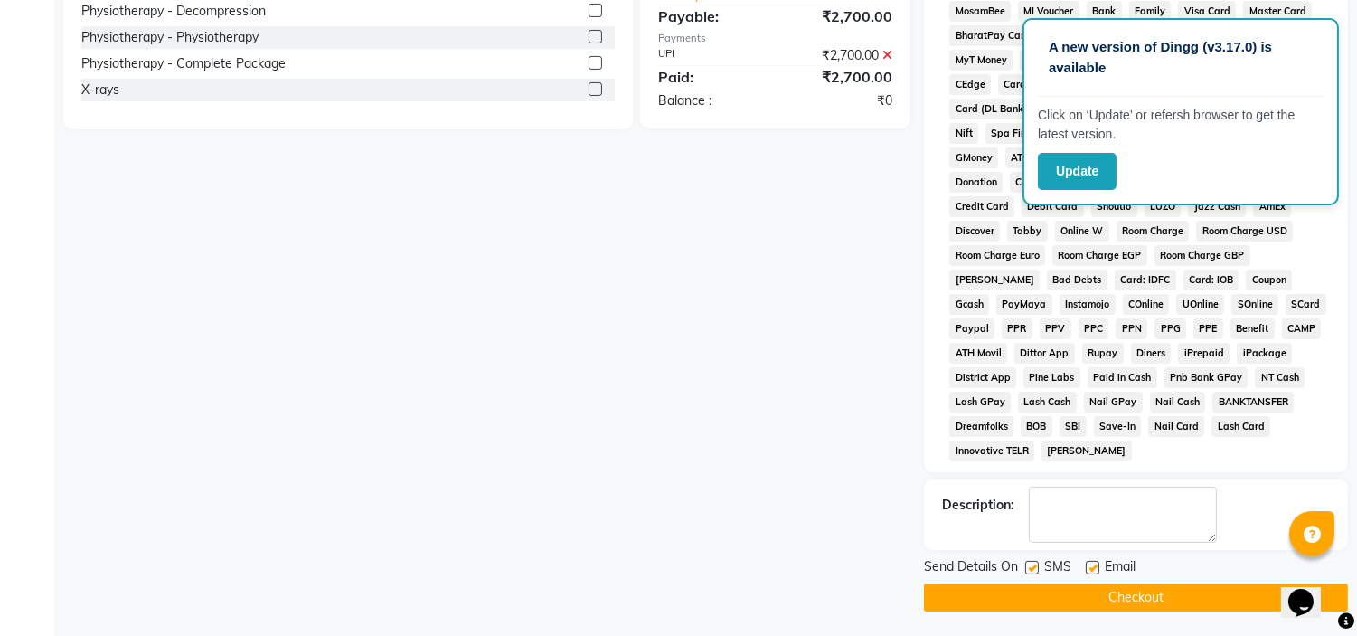
click at [1094, 573] on label at bounding box center [1093, 568] width 14 height 14
click at [1094, 573] on input "checkbox" at bounding box center [1092, 568] width 12 height 12
click at [1032, 571] on label at bounding box center [1032, 568] width 14 height 14
click at [1032, 571] on input "checkbox" at bounding box center [1031, 568] width 12 height 12
click at [1034, 600] on button "Checkout" at bounding box center [1136, 597] width 424 height 28
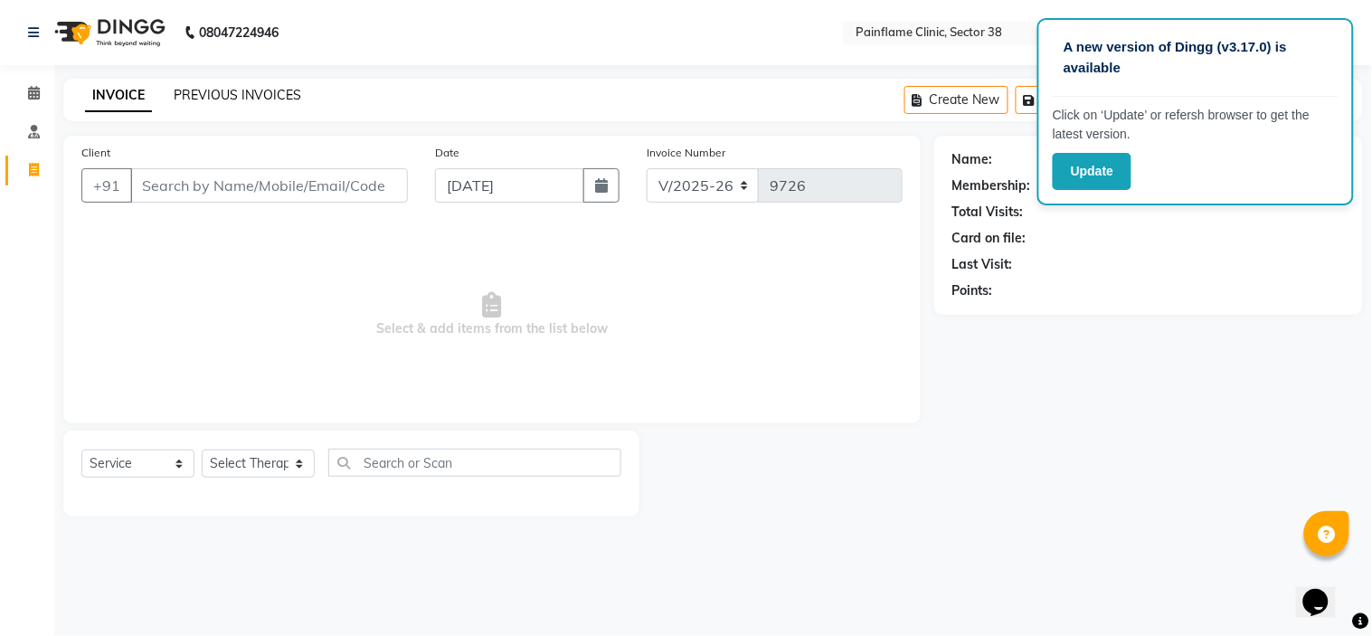
click at [274, 98] on link "PREVIOUS INVOICES" at bounding box center [237, 95] width 127 height 16
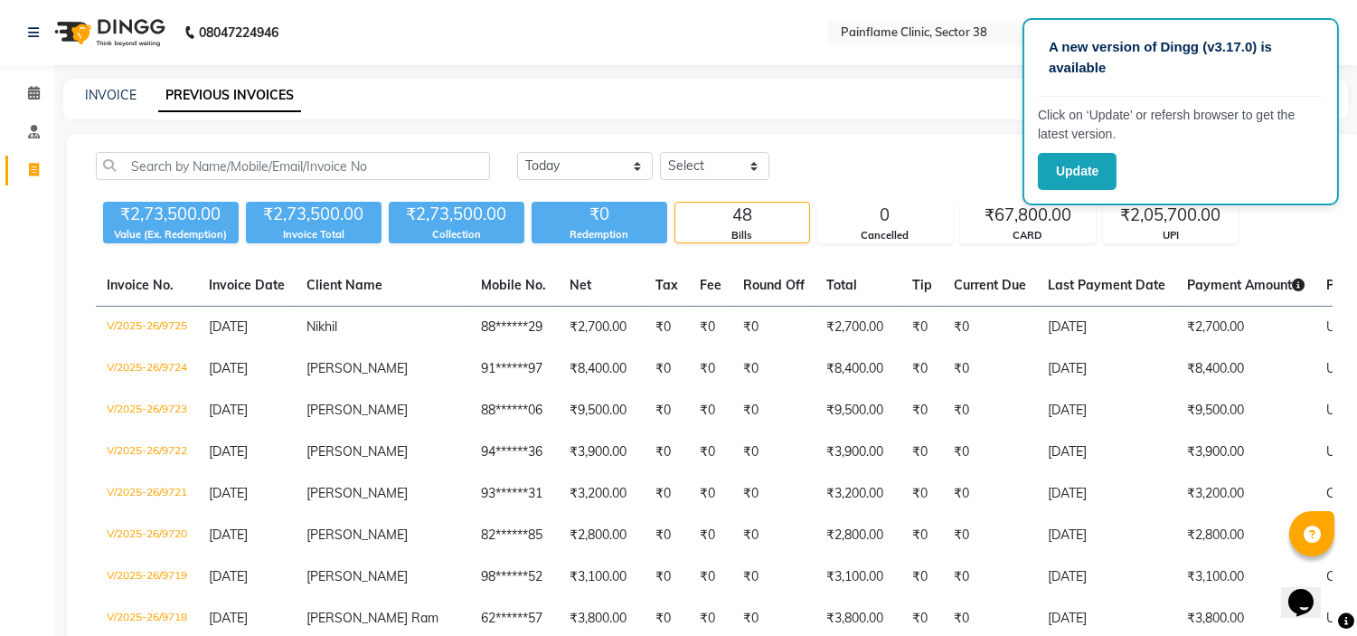
click at [104, 86] on div "INVOICE" at bounding box center [111, 95] width 52 height 19
click at [220, 102] on link "PREVIOUS INVOICES" at bounding box center [229, 96] width 143 height 33
click at [191, 164] on input "text" at bounding box center [293, 166] width 394 height 28
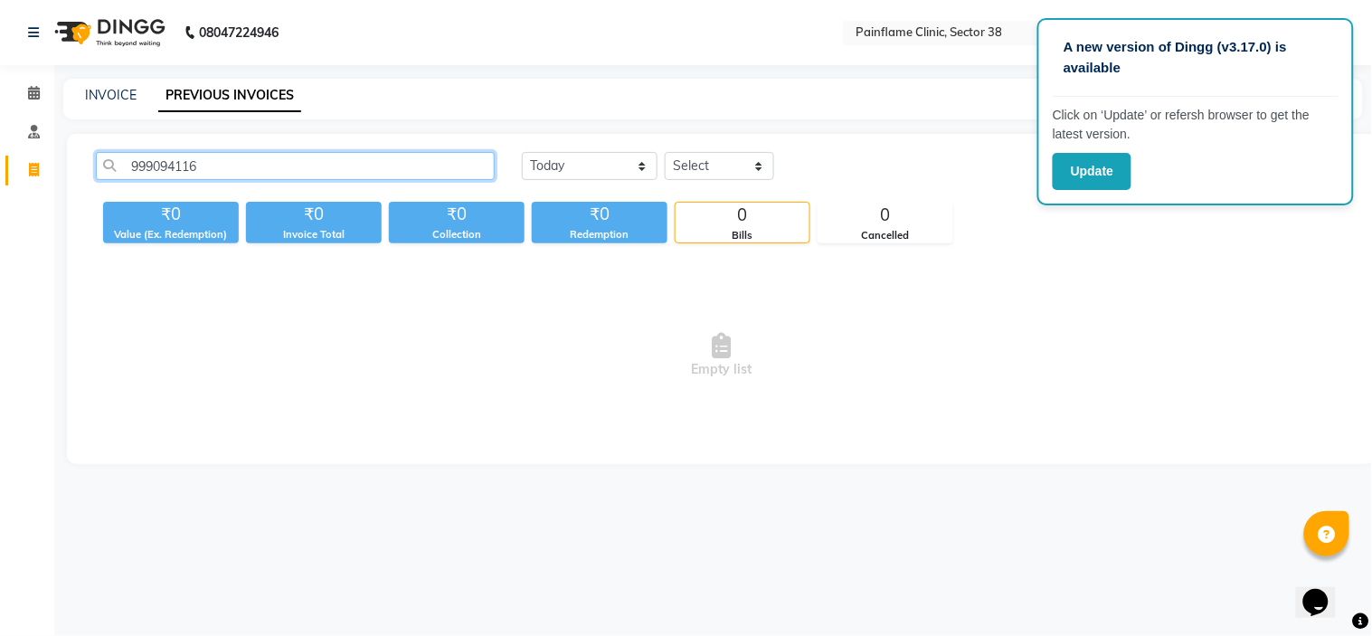
click at [159, 164] on input "999094116" at bounding box center [295, 166] width 399 height 28
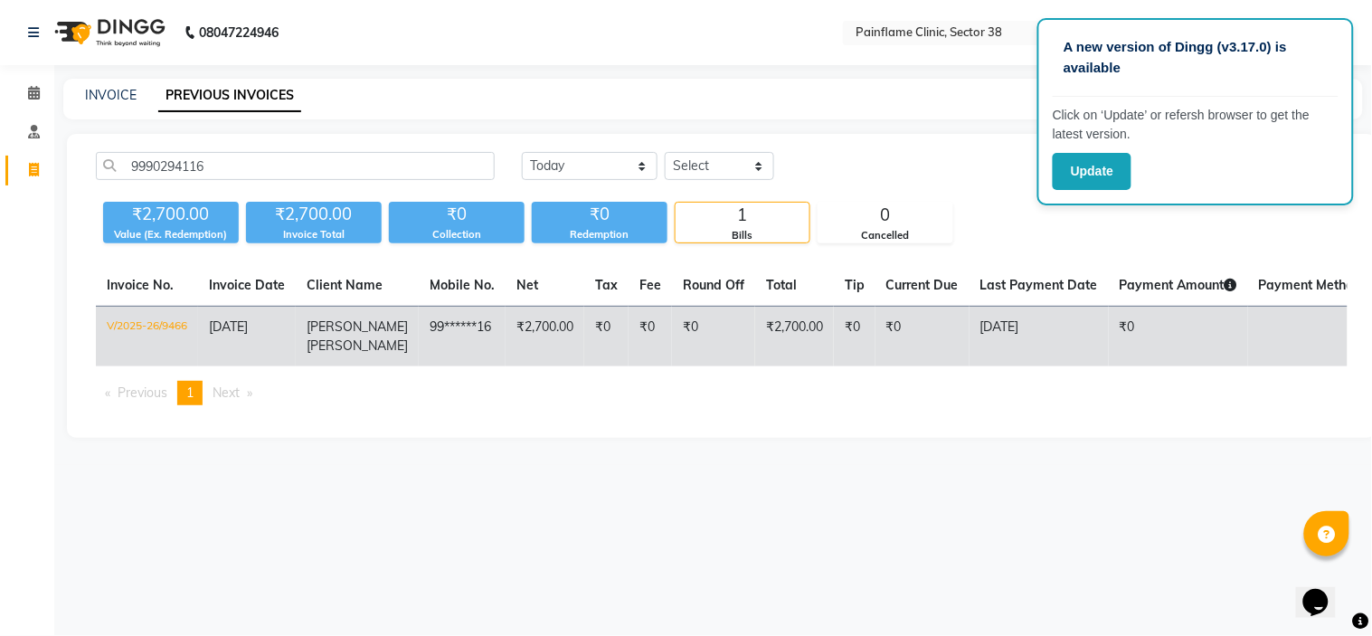
click at [505, 333] on td "₹2,700.00" at bounding box center [544, 337] width 79 height 61
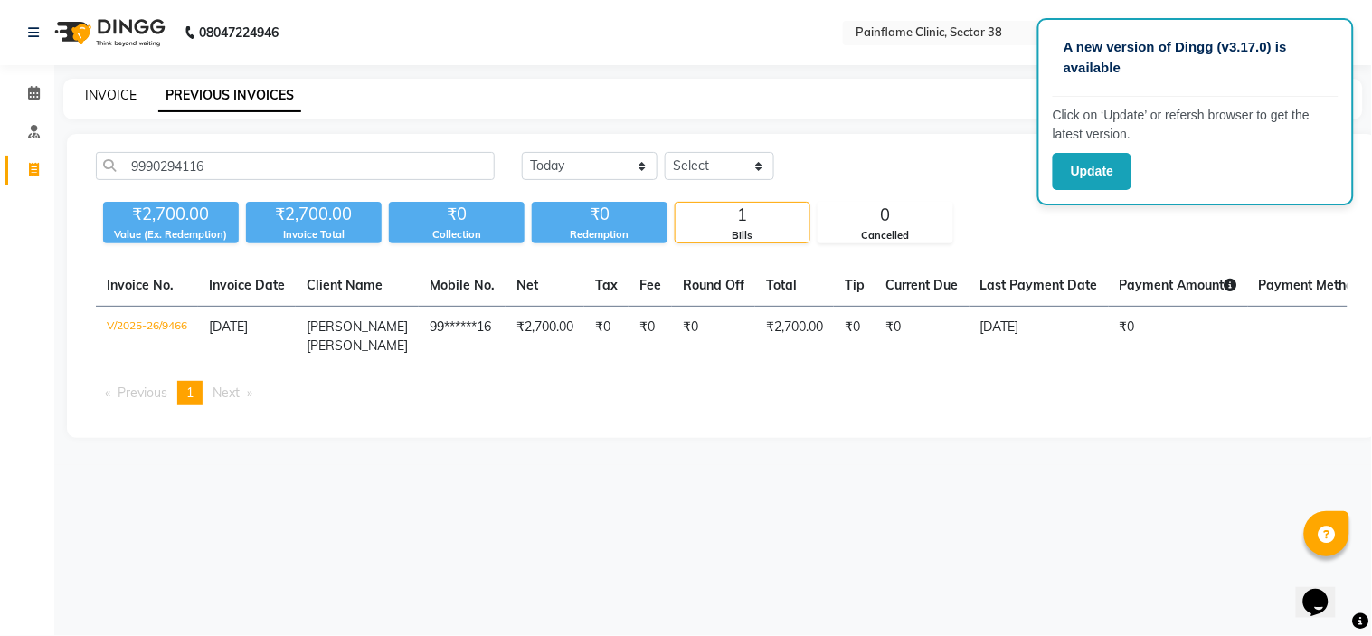
click at [107, 102] on link "INVOICE" at bounding box center [111, 95] width 52 height 16
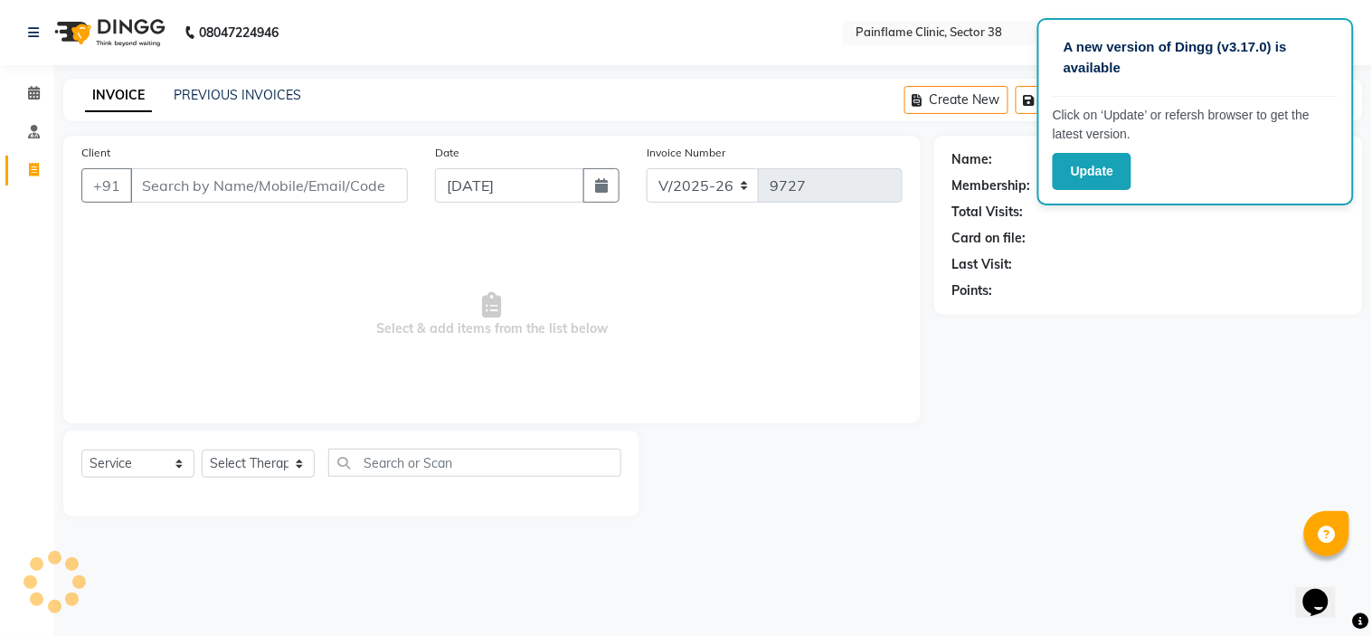
click at [0, 74] on li "Calendar" at bounding box center [27, 93] width 54 height 39
click at [982, 495] on div "Name: Membership: Total Visits: Card on file: Last Visit: Points:" at bounding box center [1155, 326] width 442 height 381
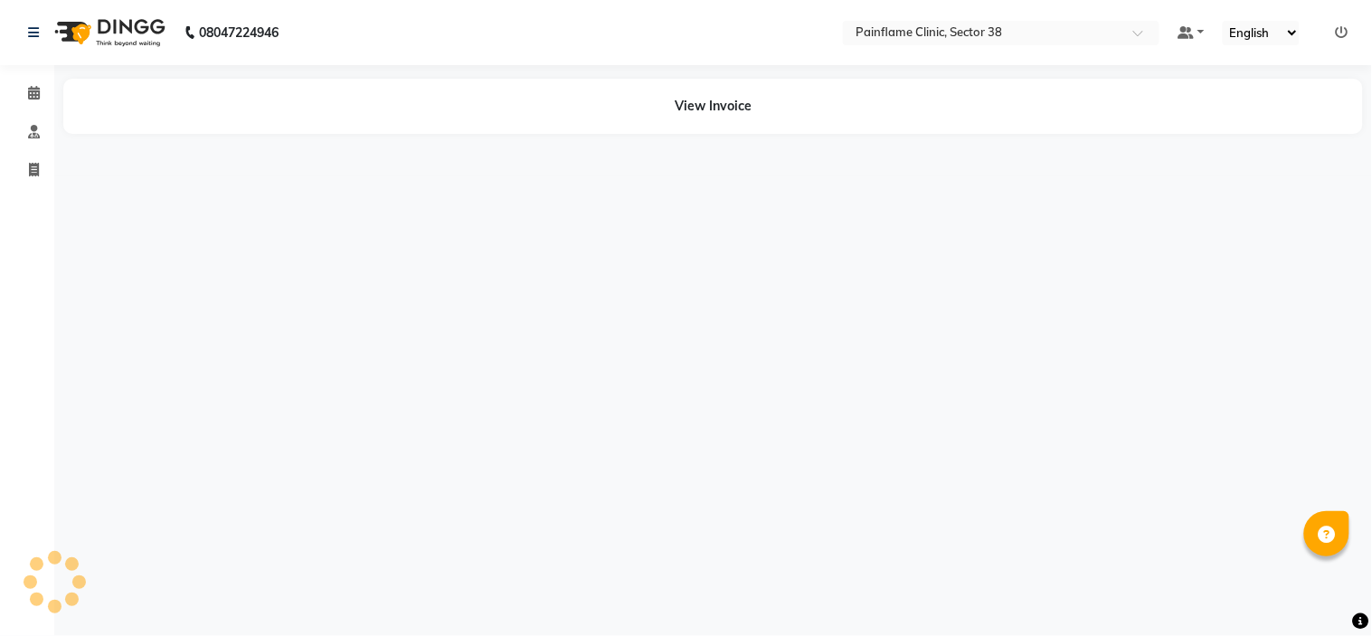
select select "en"
